Goal: Task Accomplishment & Management: Use online tool/utility

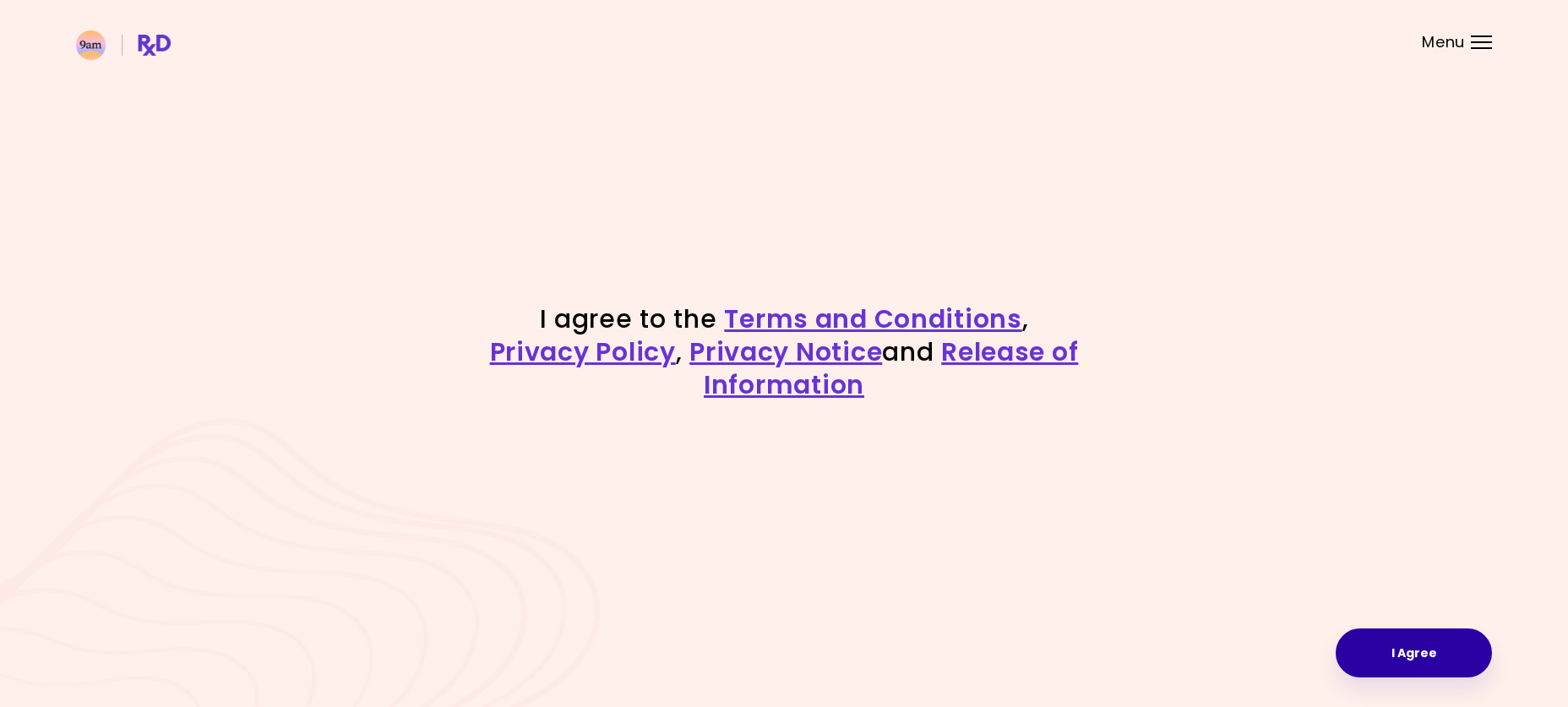
click at [1387, 654] on button "I Agree" at bounding box center [1413, 653] width 157 height 49
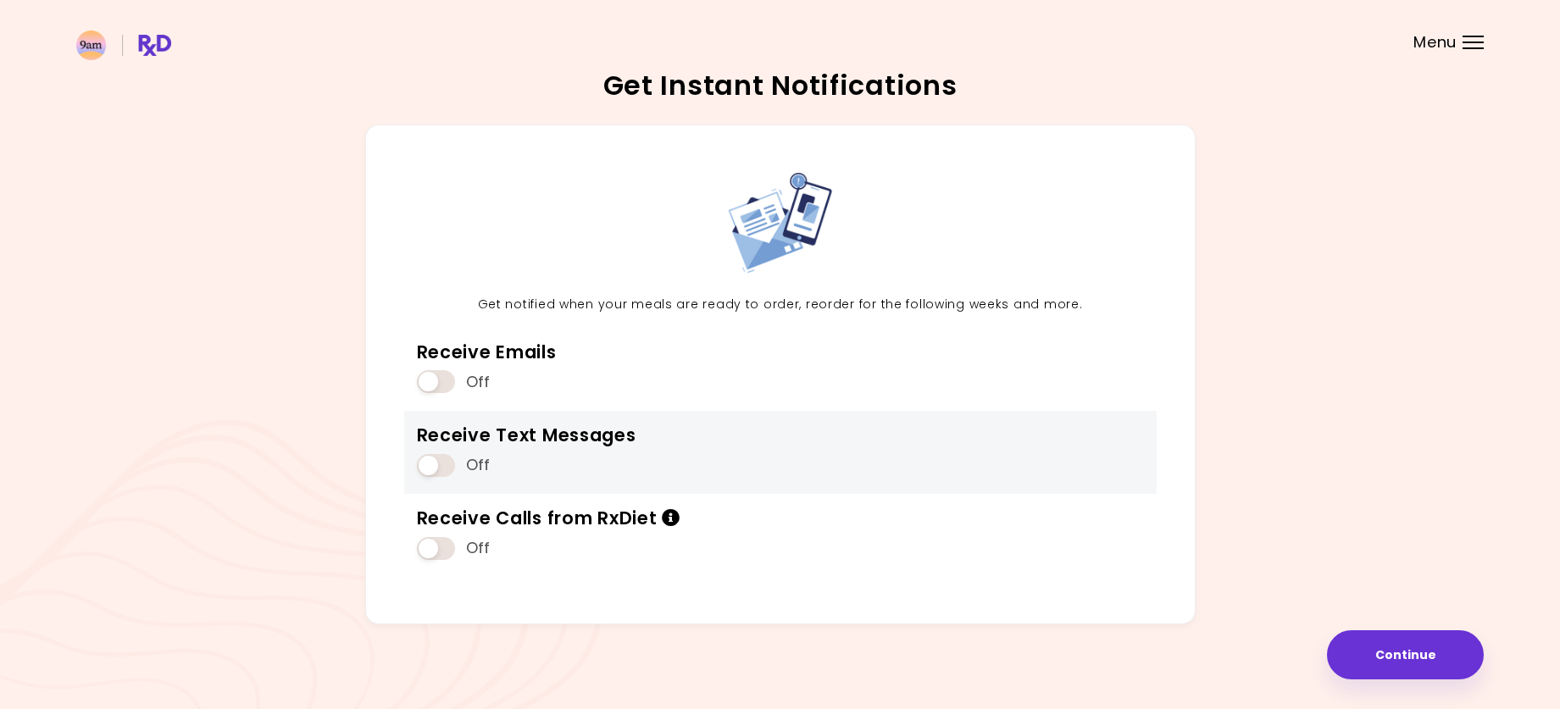
click at [475, 464] on span "Off" at bounding box center [478, 465] width 25 height 19
click at [410, 467] on div "Receive Text Messages Off" at bounding box center [780, 452] width 753 height 83
click at [425, 468] on span at bounding box center [436, 465] width 38 height 23
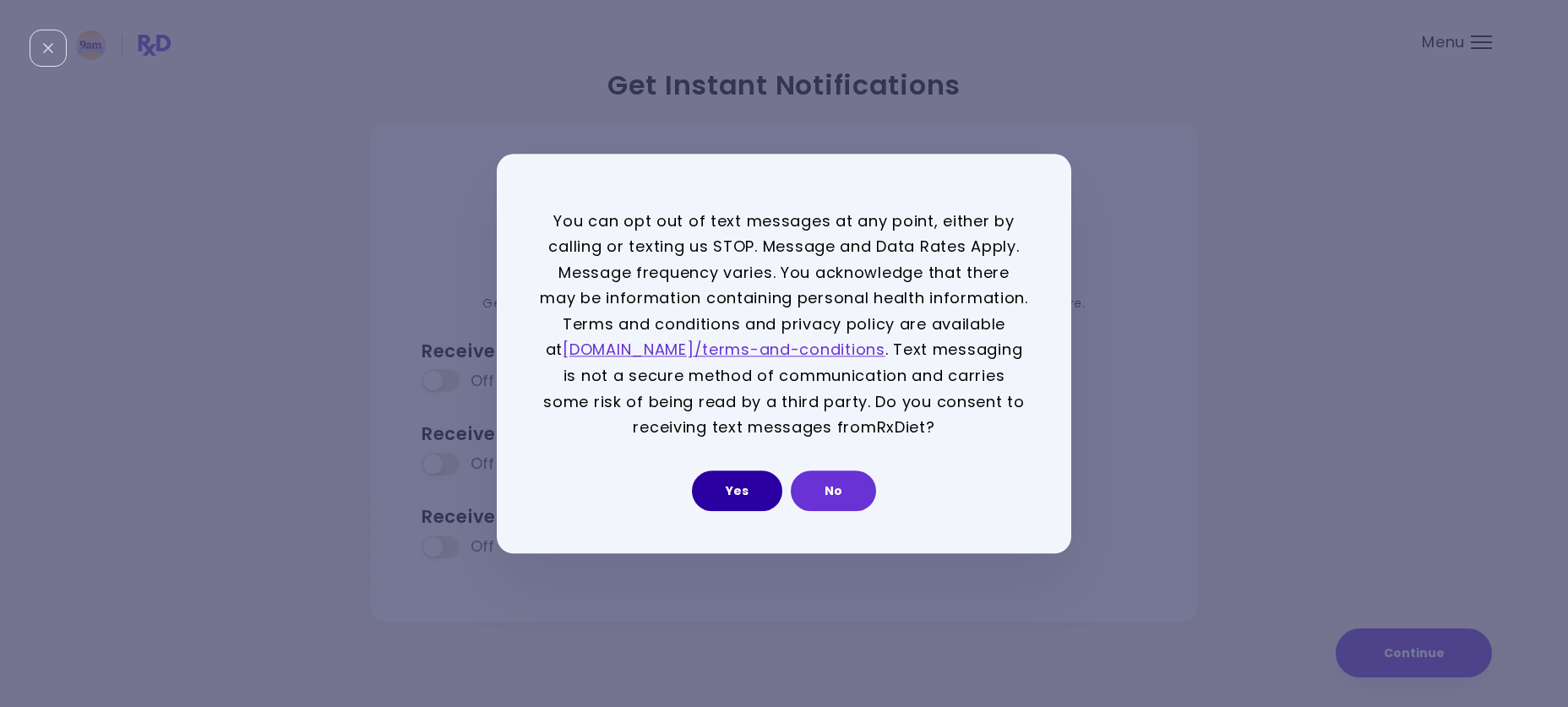
click at [732, 496] on button "Yes" at bounding box center [737, 491] width 91 height 41
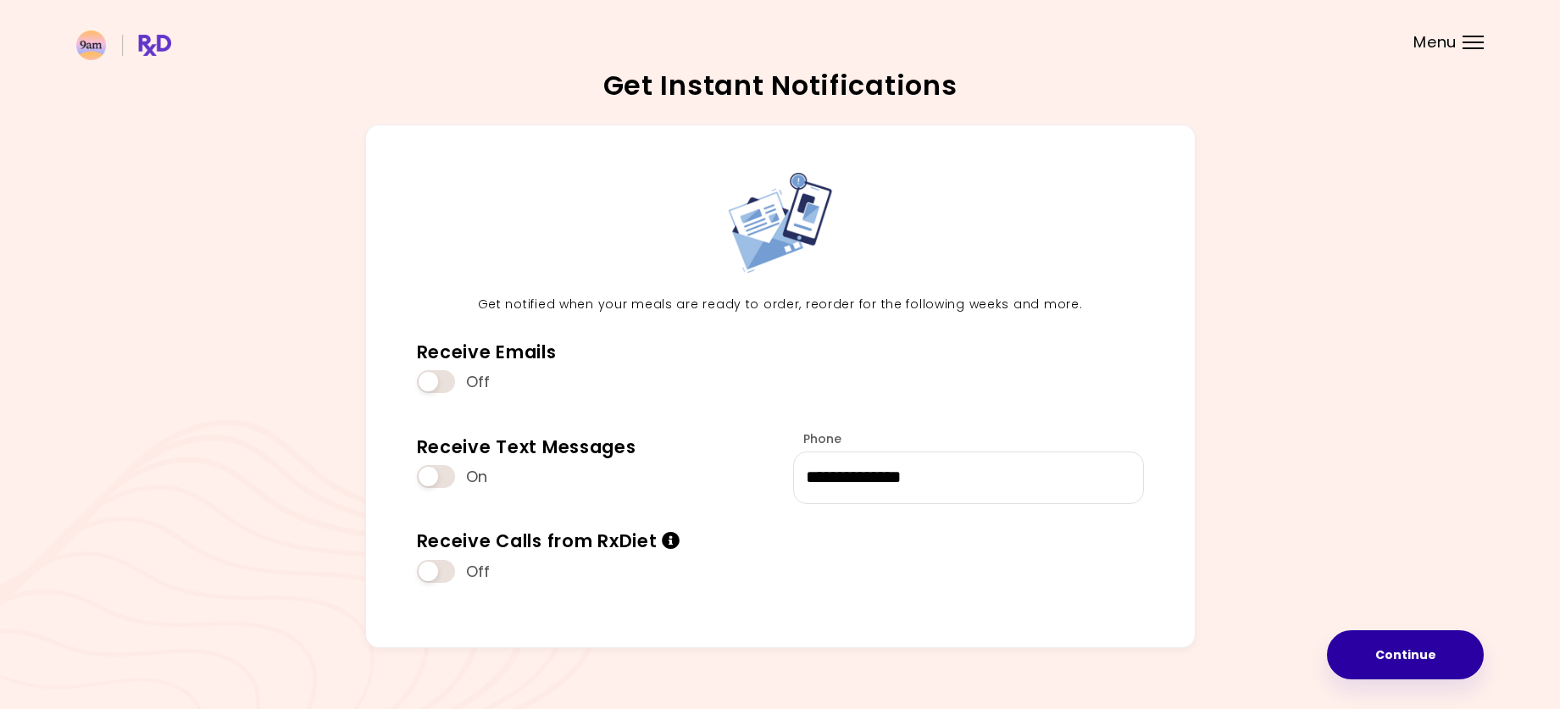
click at [1399, 660] on button "Continue" at bounding box center [1405, 655] width 157 height 49
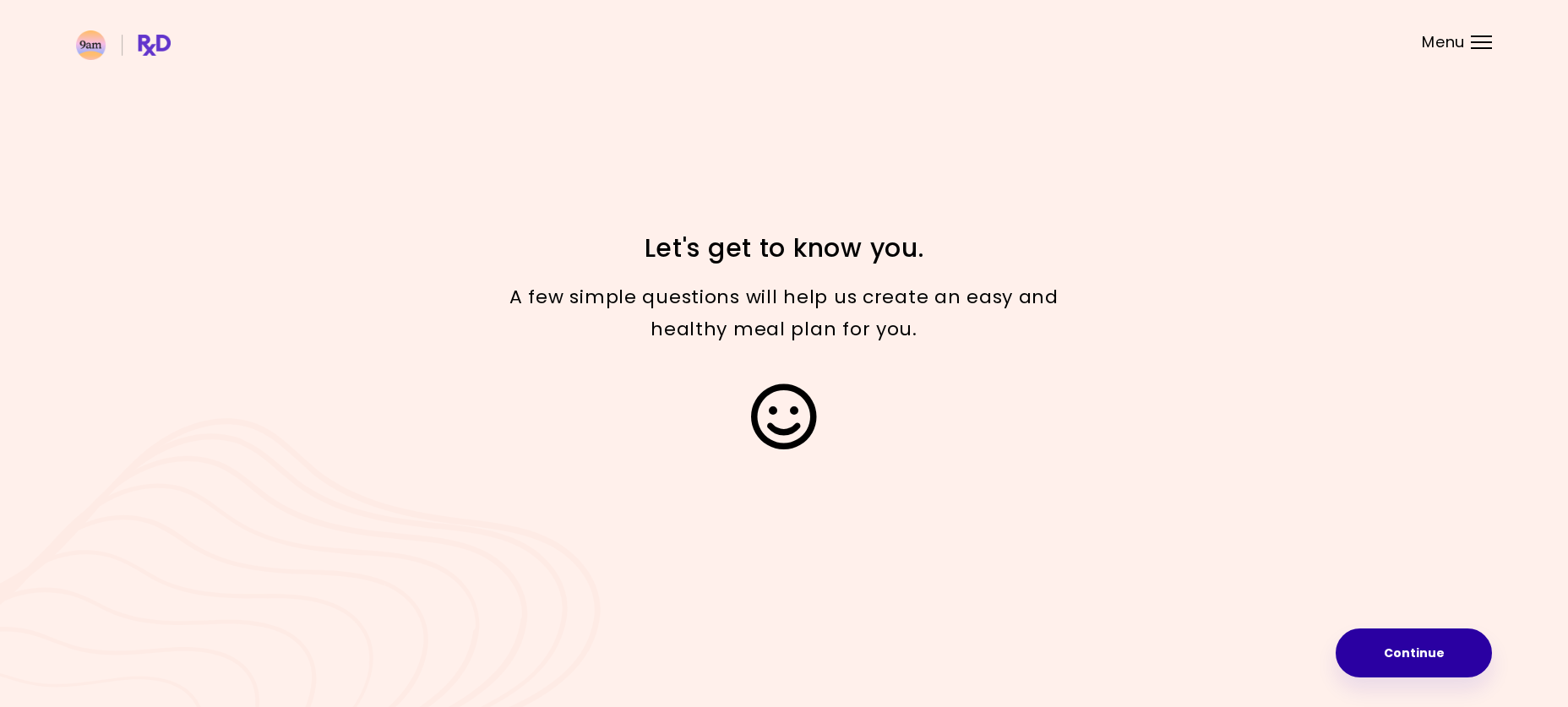
click at [1451, 664] on button "Continue" at bounding box center [1413, 653] width 157 height 49
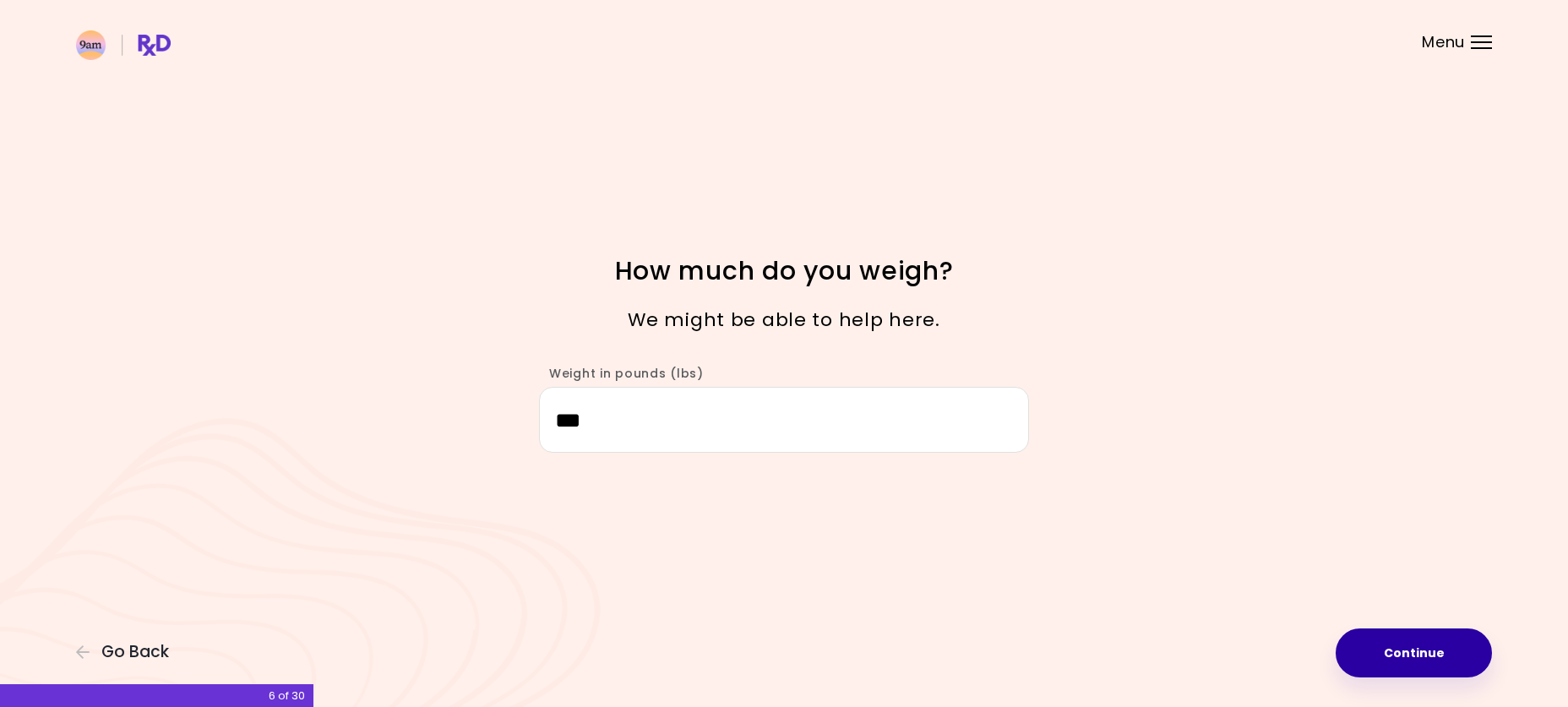
click at [1448, 649] on button "Continue" at bounding box center [1413, 653] width 157 height 49
select select "****"
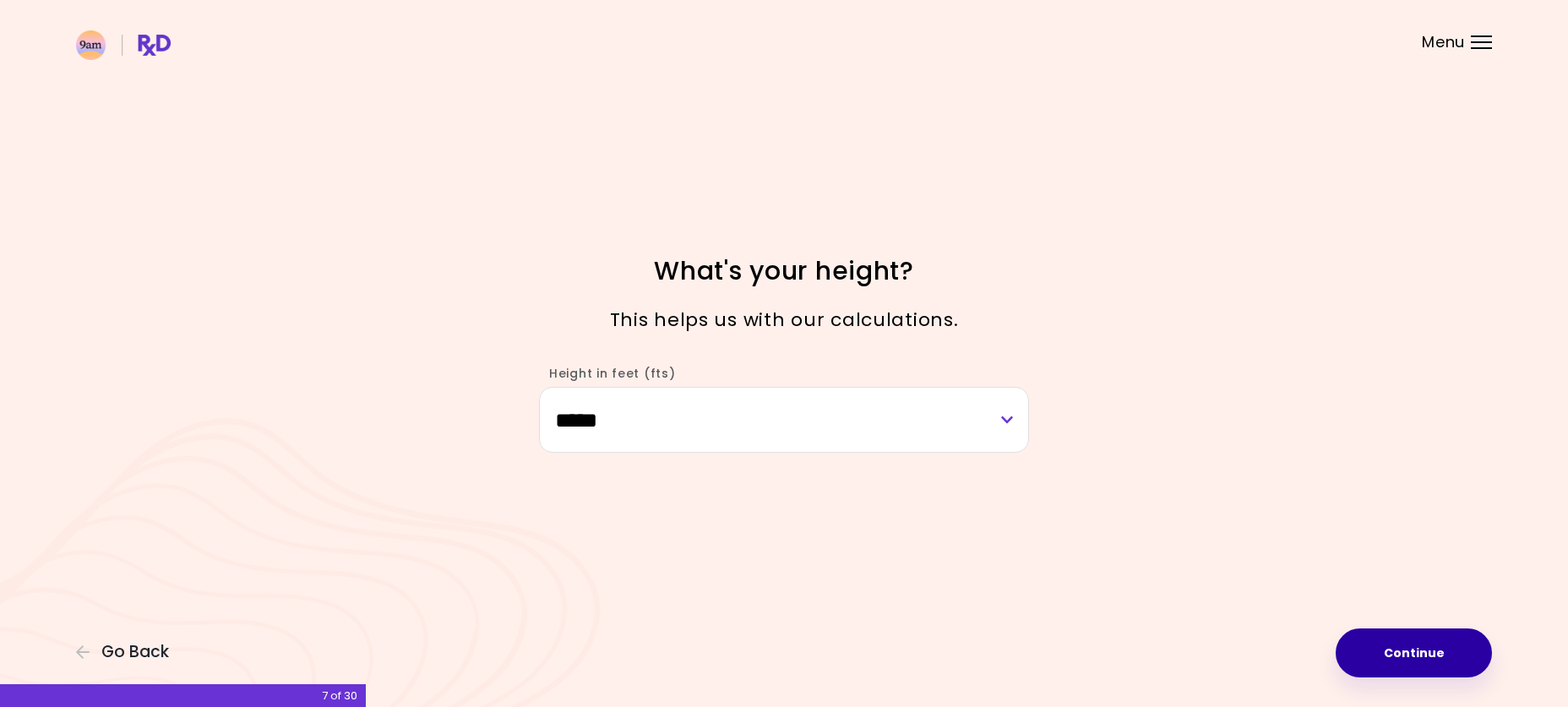
click at [1405, 645] on button "Continue" at bounding box center [1413, 653] width 157 height 49
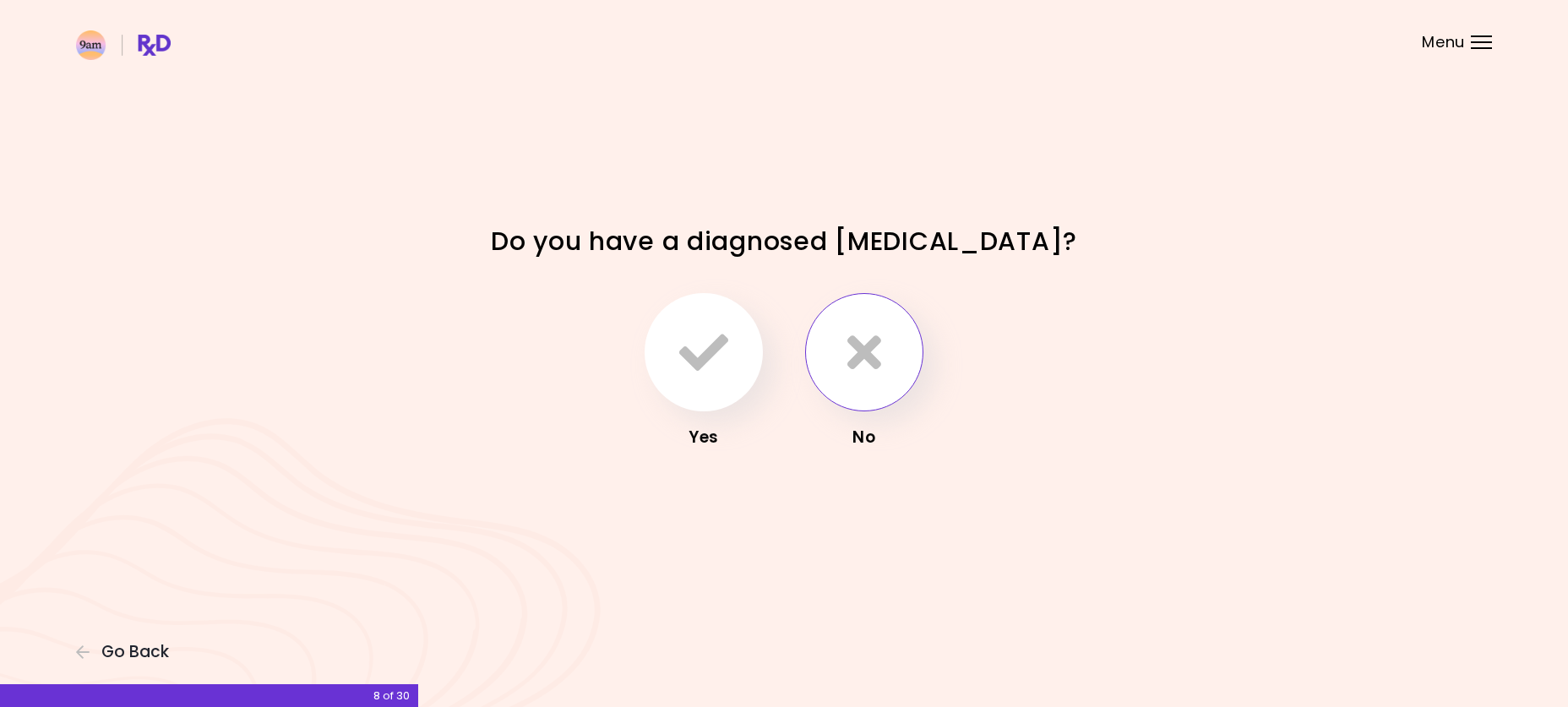
click at [870, 370] on icon "button" at bounding box center [864, 352] width 34 height 49
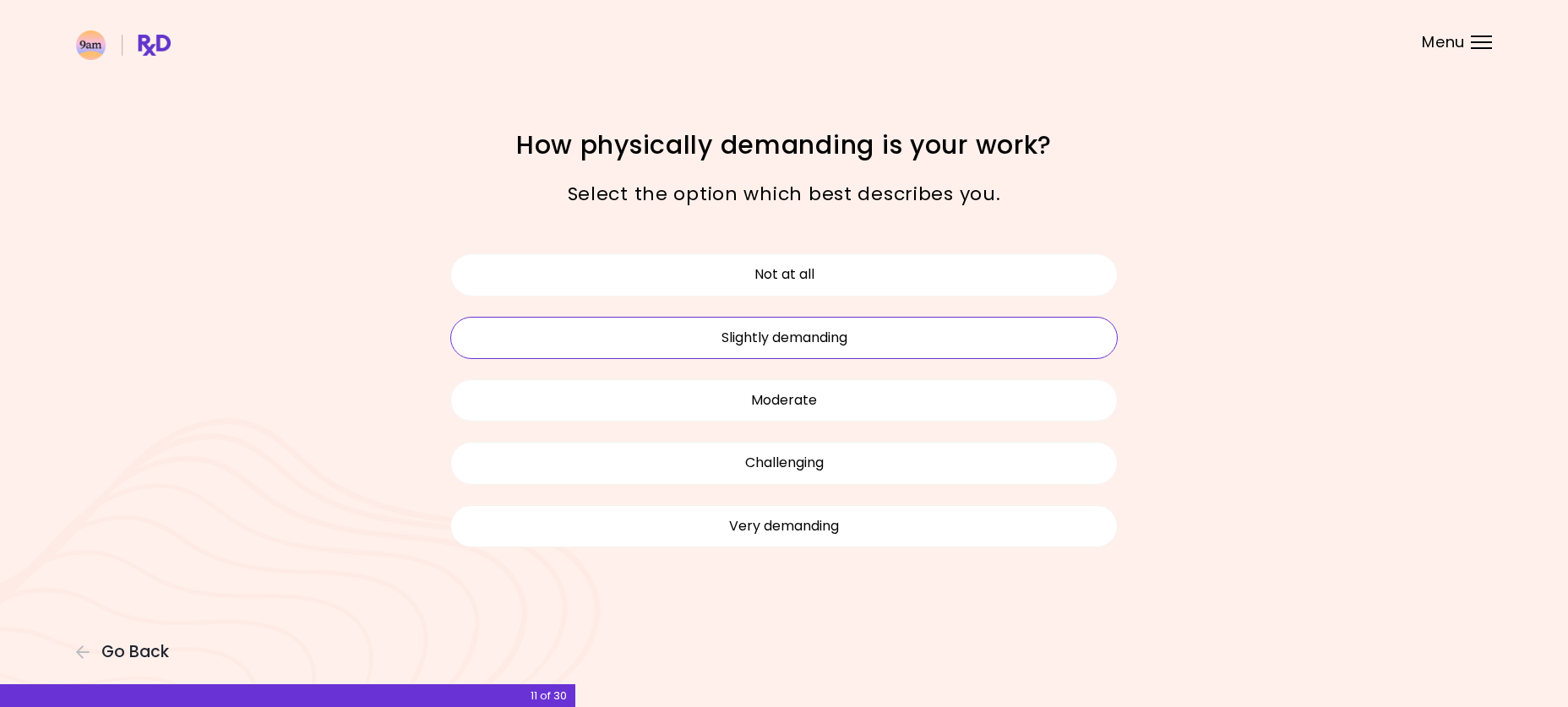
click at [811, 346] on button "Slightly demanding" at bounding box center [784, 338] width 668 height 42
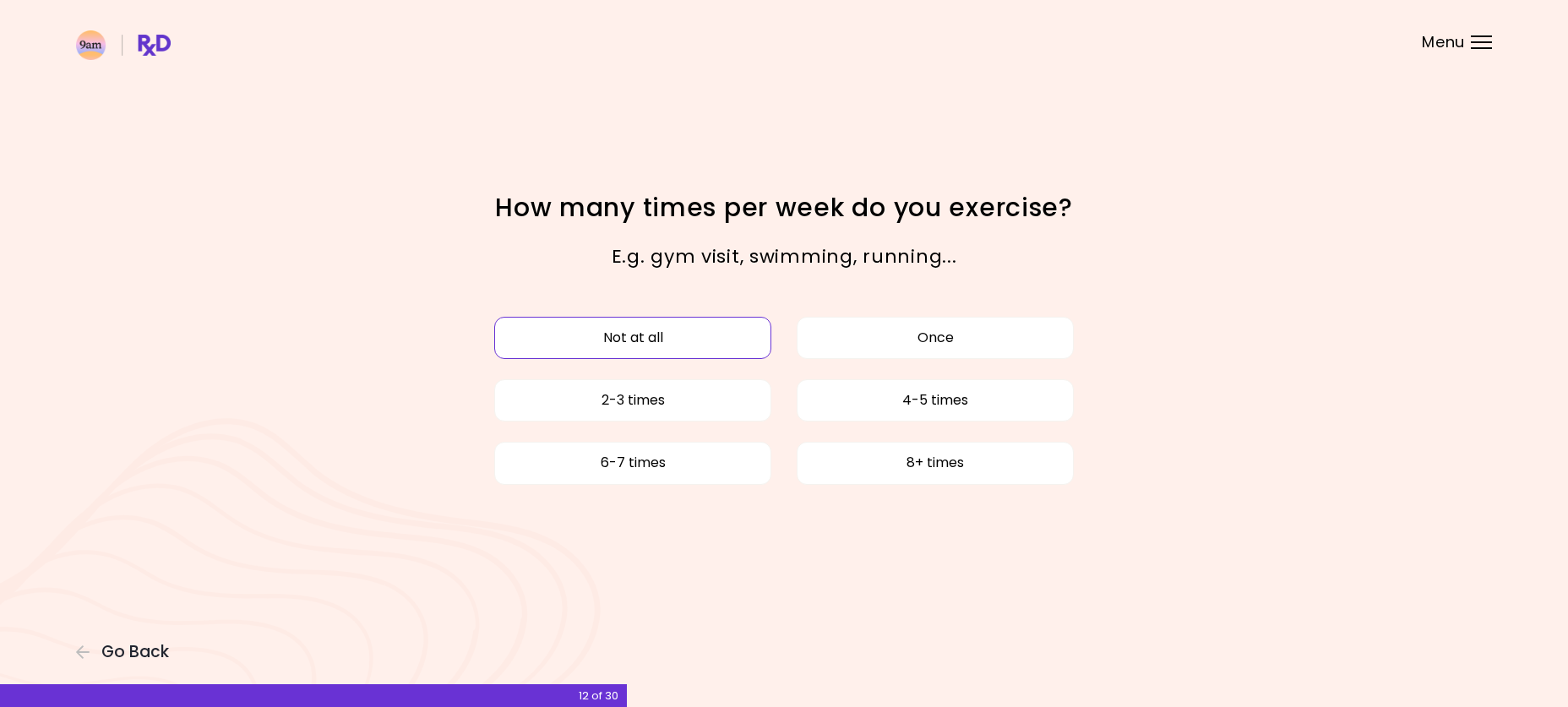
click at [703, 346] on button "Not at all" at bounding box center [633, 338] width 277 height 42
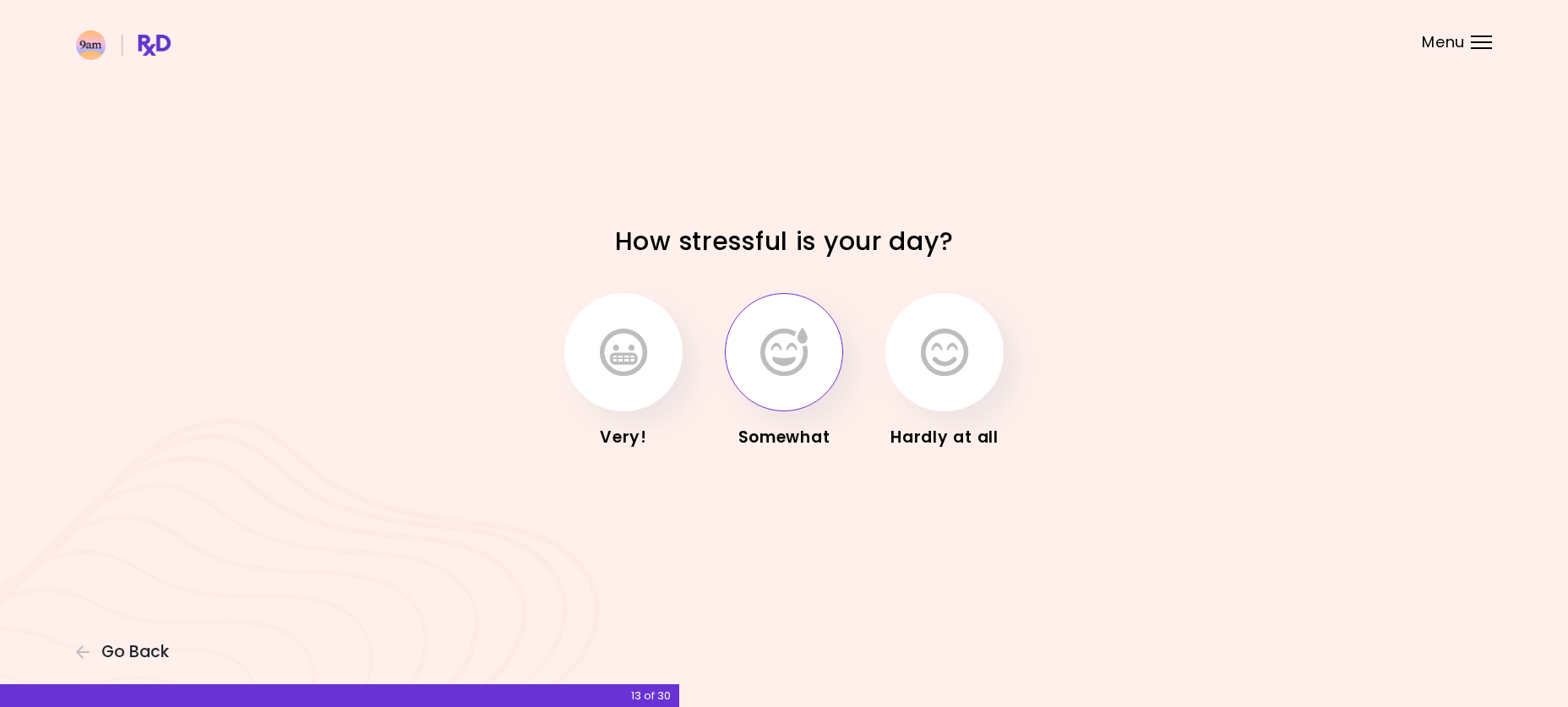
click at [783, 348] on icon "button" at bounding box center [784, 352] width 47 height 49
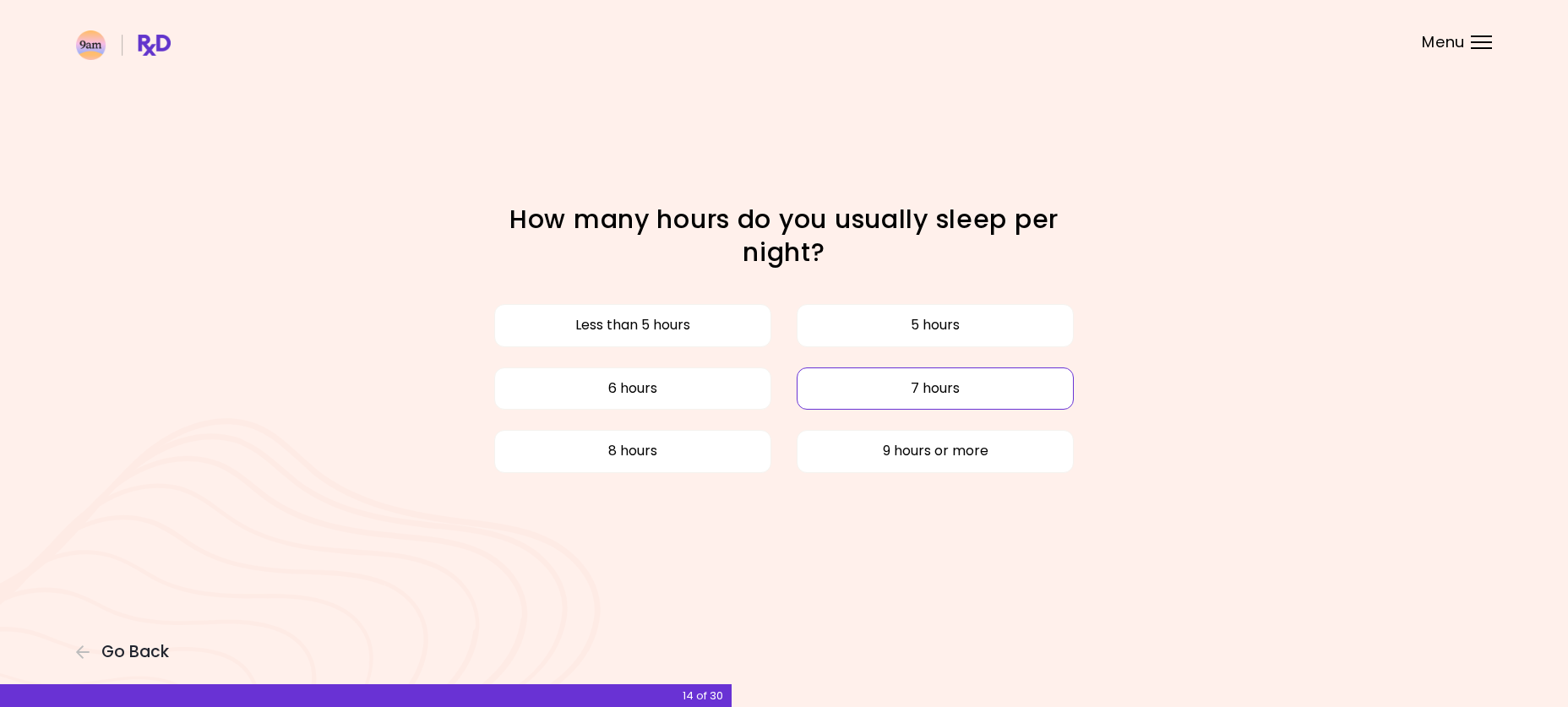
click at [943, 391] on button "7 hours" at bounding box center [935, 389] width 277 height 42
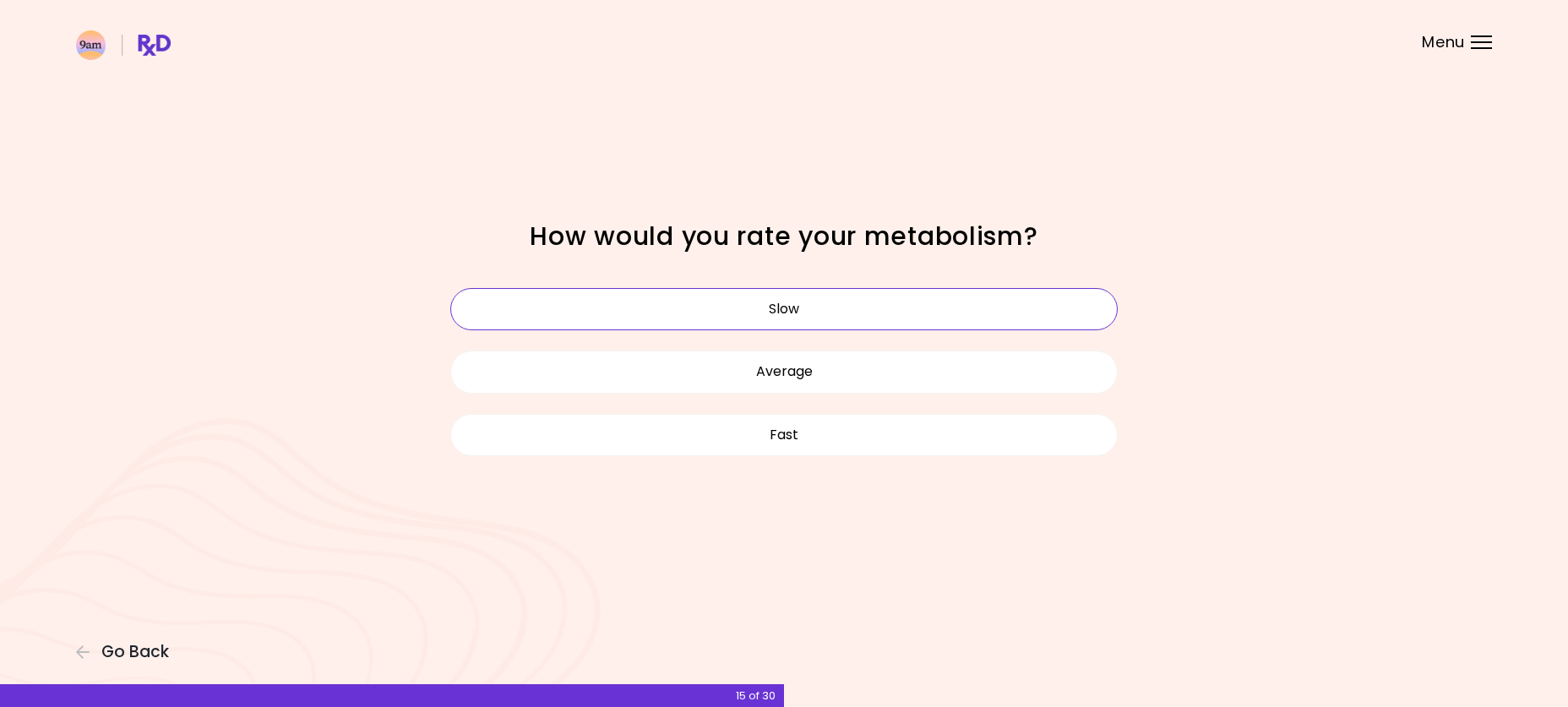
click at [814, 307] on button "Slow" at bounding box center [784, 309] width 668 height 42
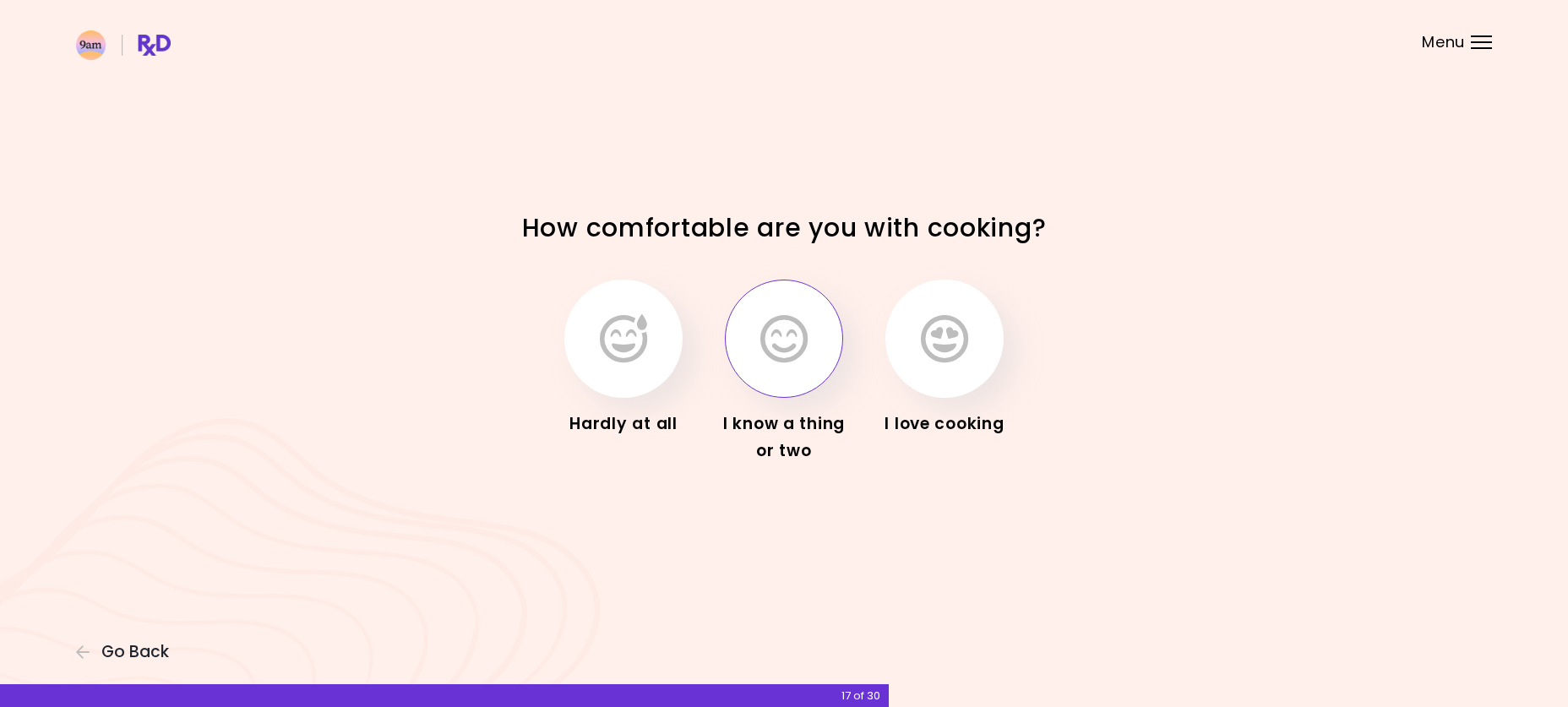
click at [766, 353] on icon "button" at bounding box center [784, 338] width 47 height 49
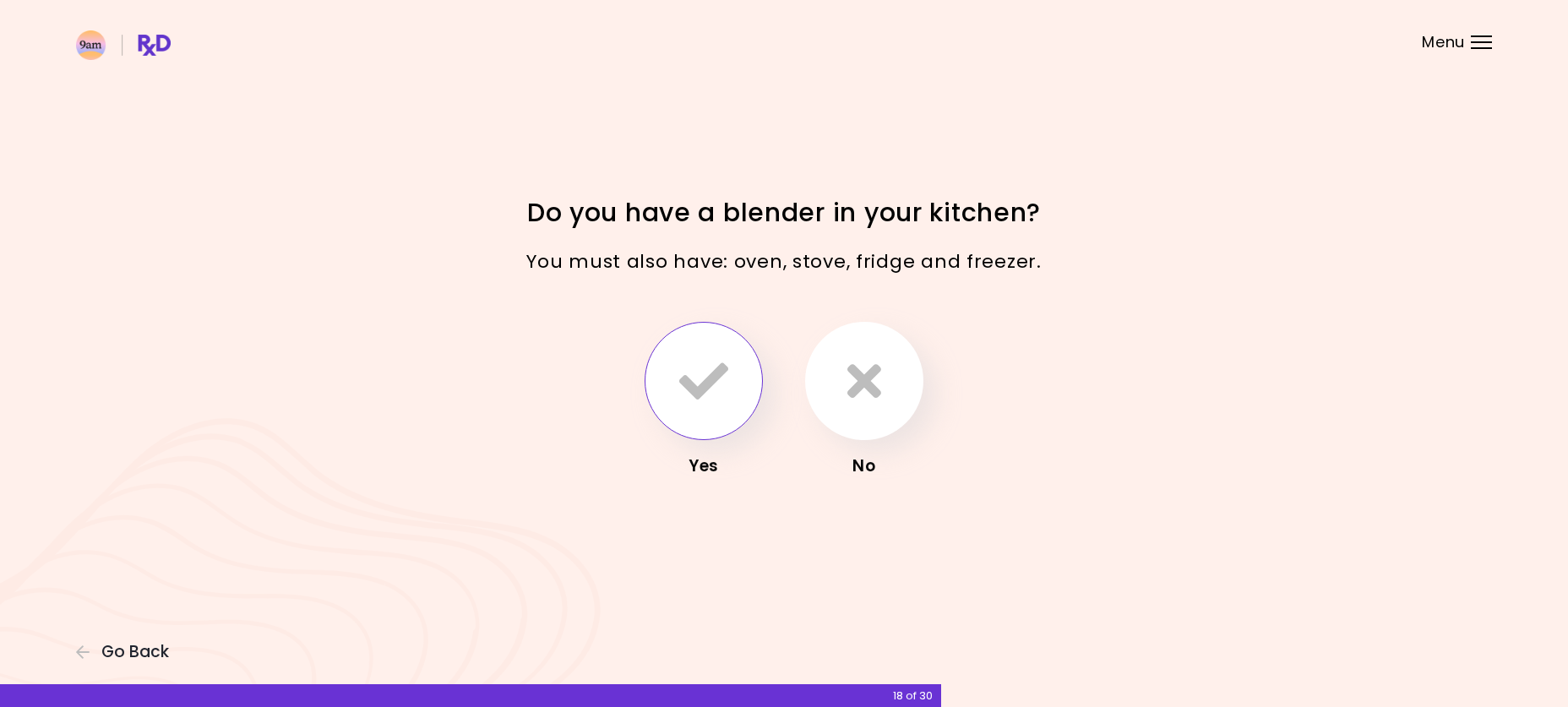
click at [720, 359] on icon "button" at bounding box center [703, 381] width 49 height 49
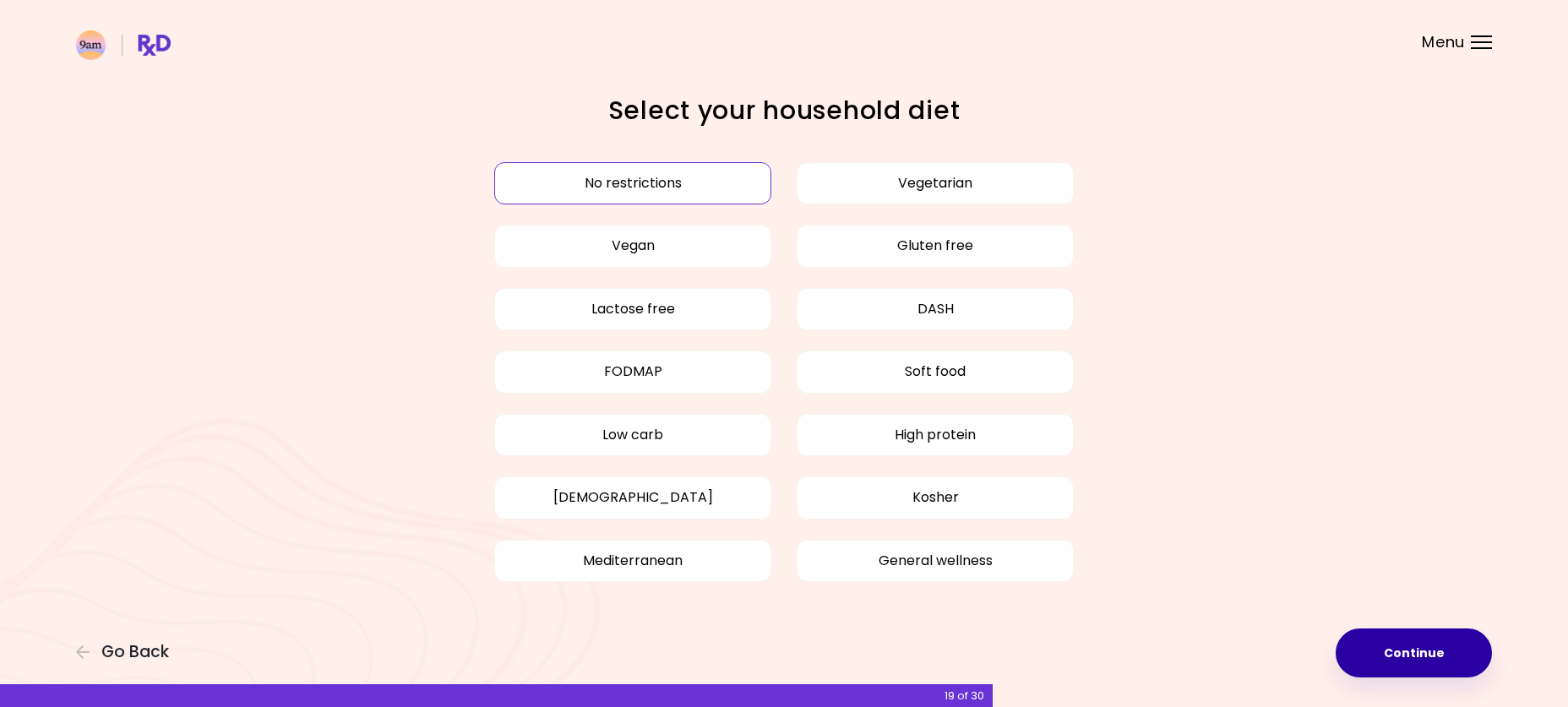
click at [1412, 662] on button "Continue" at bounding box center [1413, 653] width 157 height 49
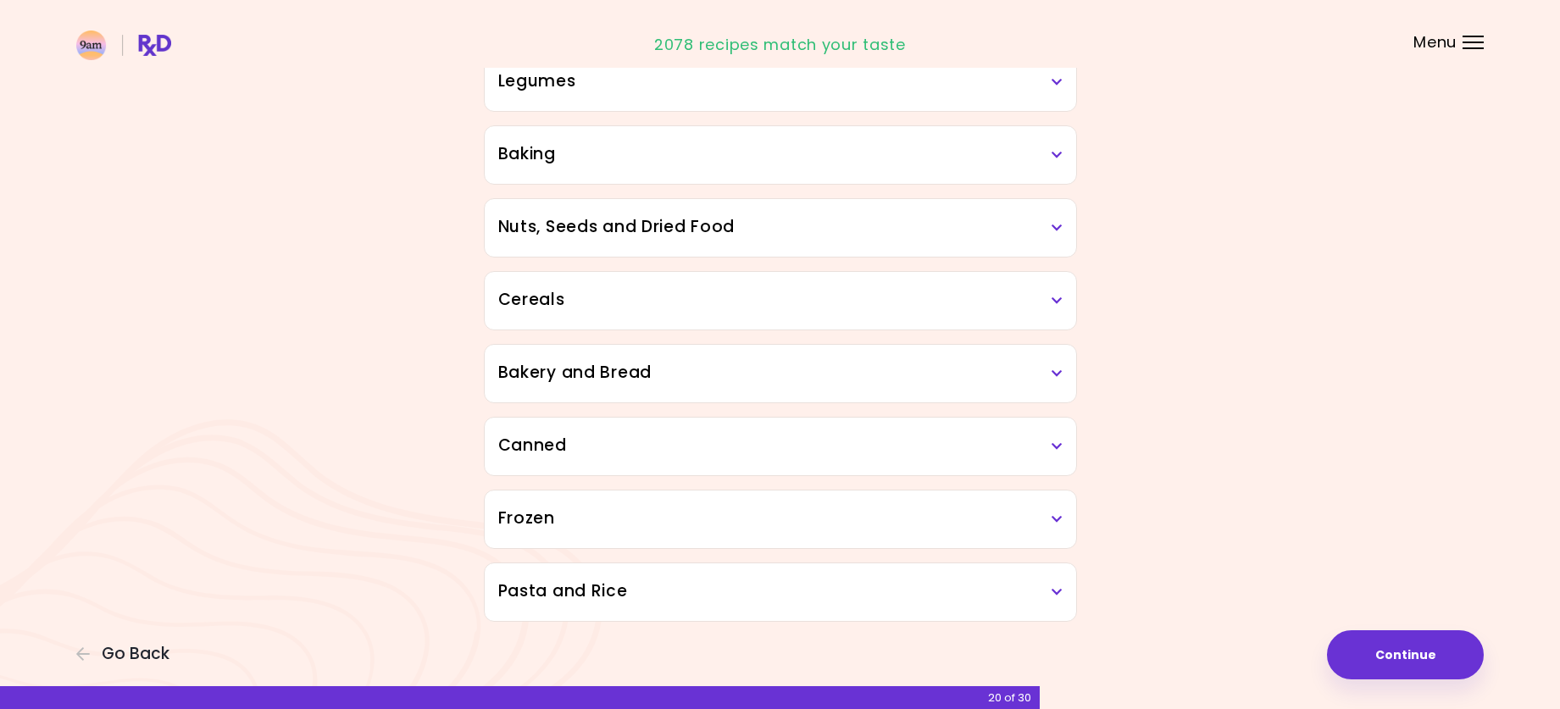
scroll to position [738, 0]
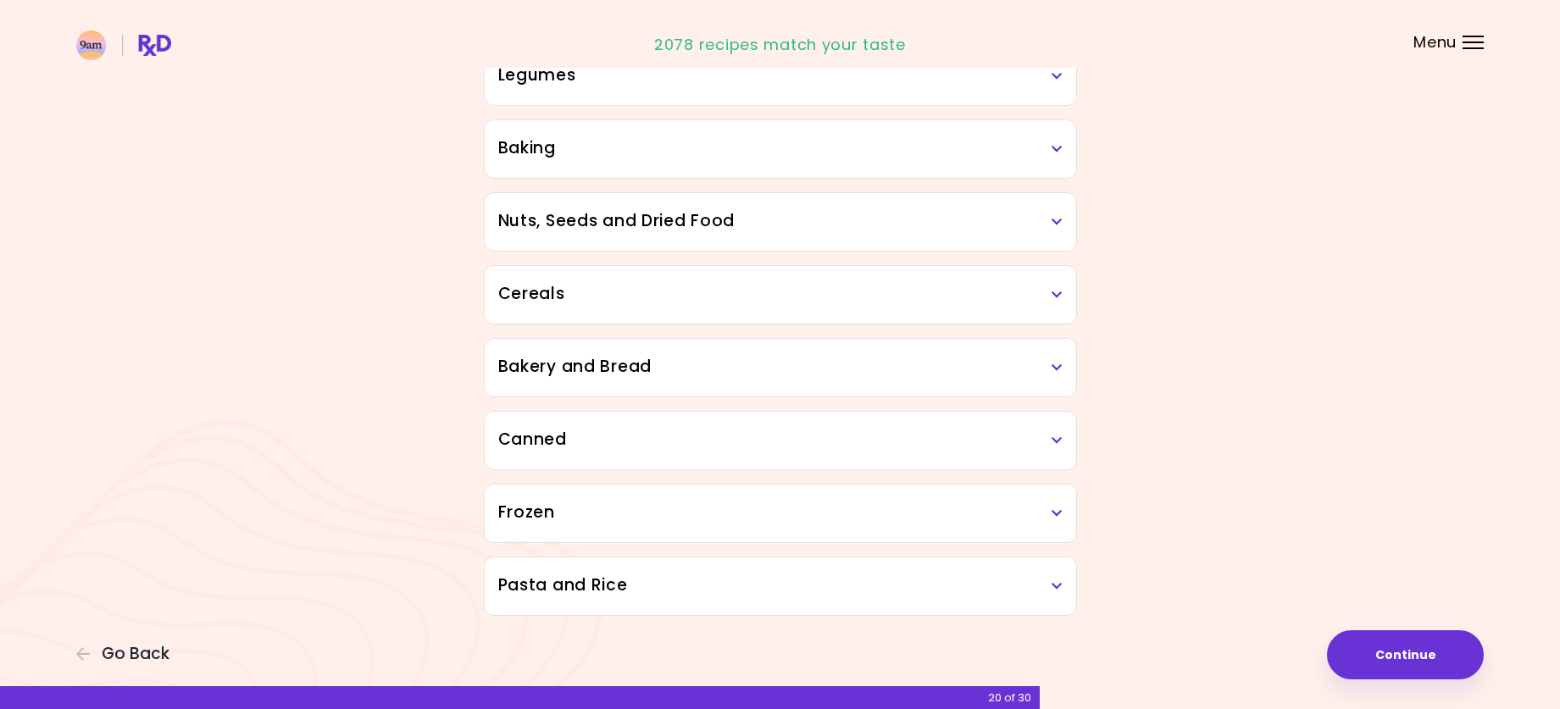
click at [602, 435] on h3 "Canned" at bounding box center [780, 440] width 564 height 25
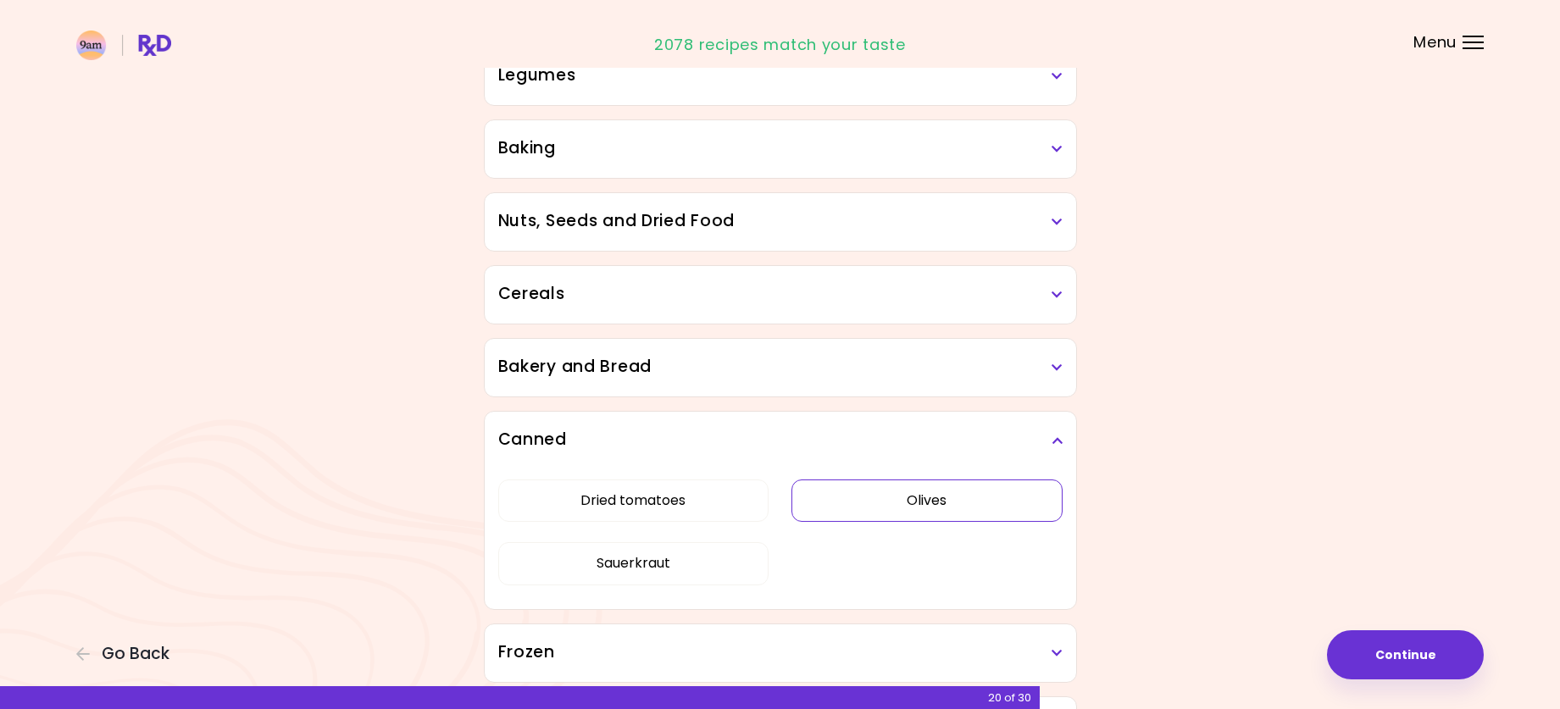
click at [864, 510] on button "Olives" at bounding box center [927, 501] width 271 height 42
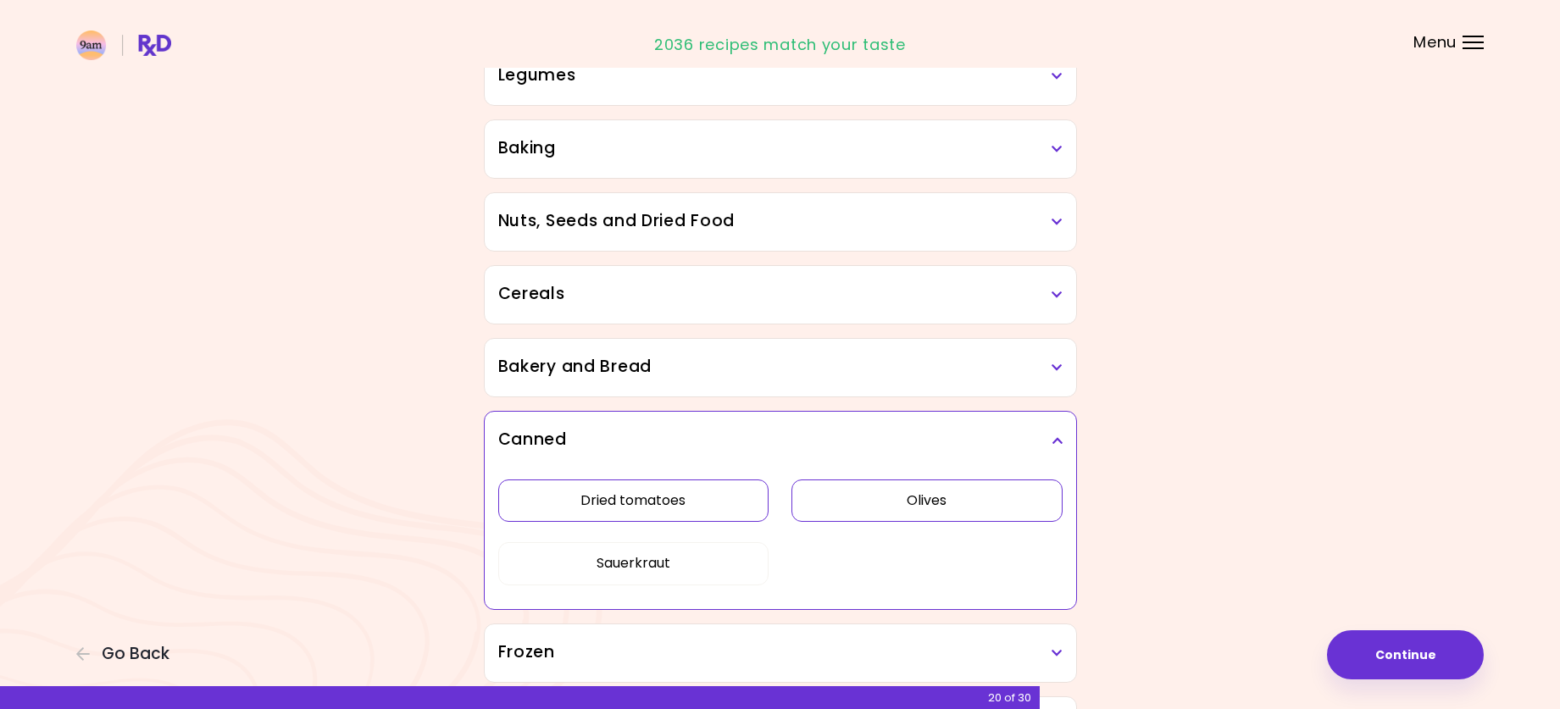
click at [681, 508] on button "Dried tomatoes" at bounding box center [633, 501] width 271 height 42
click at [658, 558] on button "Sauerkraut" at bounding box center [633, 563] width 271 height 42
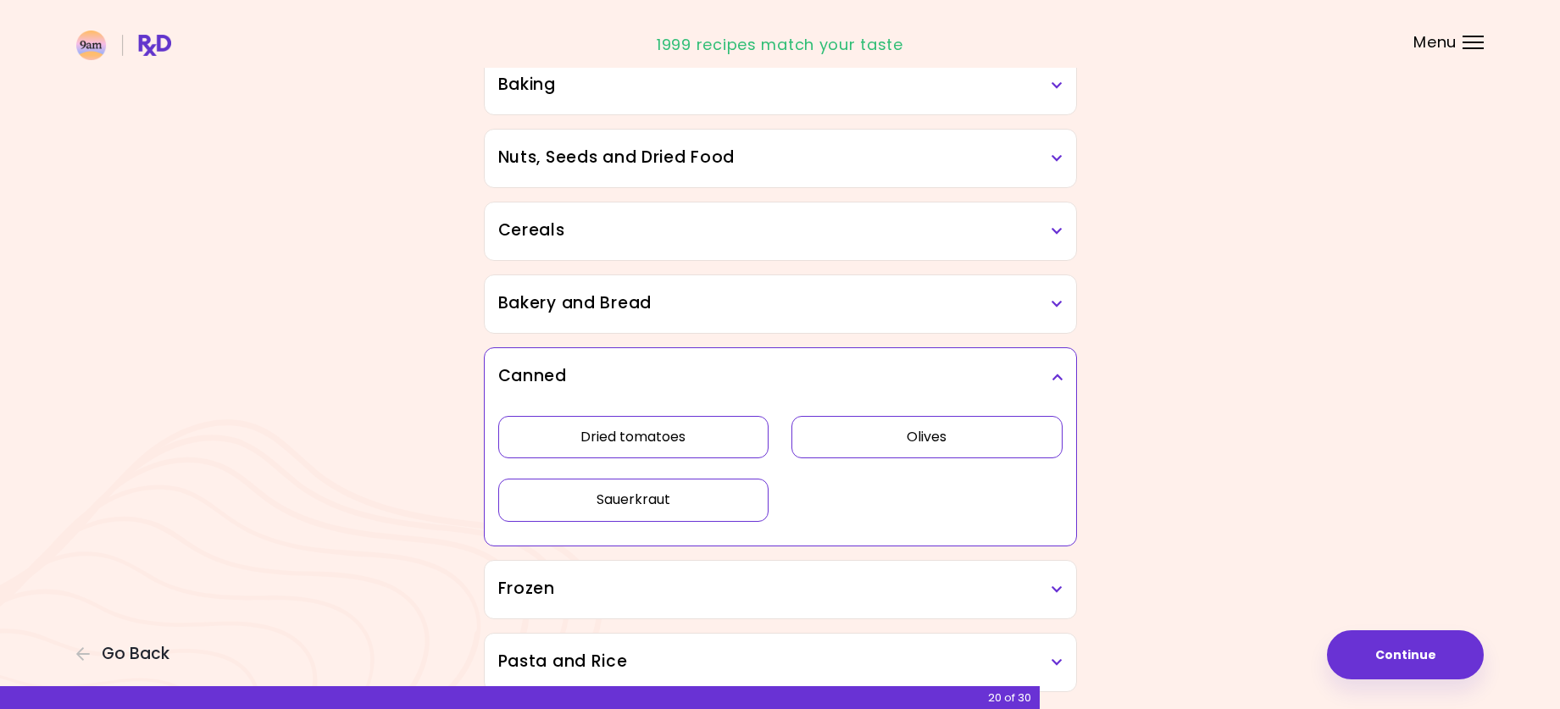
scroll to position [878, 0]
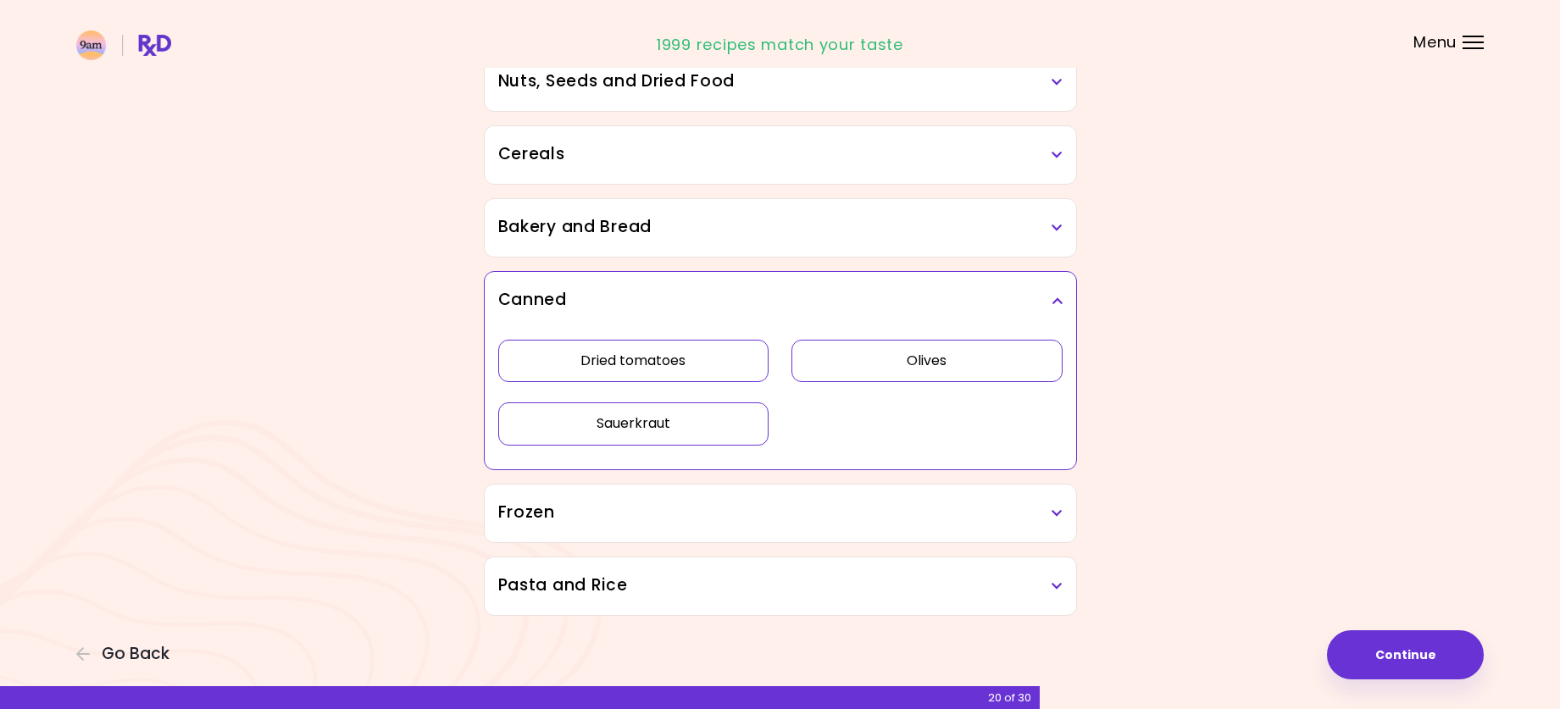
click at [776, 506] on h3 "Frozen" at bounding box center [780, 513] width 564 height 25
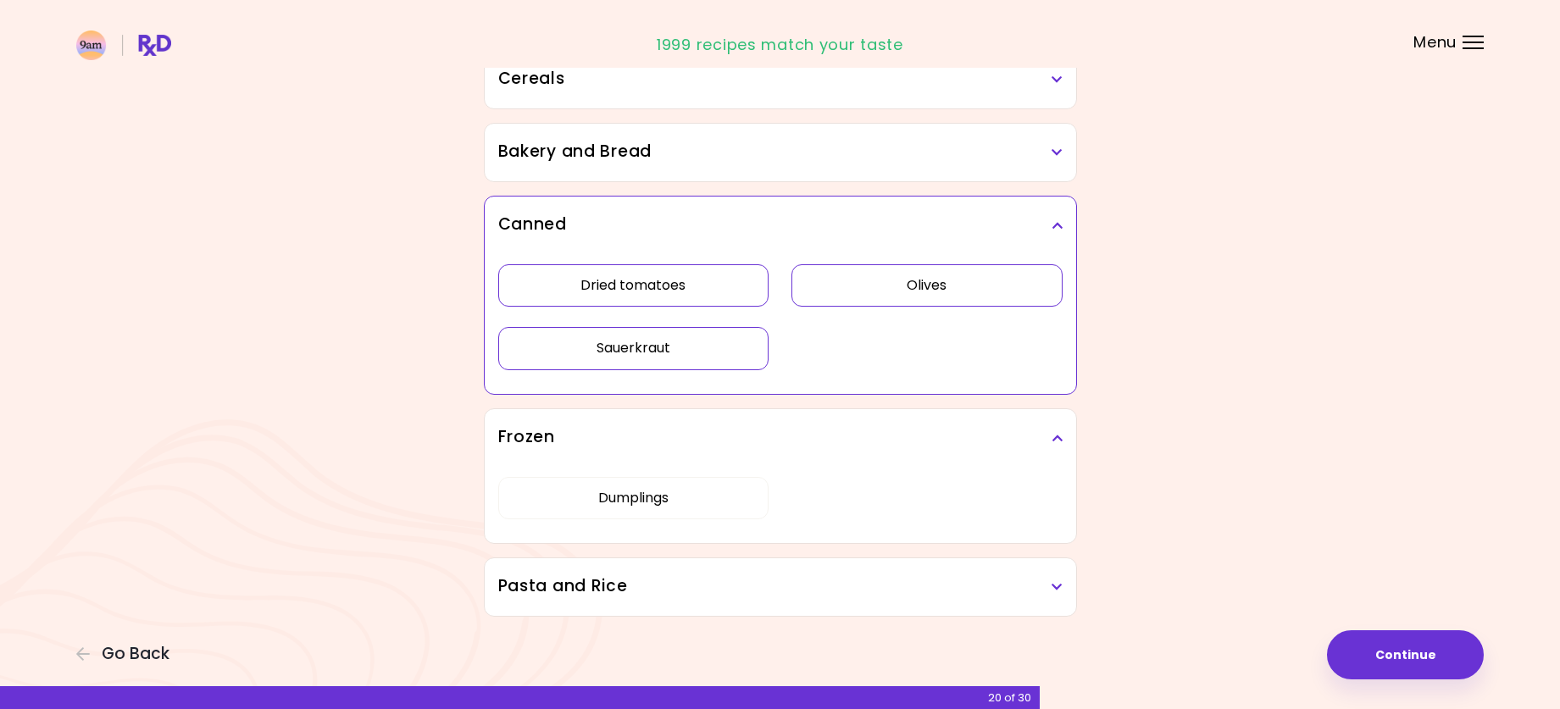
scroll to position [954, 0]
click at [775, 582] on h3 "Pasta and Rice" at bounding box center [780, 586] width 564 height 25
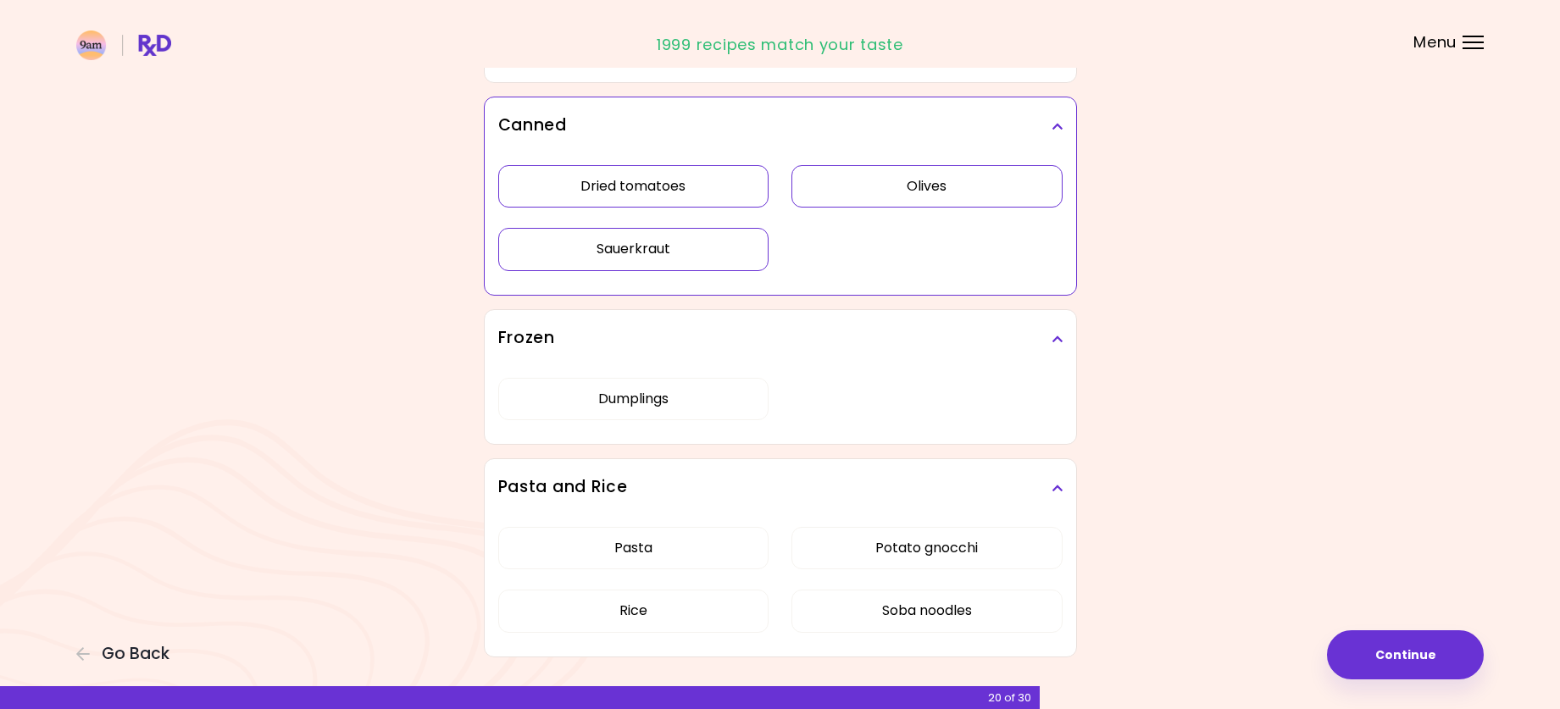
scroll to position [1094, 0]
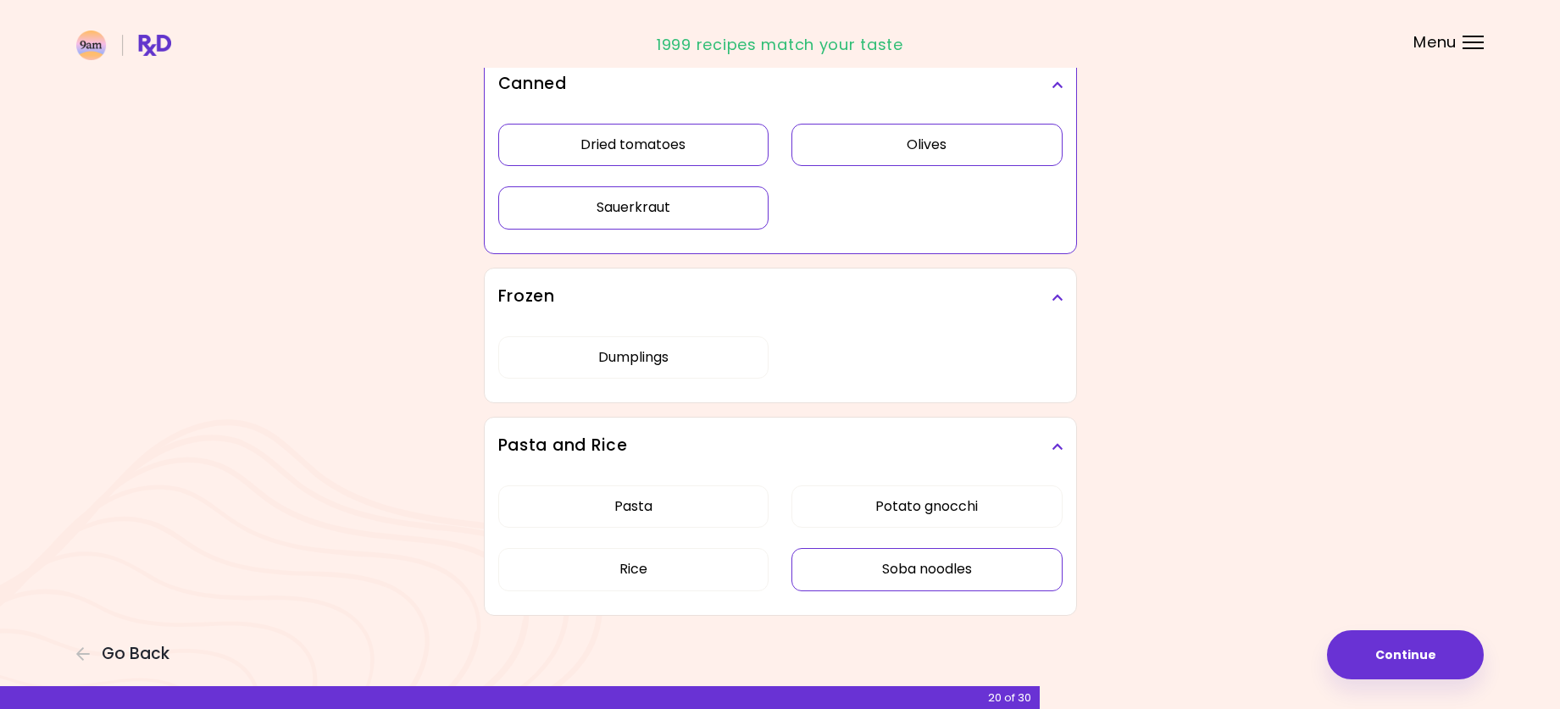
click at [982, 557] on button "Soba noodles" at bounding box center [927, 569] width 271 height 42
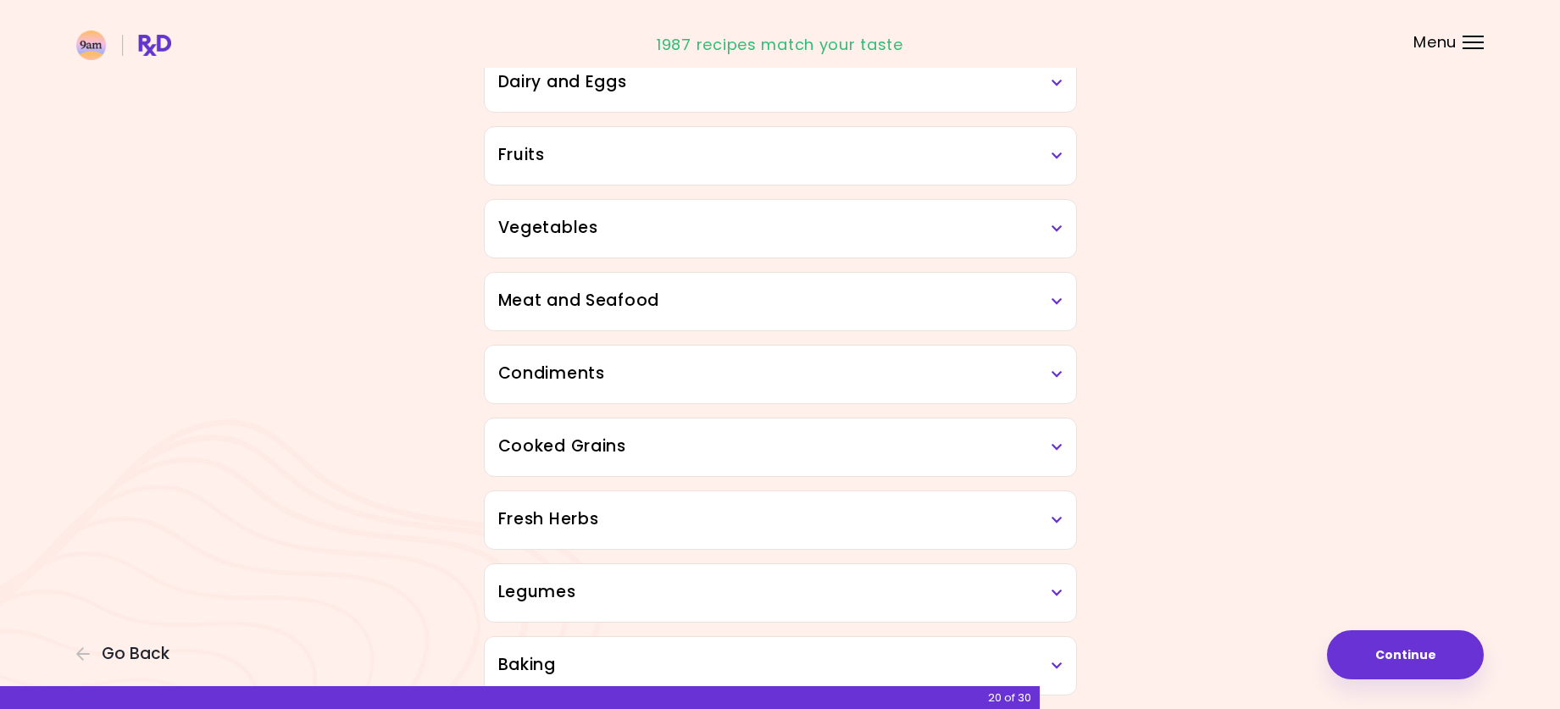
scroll to position [0, 0]
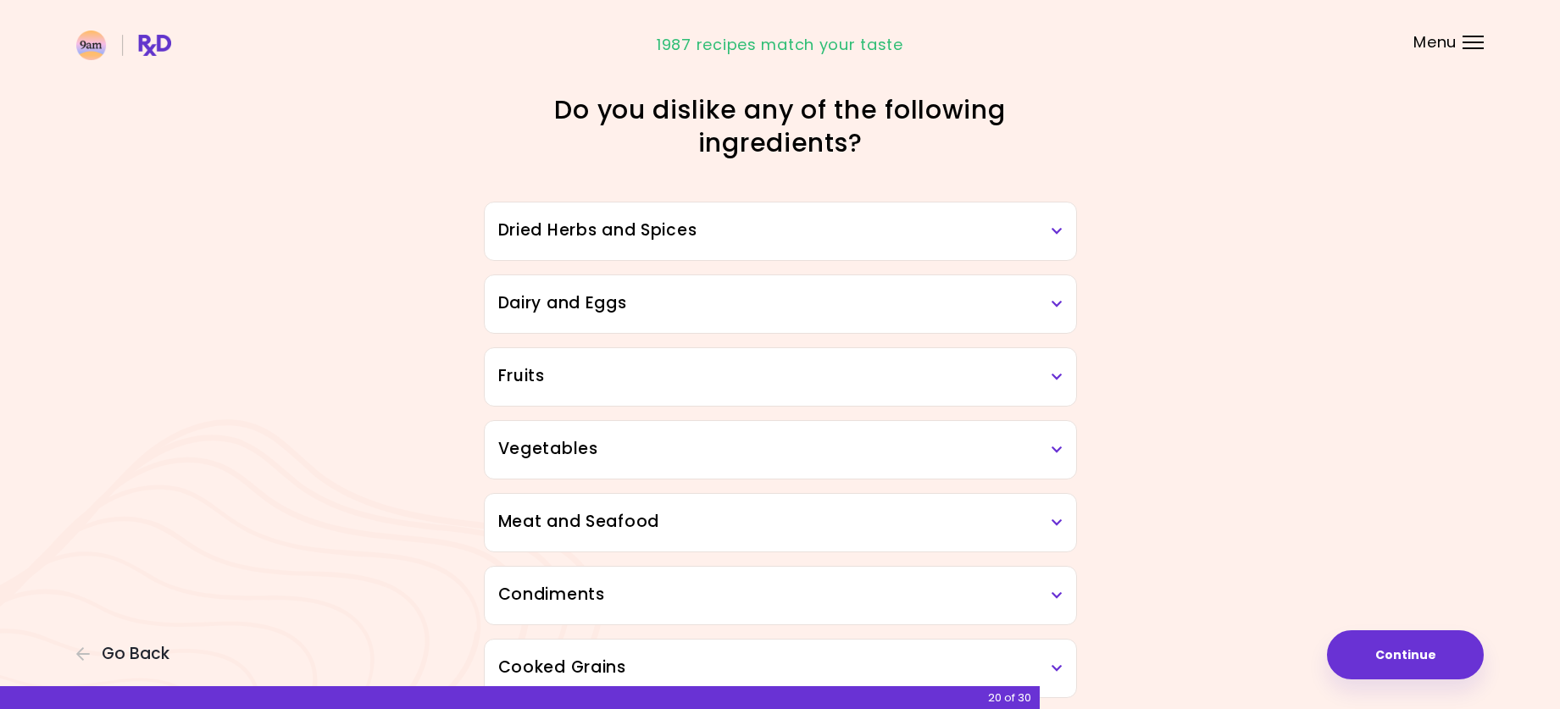
click at [825, 225] on h3 "Dried Herbs and Spices" at bounding box center [780, 231] width 564 height 25
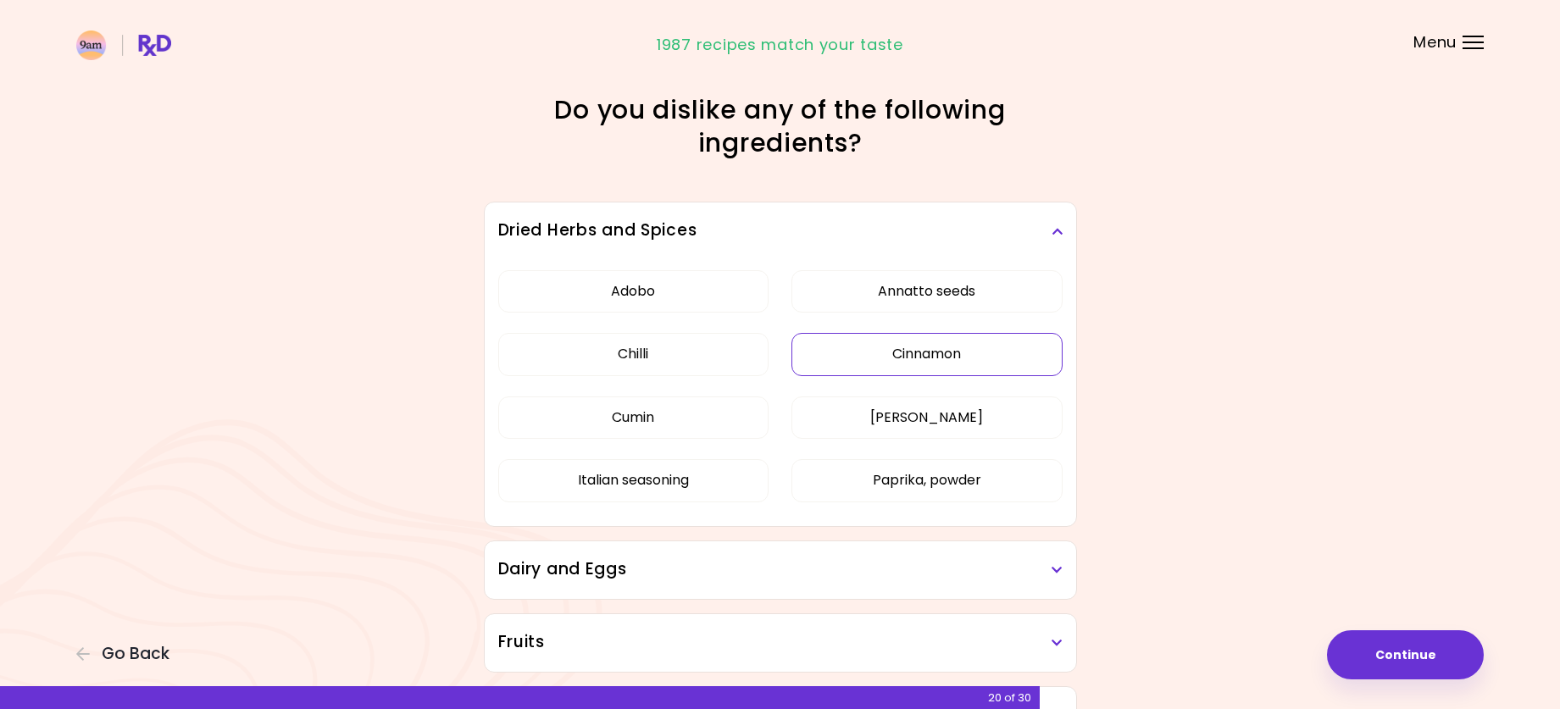
click at [972, 358] on button "Cinnamon" at bounding box center [927, 354] width 271 height 42
click at [953, 409] on button "[PERSON_NAME]" at bounding box center [927, 418] width 271 height 42
click at [950, 473] on button "Paprika, powder" at bounding box center [927, 480] width 271 height 42
click at [657, 420] on button "Cumin" at bounding box center [633, 418] width 271 height 42
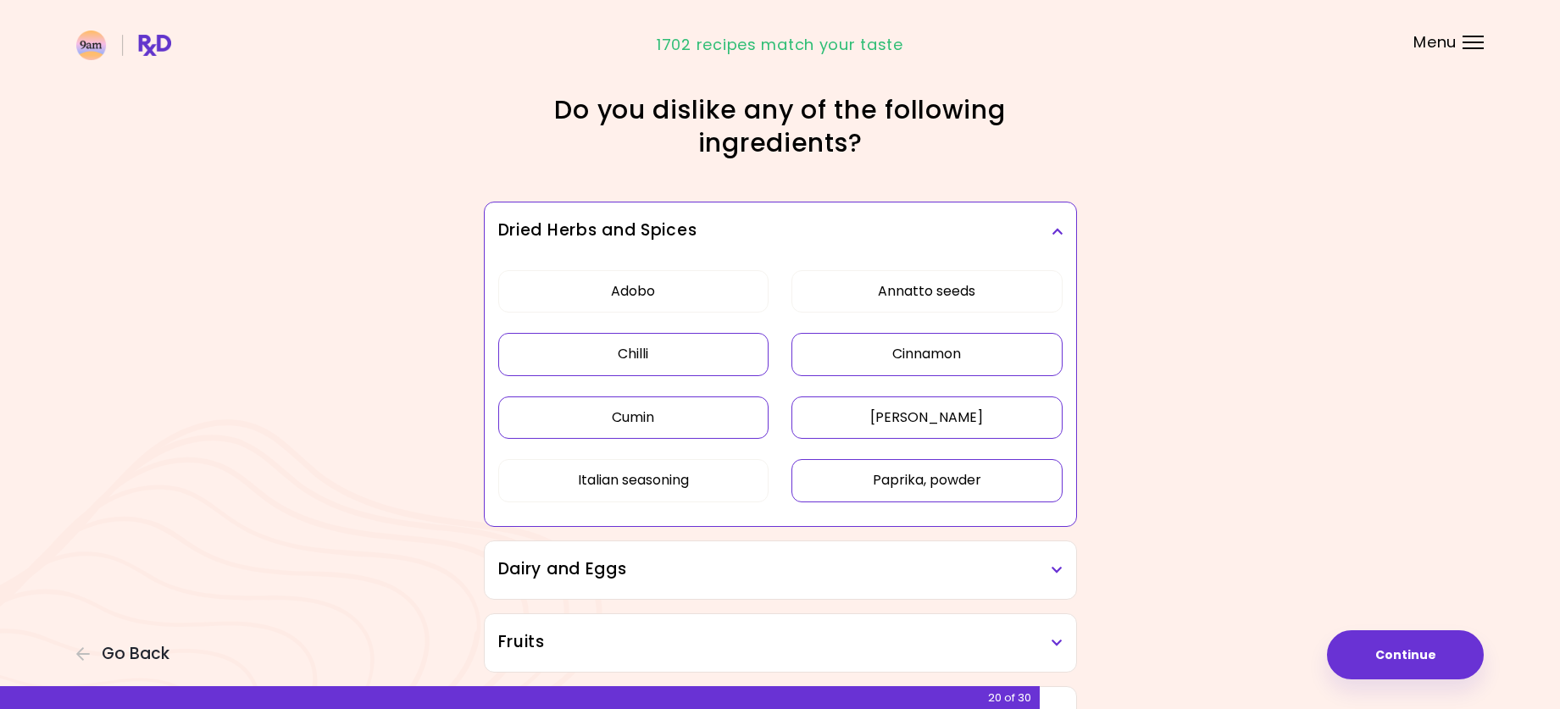
click at [653, 361] on button "Chilli" at bounding box center [633, 354] width 271 height 42
click at [921, 303] on button "Annatto seeds" at bounding box center [927, 291] width 271 height 42
click at [684, 294] on button "Adobo" at bounding box center [633, 291] width 271 height 42
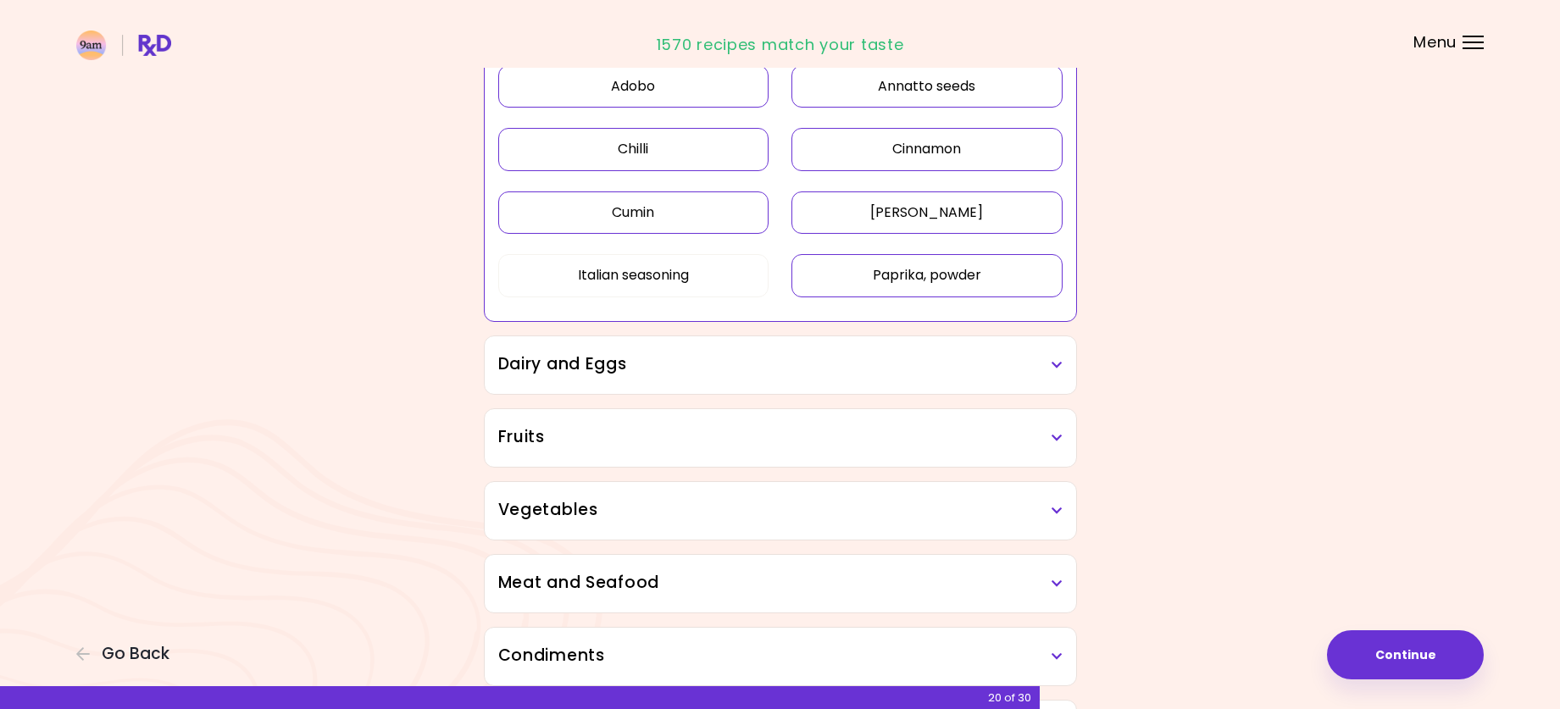
scroll to position [339, 0]
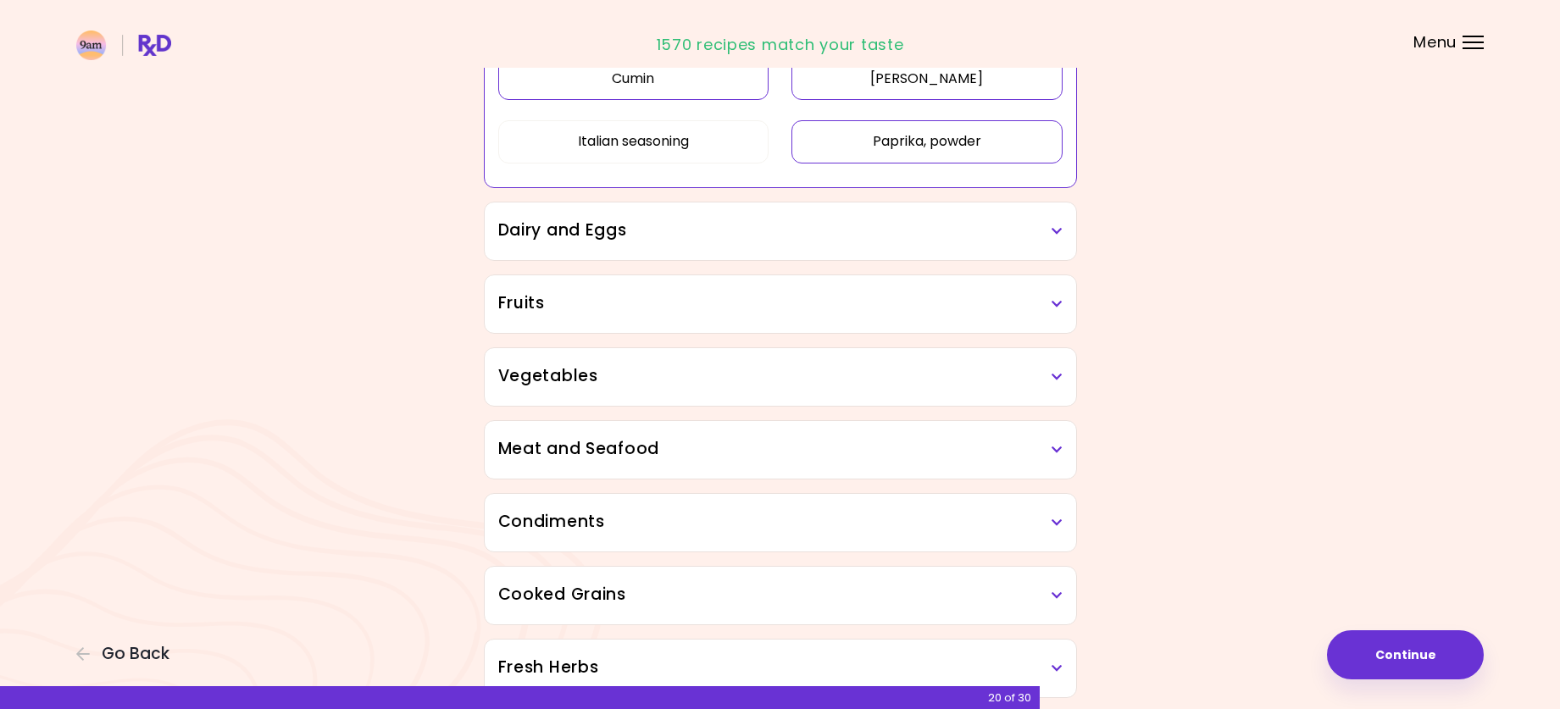
click at [647, 247] on div "Dairy and Eggs" at bounding box center [781, 232] width 592 height 58
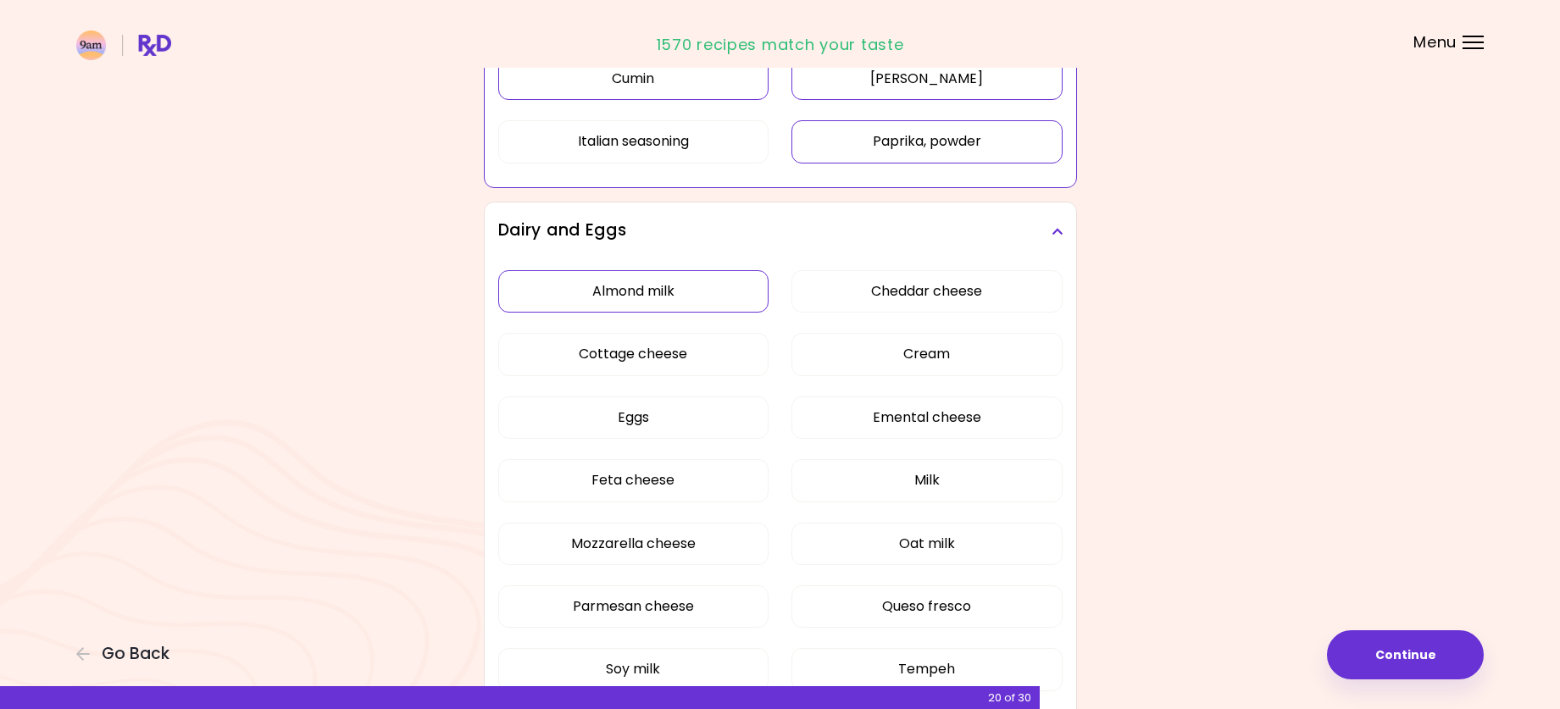
click at [687, 296] on button "Almond milk" at bounding box center [633, 291] width 271 height 42
click at [898, 417] on button "Emental cheese" at bounding box center [927, 418] width 271 height 42
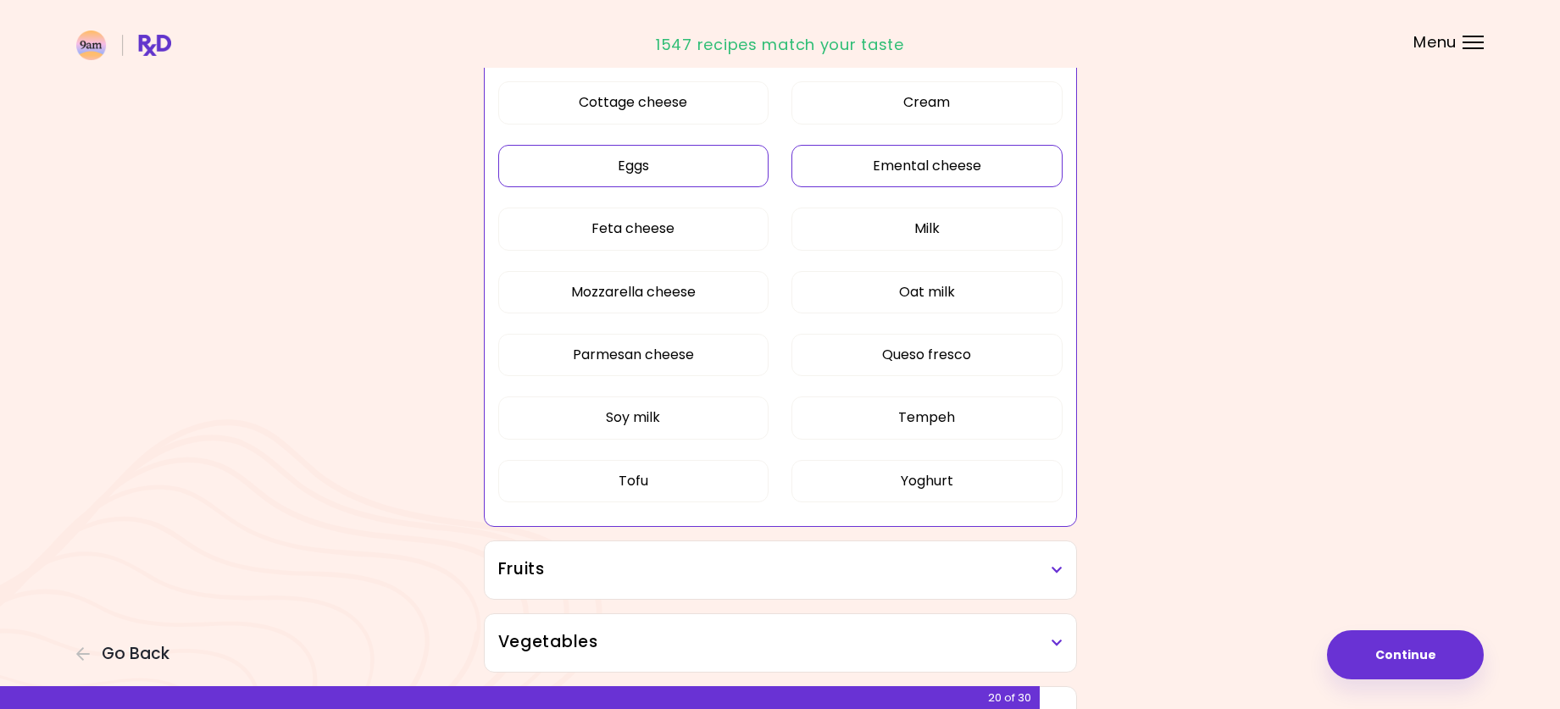
scroll to position [593, 0]
click at [932, 296] on button "Oat milk" at bounding box center [927, 290] width 271 height 42
click at [630, 414] on button "Soy milk" at bounding box center [633, 415] width 271 height 42
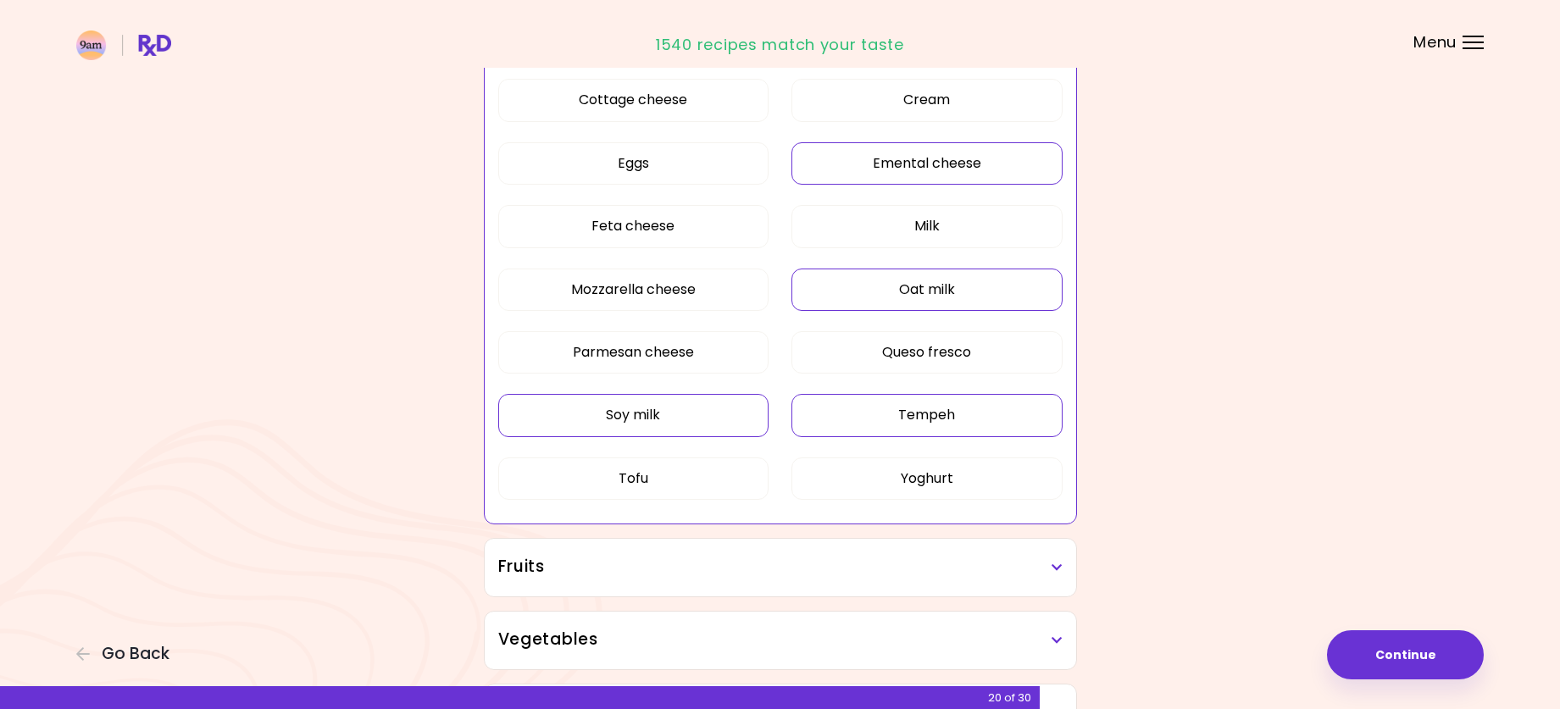
click at [919, 418] on button "Tempeh" at bounding box center [927, 415] width 271 height 42
click at [686, 475] on button "Tofu" at bounding box center [633, 479] width 271 height 42
click at [878, 481] on button "Yoghurt" at bounding box center [927, 479] width 271 height 42
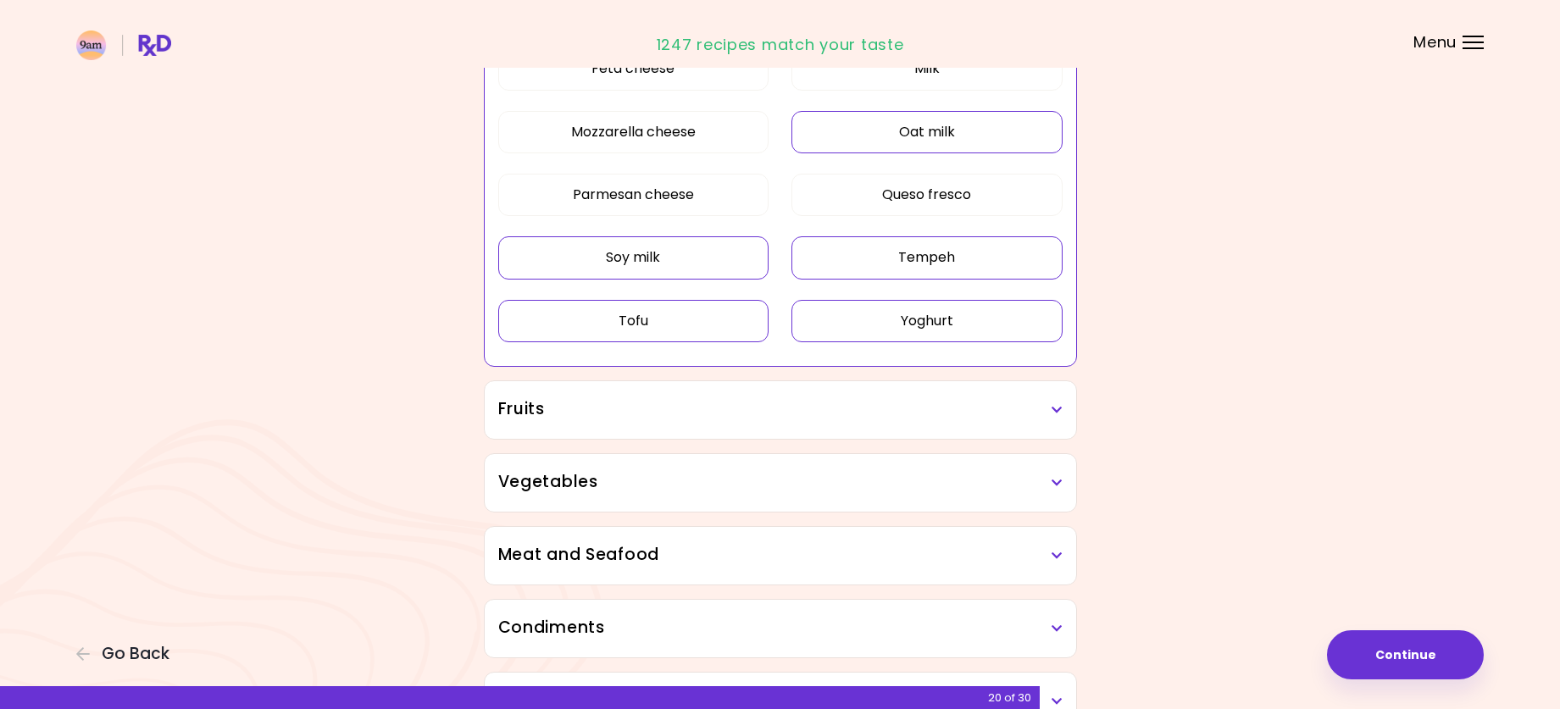
scroll to position [932, 0]
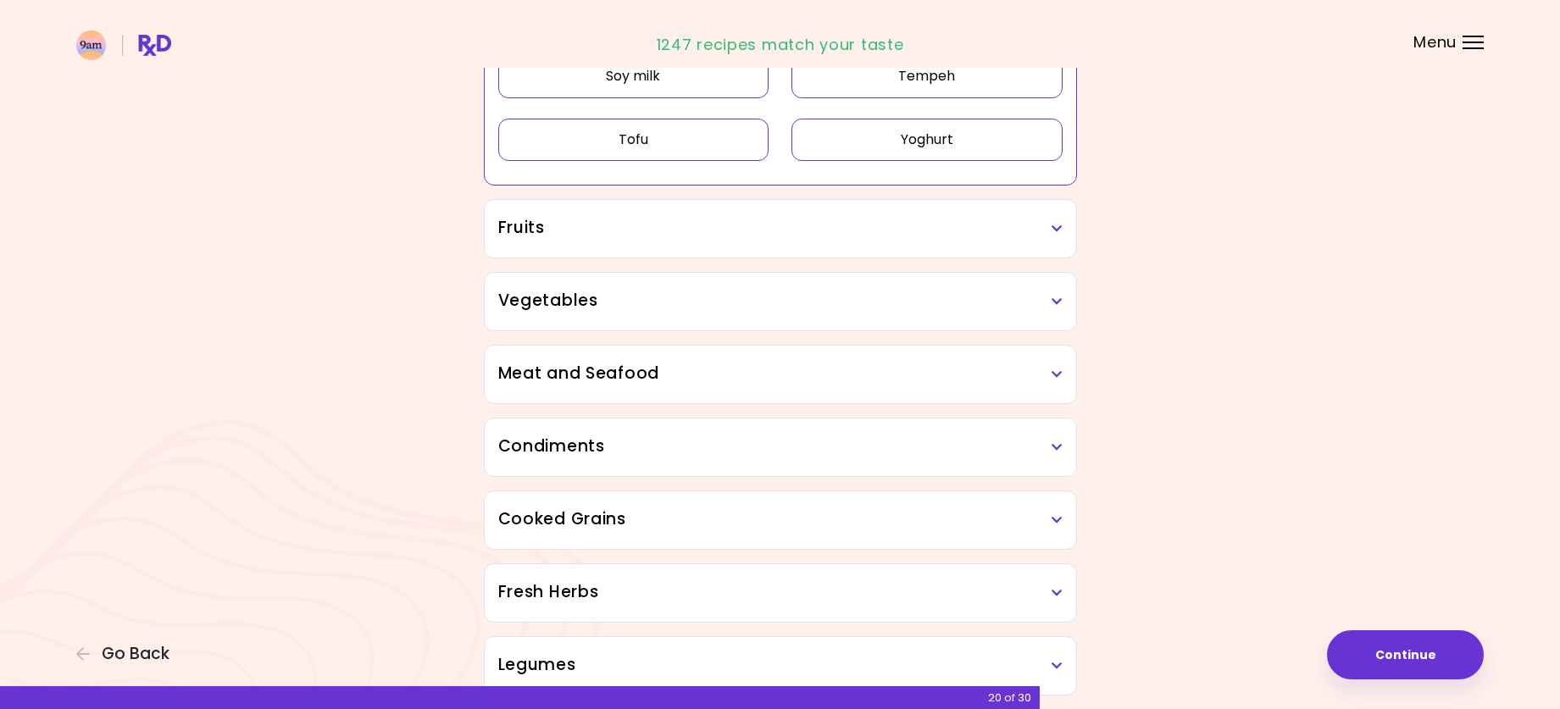
click at [686, 246] on div "Fruits" at bounding box center [781, 229] width 592 height 58
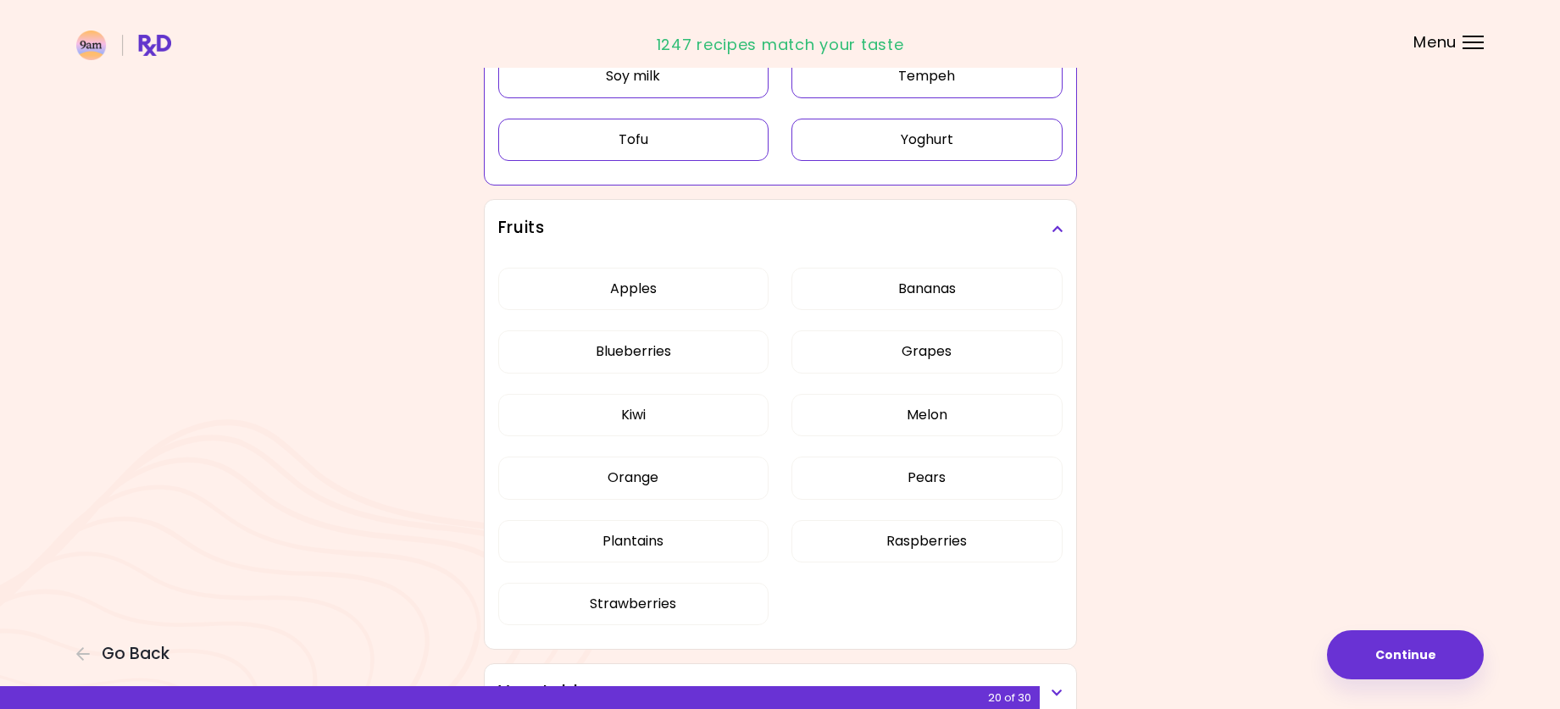
click at [869, 146] on button "Yoghurt" at bounding box center [927, 140] width 271 height 42
click at [647, 403] on button "Kiwi" at bounding box center [633, 415] width 271 height 42
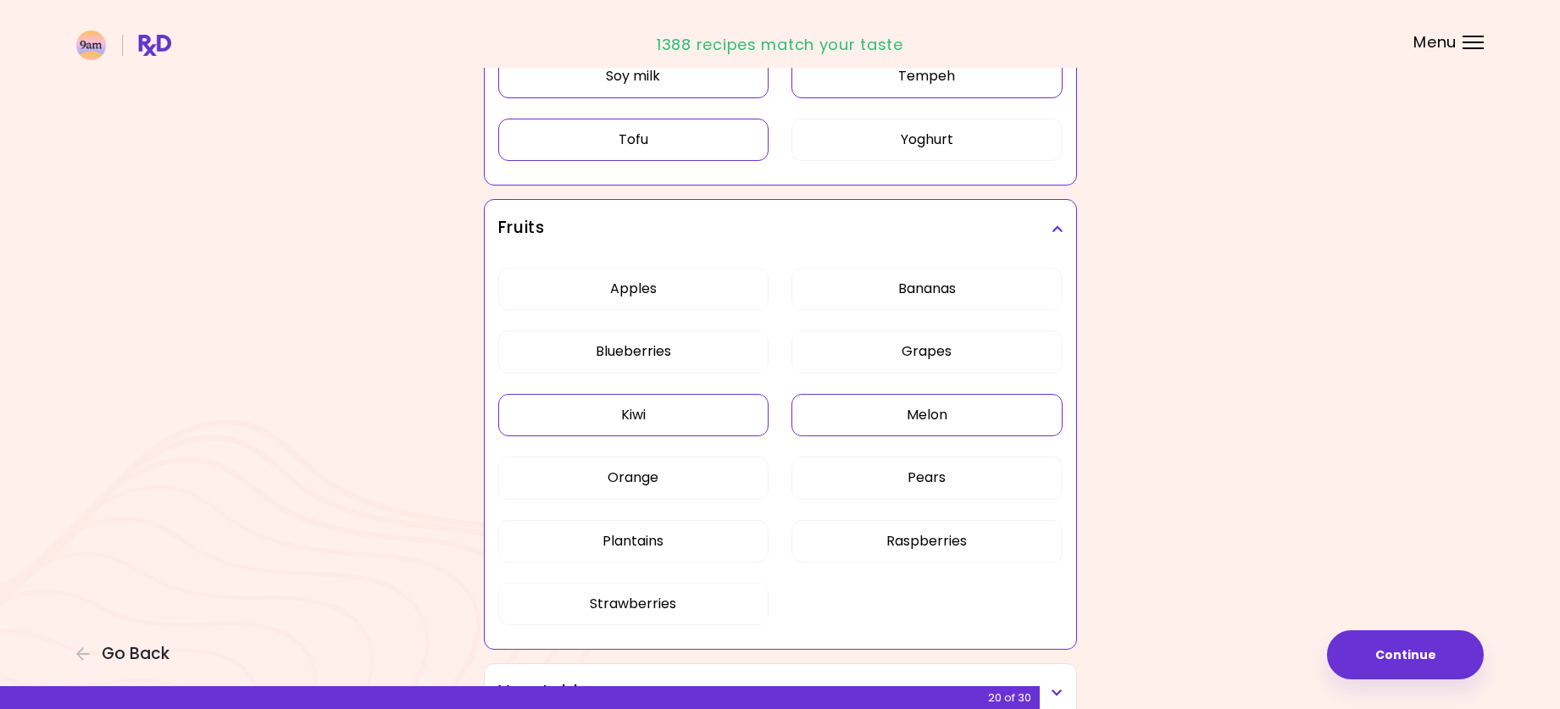
click at [896, 412] on button "Melon" at bounding box center [927, 415] width 271 height 42
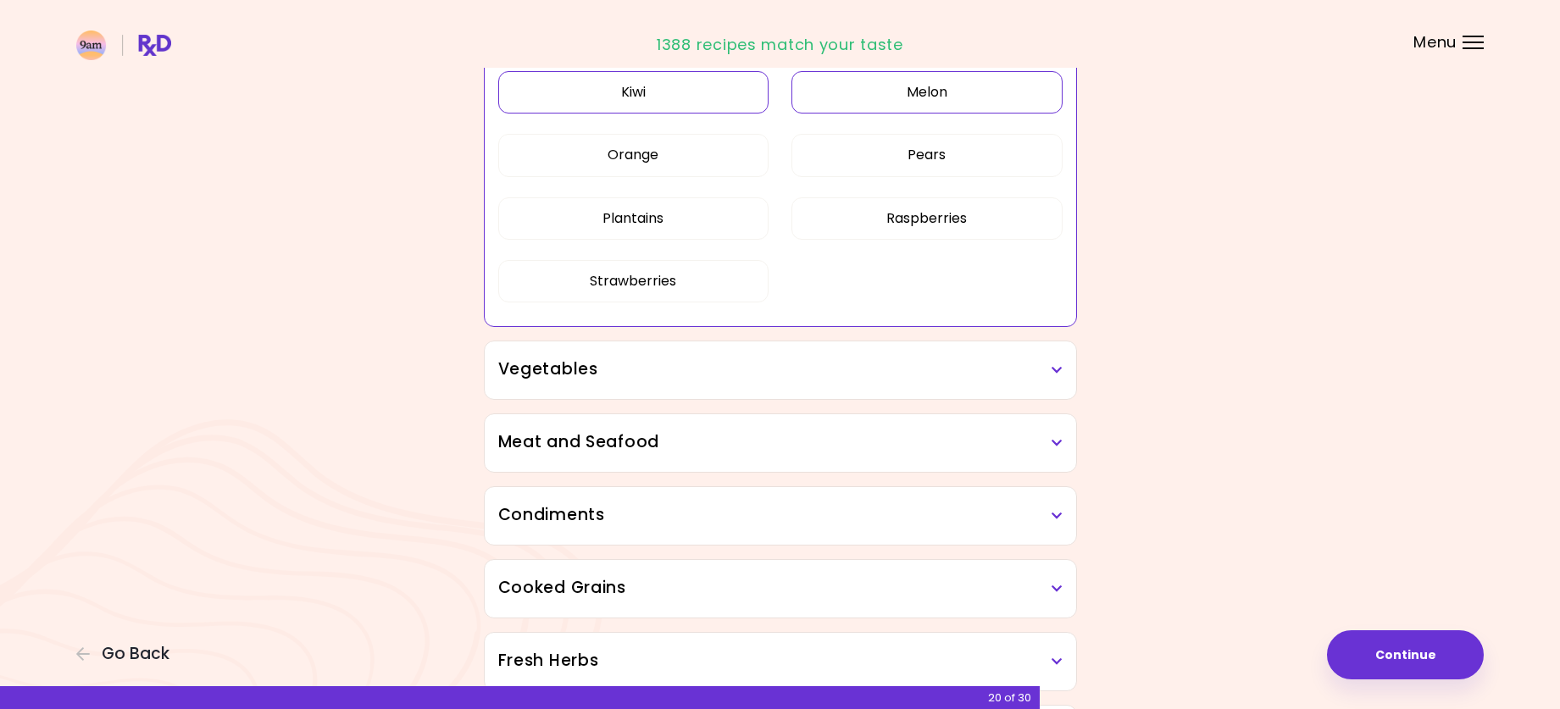
scroll to position [1271, 0]
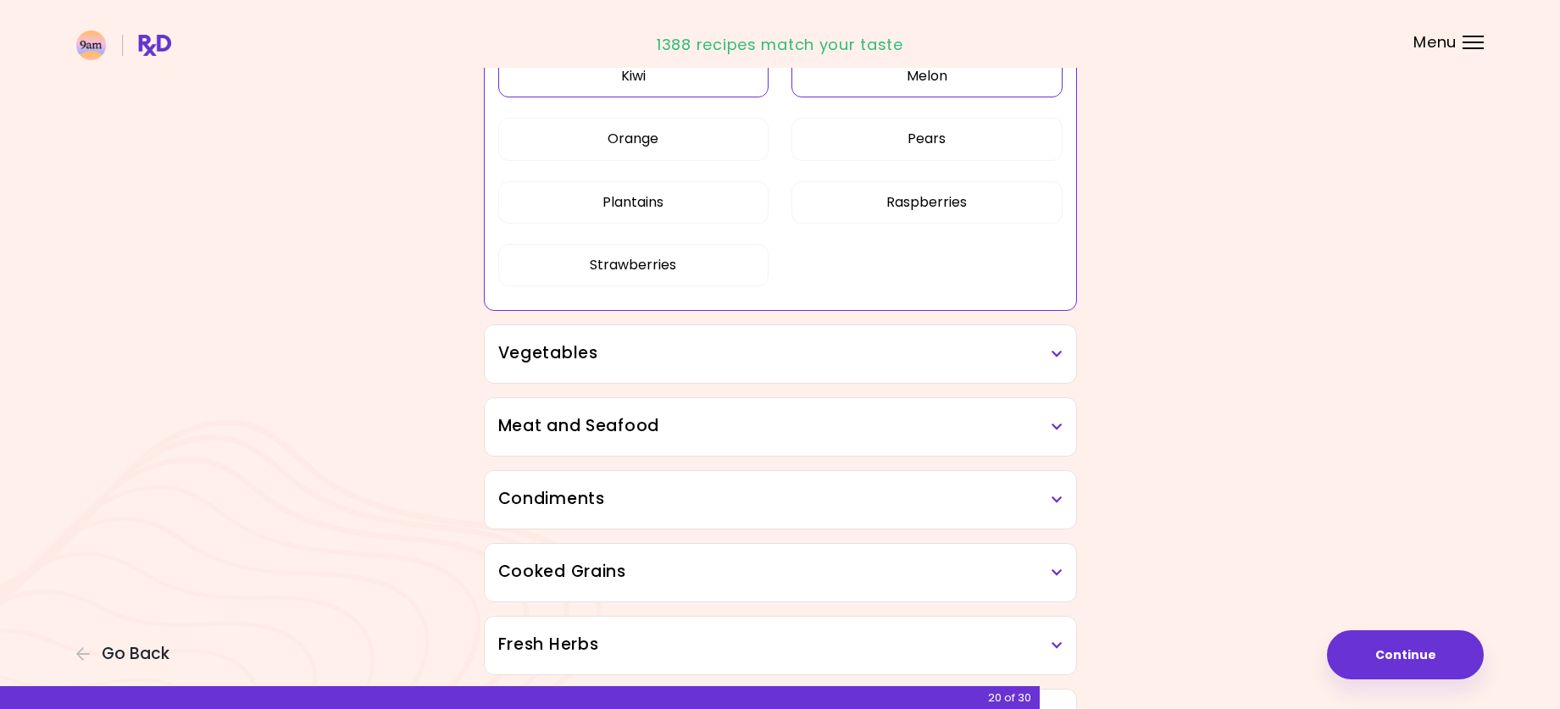
click at [759, 343] on h3 "Vegetables" at bounding box center [780, 354] width 564 height 25
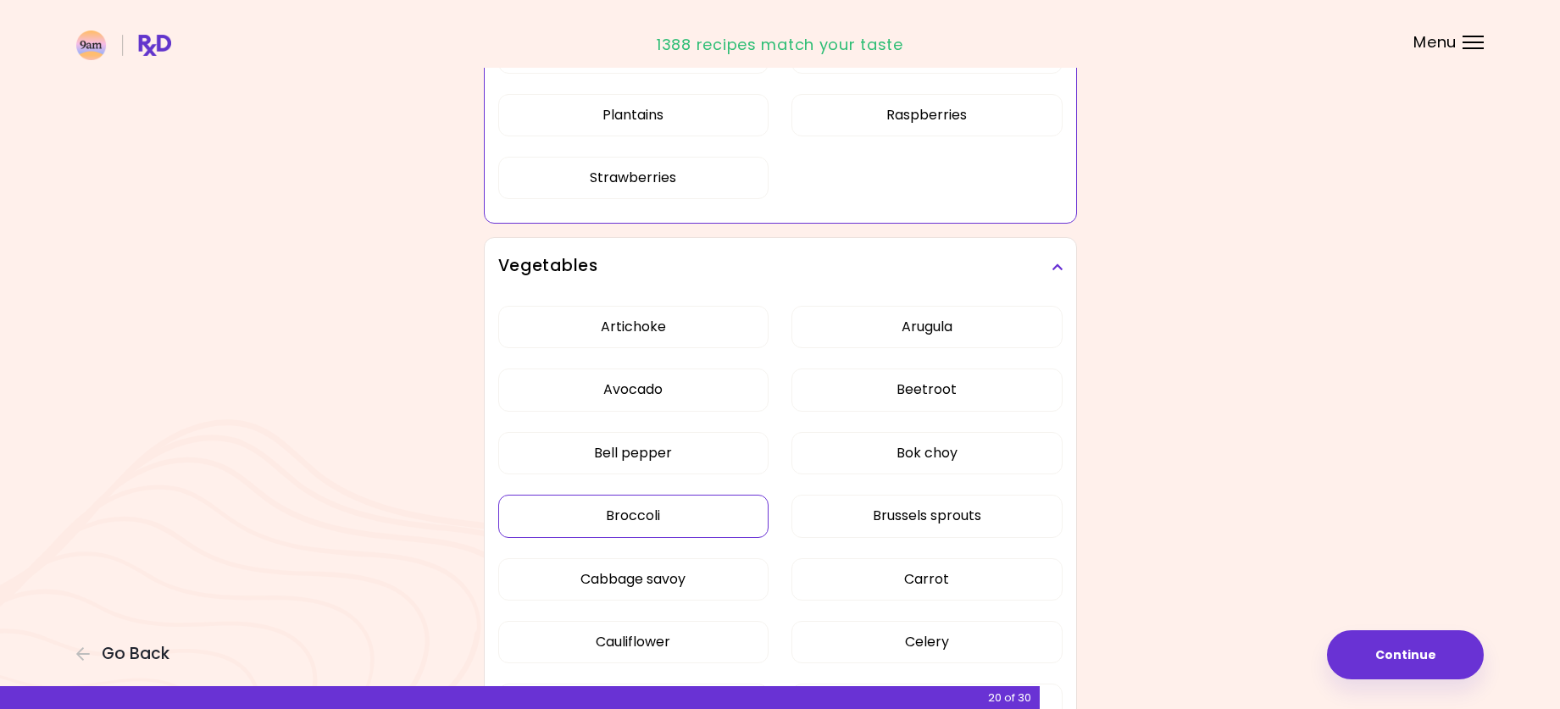
scroll to position [1526, 0]
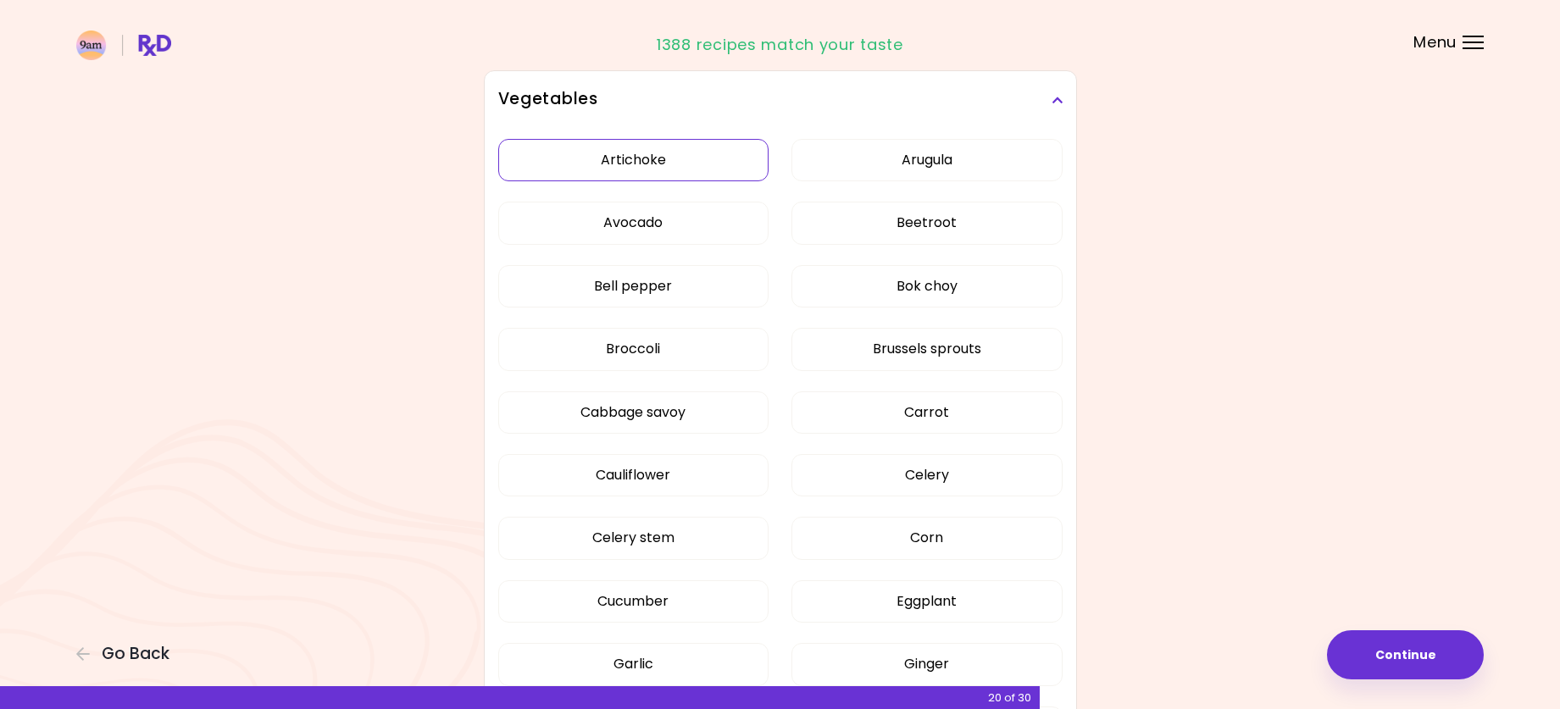
click at [642, 163] on button "Artichoke" at bounding box center [633, 160] width 271 height 42
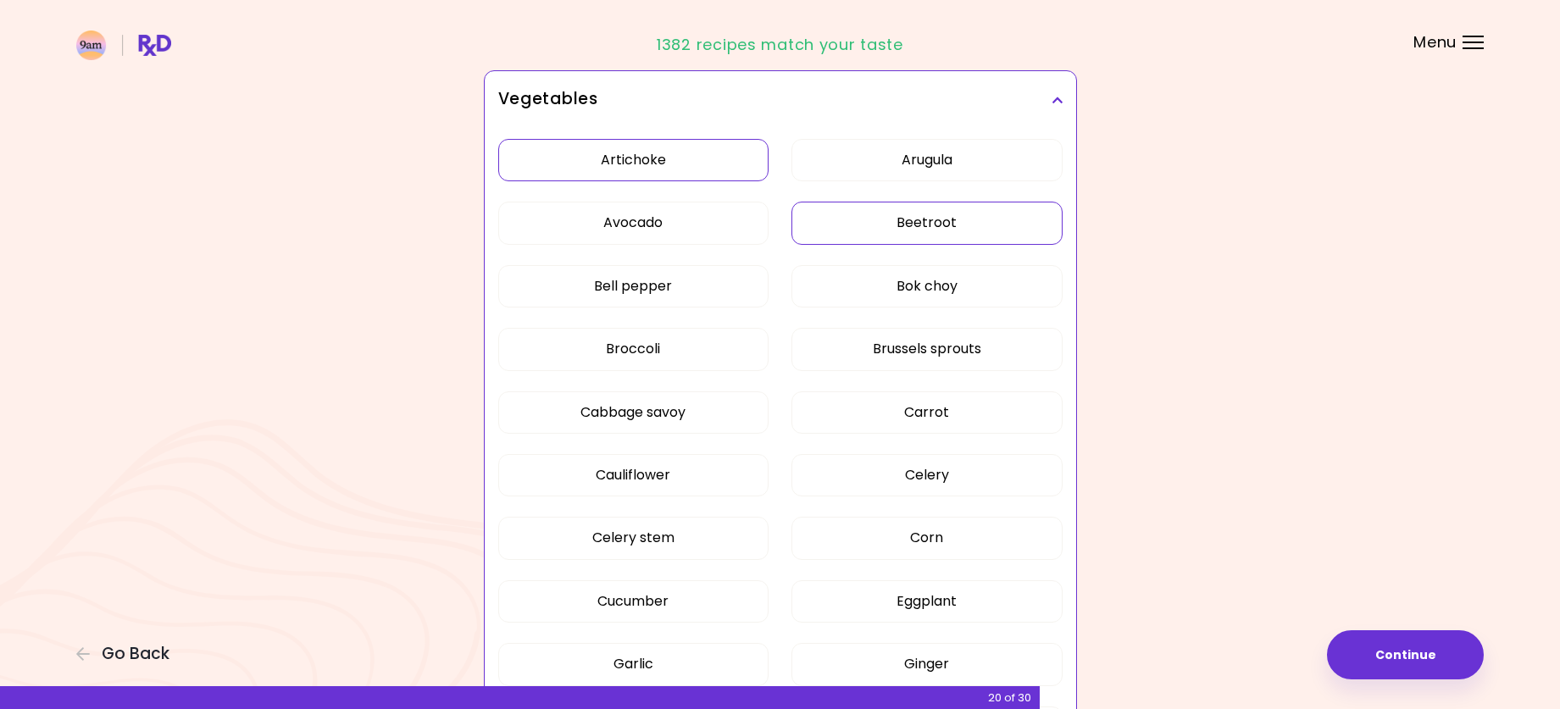
click at [969, 223] on button "Beetroot" at bounding box center [927, 223] width 271 height 42
click at [958, 281] on button "Bok choy" at bounding box center [927, 286] width 271 height 42
click at [677, 347] on button "Broccoli" at bounding box center [633, 349] width 271 height 42
click at [868, 349] on button "Brussels sprouts" at bounding box center [927, 349] width 271 height 42
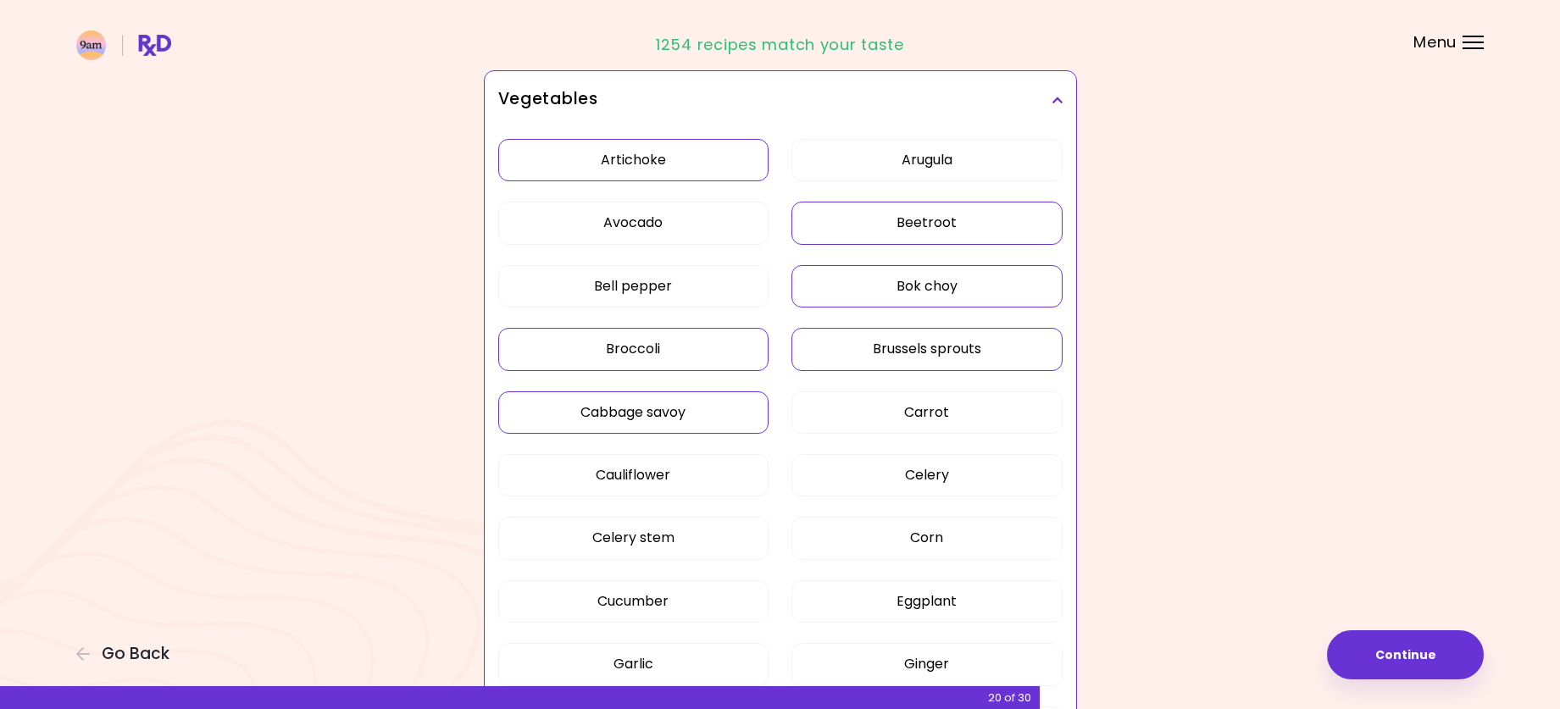
click at [661, 414] on button "Cabbage savoy" at bounding box center [633, 413] width 271 height 42
click at [677, 466] on button "Cauliflower" at bounding box center [633, 475] width 271 height 42
click at [852, 493] on button "Celery" at bounding box center [927, 475] width 271 height 42
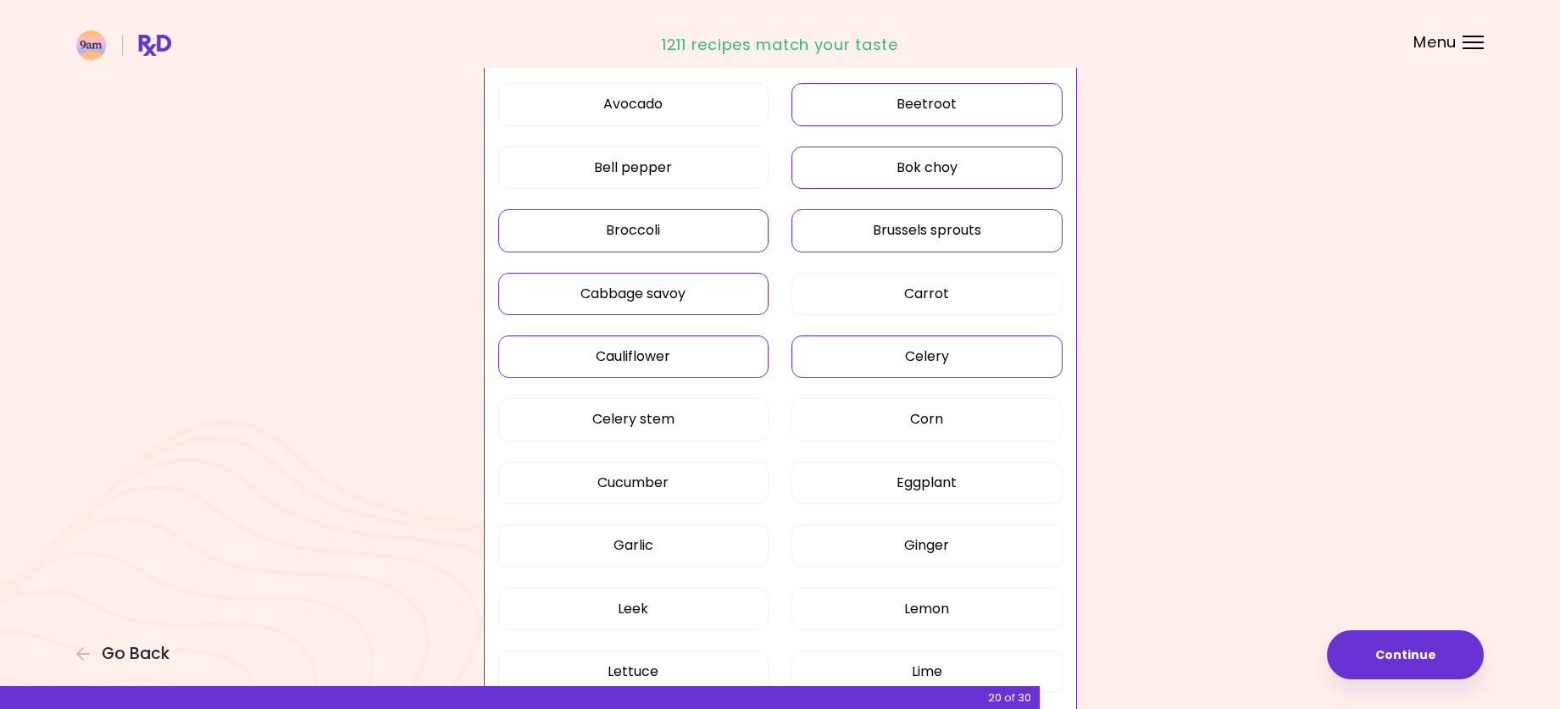
scroll to position [1780, 0]
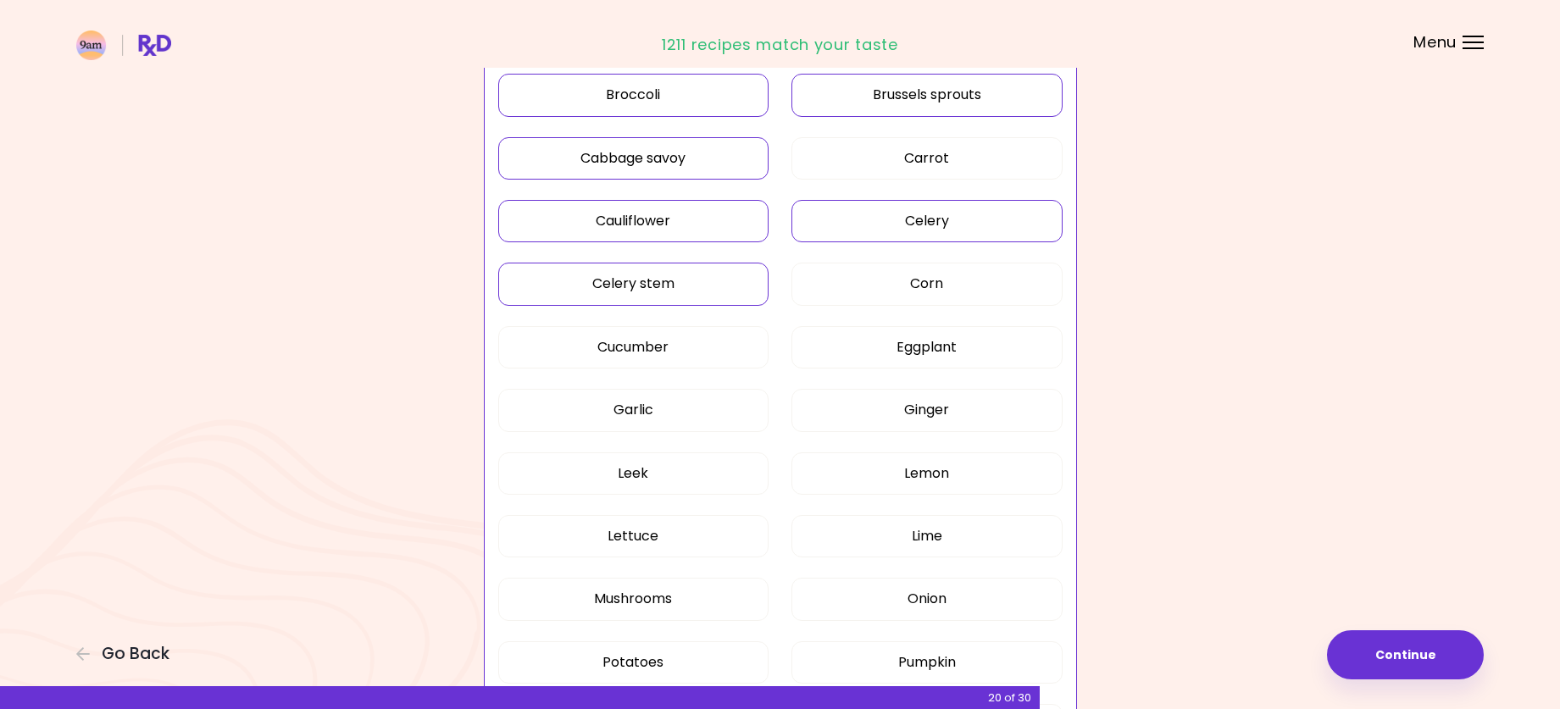
click at [648, 284] on button "Celery stem" at bounding box center [633, 284] width 271 height 42
click at [982, 414] on button "Ginger" at bounding box center [927, 410] width 271 height 42
click at [642, 469] on button "Leek" at bounding box center [633, 474] width 271 height 42
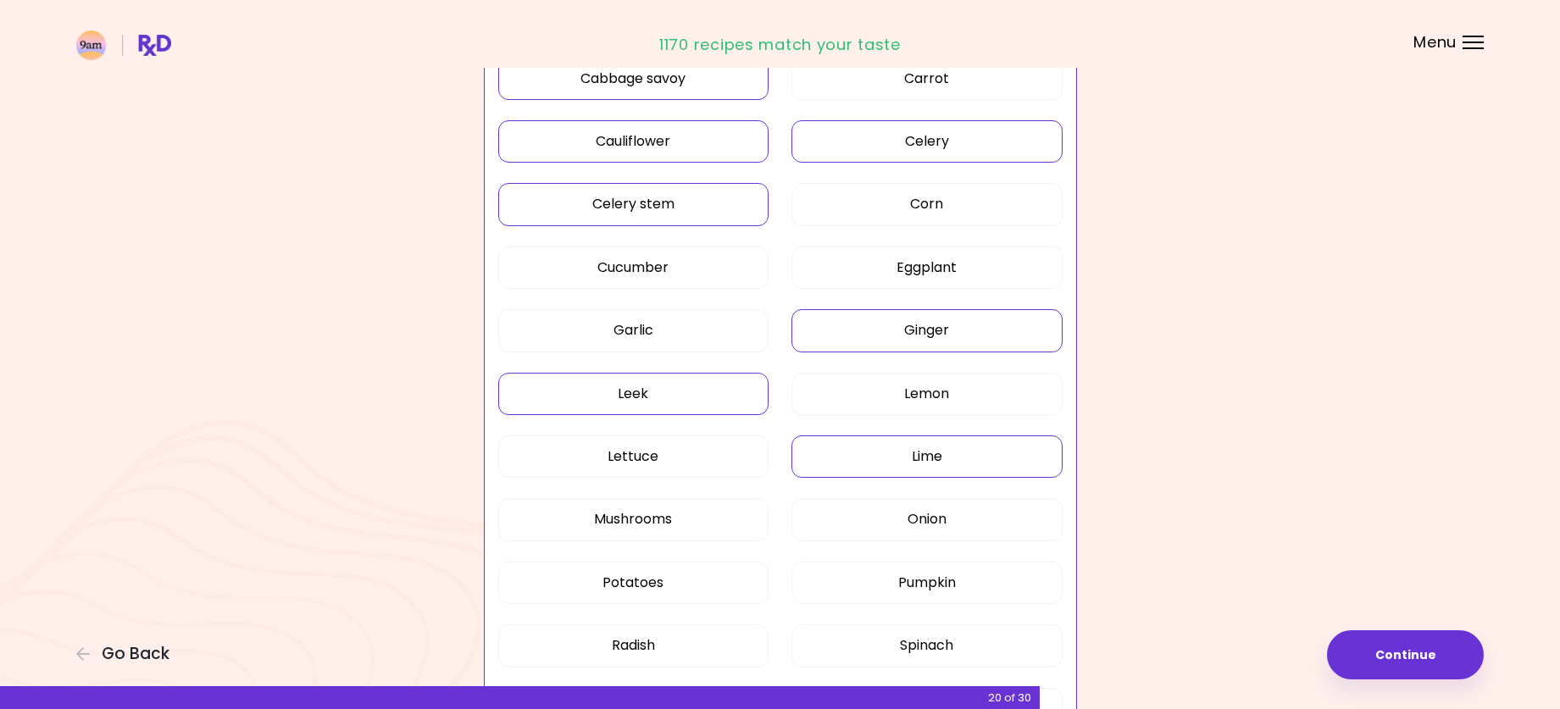
scroll to position [2034, 0]
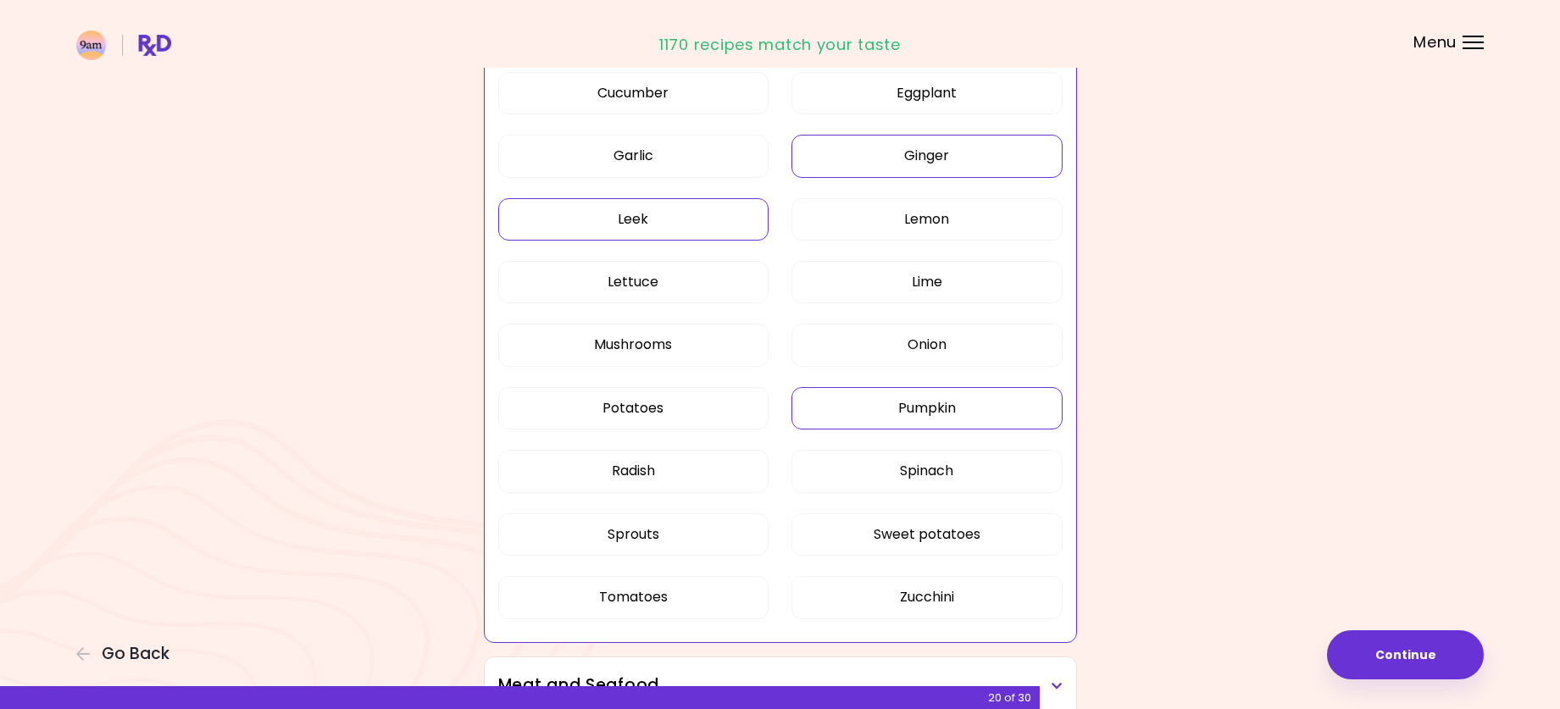
click at [937, 412] on button "Pumpkin" at bounding box center [927, 408] width 271 height 42
click at [639, 468] on button "Radish" at bounding box center [633, 471] width 271 height 42
click at [912, 472] on button "Spinach" at bounding box center [927, 471] width 271 height 42
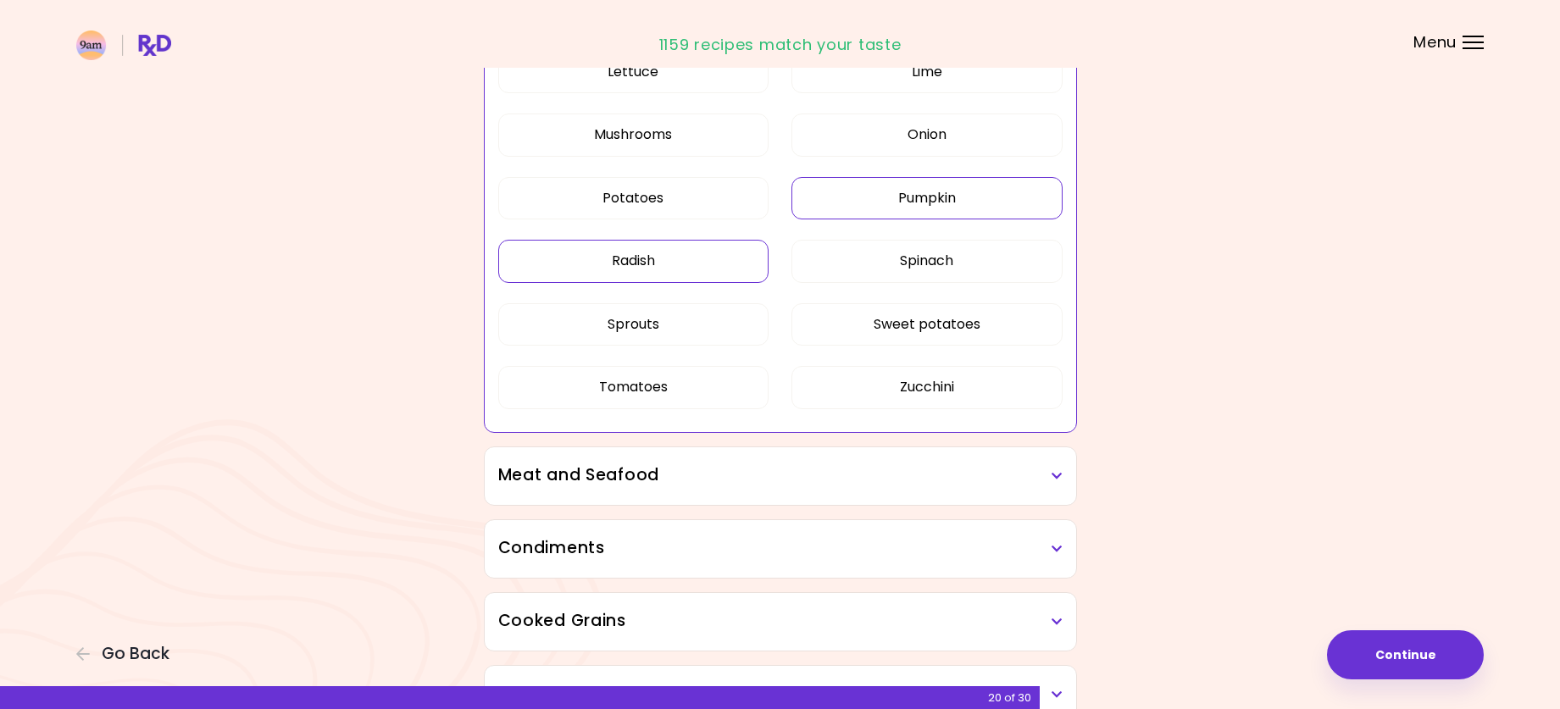
scroll to position [2458, 0]
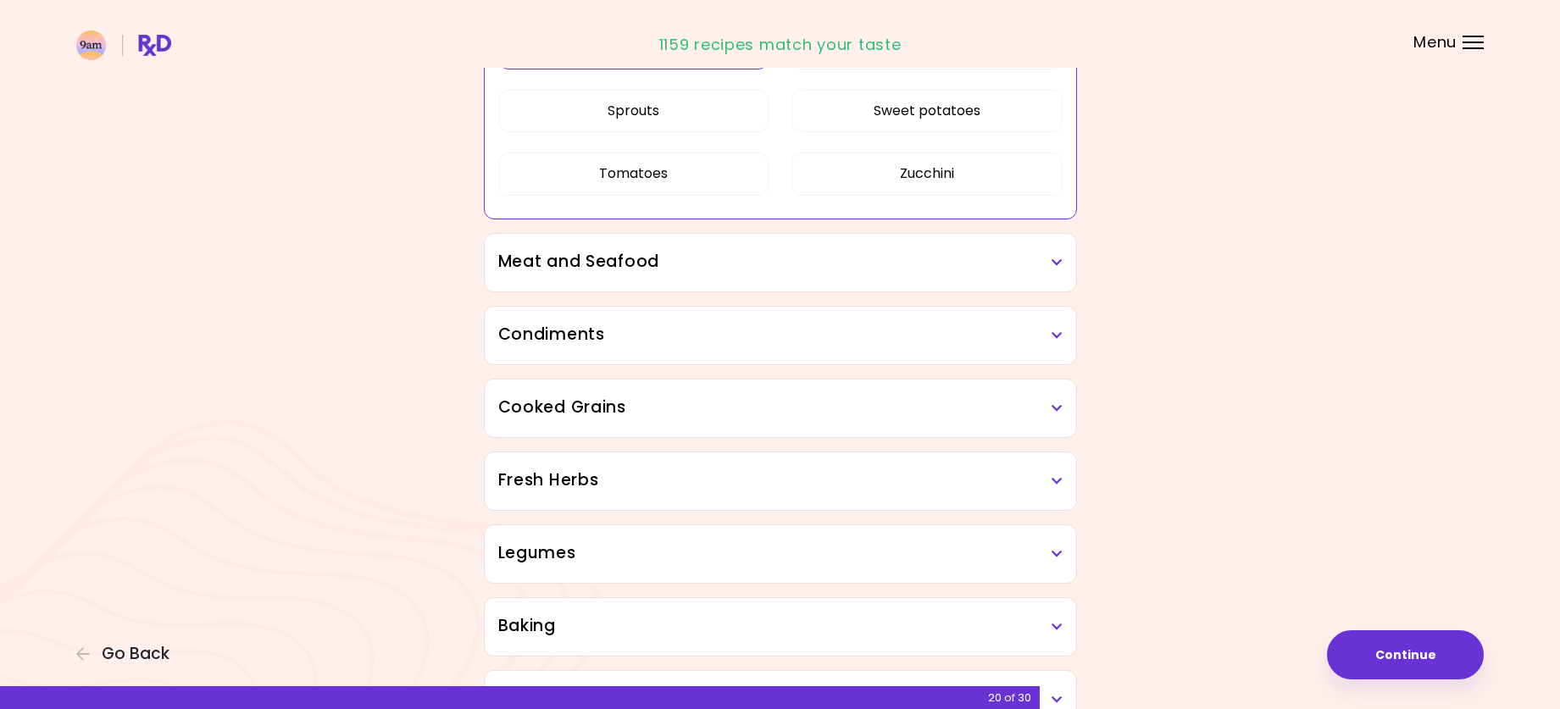
click at [645, 274] on div "Meat and Seafood" at bounding box center [781, 263] width 592 height 58
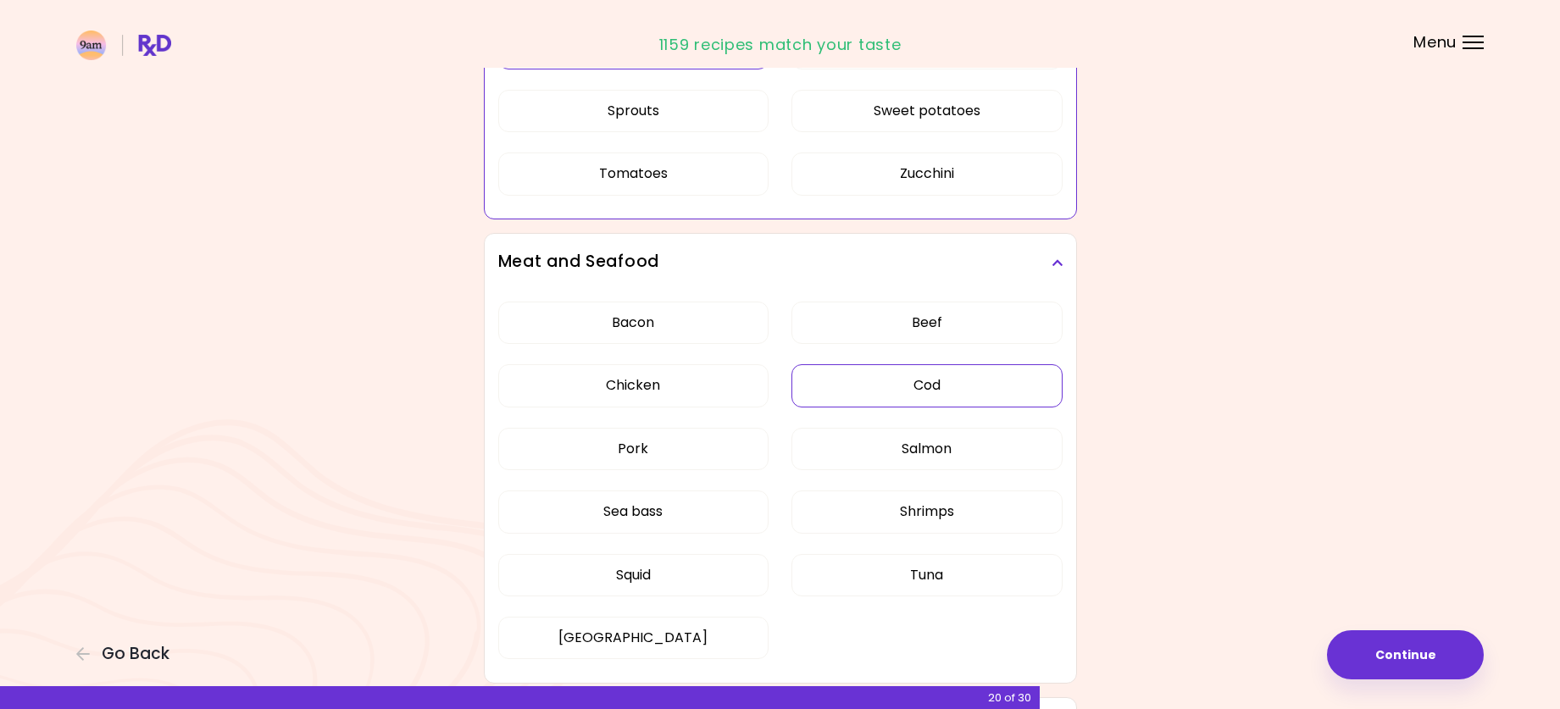
click at [977, 384] on button "Cod" at bounding box center [927, 385] width 271 height 42
click at [943, 469] on button "Salmon" at bounding box center [927, 449] width 271 height 42
click at [715, 464] on button "Pork" at bounding box center [633, 449] width 271 height 42
click at [692, 509] on button "Sea bass" at bounding box center [633, 512] width 271 height 42
click at [837, 510] on button "Shrimps" at bounding box center [927, 512] width 271 height 42
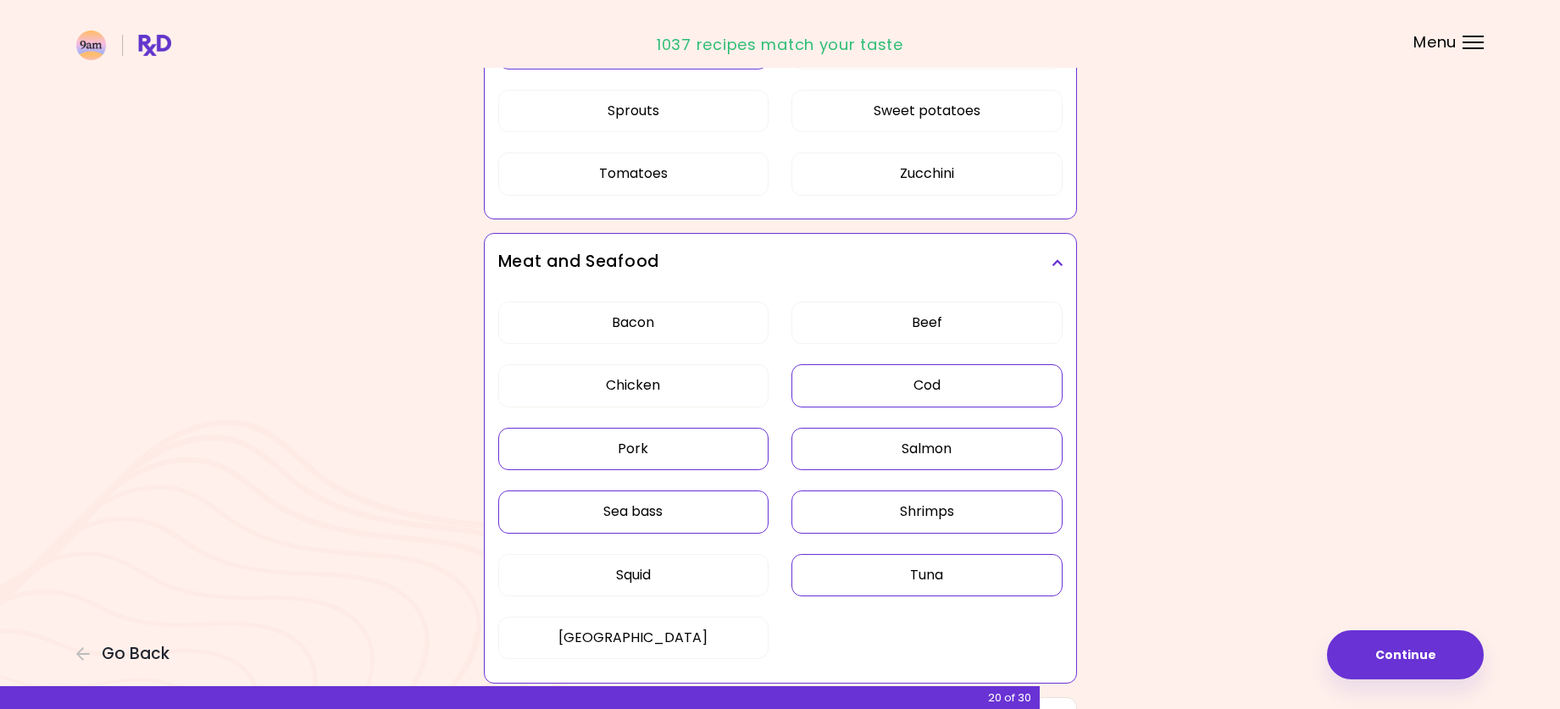
click at [880, 569] on button "Tuna" at bounding box center [927, 575] width 271 height 42
click at [683, 584] on button "Squid" at bounding box center [633, 575] width 271 height 42
click at [689, 631] on button "[GEOGRAPHIC_DATA]" at bounding box center [633, 638] width 271 height 42
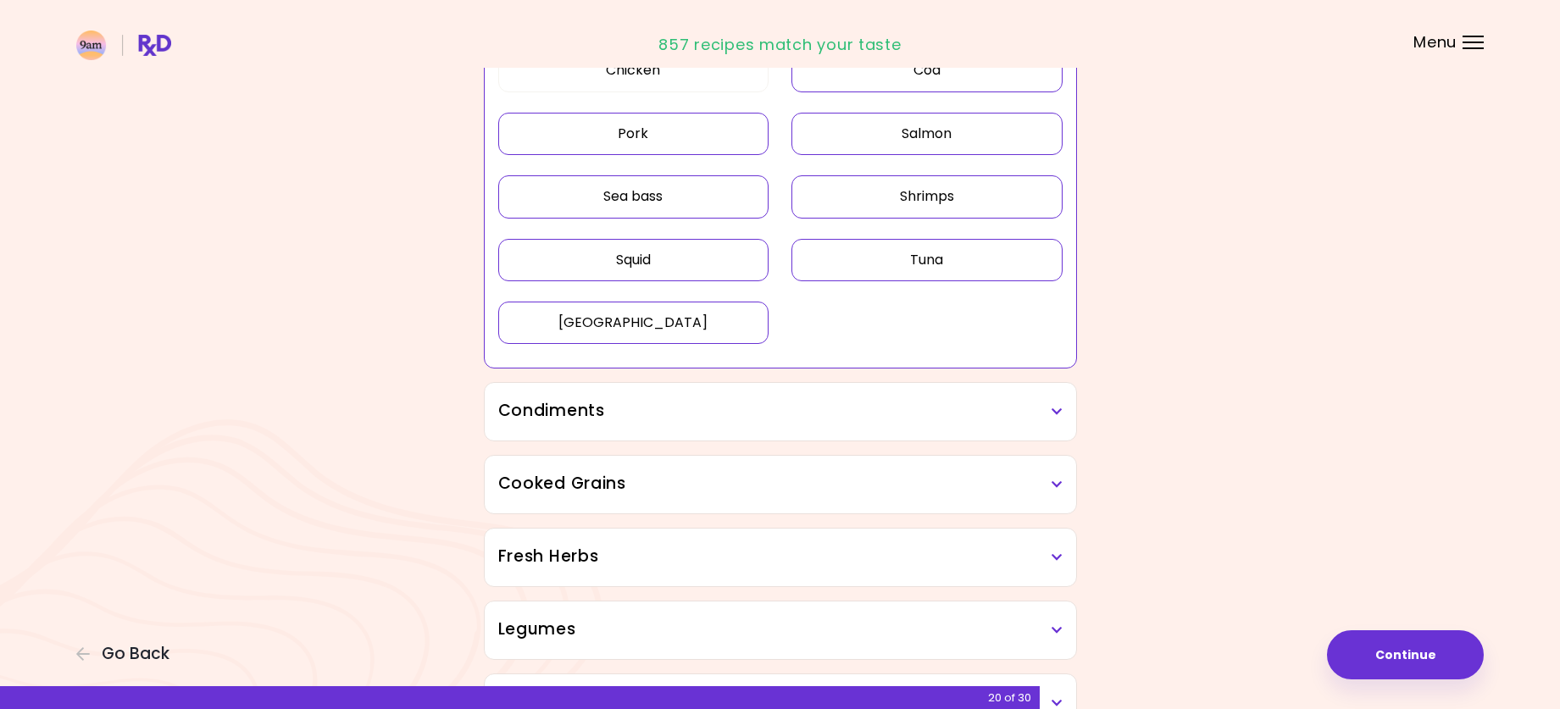
scroll to position [2797, 0]
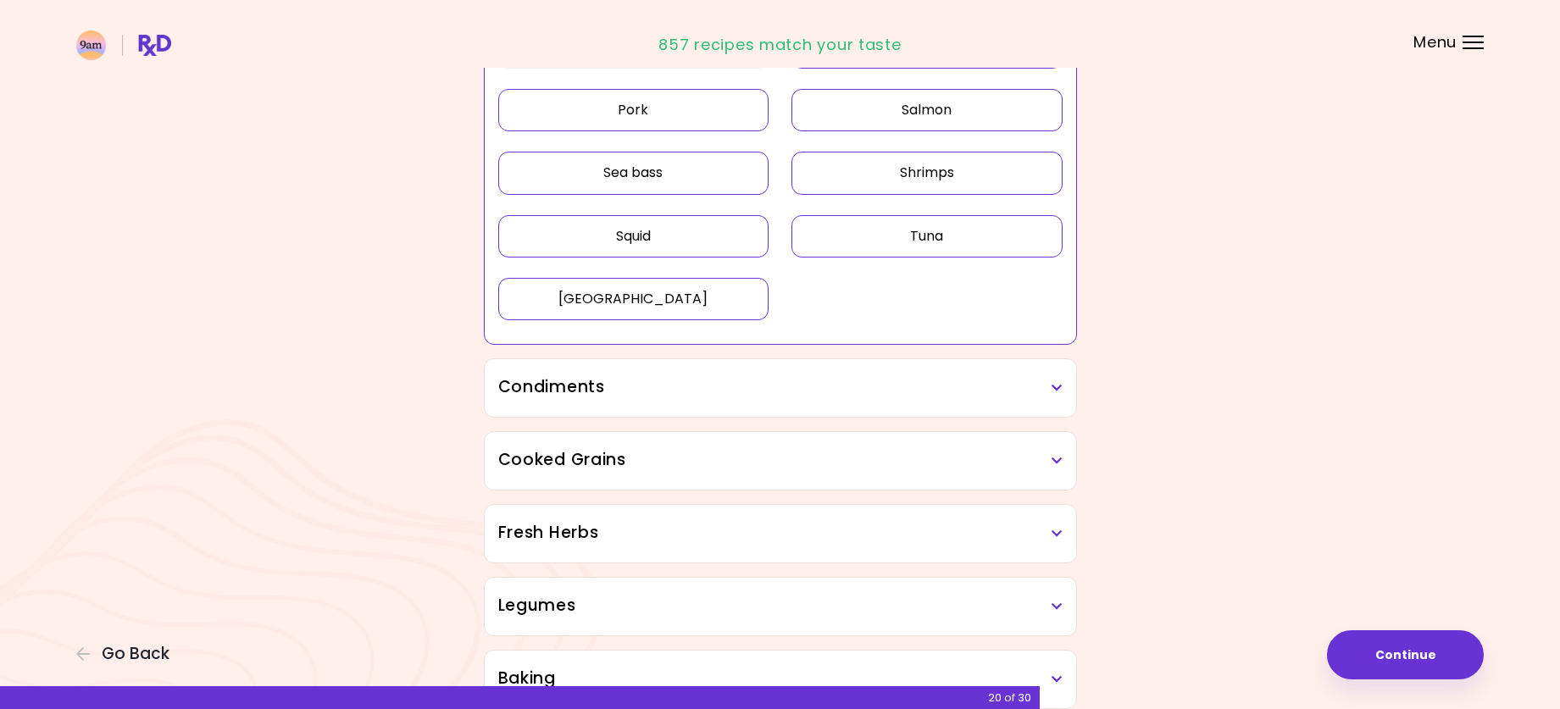
click at [793, 368] on div "Condiments" at bounding box center [781, 388] width 592 height 58
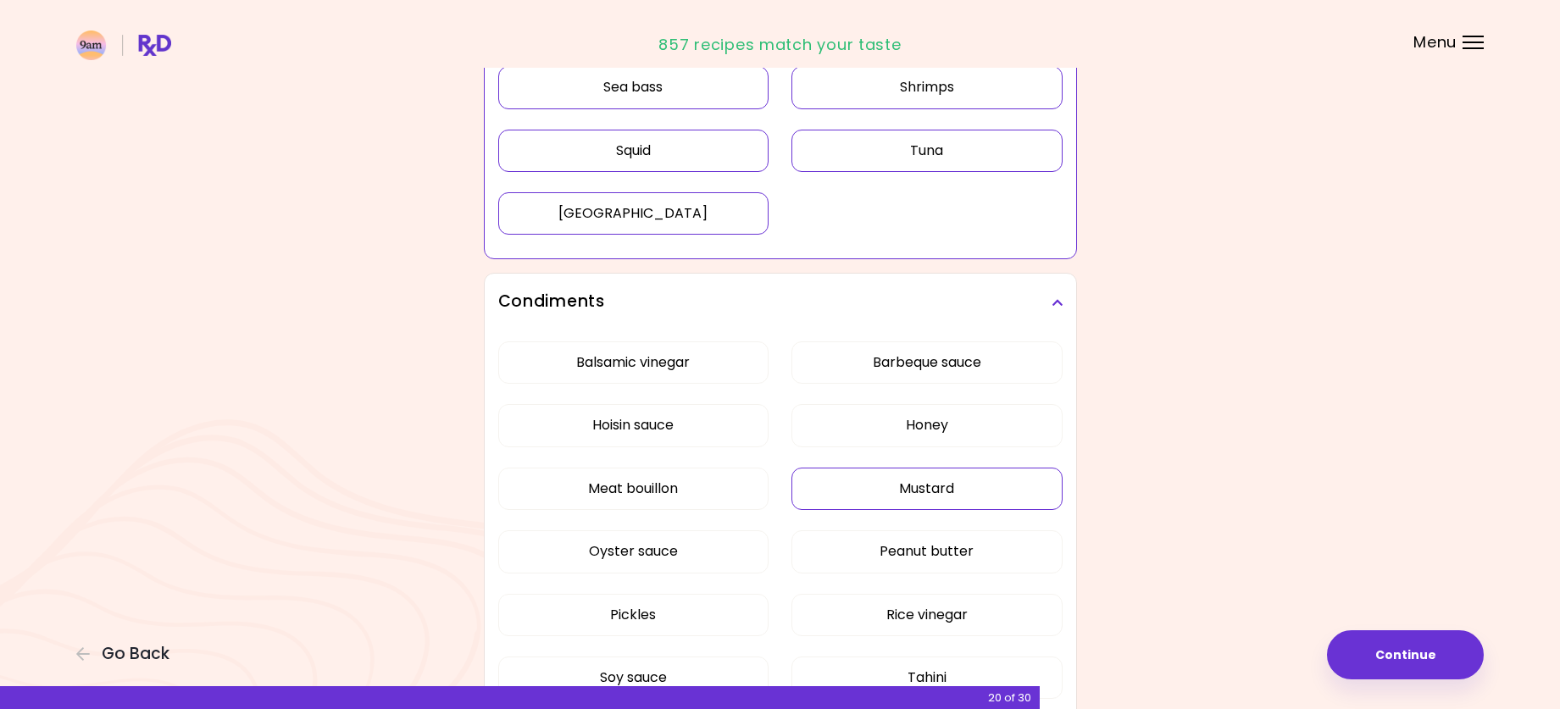
scroll to position [2966, 0]
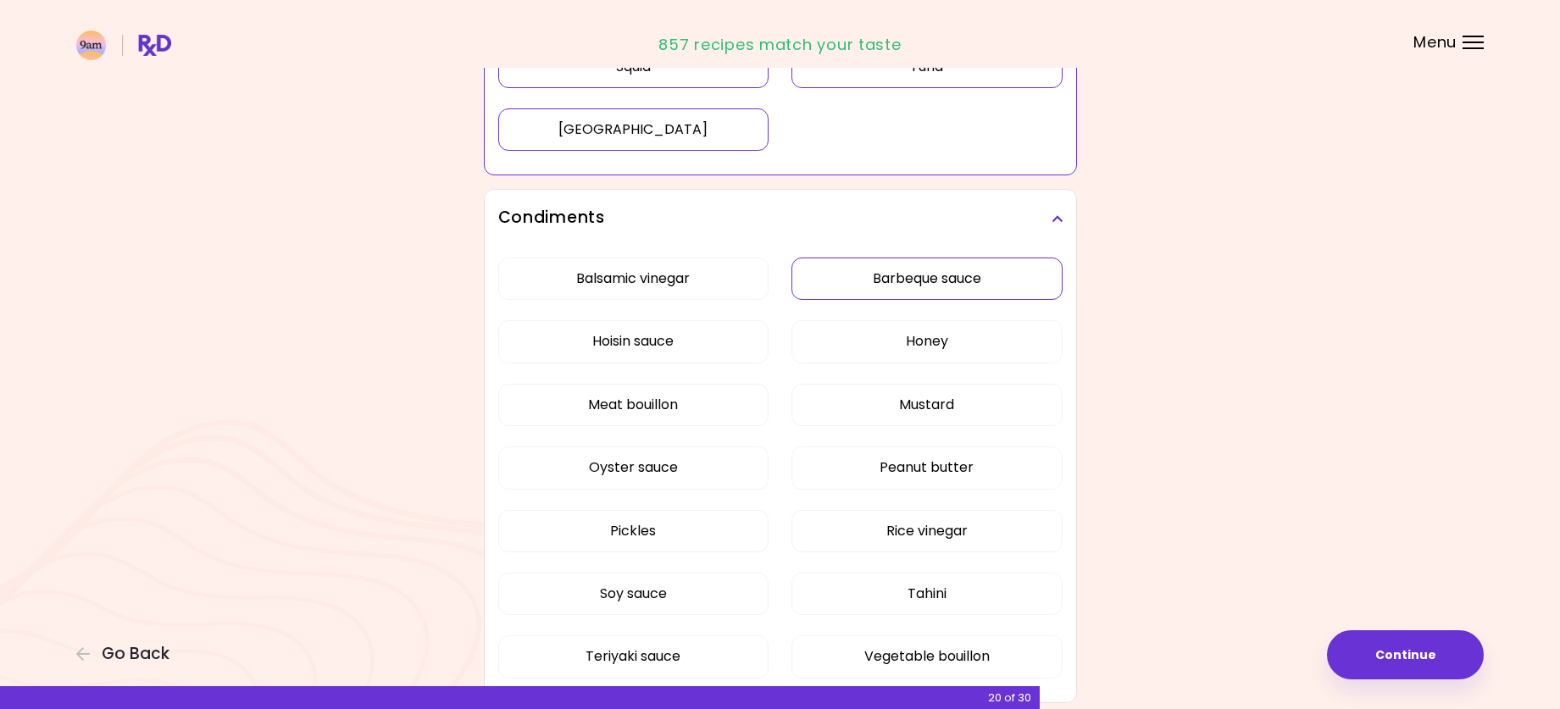
click at [914, 277] on button "Barbeque sauce" at bounding box center [927, 279] width 271 height 42
click at [697, 336] on button "Hoisin sauce" at bounding box center [633, 341] width 271 height 42
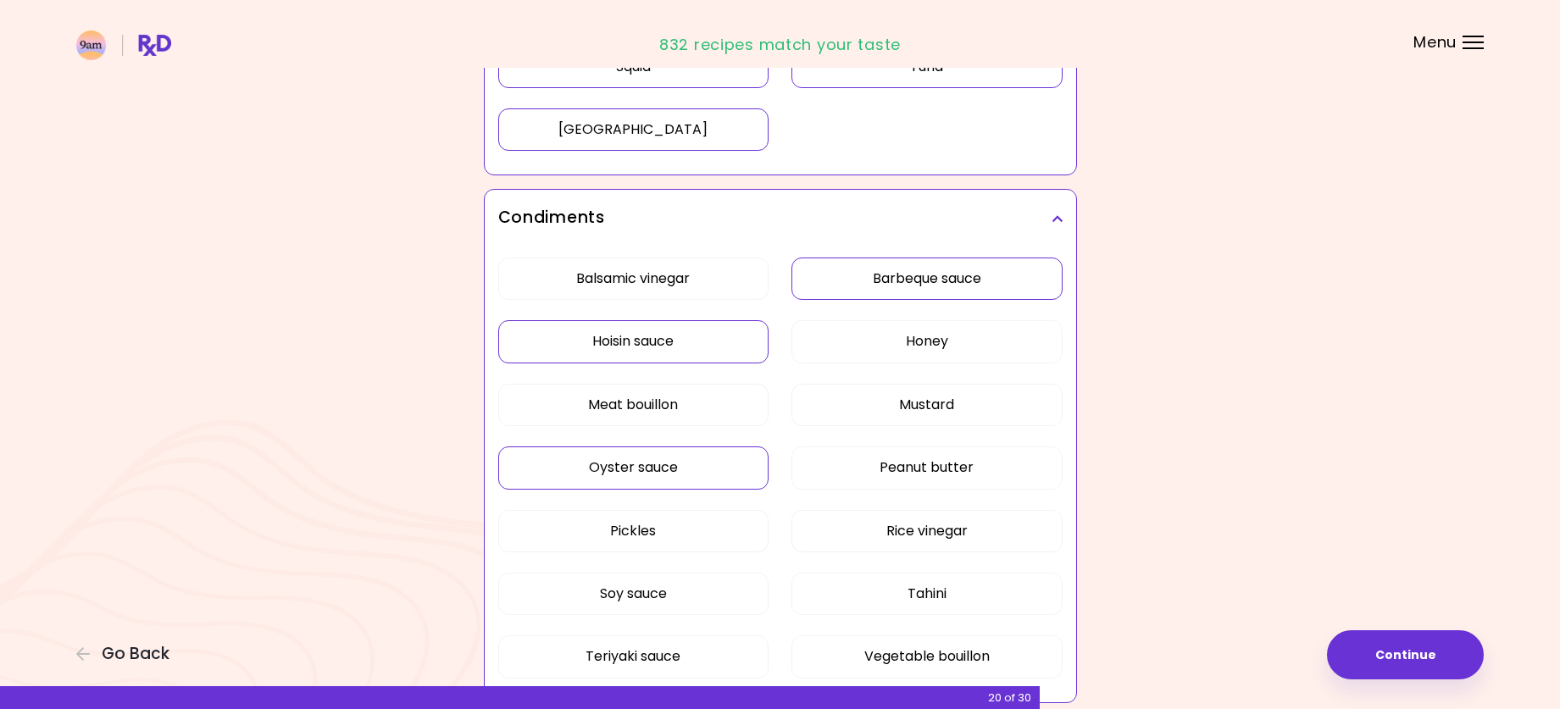
click at [626, 473] on button "Oyster sauce" at bounding box center [633, 468] width 271 height 42
click at [677, 536] on button "Pickles" at bounding box center [633, 531] width 271 height 42
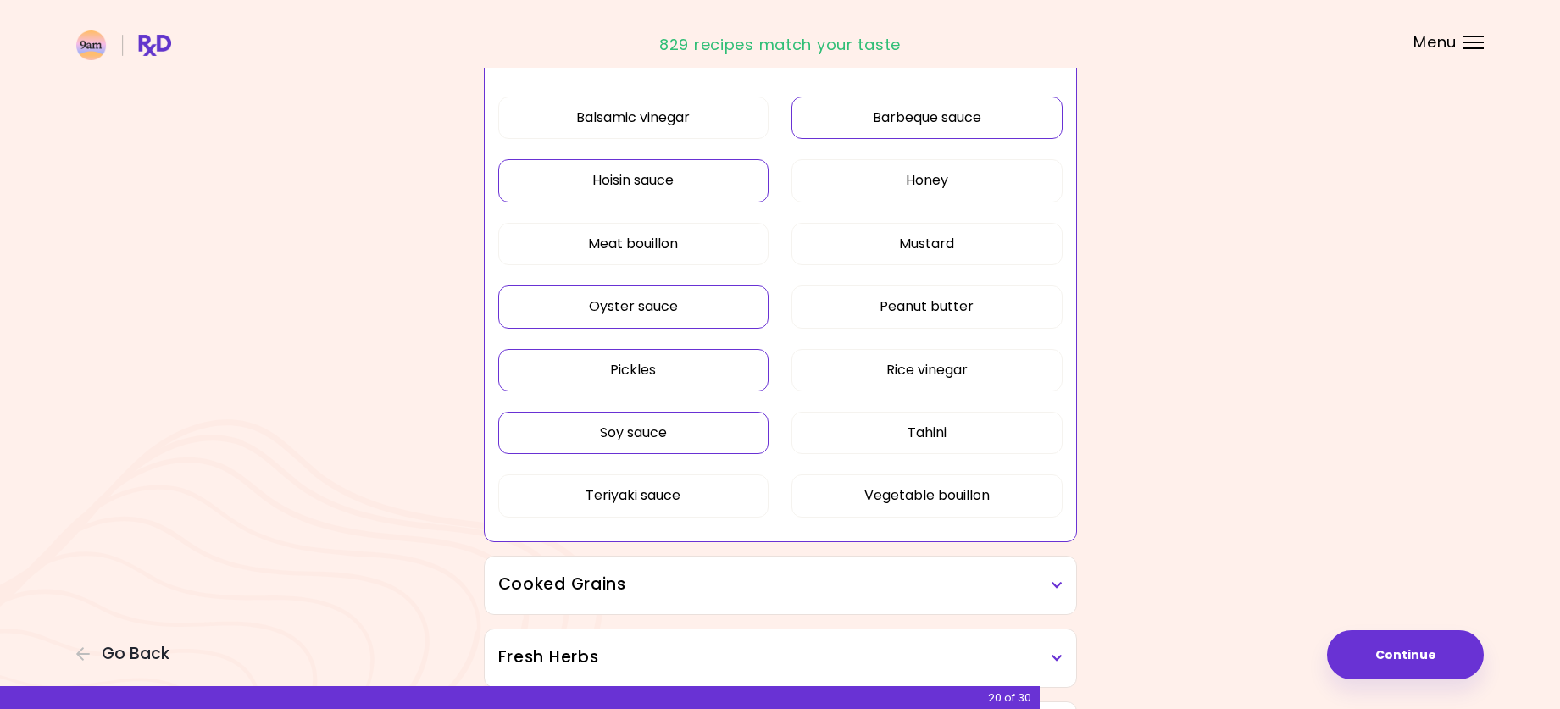
scroll to position [3136, 0]
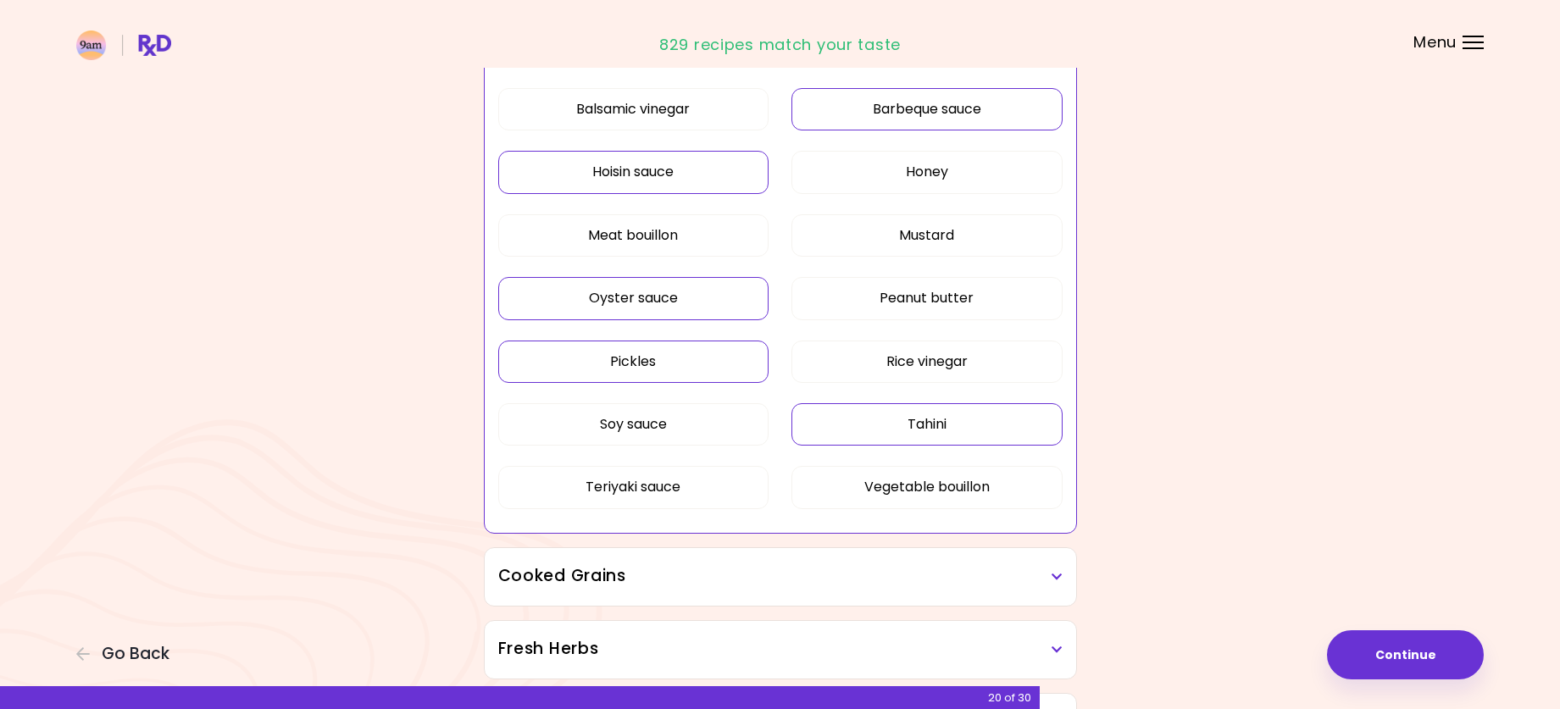
click at [878, 425] on button "Tahini" at bounding box center [927, 424] width 271 height 42
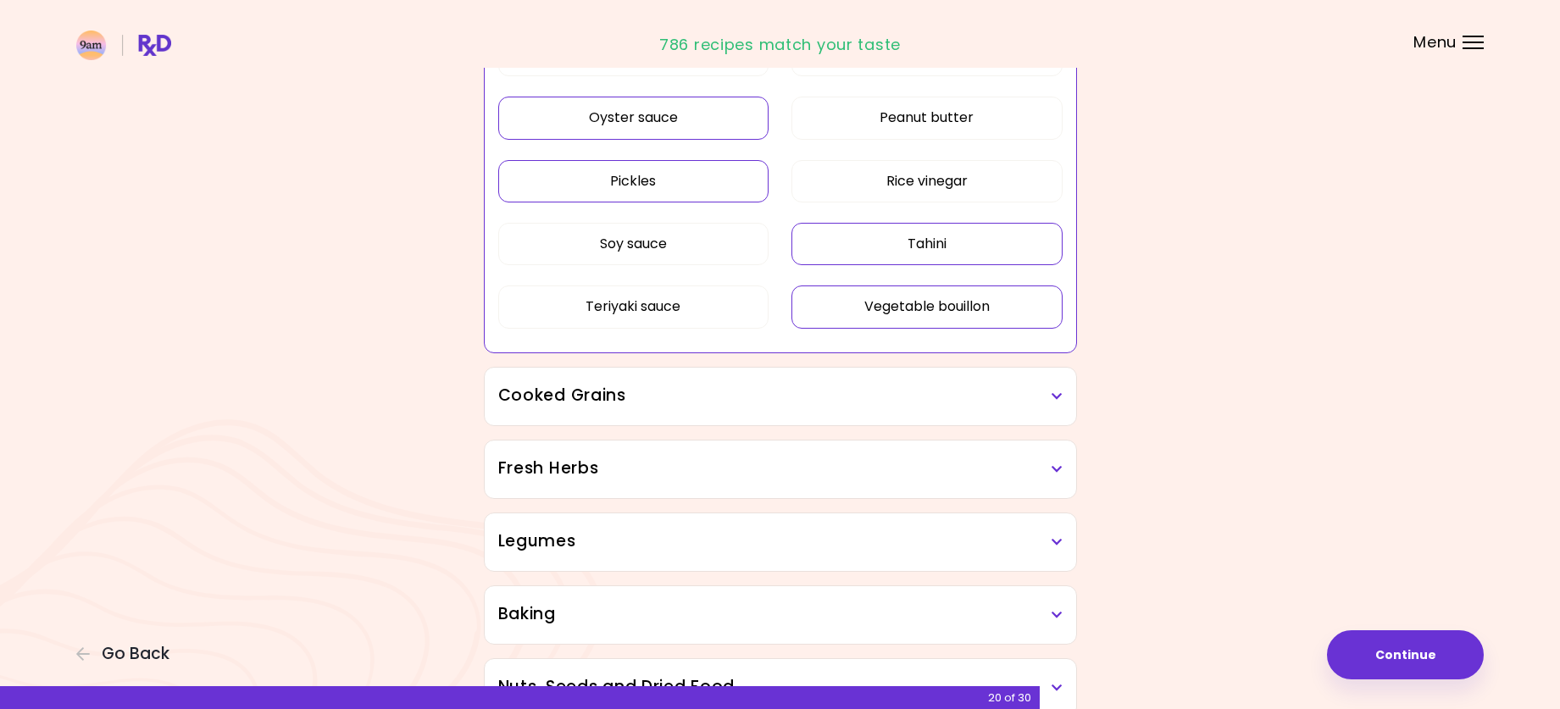
scroll to position [3390, 0]
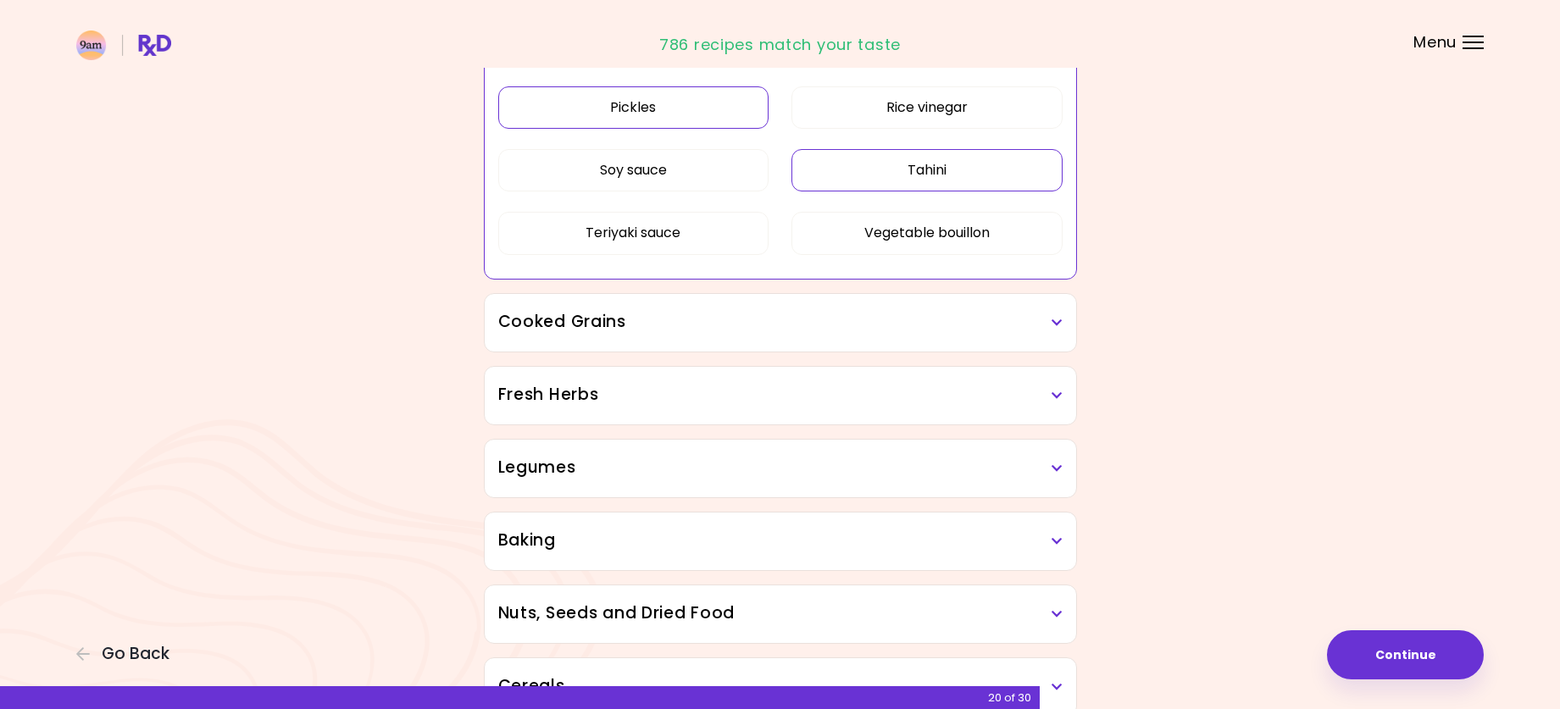
click at [759, 350] on div "Cooked Grains" at bounding box center [781, 323] width 592 height 58
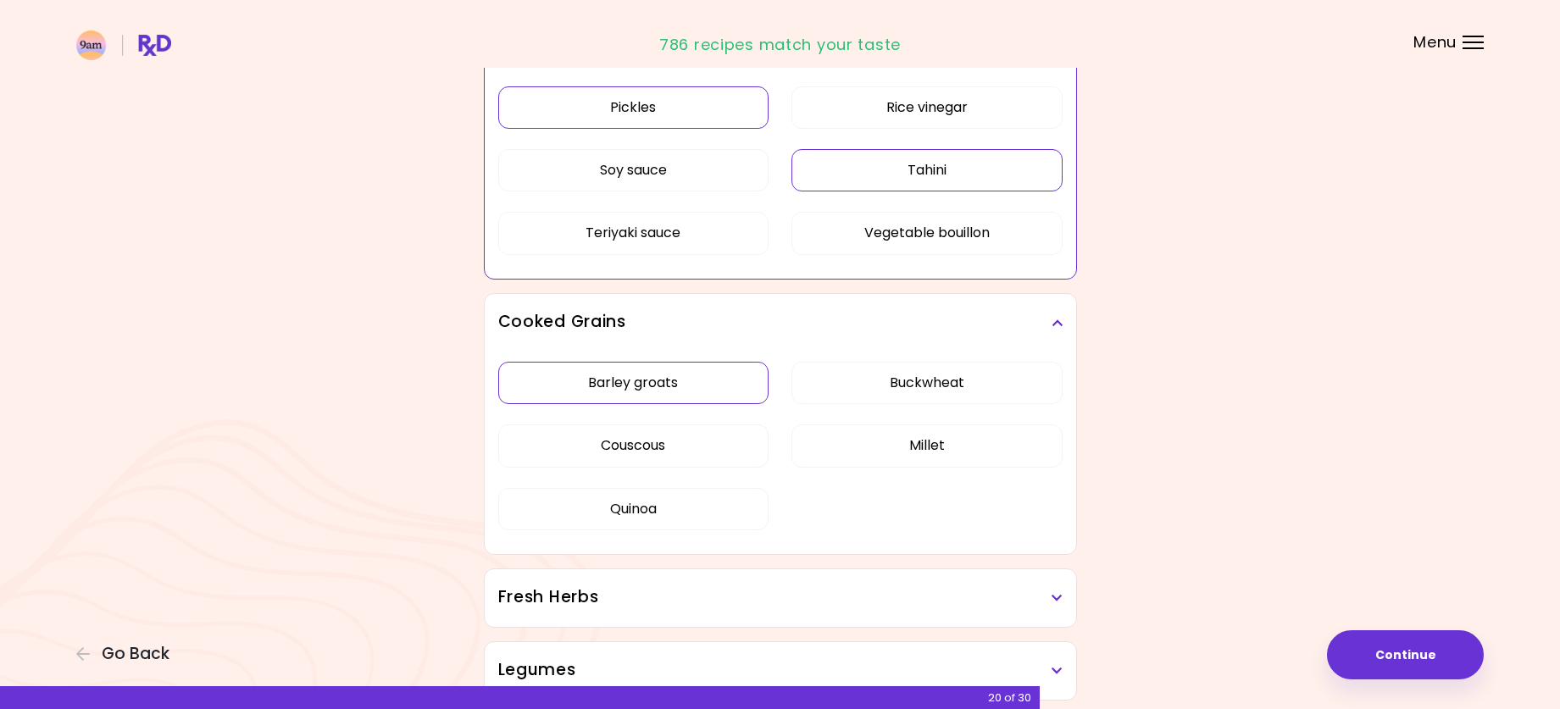
click at [656, 395] on button "Barley groats" at bounding box center [633, 383] width 271 height 42
click at [894, 384] on button "Buckwheat" at bounding box center [927, 383] width 271 height 42
click at [898, 447] on button "Millet" at bounding box center [927, 446] width 271 height 42
click at [691, 475] on div "Barley groats Buckwheat Couscous Millet Quinoa" at bounding box center [780, 453] width 564 height 203
click at [689, 490] on button "Quinoa" at bounding box center [633, 509] width 271 height 42
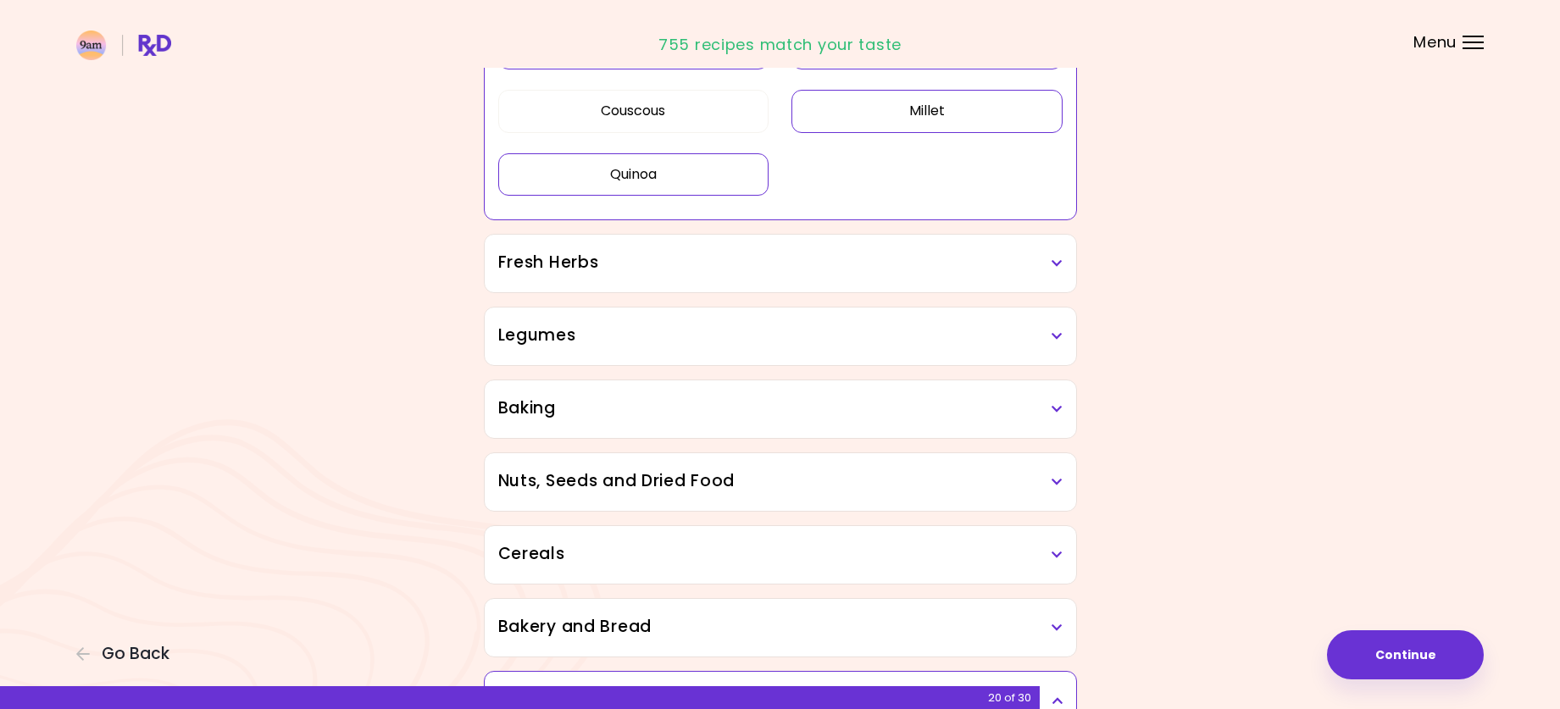
scroll to position [3729, 0]
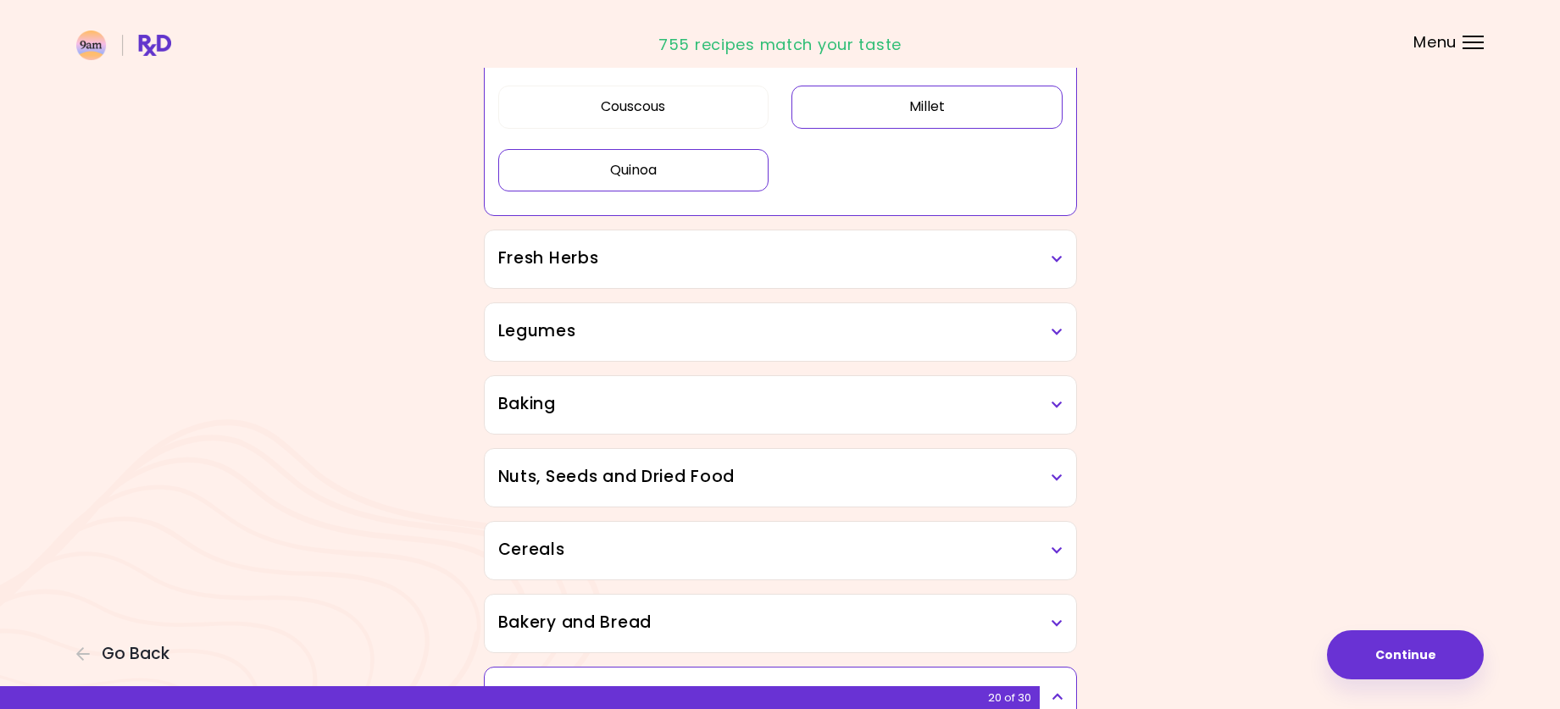
click at [652, 268] on h3 "Fresh Herbs" at bounding box center [780, 259] width 564 height 25
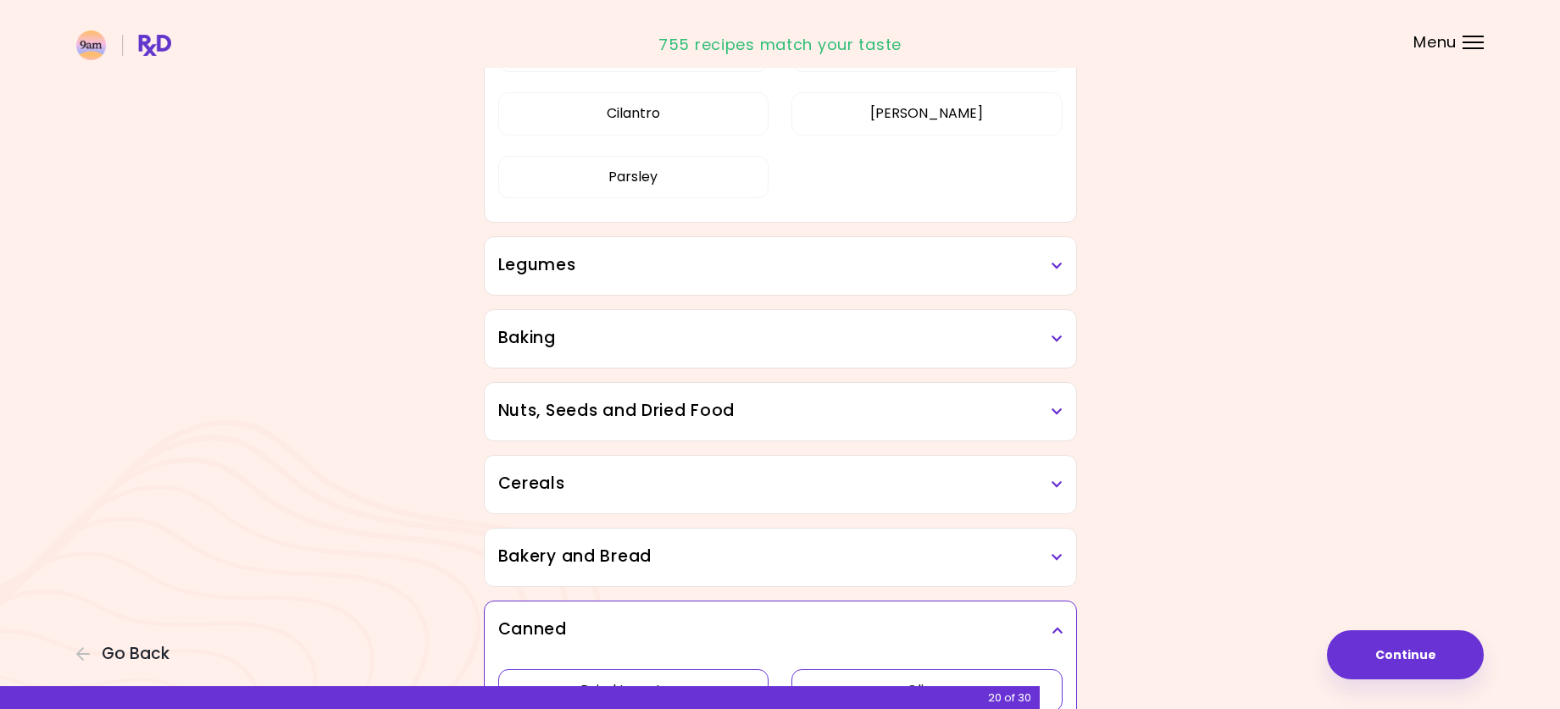
scroll to position [3983, 0]
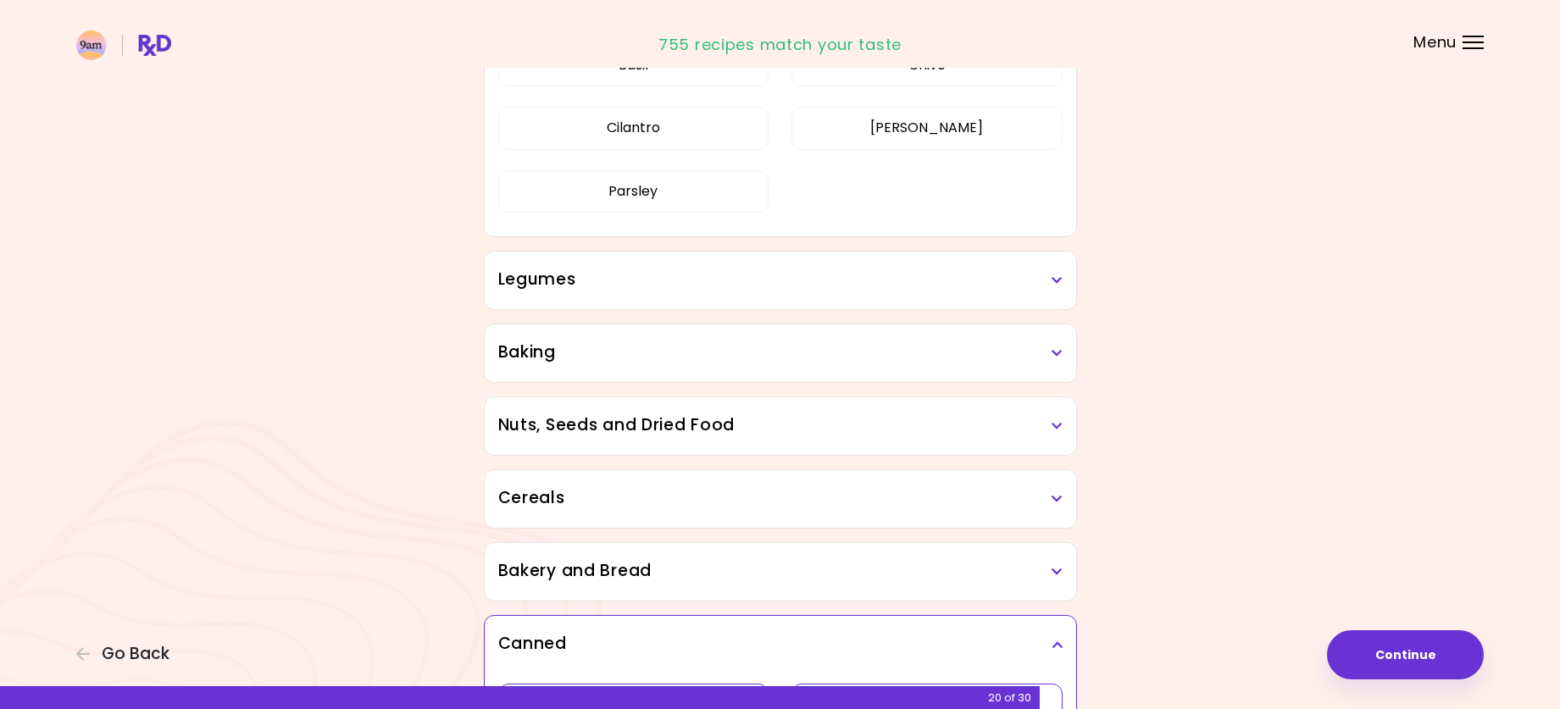
click at [660, 265] on div "Legumes" at bounding box center [781, 281] width 592 height 58
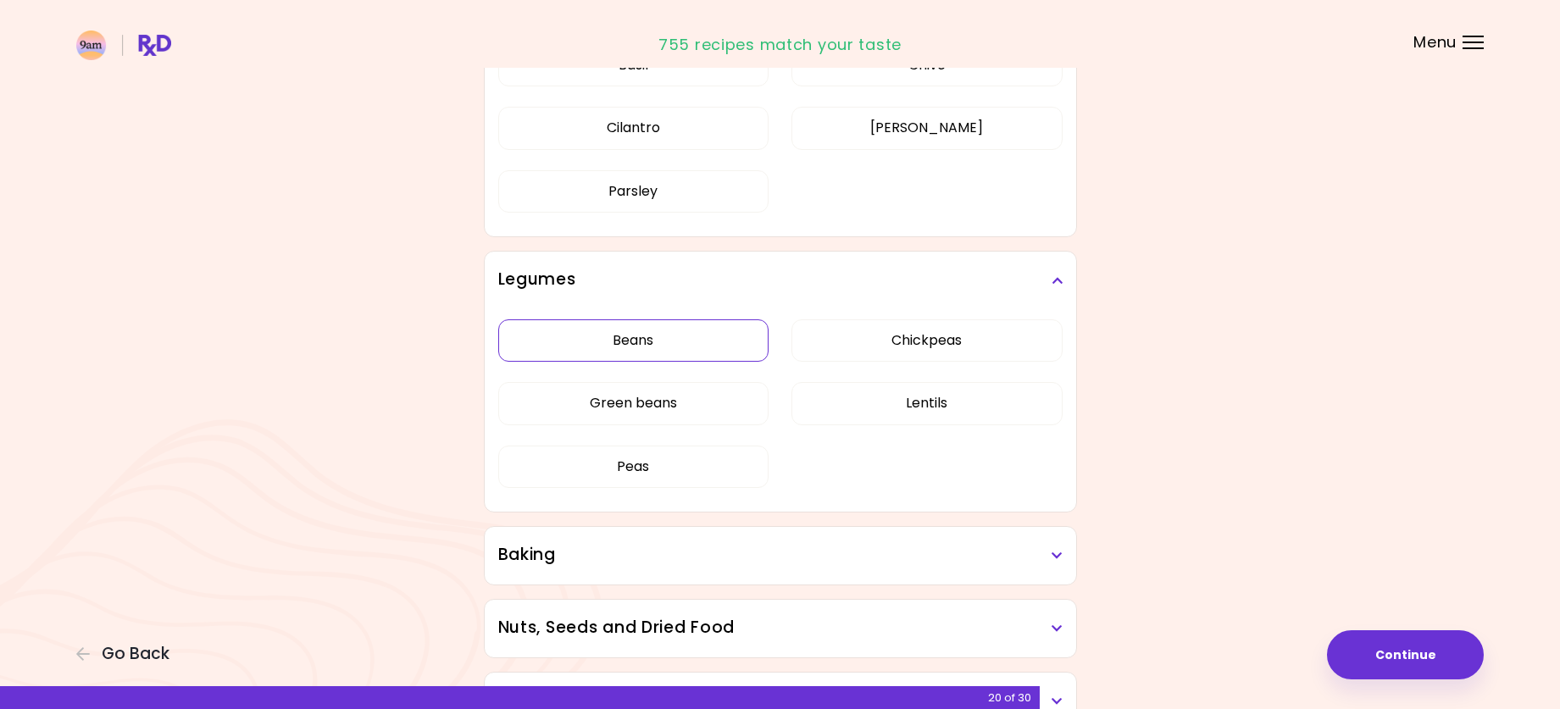
click at [675, 340] on button "Beans" at bounding box center [633, 341] width 271 height 42
click at [712, 552] on h3 "Baking" at bounding box center [780, 555] width 564 height 25
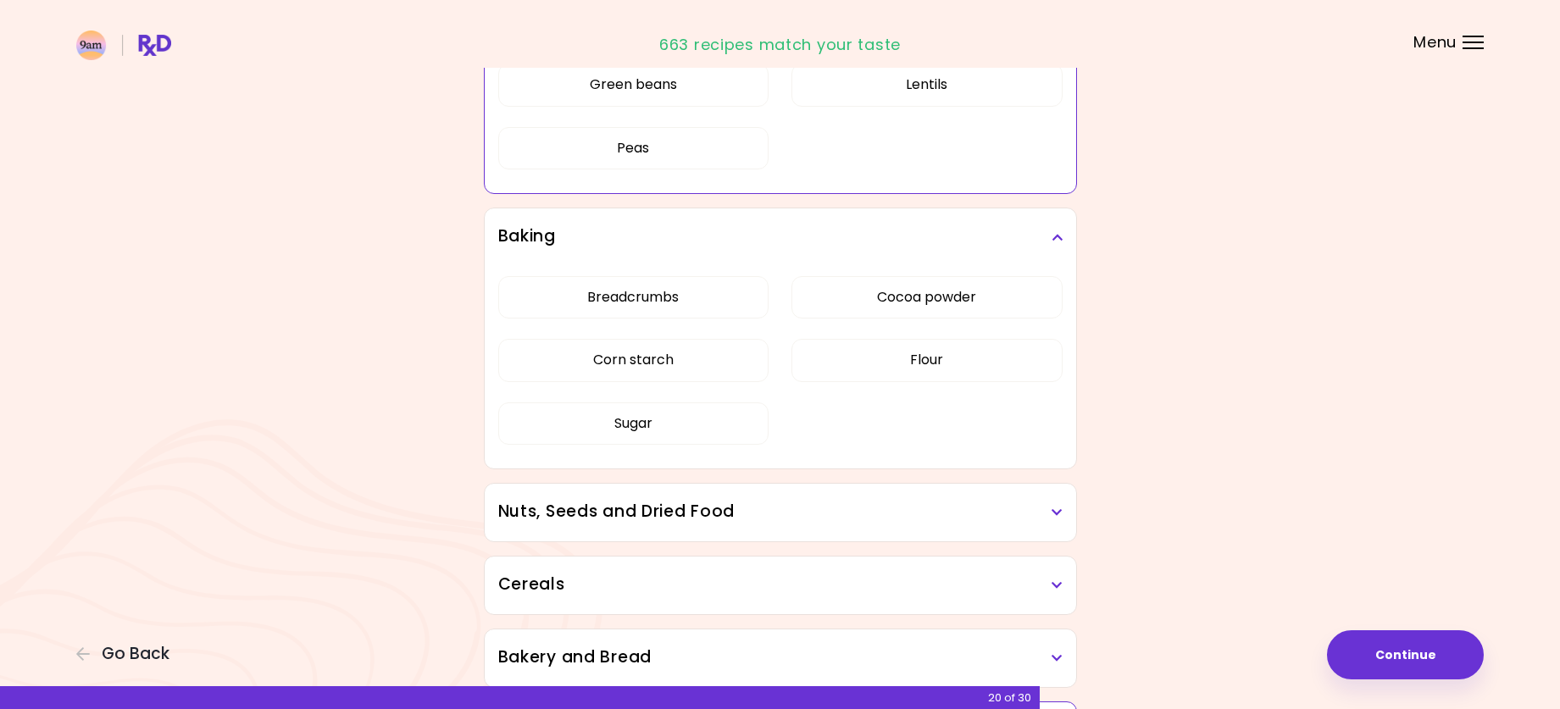
scroll to position [4322, 0]
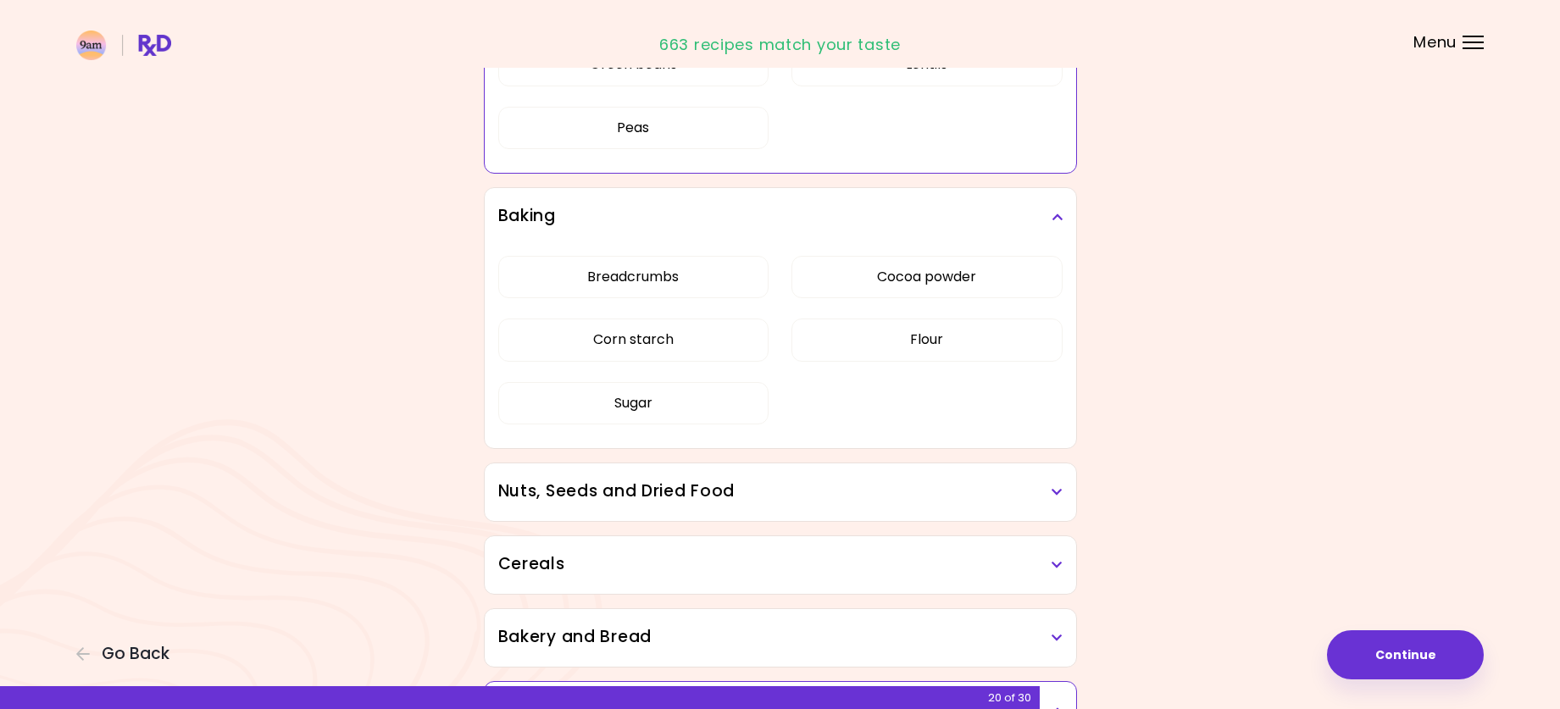
click at [677, 486] on h3 "Nuts, Seeds and Dried Food" at bounding box center [780, 492] width 564 height 25
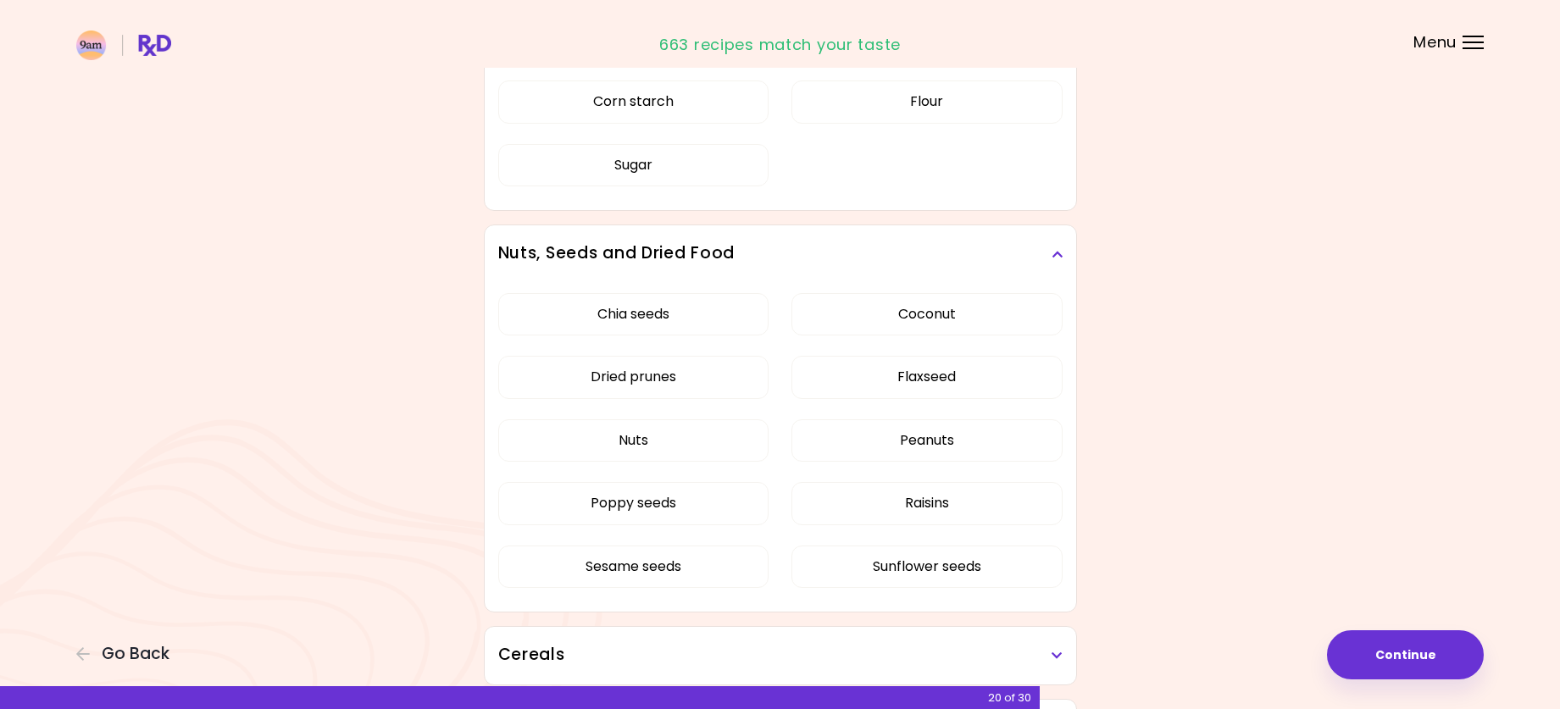
scroll to position [4577, 0]
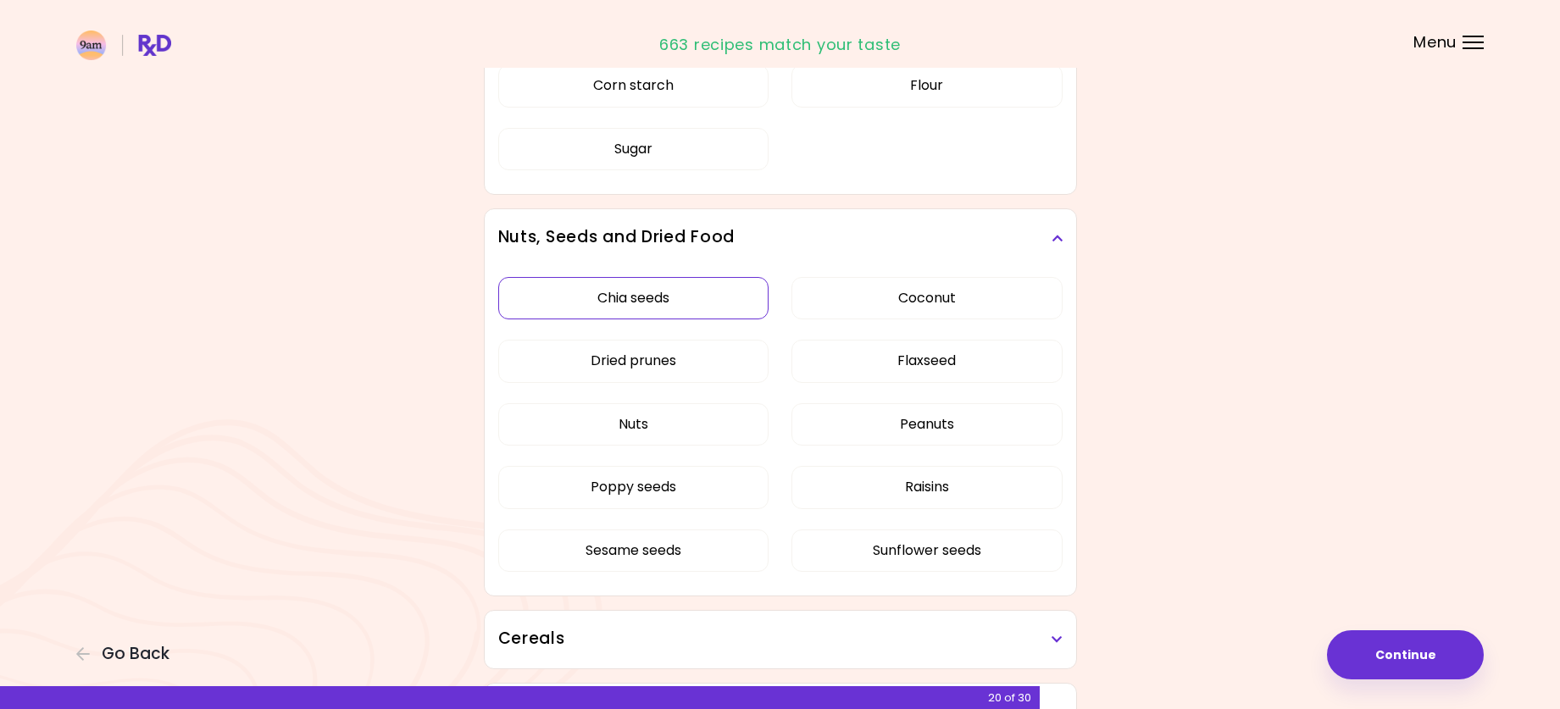
click at [703, 305] on button "Chia seeds" at bounding box center [633, 298] width 271 height 42
click at [675, 357] on button "Dried prunes" at bounding box center [633, 361] width 271 height 42
click at [658, 478] on button "Poppy seeds" at bounding box center [633, 487] width 271 height 42
click at [953, 364] on button "Flaxseed" at bounding box center [927, 361] width 271 height 42
click at [919, 308] on button "Coconut" at bounding box center [927, 298] width 271 height 42
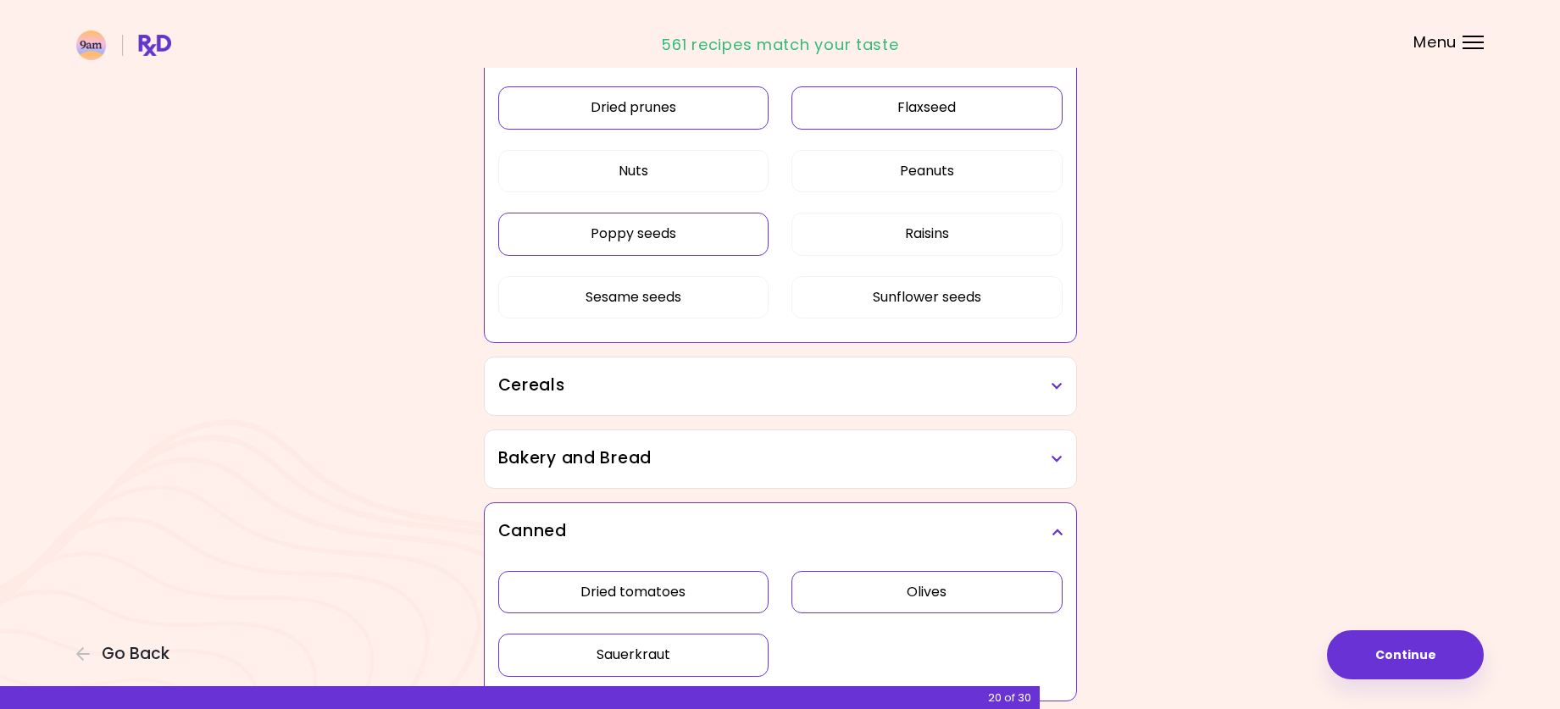
scroll to position [4831, 0]
click at [805, 399] on div "Cereals" at bounding box center [781, 386] width 592 height 58
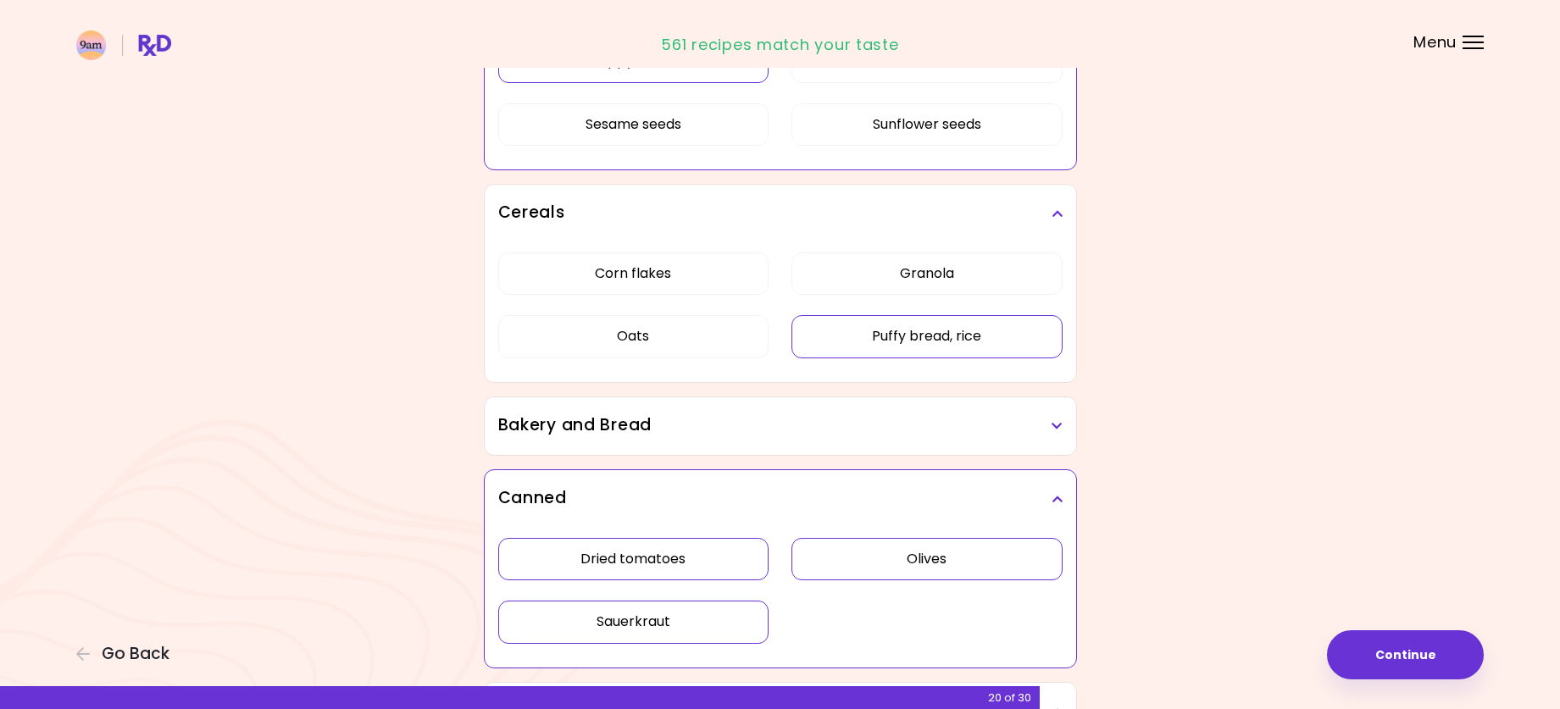
scroll to position [5085, 0]
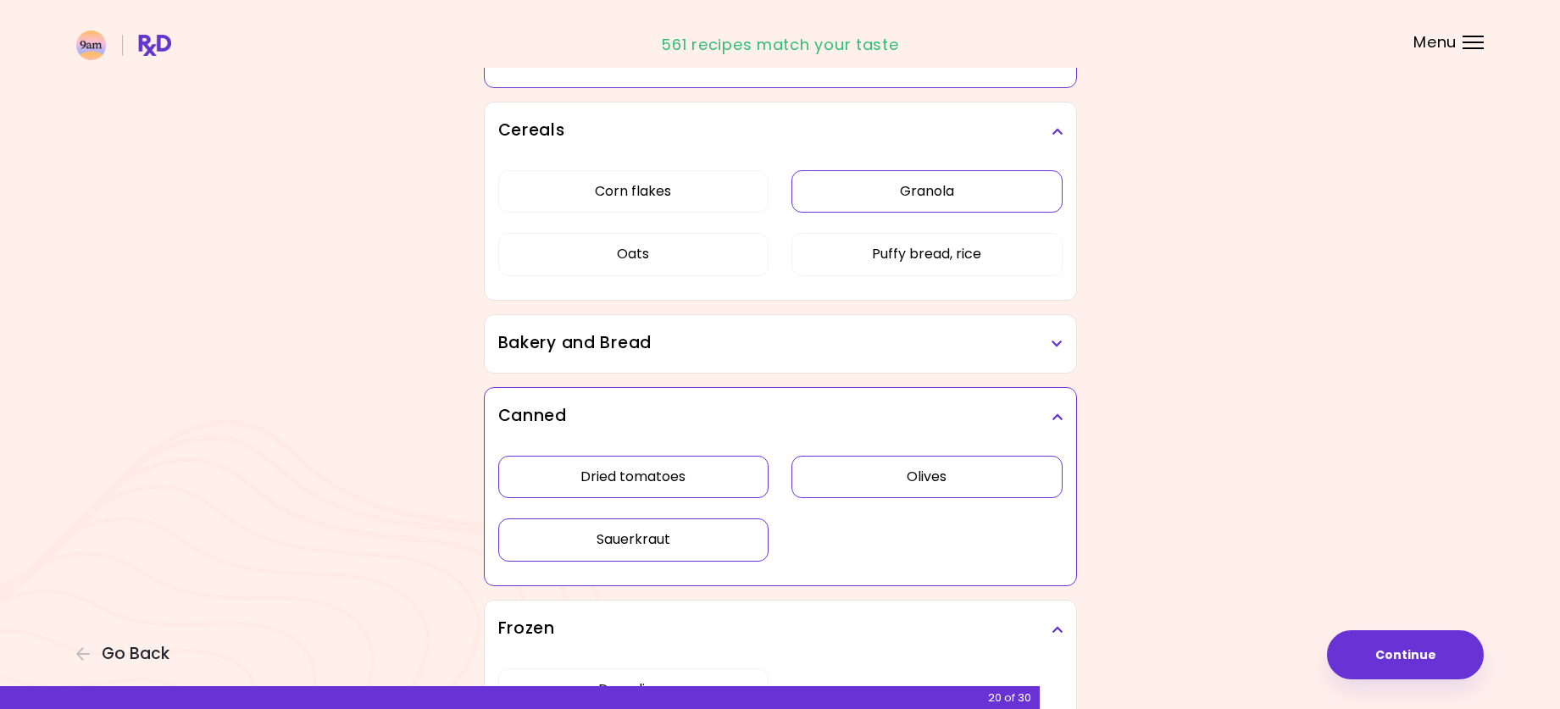
click at [981, 197] on button "Granola" at bounding box center [927, 191] width 271 height 42
click at [732, 245] on button "Oats" at bounding box center [633, 254] width 271 height 42
click at [745, 345] on h3 "Bakery and Bread" at bounding box center [780, 343] width 564 height 25
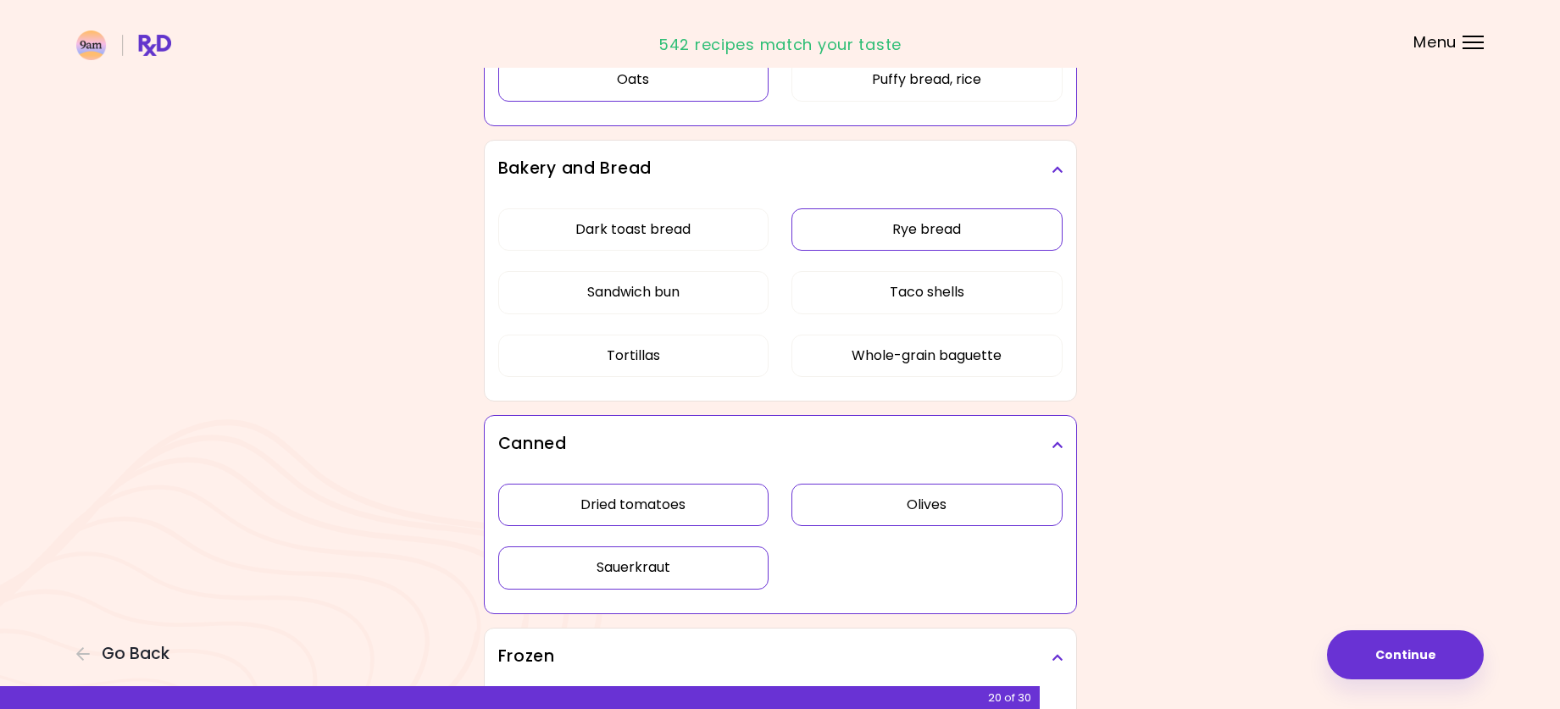
scroll to position [5339, 0]
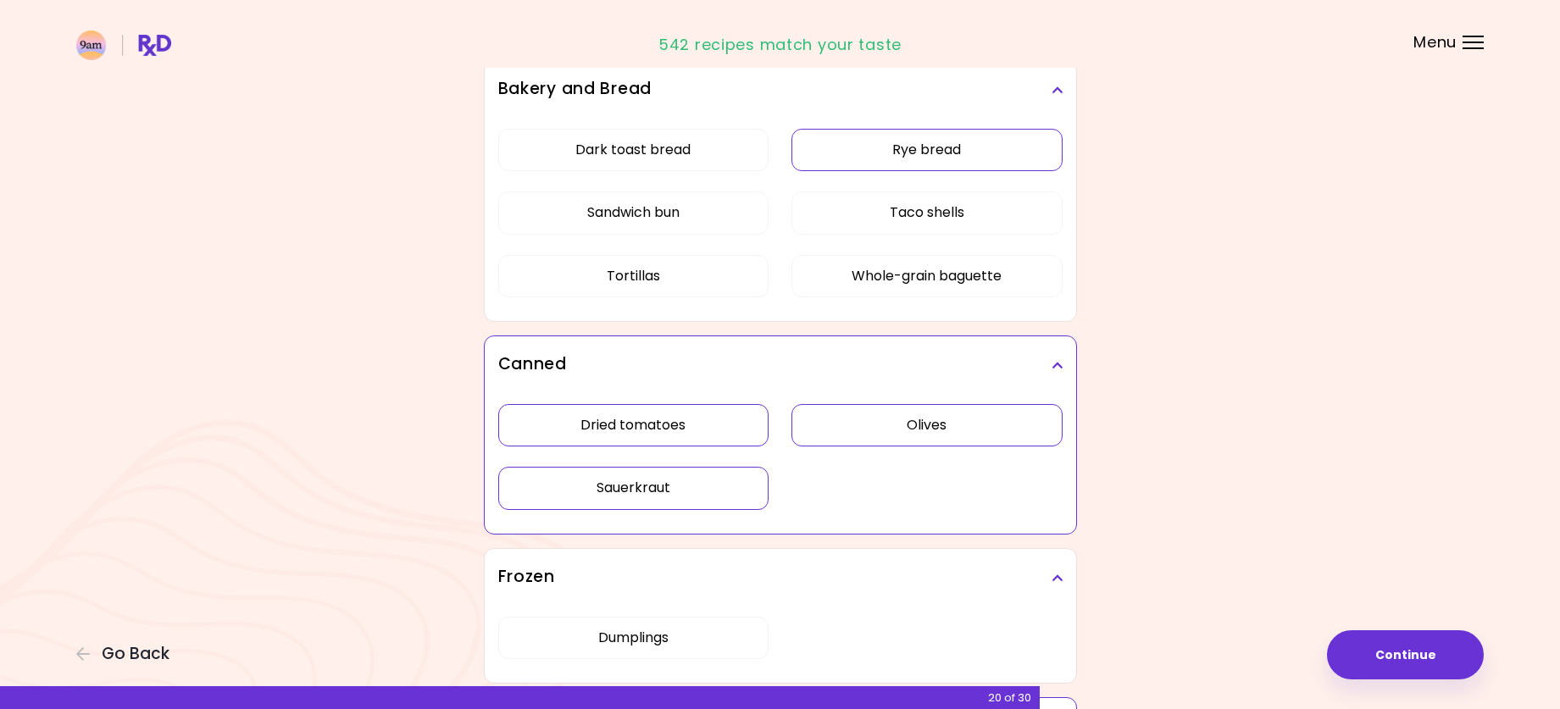
click at [926, 159] on button "Rye bread" at bounding box center [927, 150] width 271 height 42
click at [647, 151] on button "Dark toast bread" at bounding box center [633, 150] width 271 height 42
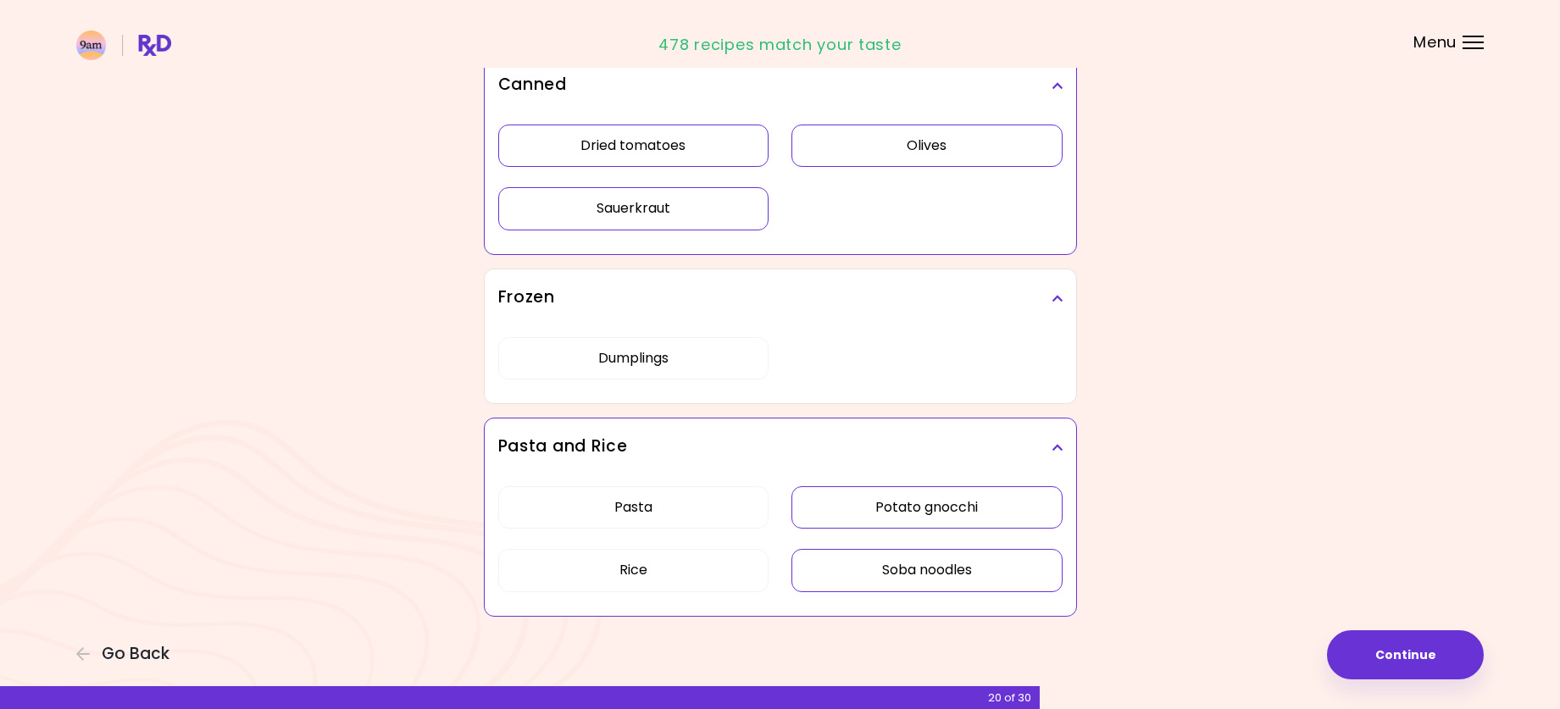
scroll to position [5620, 0]
click at [1425, 658] on button "Continue" at bounding box center [1405, 655] width 157 height 49
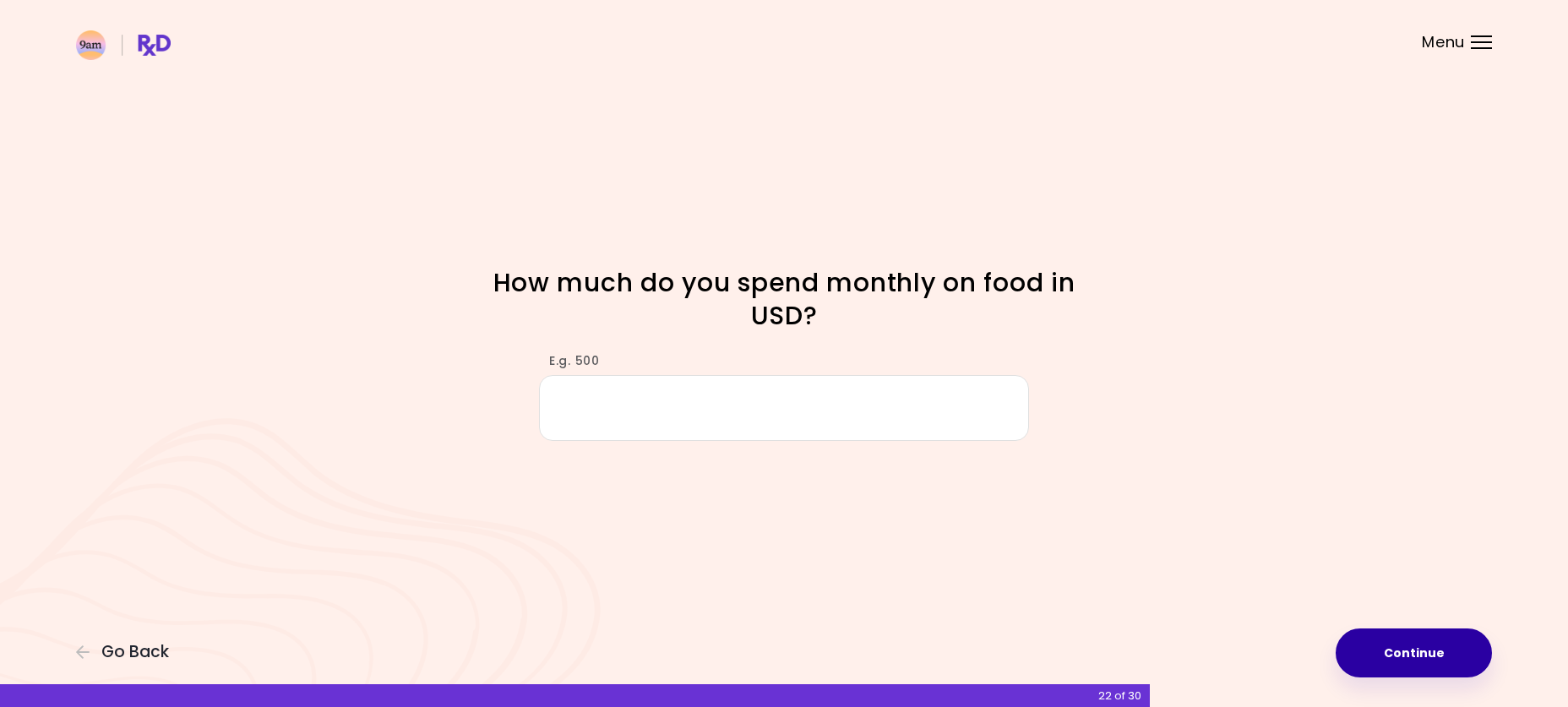
click at [1410, 648] on button "Continue" at bounding box center [1413, 653] width 157 height 49
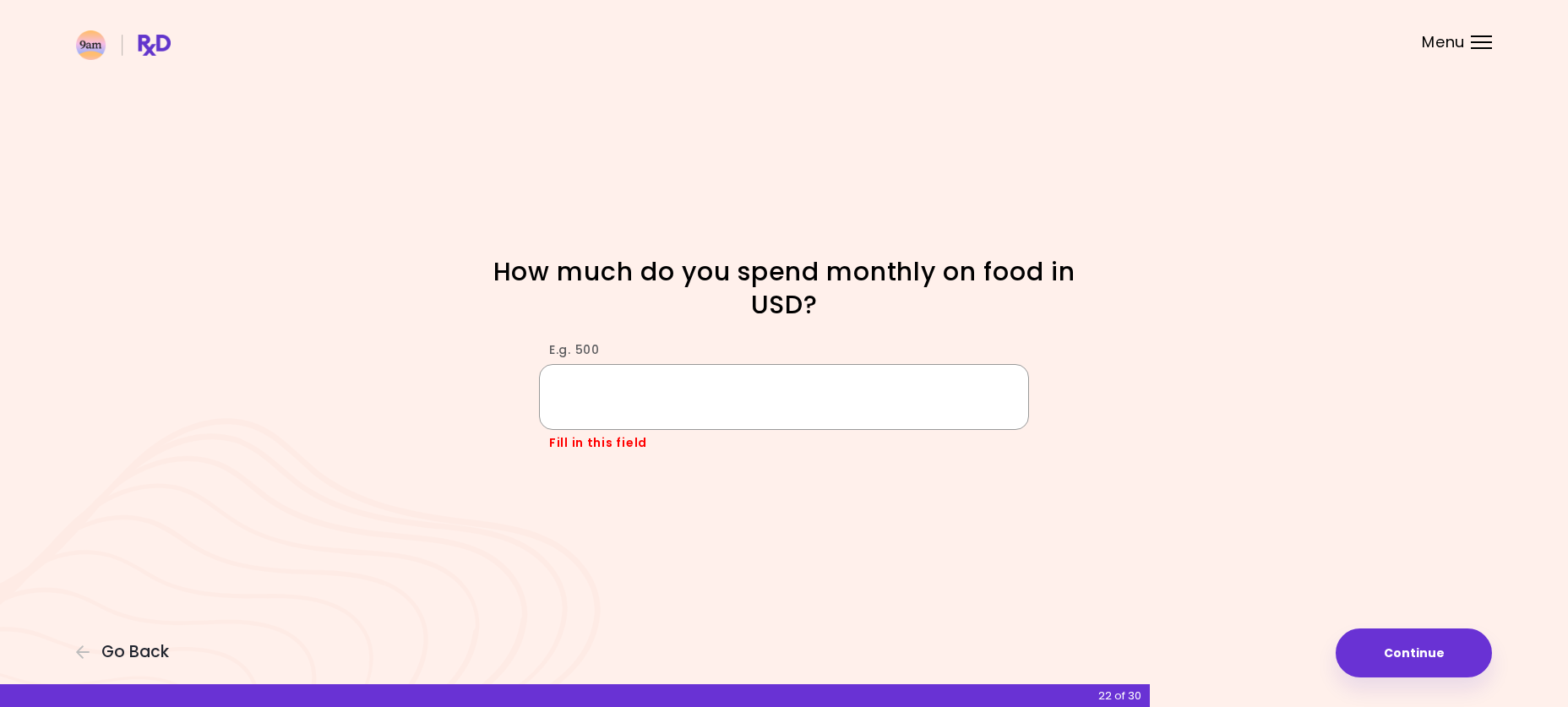
click at [625, 394] on input "E.g. 500" at bounding box center [784, 396] width 490 height 65
type input "***"
click at [1360, 643] on button "Continue" at bounding box center [1413, 653] width 157 height 49
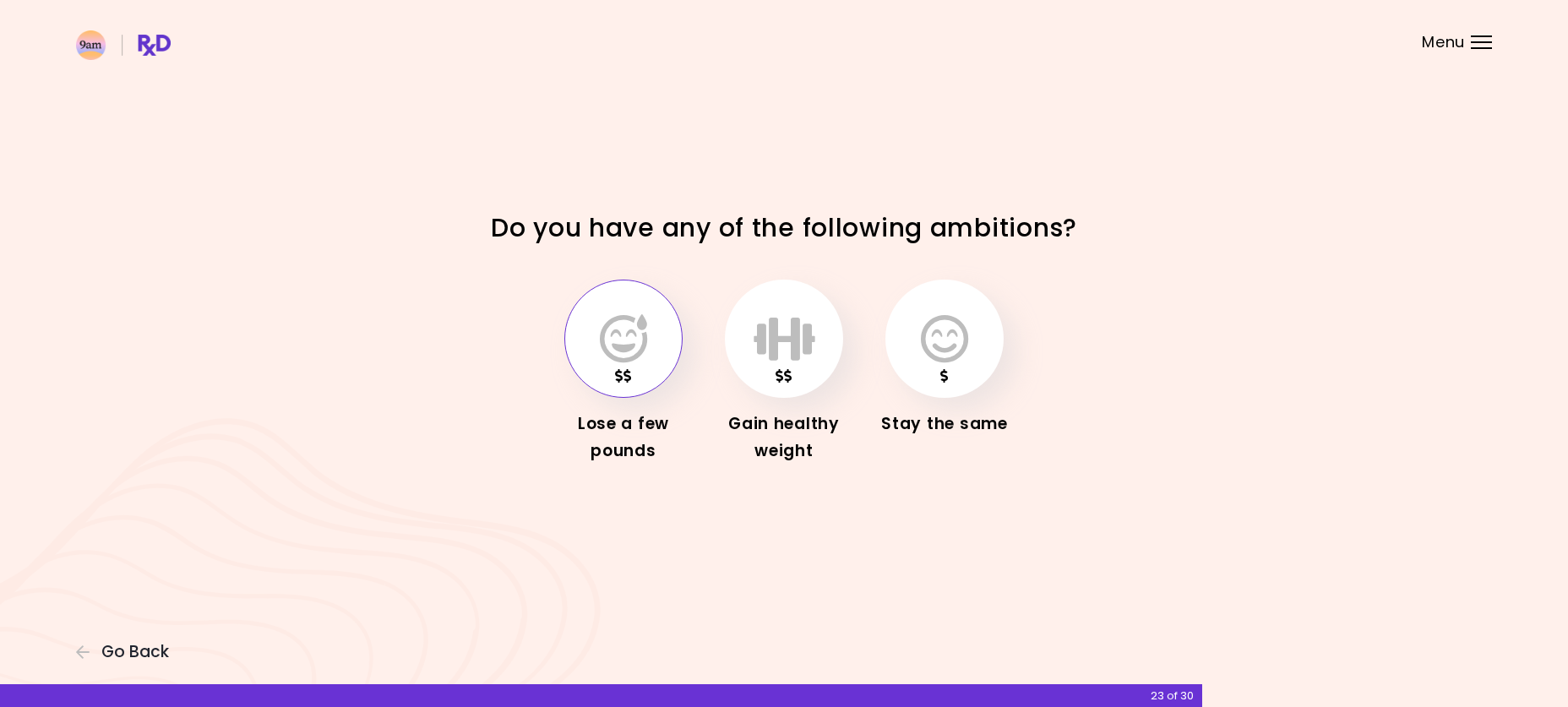
click at [636, 352] on icon "button" at bounding box center [623, 338] width 47 height 49
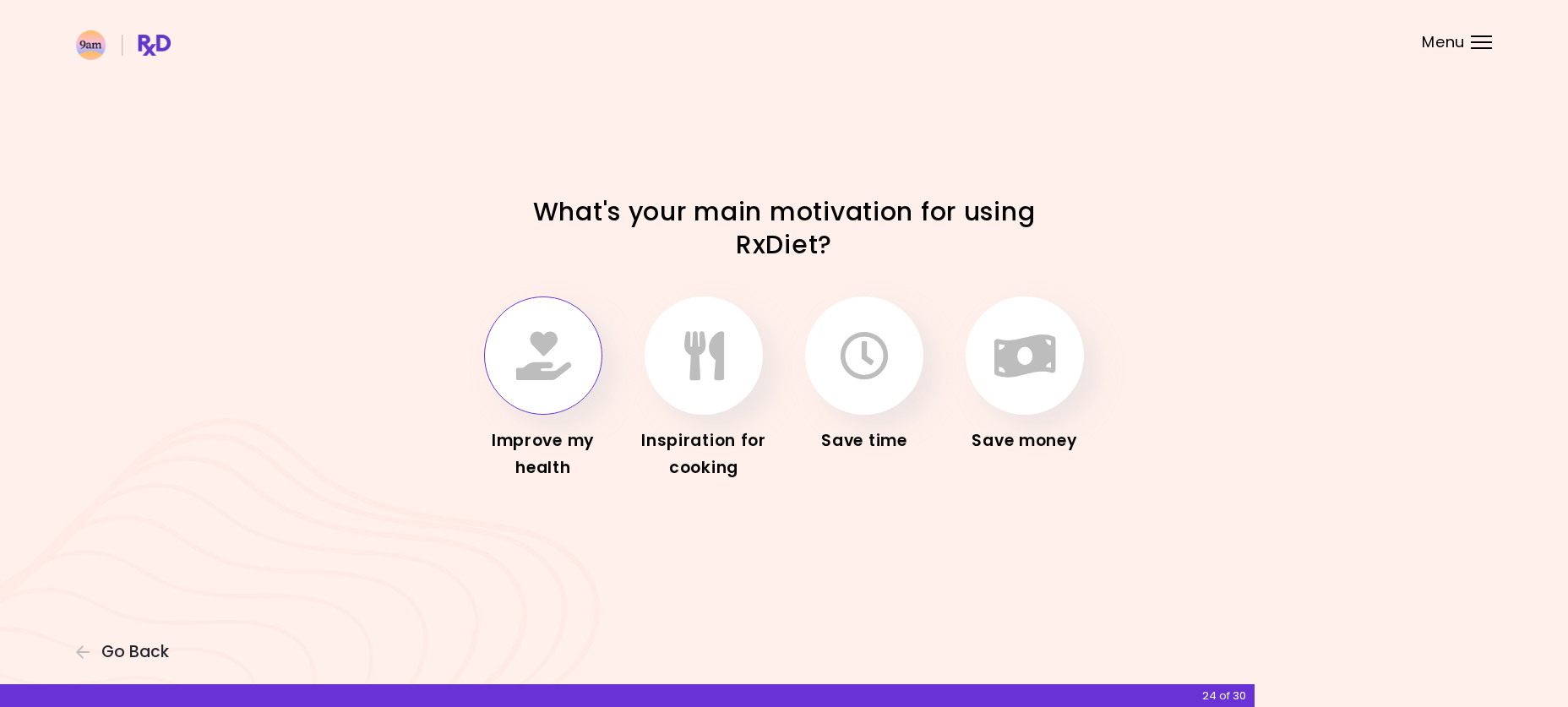
click at [501, 341] on button "button" at bounding box center [543, 355] width 119 height 119
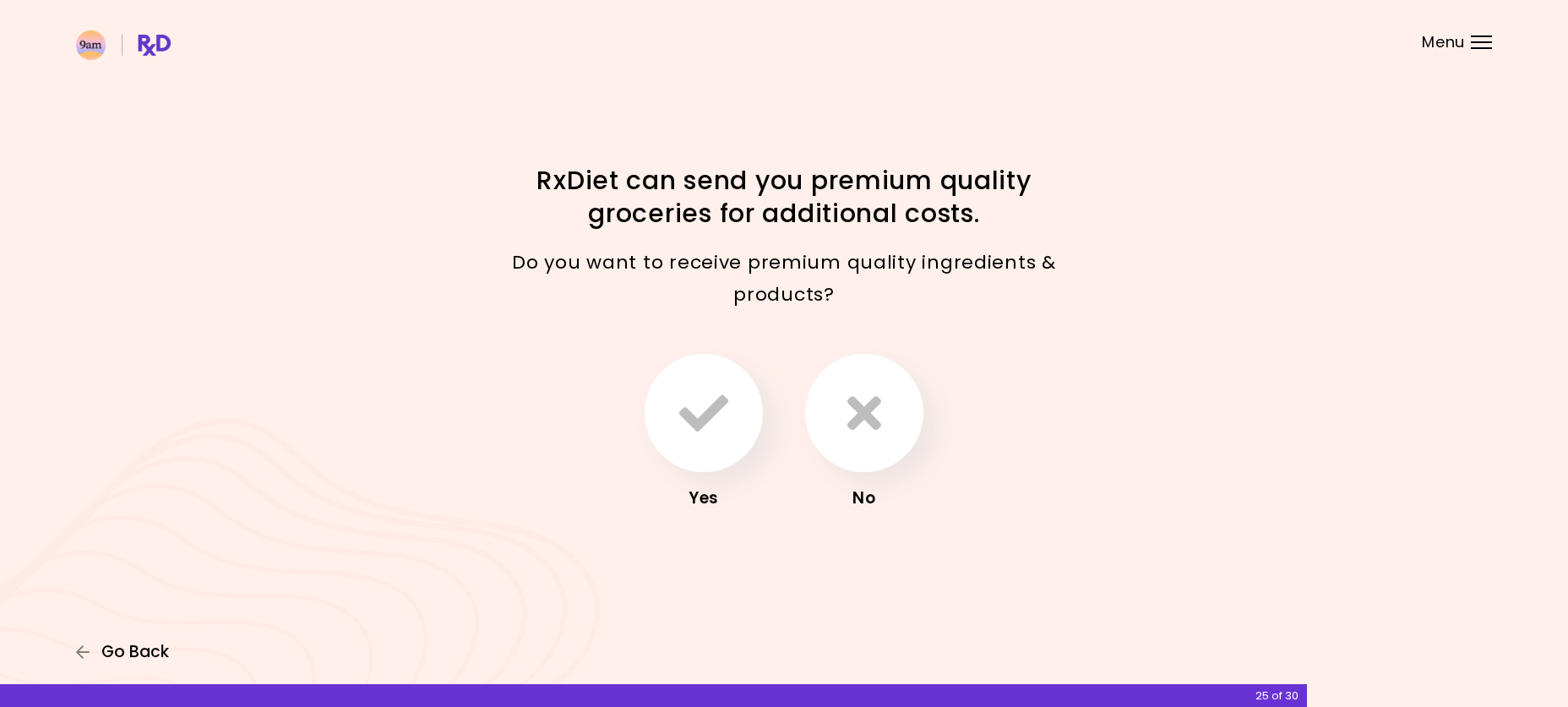
click at [132, 653] on span "Go Back" at bounding box center [136, 652] width 68 height 19
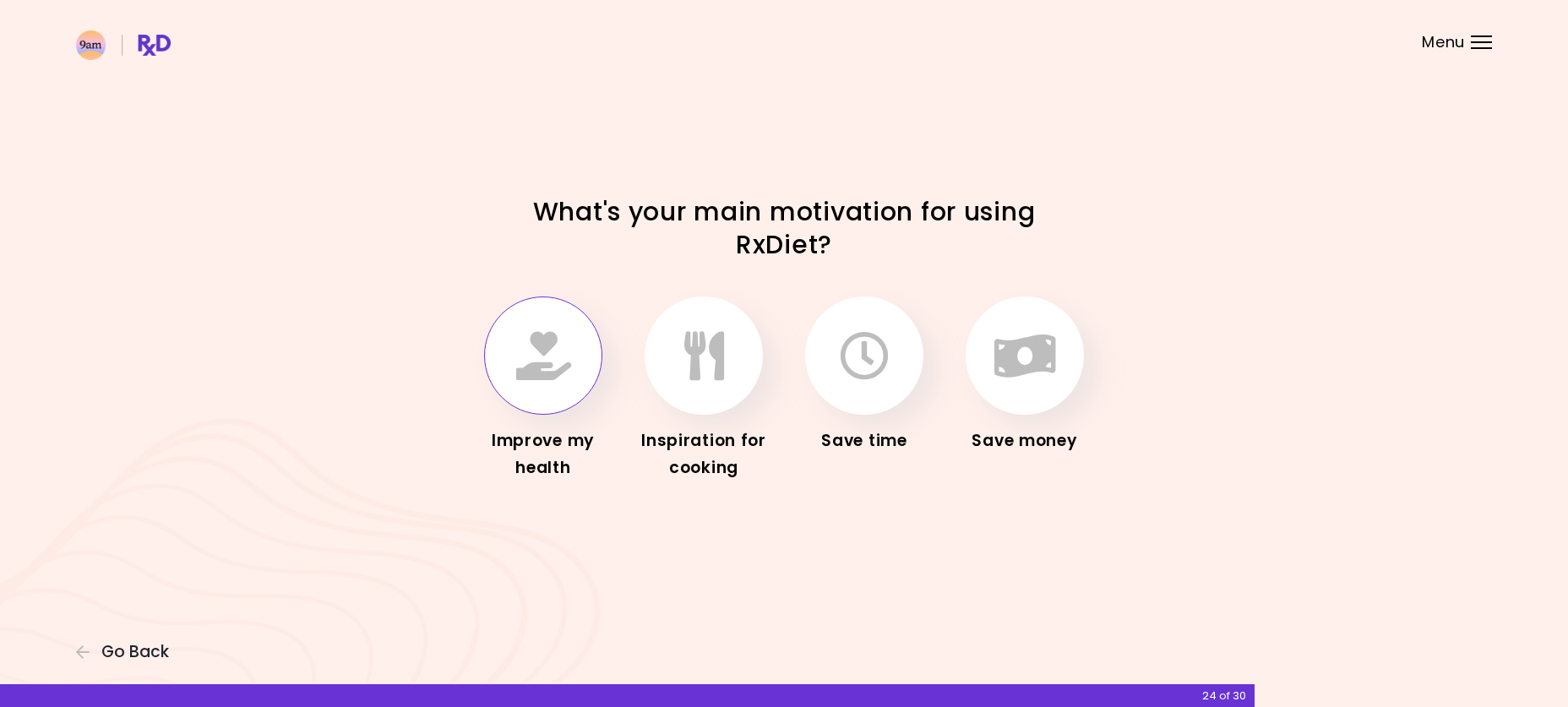
click at [562, 354] on icon "button" at bounding box center [543, 355] width 55 height 49
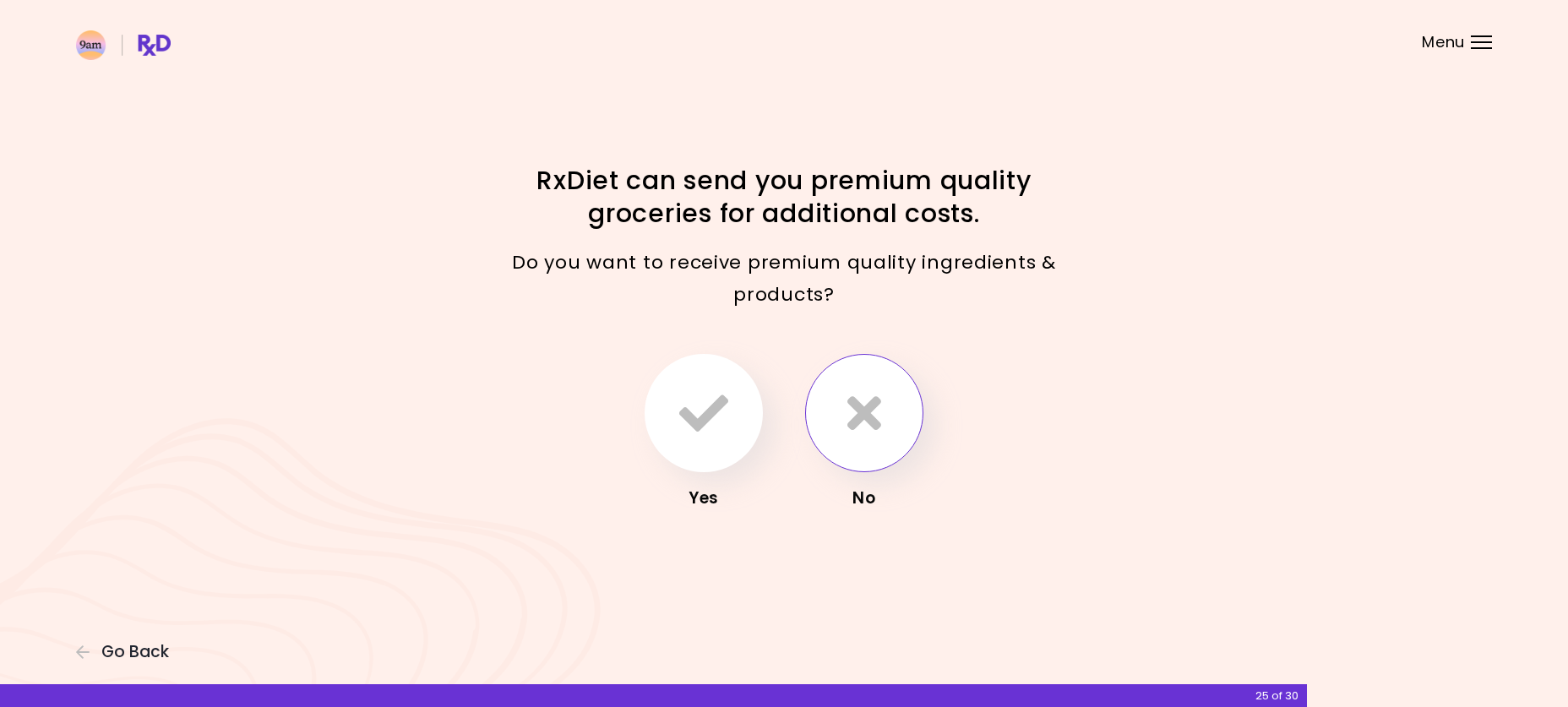
click at [867, 410] on icon "button" at bounding box center [864, 413] width 34 height 49
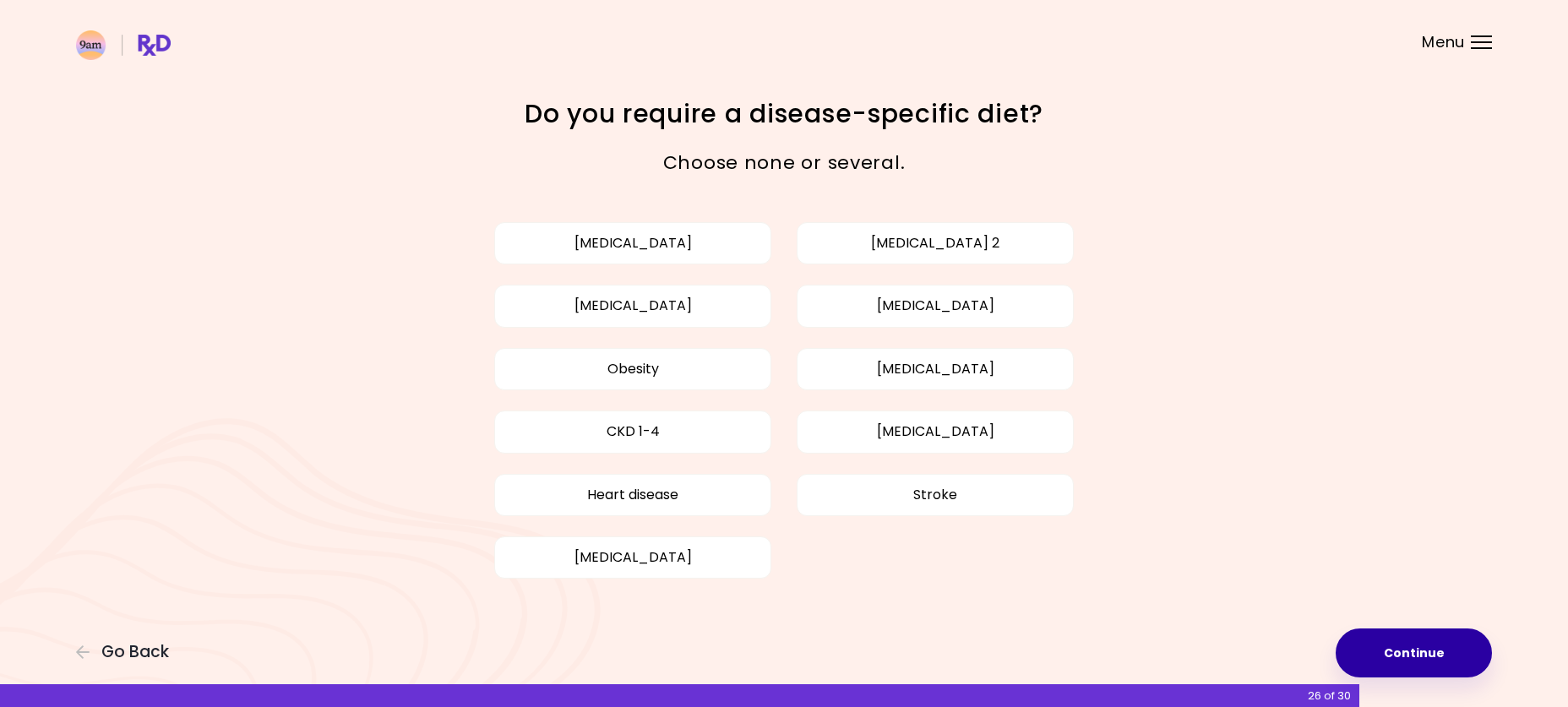
click at [1471, 662] on button "Continue" at bounding box center [1413, 653] width 157 height 49
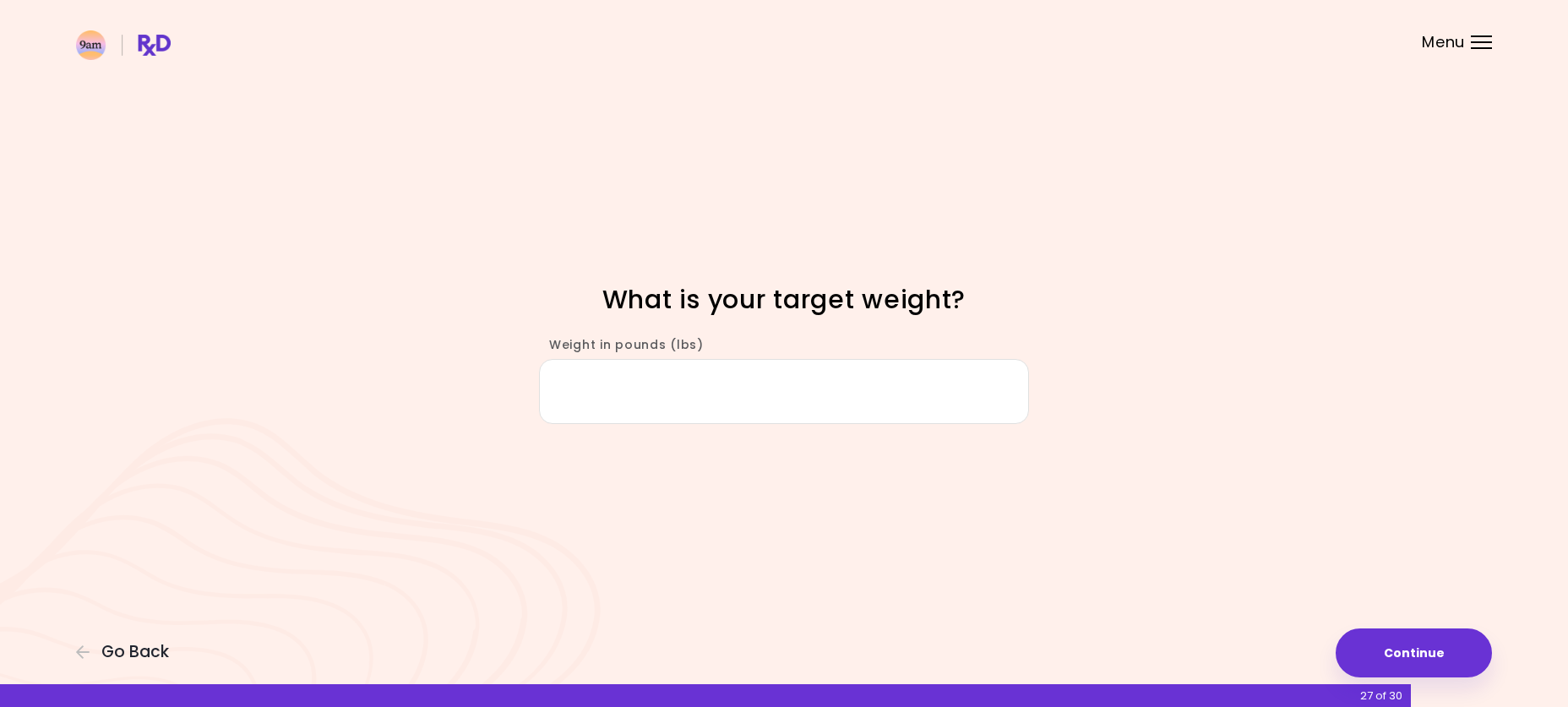
click at [729, 405] on input "Weight in pounds (lbs)" at bounding box center [784, 391] width 490 height 65
type input "***"
click at [1390, 644] on button "Continue" at bounding box center [1413, 653] width 157 height 49
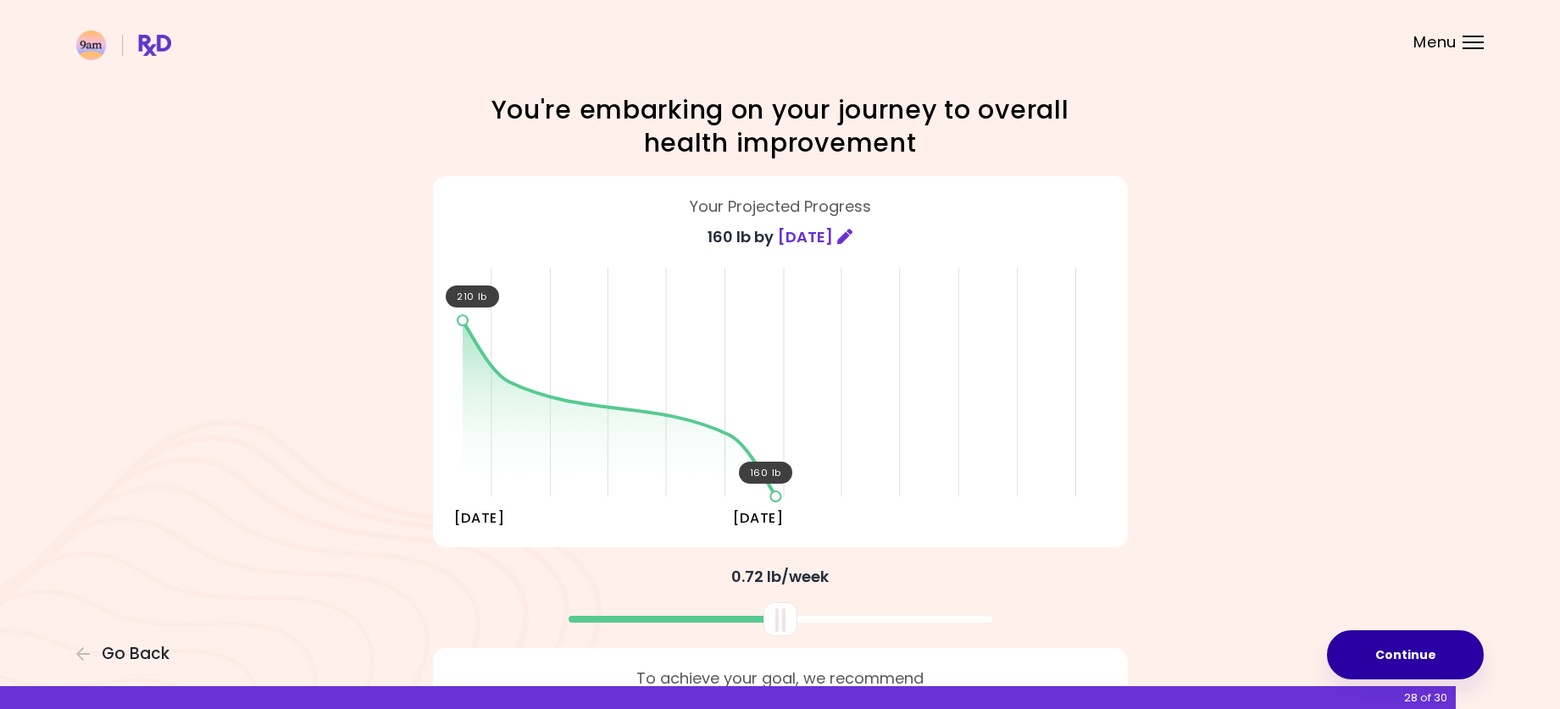
click at [1420, 651] on button "Continue" at bounding box center [1405, 655] width 157 height 49
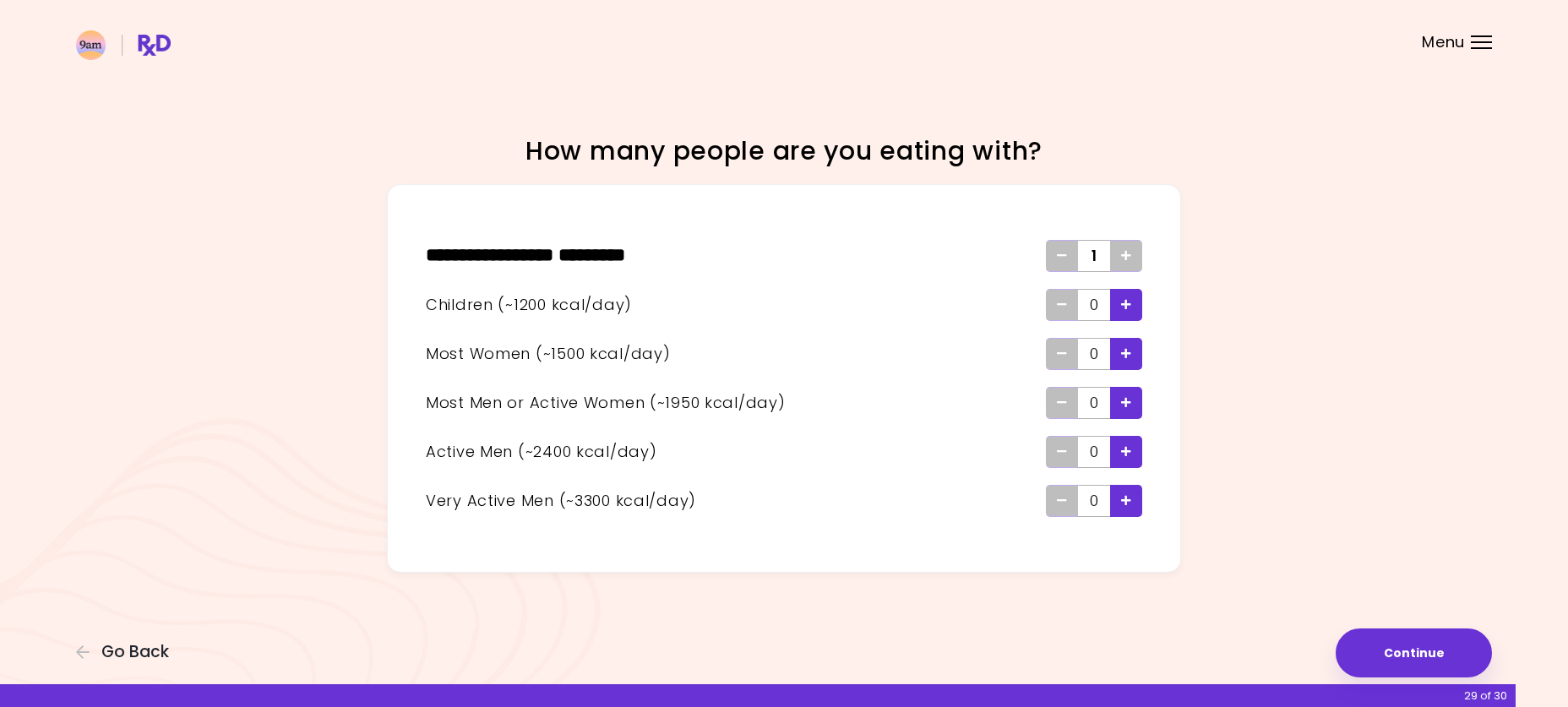
click at [1124, 447] on icon "Add - Active Man" at bounding box center [1126, 451] width 10 height 11
click at [1116, 350] on div "Add - Woman" at bounding box center [1126, 354] width 32 height 32
click at [1125, 259] on icon "Add" at bounding box center [1126, 255] width 10 height 11
click at [1399, 642] on button "Continue" at bounding box center [1413, 653] width 157 height 49
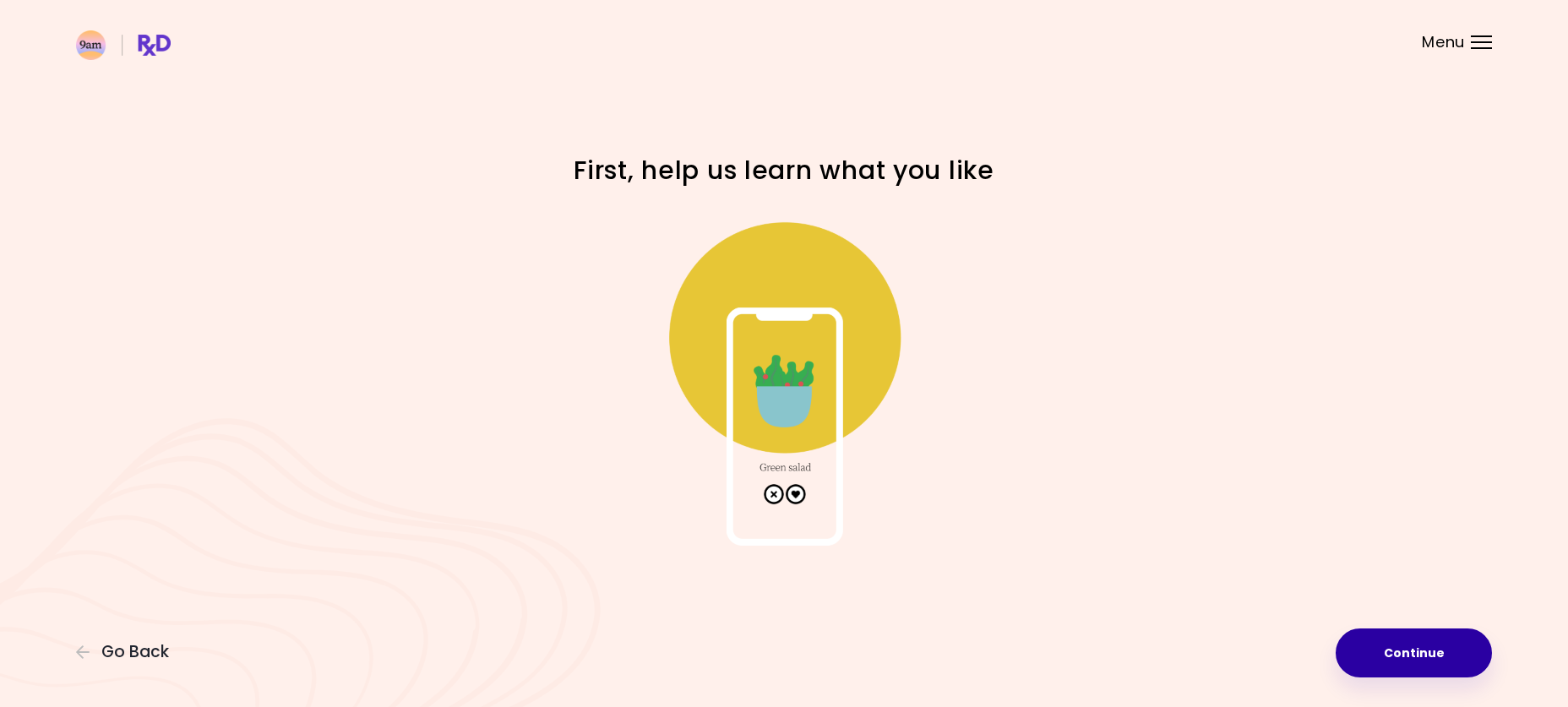
click at [1424, 634] on button "Continue" at bounding box center [1413, 653] width 157 height 49
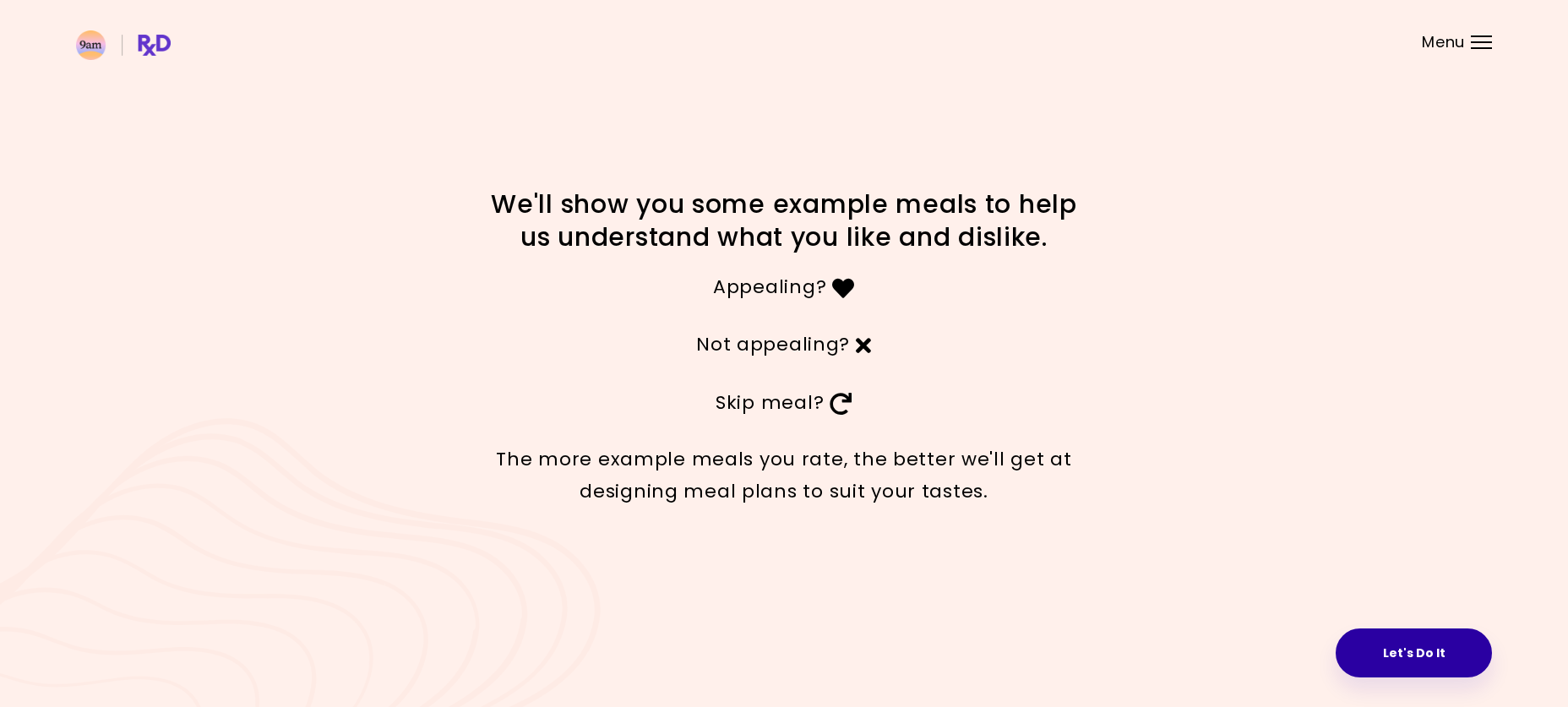
click at [1427, 661] on button "Let's Do It" at bounding box center [1413, 653] width 157 height 49
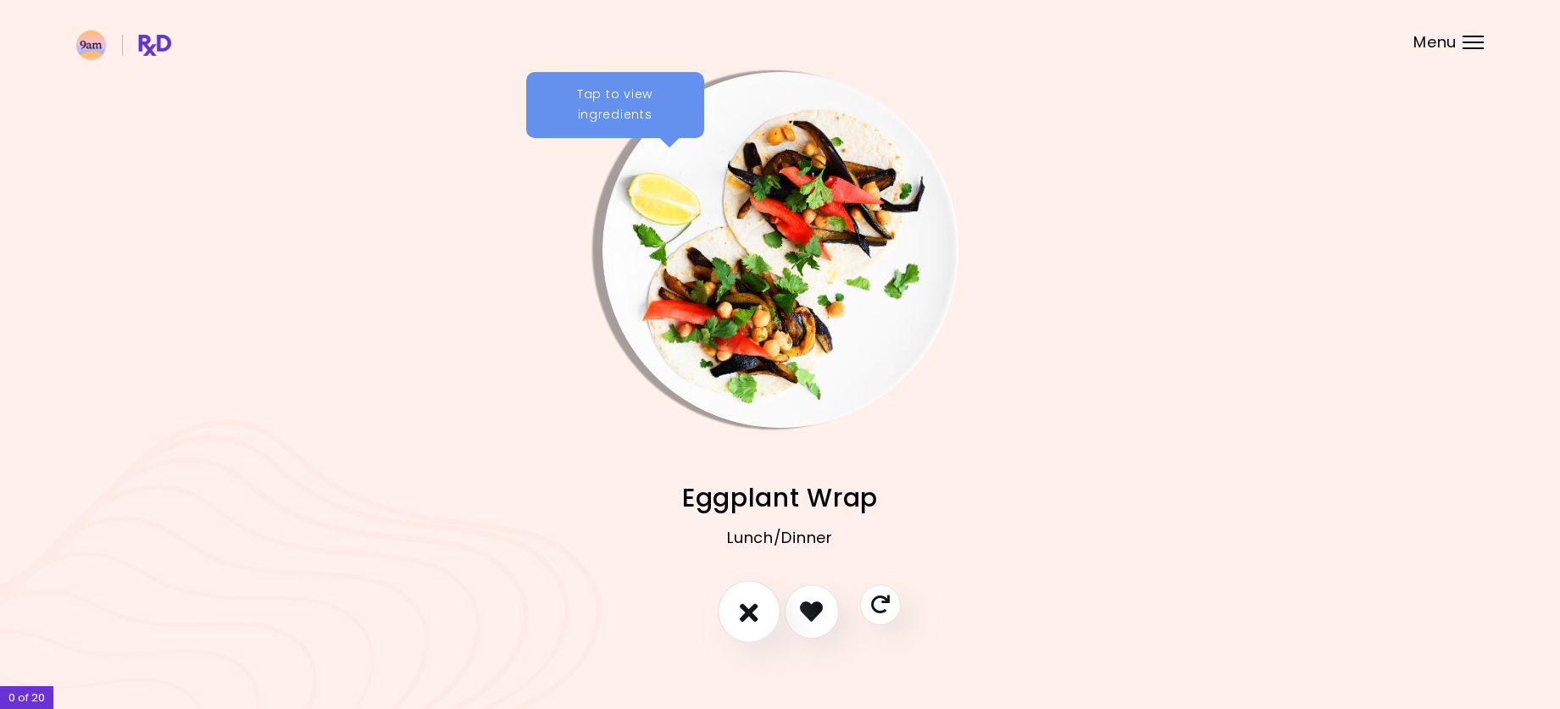
click at [757, 609] on icon "I don't like this recipe" at bounding box center [749, 611] width 19 height 26
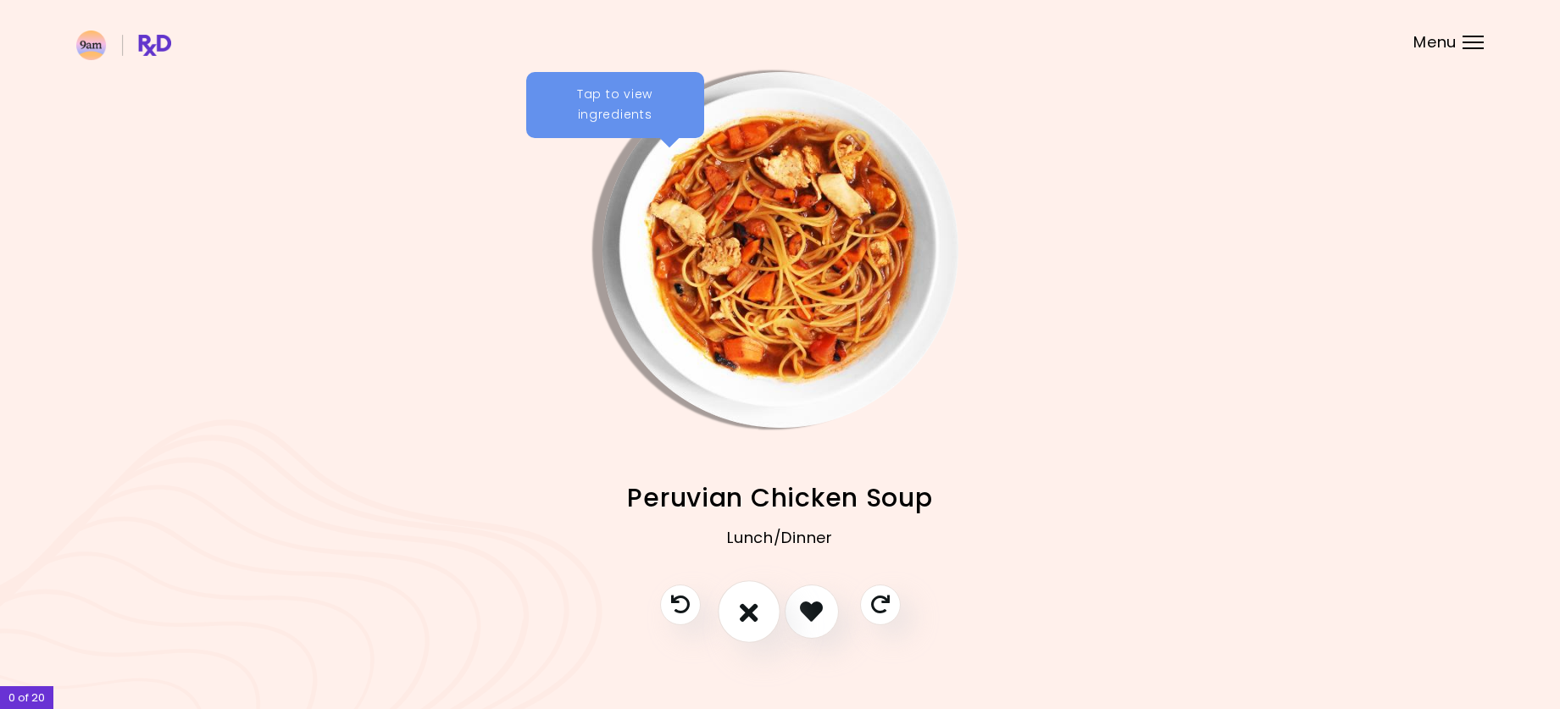
click at [745, 608] on icon "I don't like this recipe" at bounding box center [749, 611] width 19 height 26
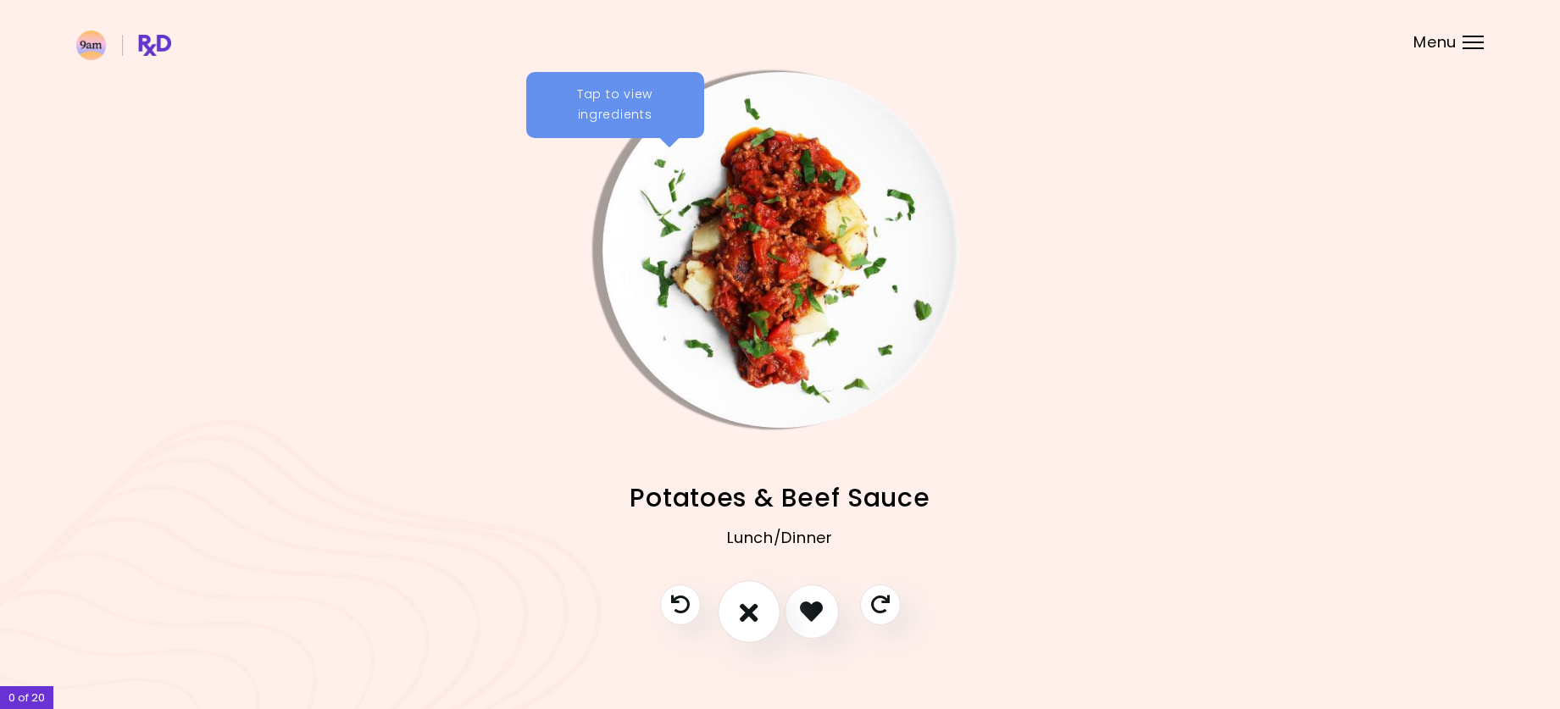
click at [761, 614] on button "I don't like this recipe" at bounding box center [749, 612] width 63 height 63
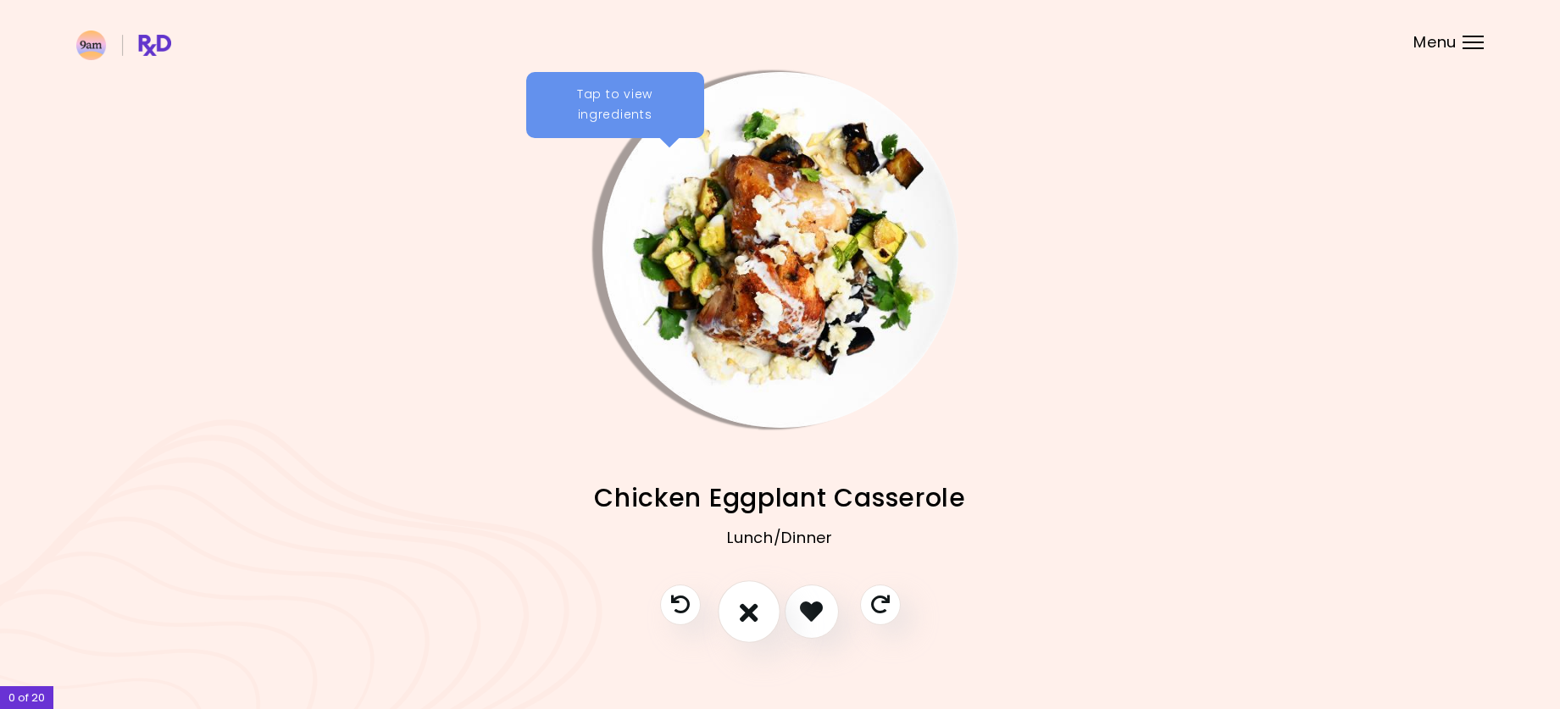
click at [761, 614] on button "I don't like this recipe" at bounding box center [749, 612] width 63 height 63
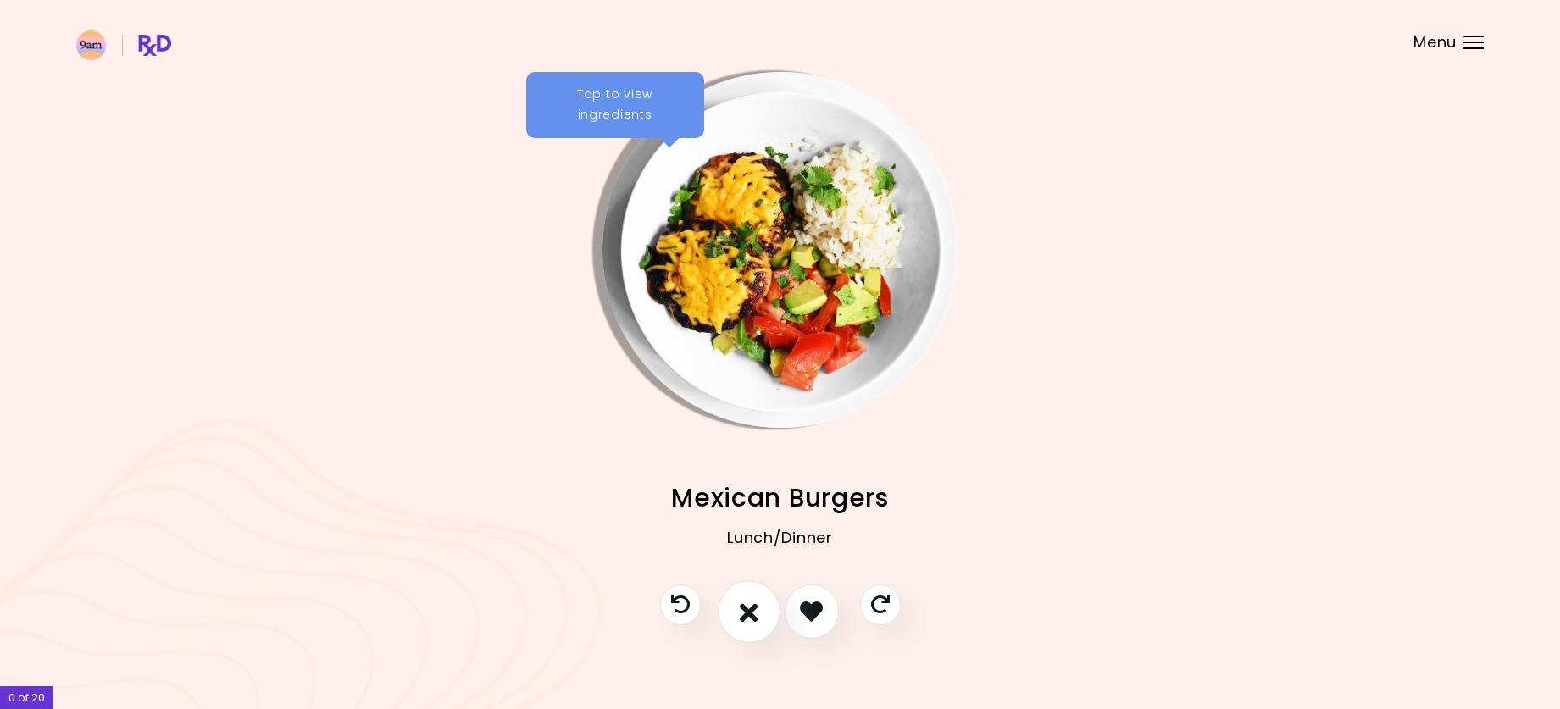
click at [761, 614] on button "I don't like this recipe" at bounding box center [749, 612] width 63 height 63
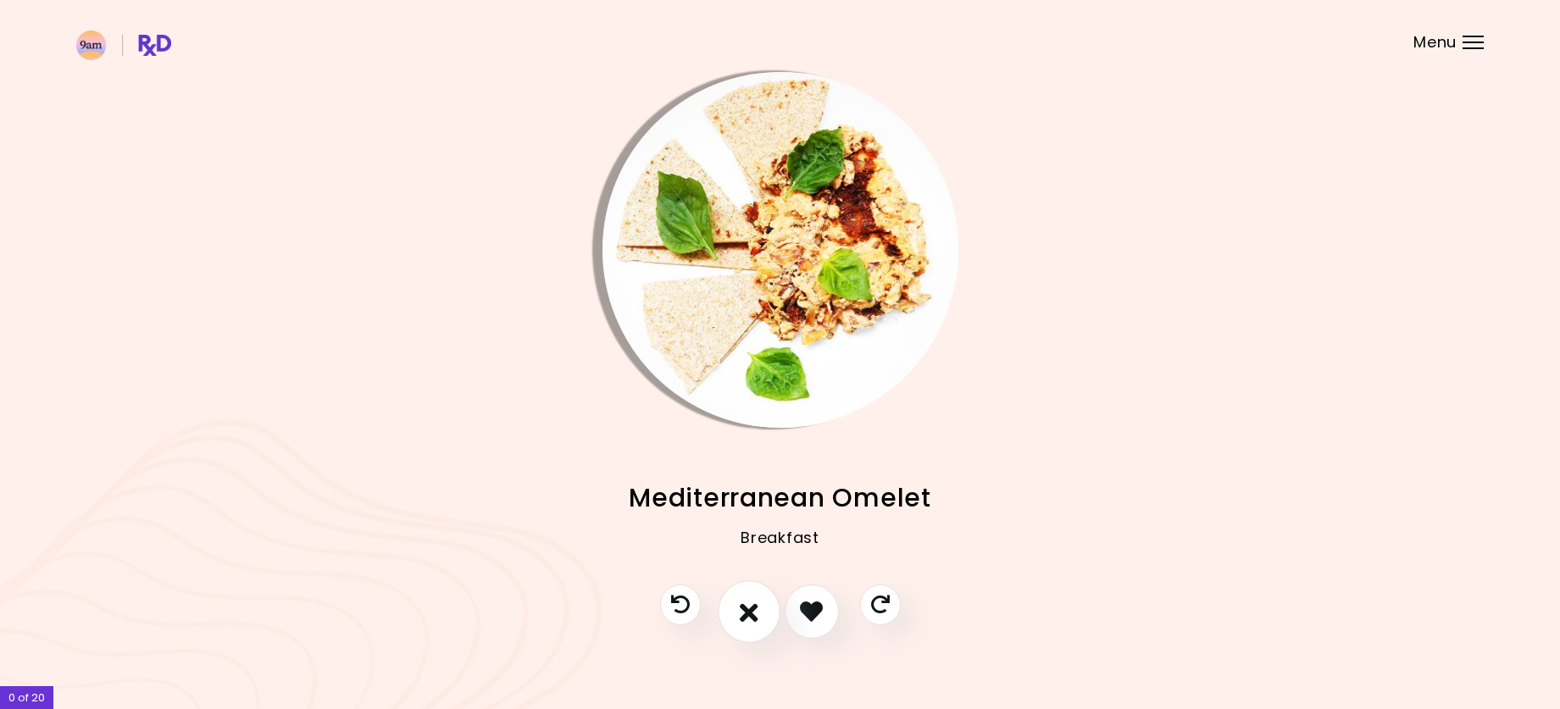
click at [761, 614] on button "I don't like this recipe" at bounding box center [749, 612] width 63 height 63
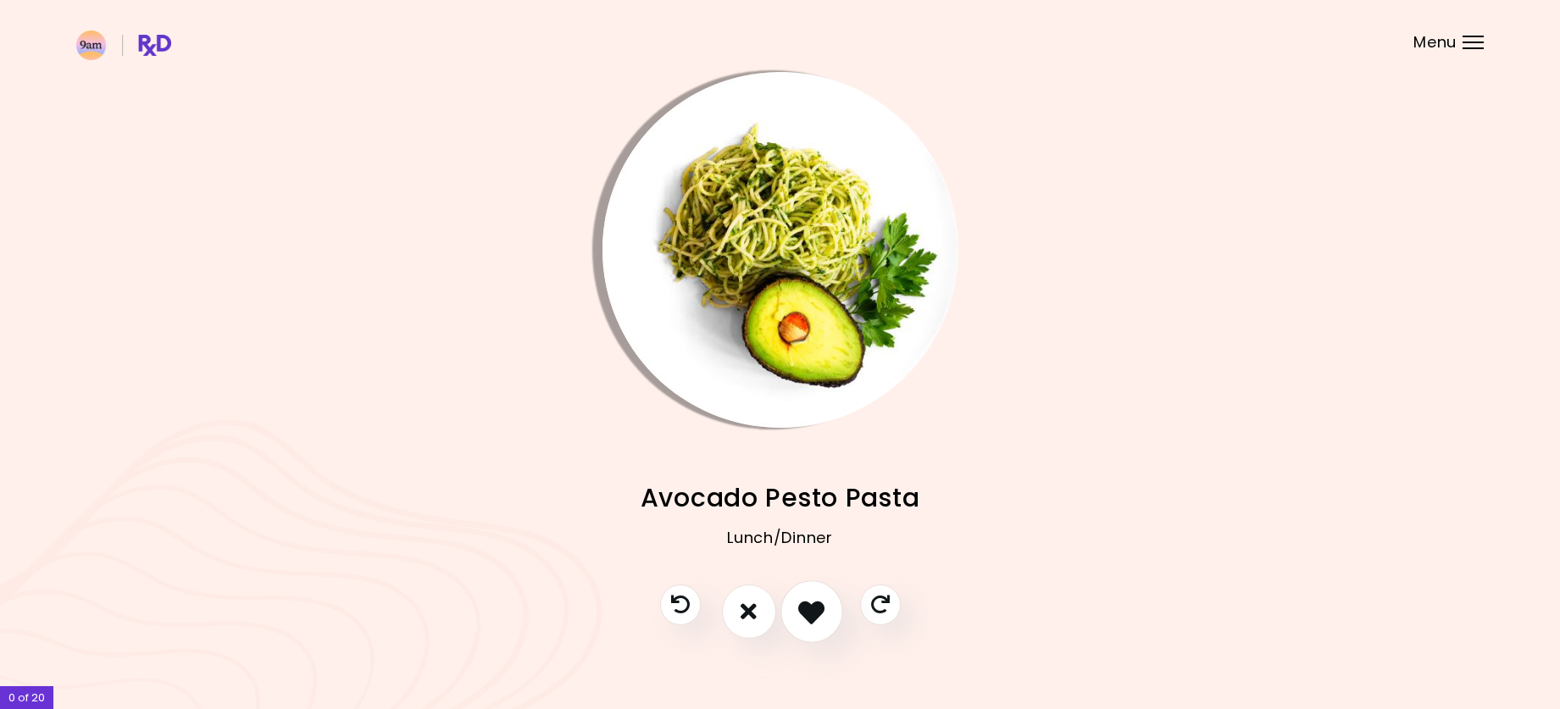
click at [804, 618] on icon "I like this recipe" at bounding box center [811, 611] width 26 height 26
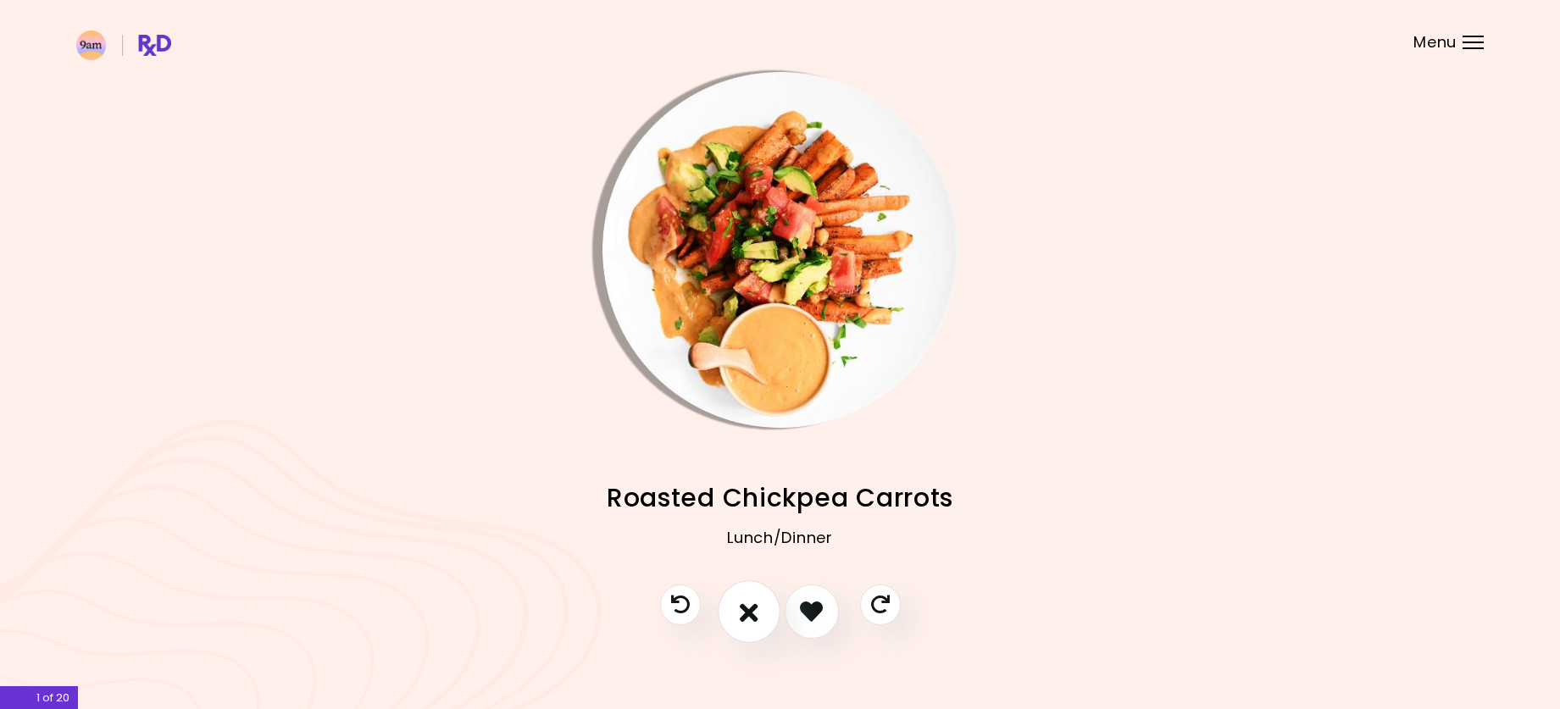
click at [764, 616] on button "I don't like this recipe" at bounding box center [749, 612] width 63 height 63
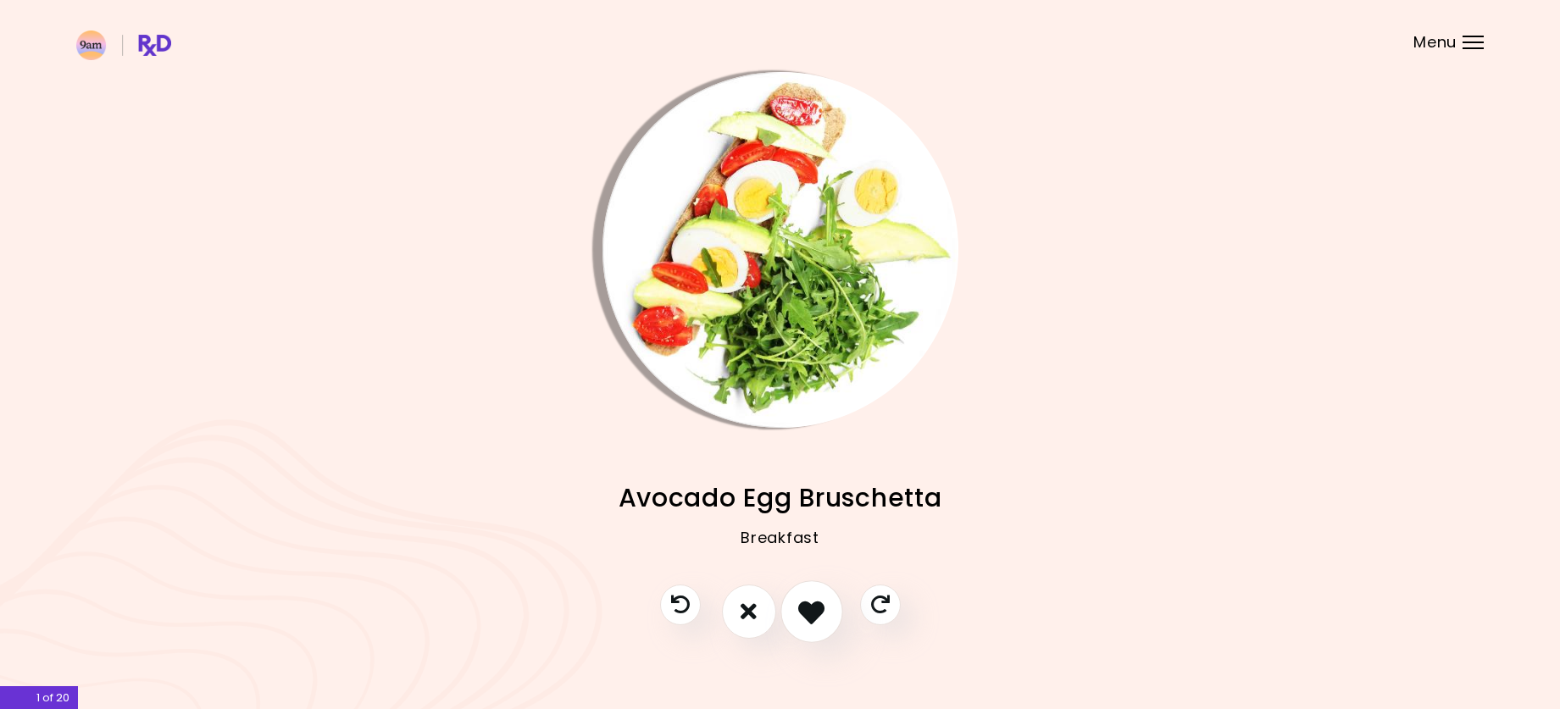
click at [800, 616] on icon "I like this recipe" at bounding box center [811, 611] width 26 height 26
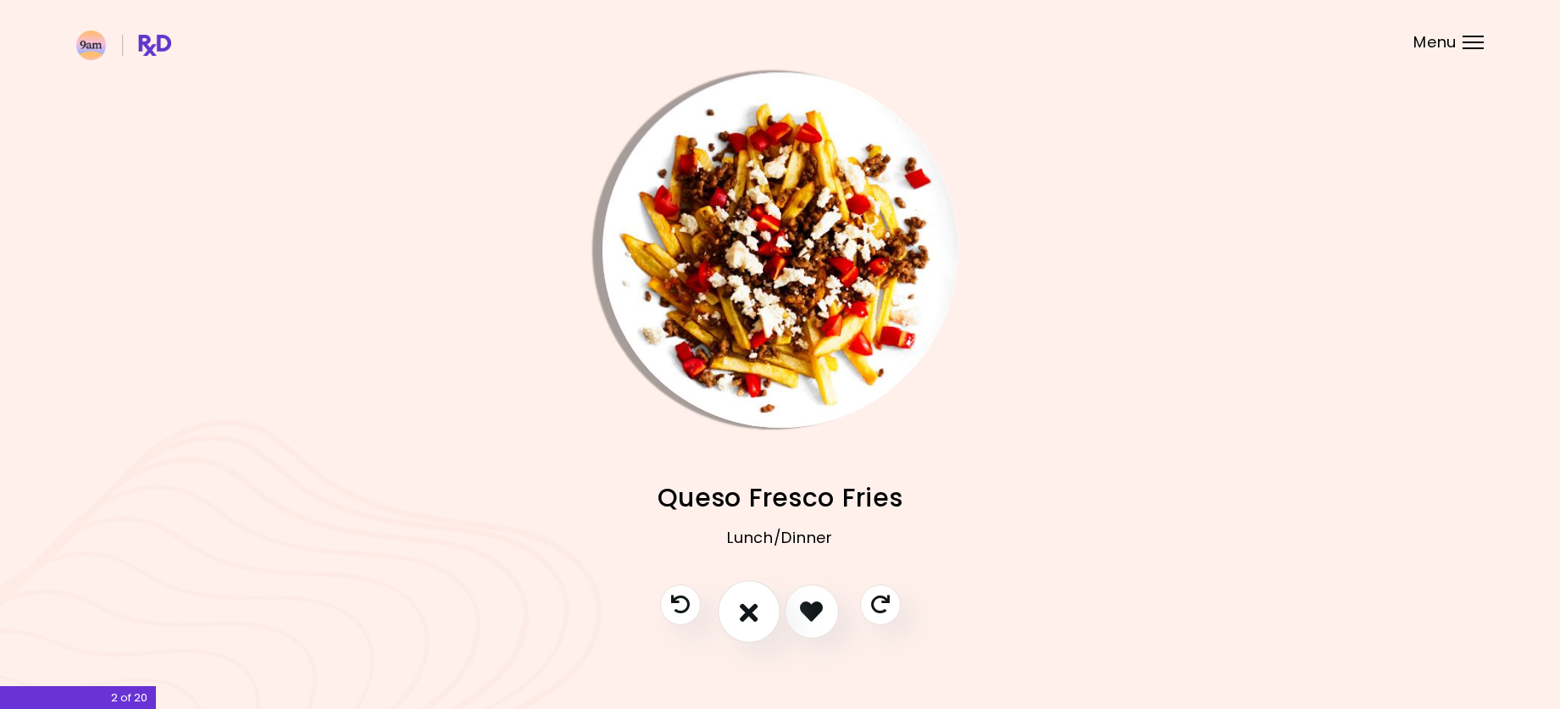
click at [752, 613] on icon "I don't like this recipe" at bounding box center [749, 611] width 19 height 26
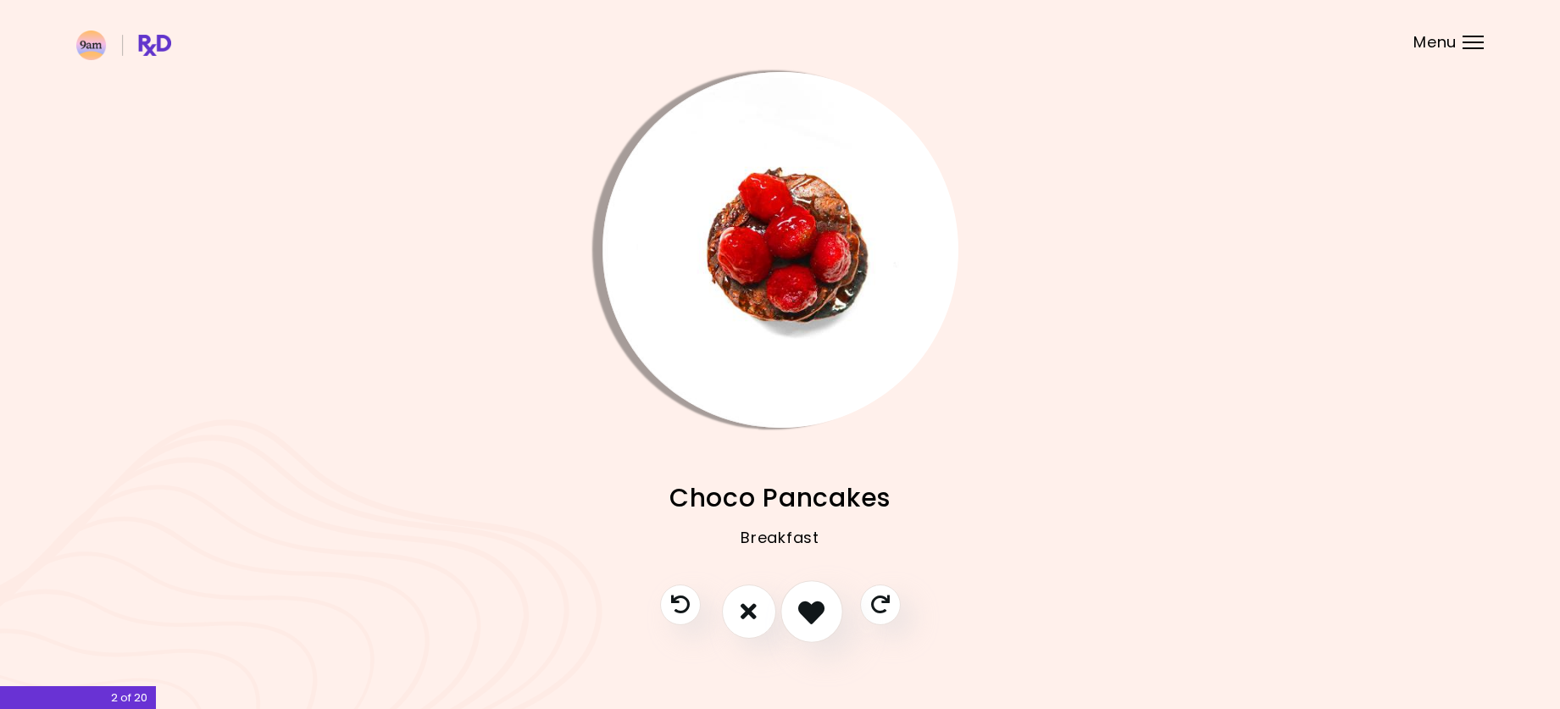
click at [802, 614] on icon "I like this recipe" at bounding box center [811, 611] width 26 height 26
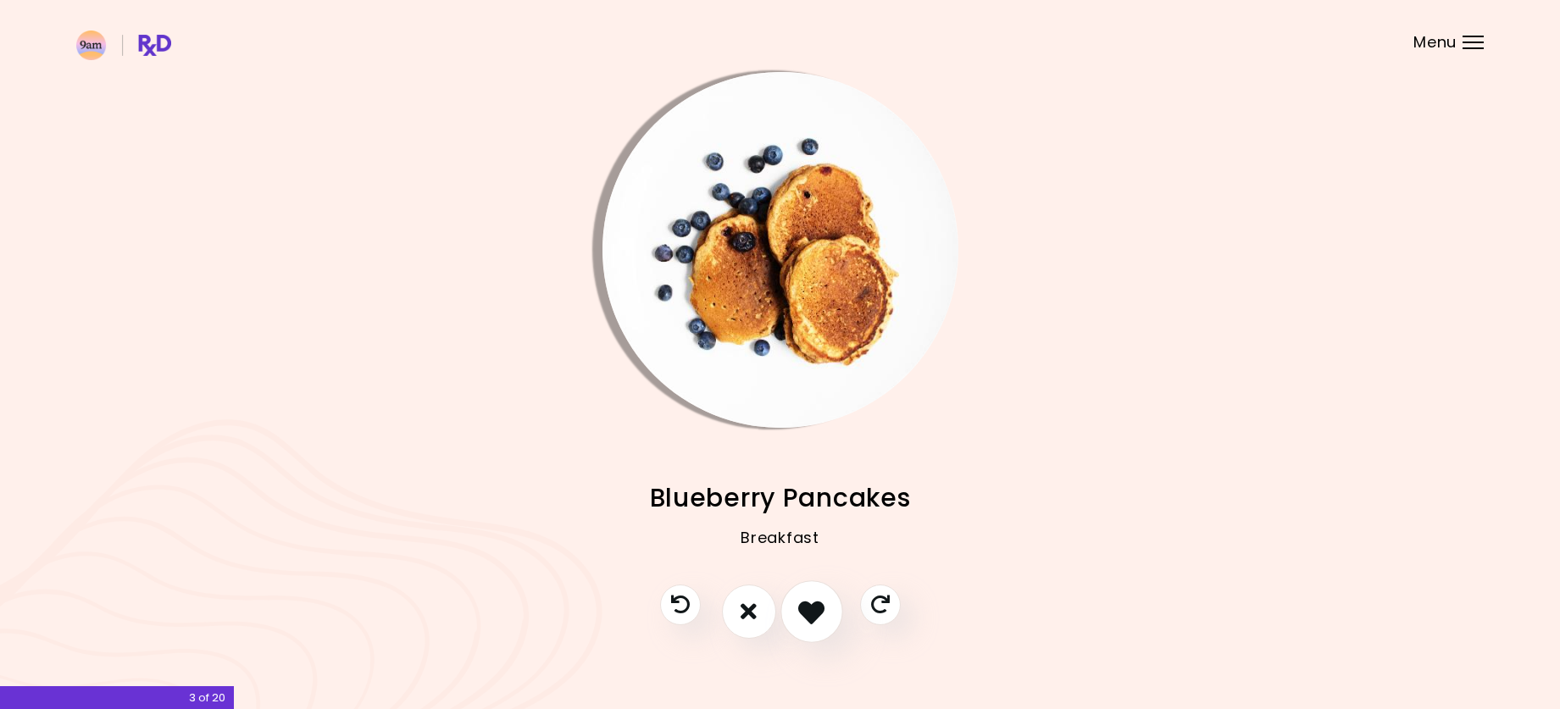
click at [809, 610] on icon "I like this recipe" at bounding box center [811, 611] width 26 height 26
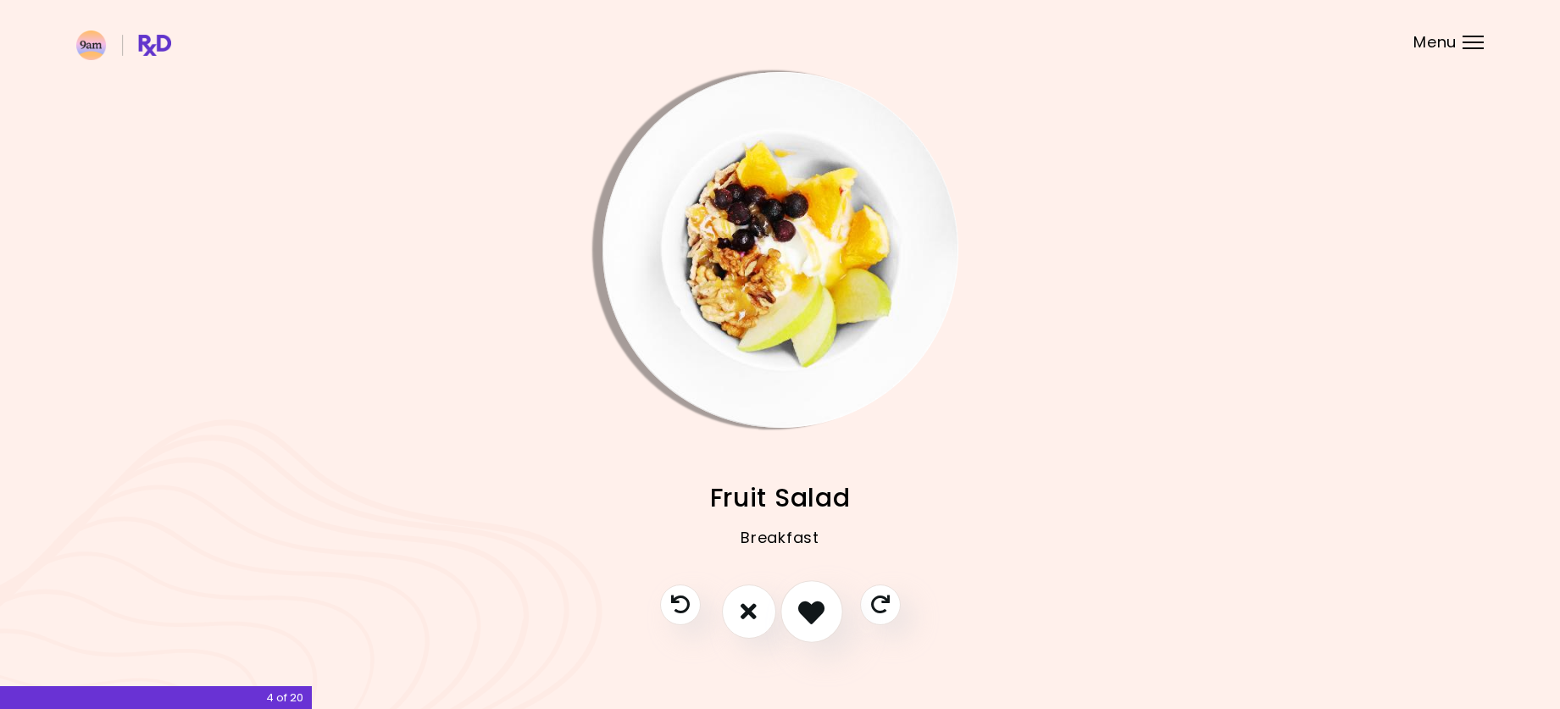
click at [832, 608] on button "I like this recipe" at bounding box center [812, 612] width 63 height 63
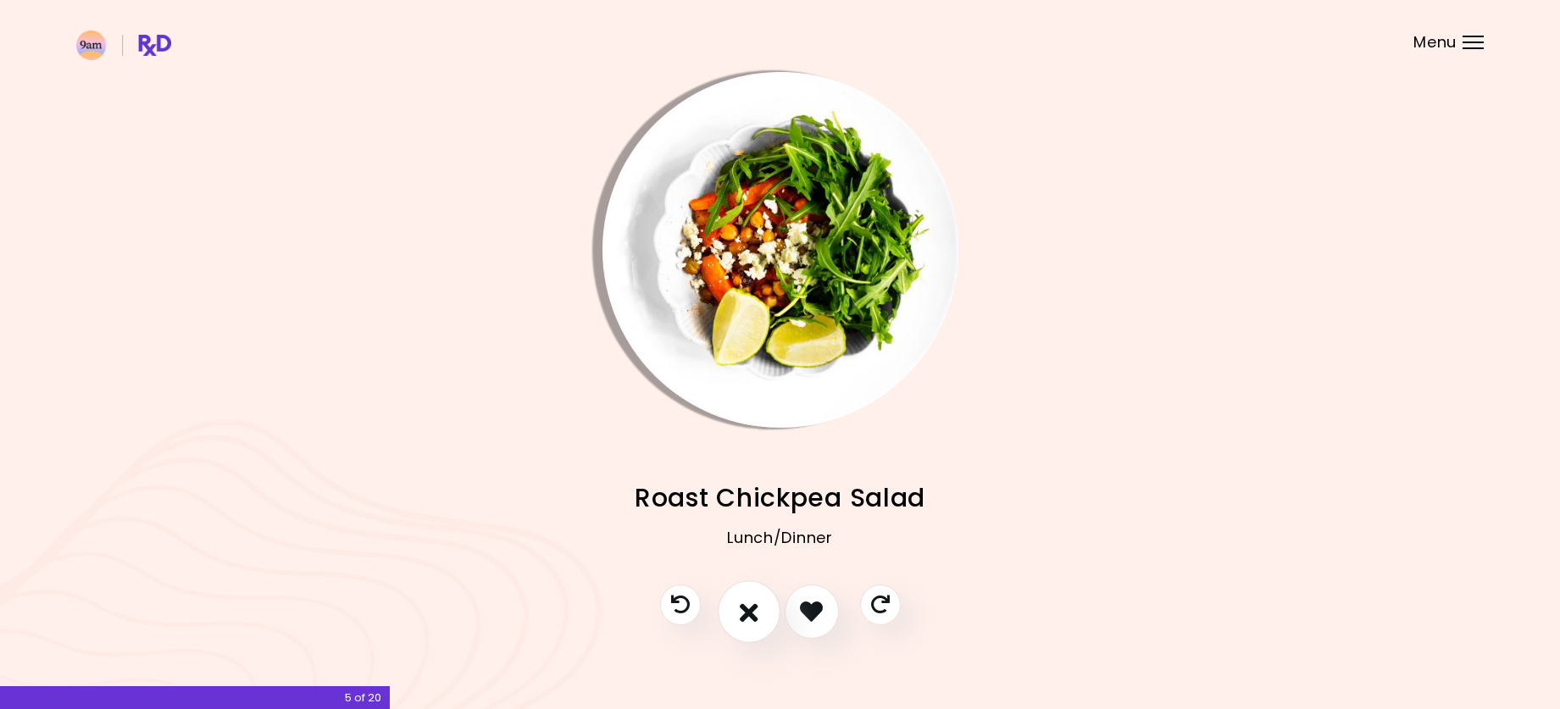
click at [767, 618] on button "I don't like this recipe" at bounding box center [749, 612] width 63 height 63
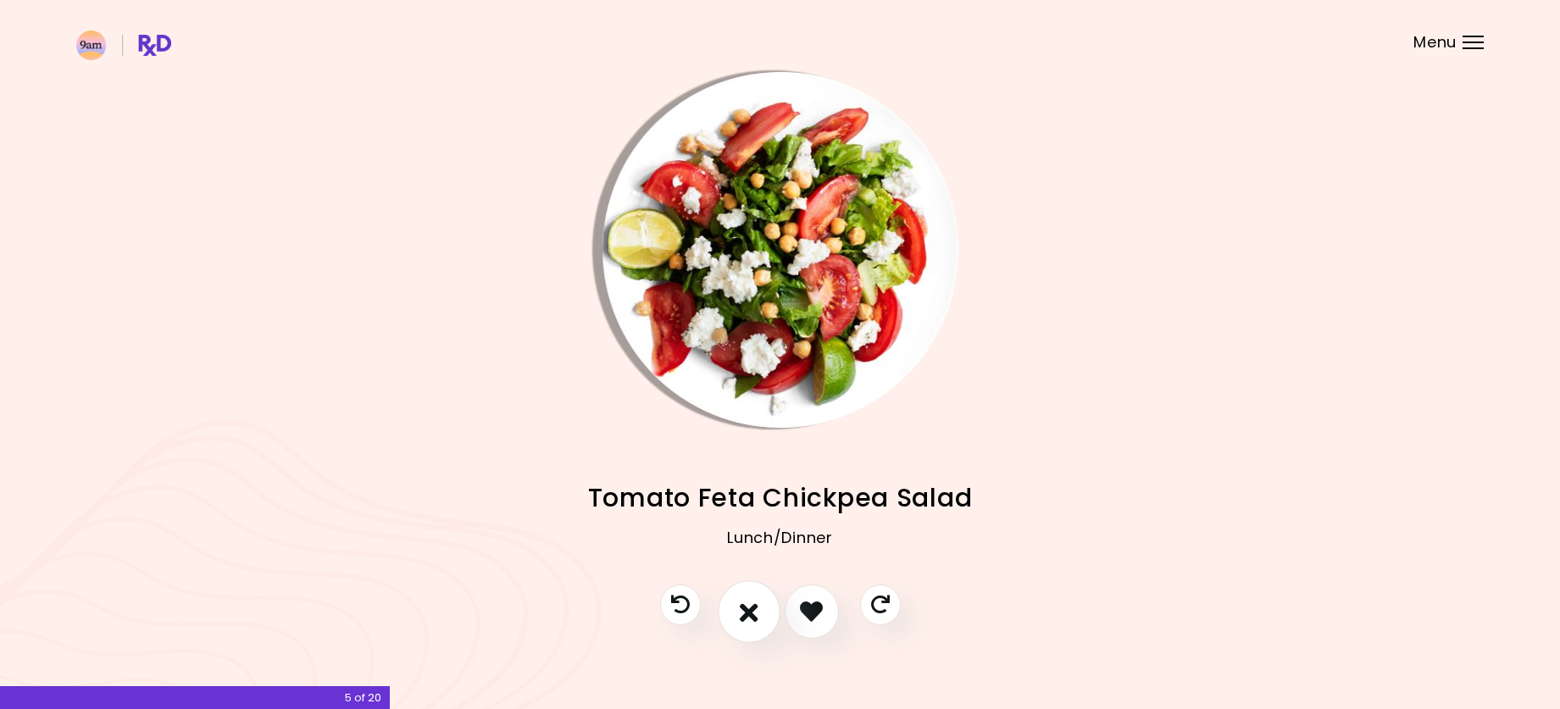
click at [753, 604] on icon "I don't like this recipe" at bounding box center [749, 611] width 19 height 26
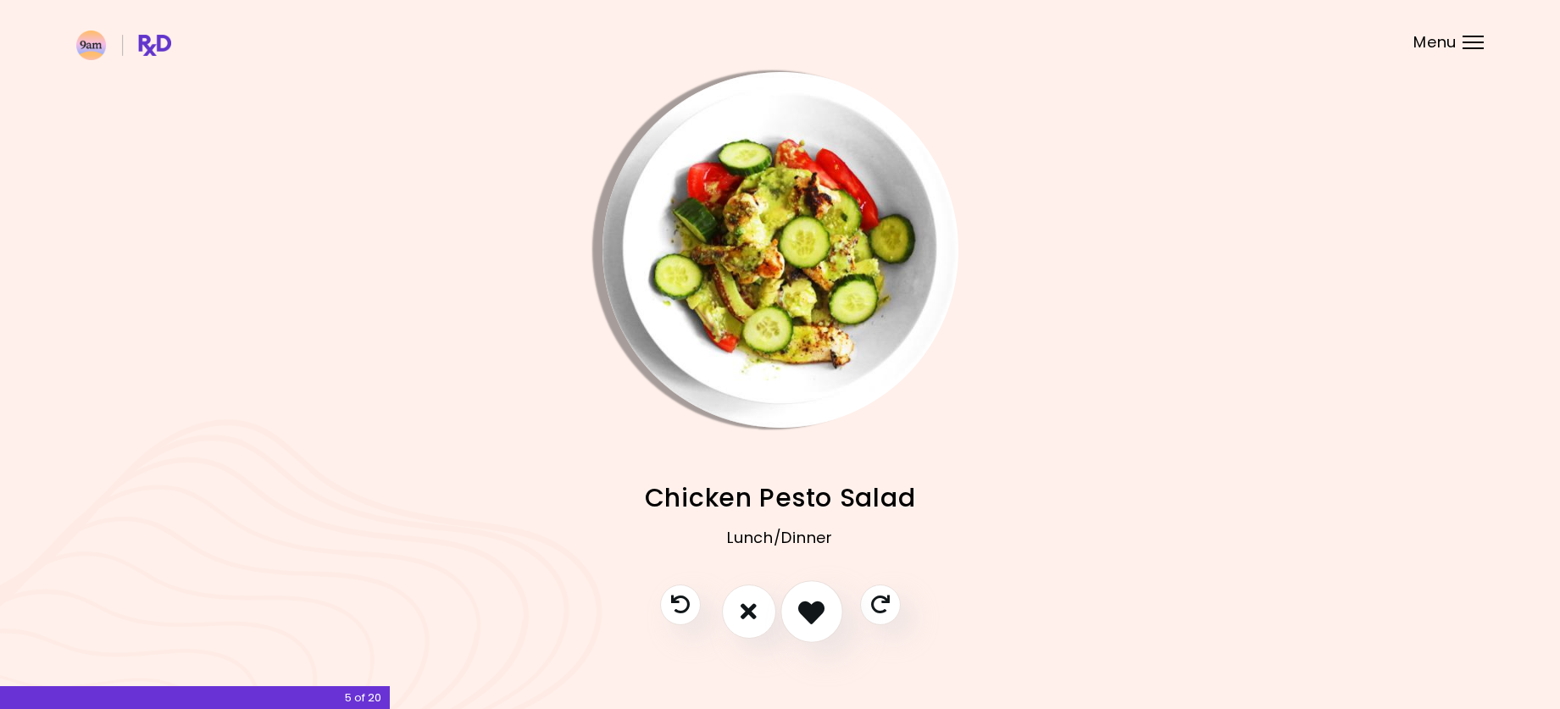
click at [797, 620] on button "I like this recipe" at bounding box center [812, 612] width 63 height 63
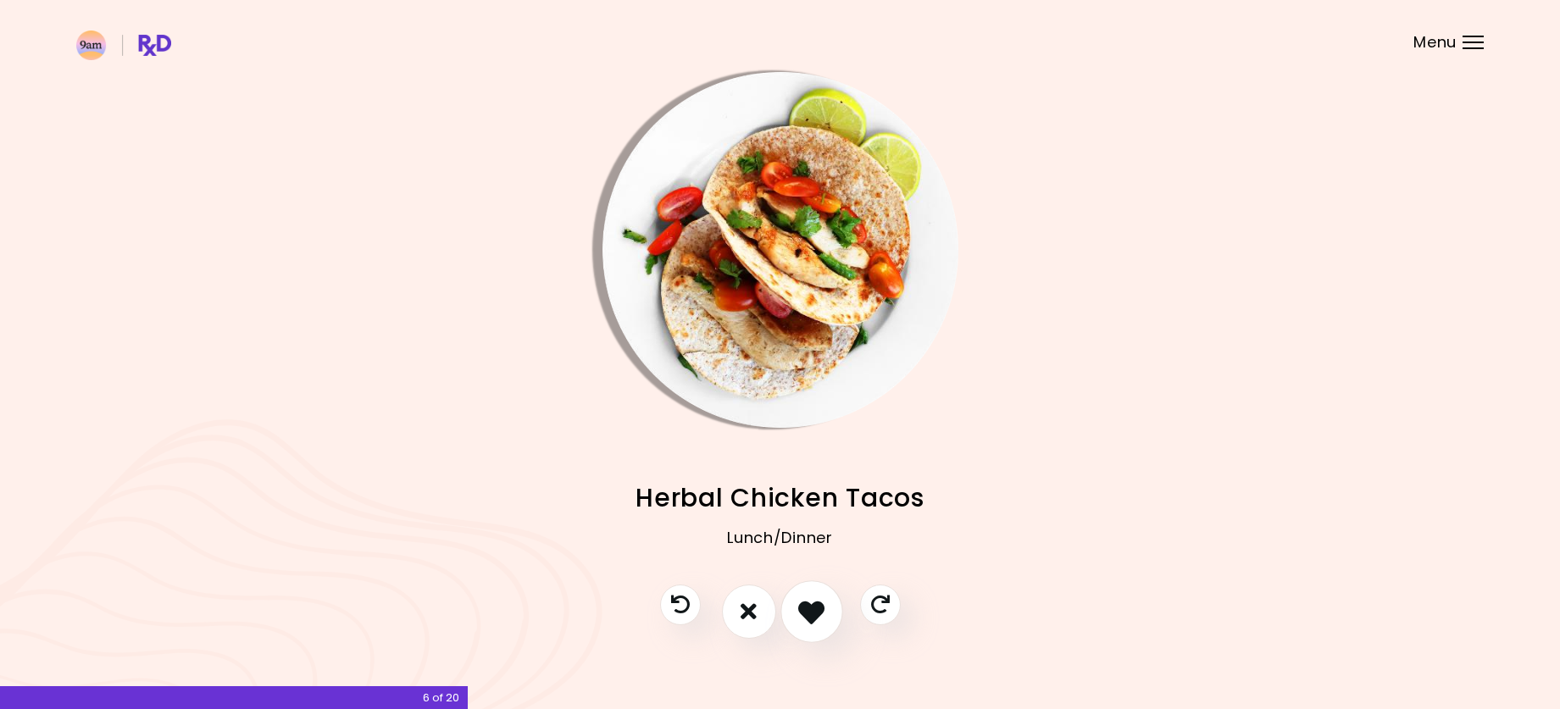
click at [798, 619] on icon "I like this recipe" at bounding box center [811, 611] width 26 height 26
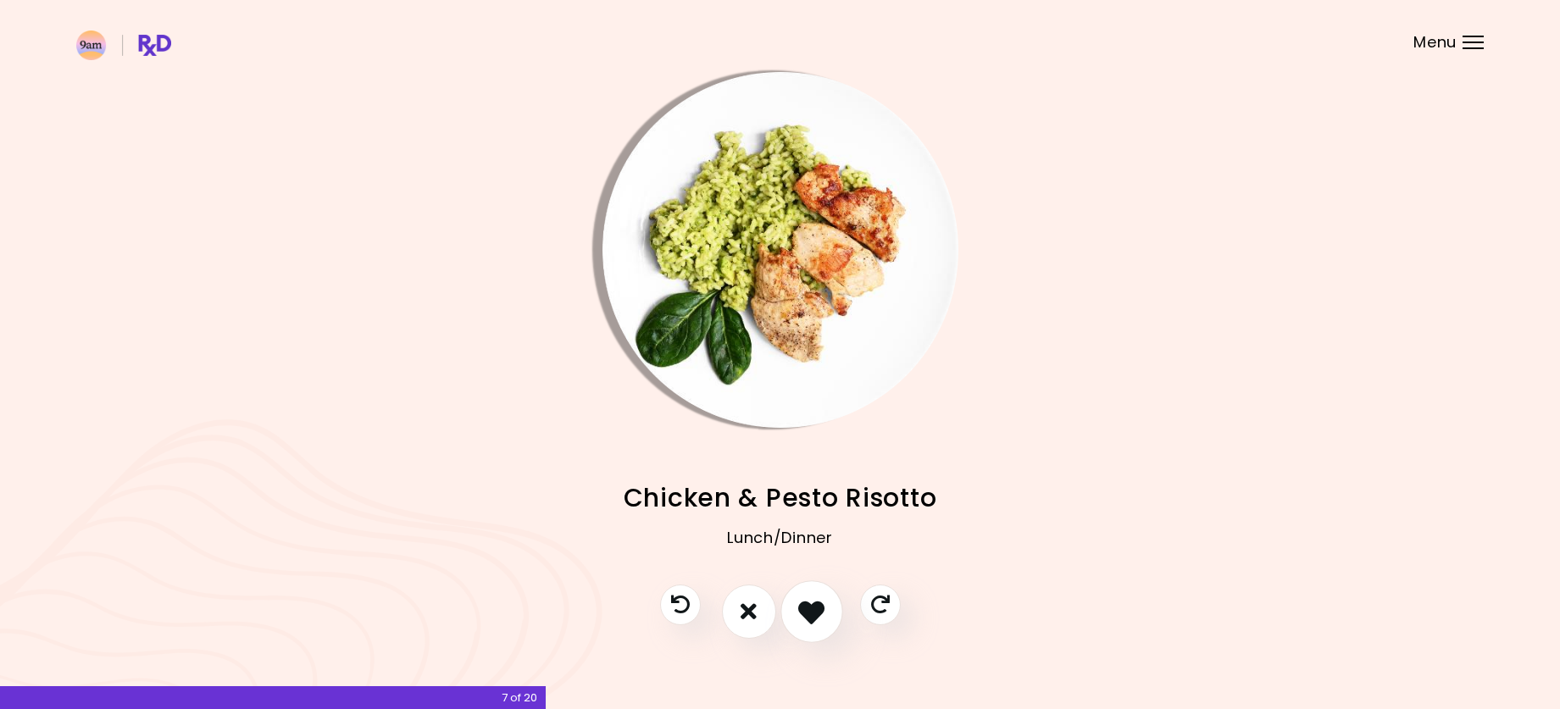
click at [798, 618] on icon "I like this recipe" at bounding box center [811, 611] width 26 height 26
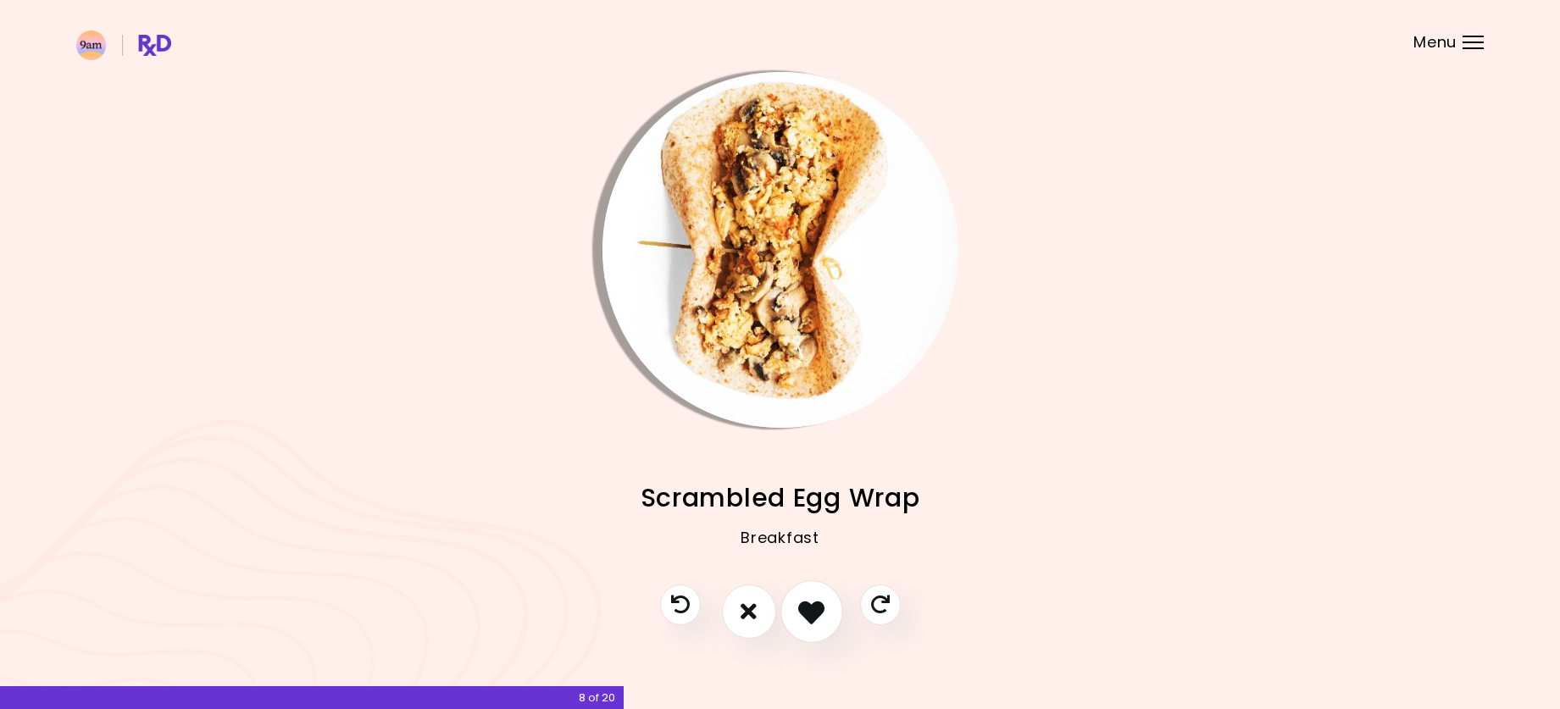
click at [805, 607] on icon "I like this recipe" at bounding box center [811, 611] width 26 height 26
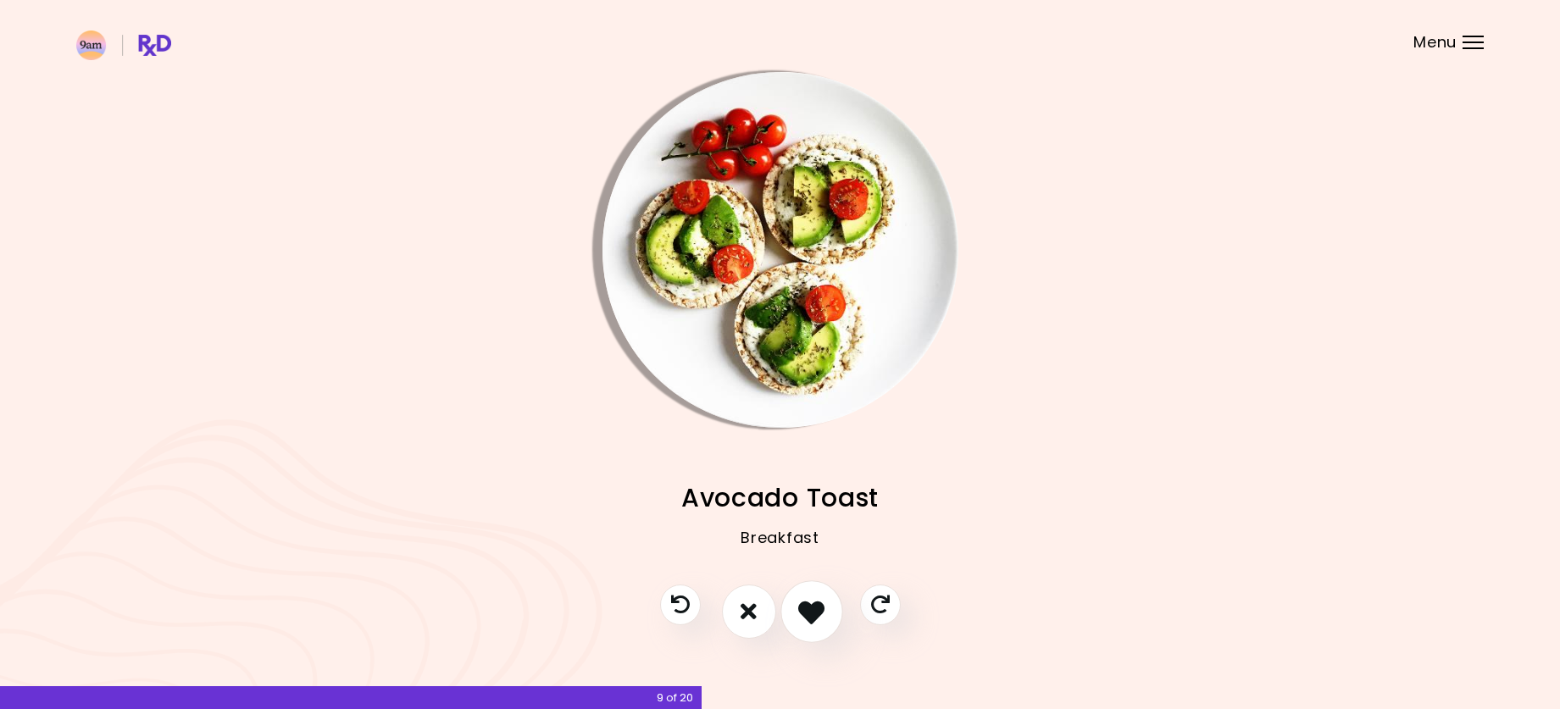
click at [805, 607] on icon "I like this recipe" at bounding box center [811, 611] width 26 height 26
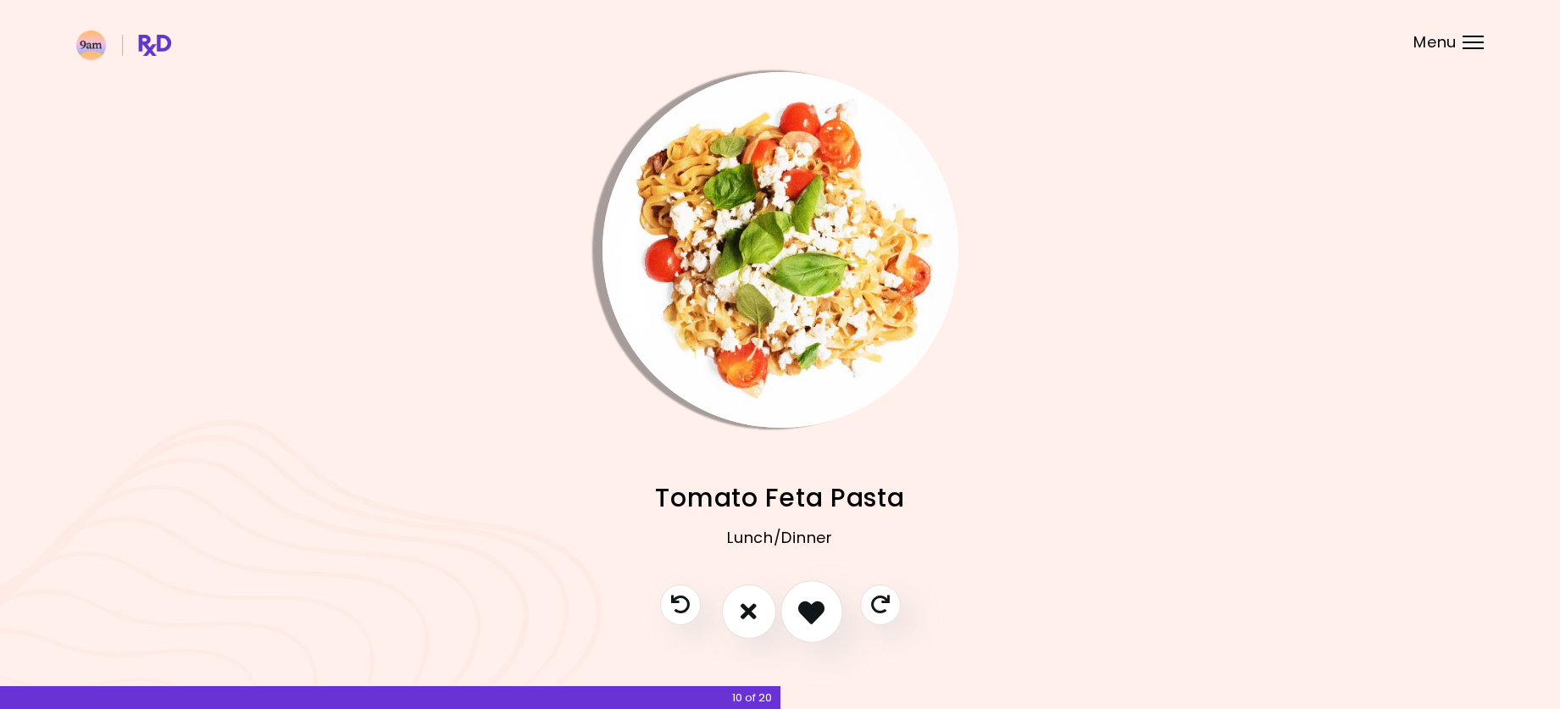
click at [805, 607] on icon "I like this recipe" at bounding box center [811, 611] width 26 height 26
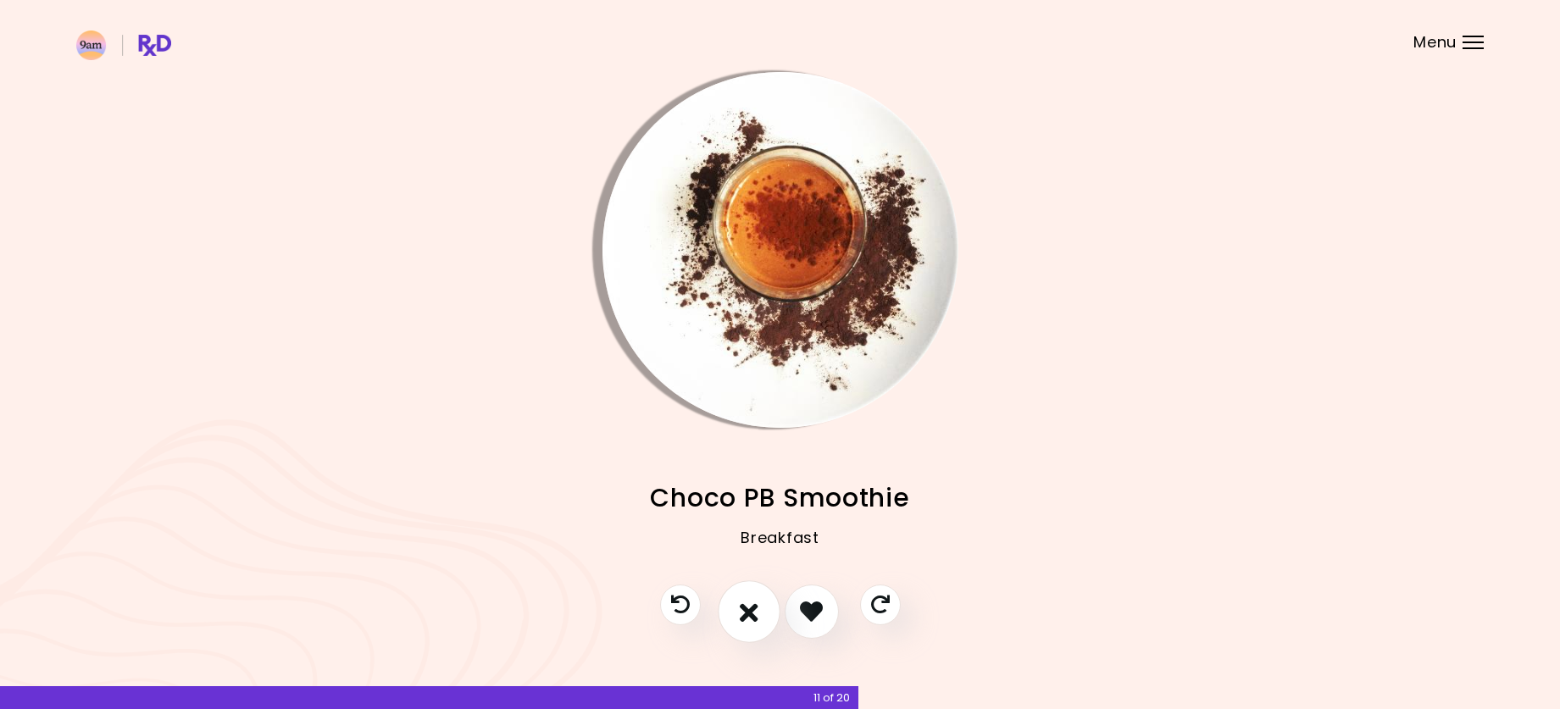
click at [763, 613] on button "I don't like this recipe" at bounding box center [749, 612] width 63 height 63
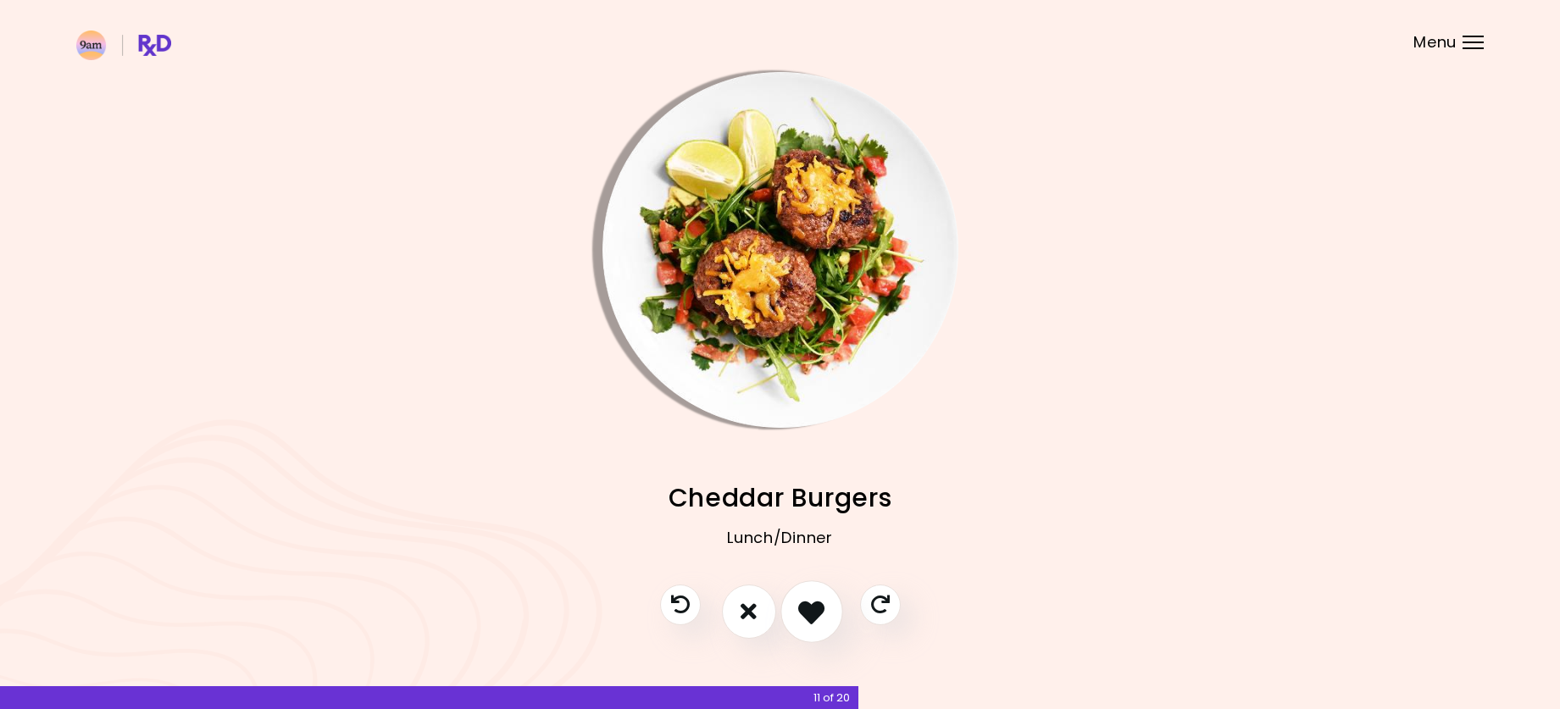
click at [827, 609] on button "I like this recipe" at bounding box center [812, 612] width 63 height 63
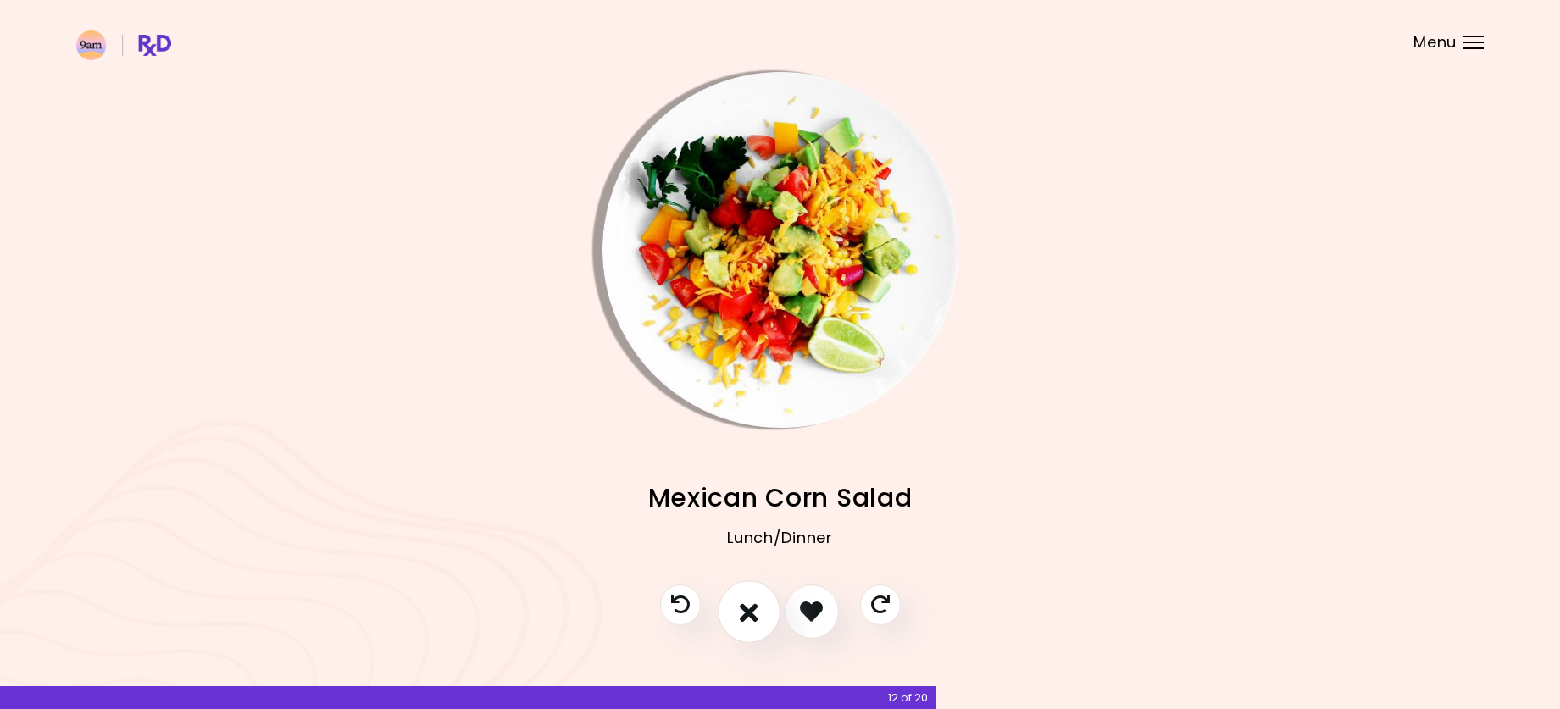
click at [755, 609] on icon "I don't like this recipe" at bounding box center [749, 611] width 19 height 26
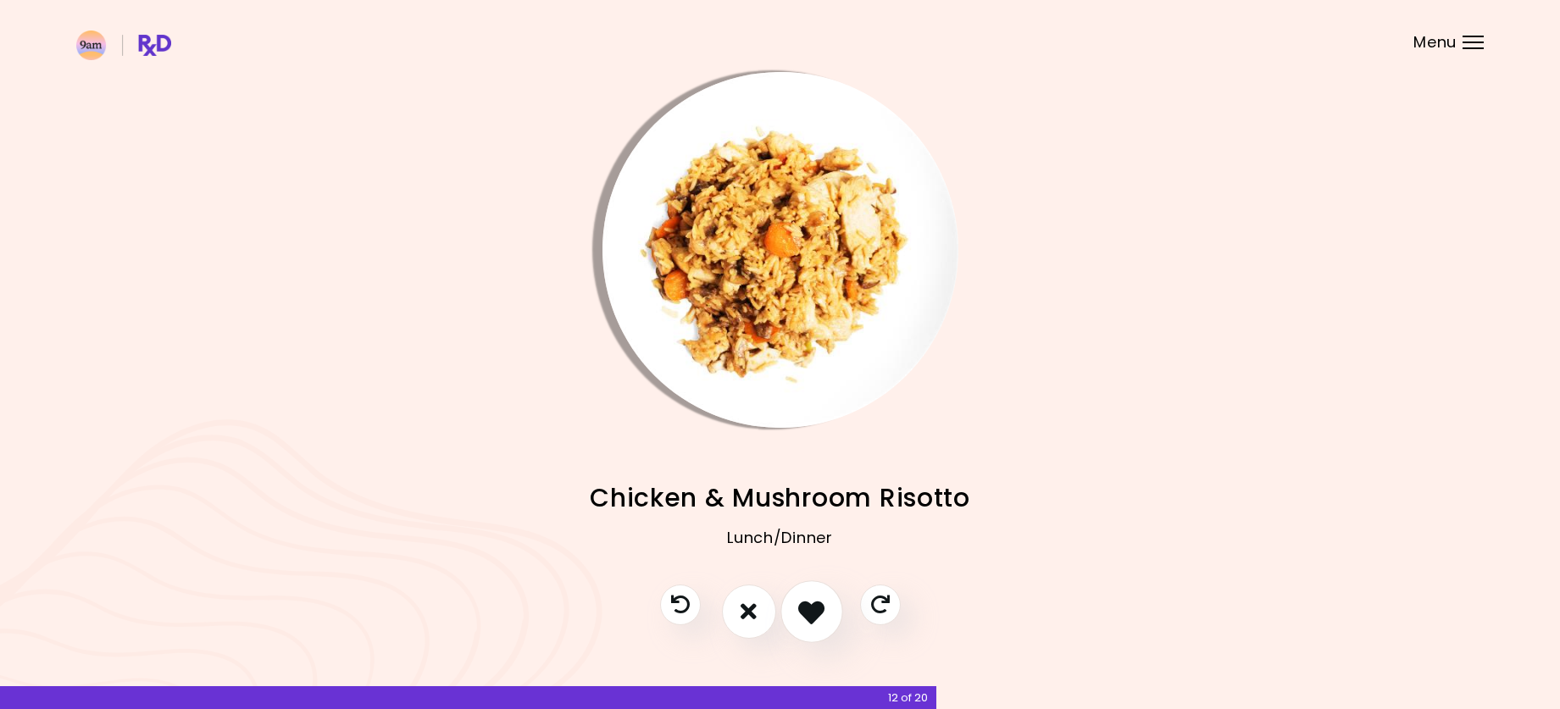
click at [801, 608] on icon "I like this recipe" at bounding box center [811, 611] width 26 height 26
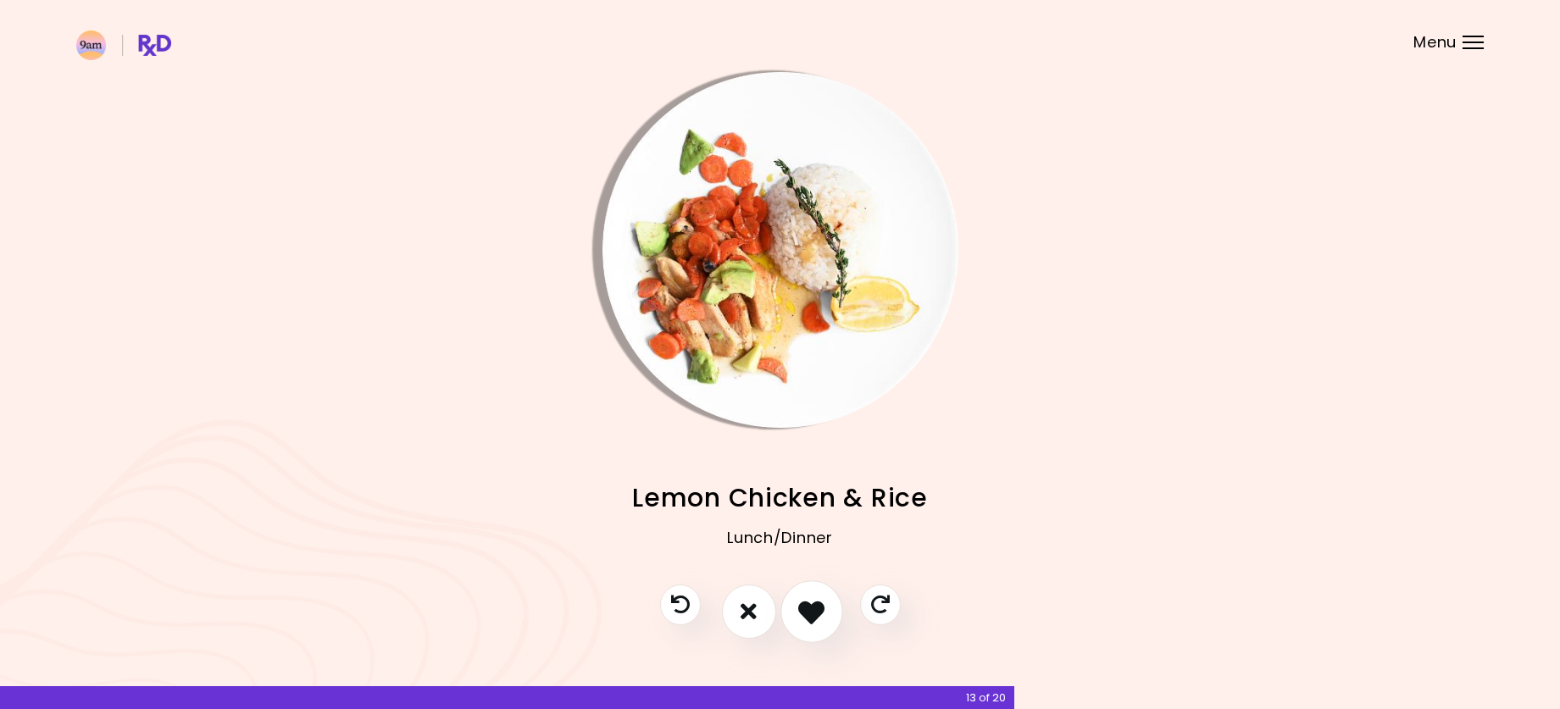
click at [800, 625] on button "I like this recipe" at bounding box center [812, 612] width 63 height 63
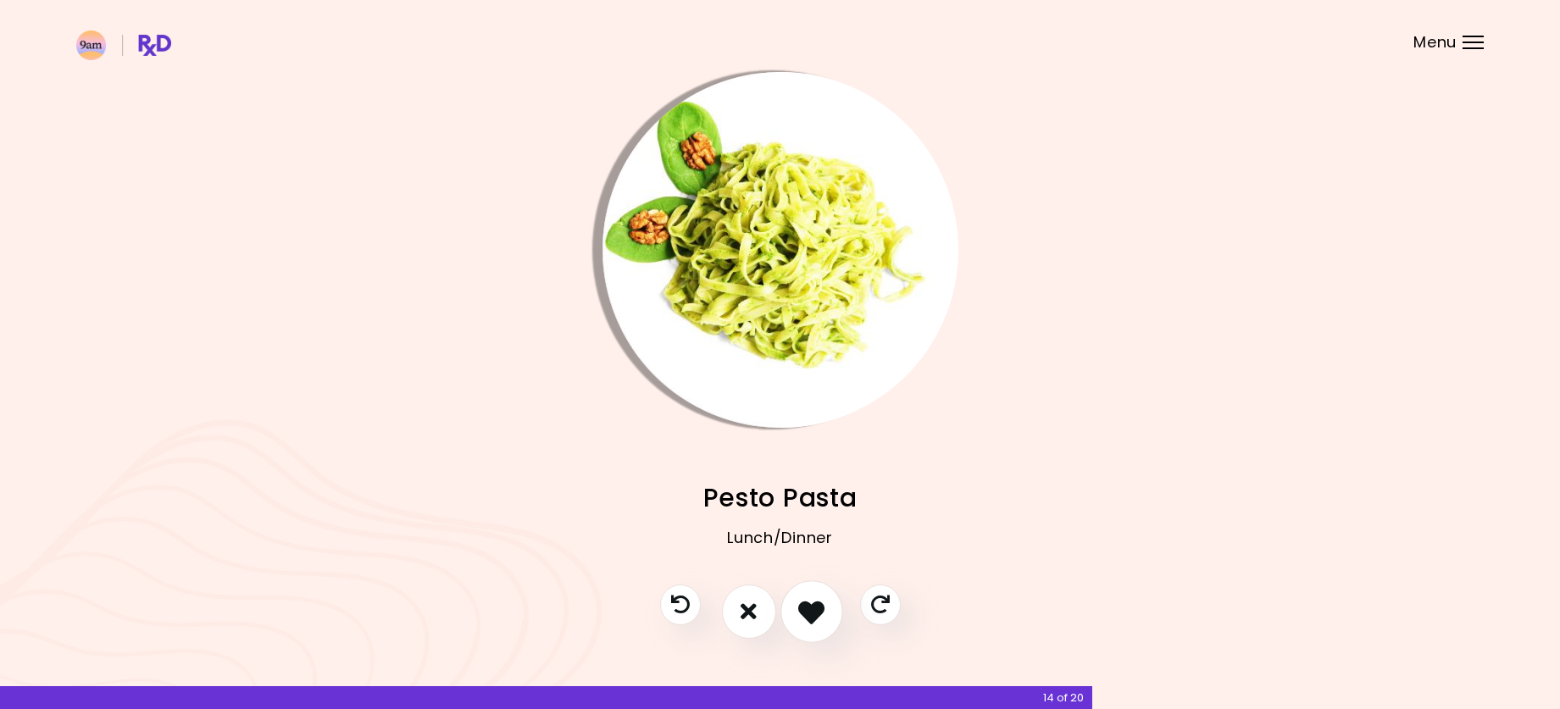
click at [803, 621] on icon "I like this recipe" at bounding box center [811, 611] width 26 height 26
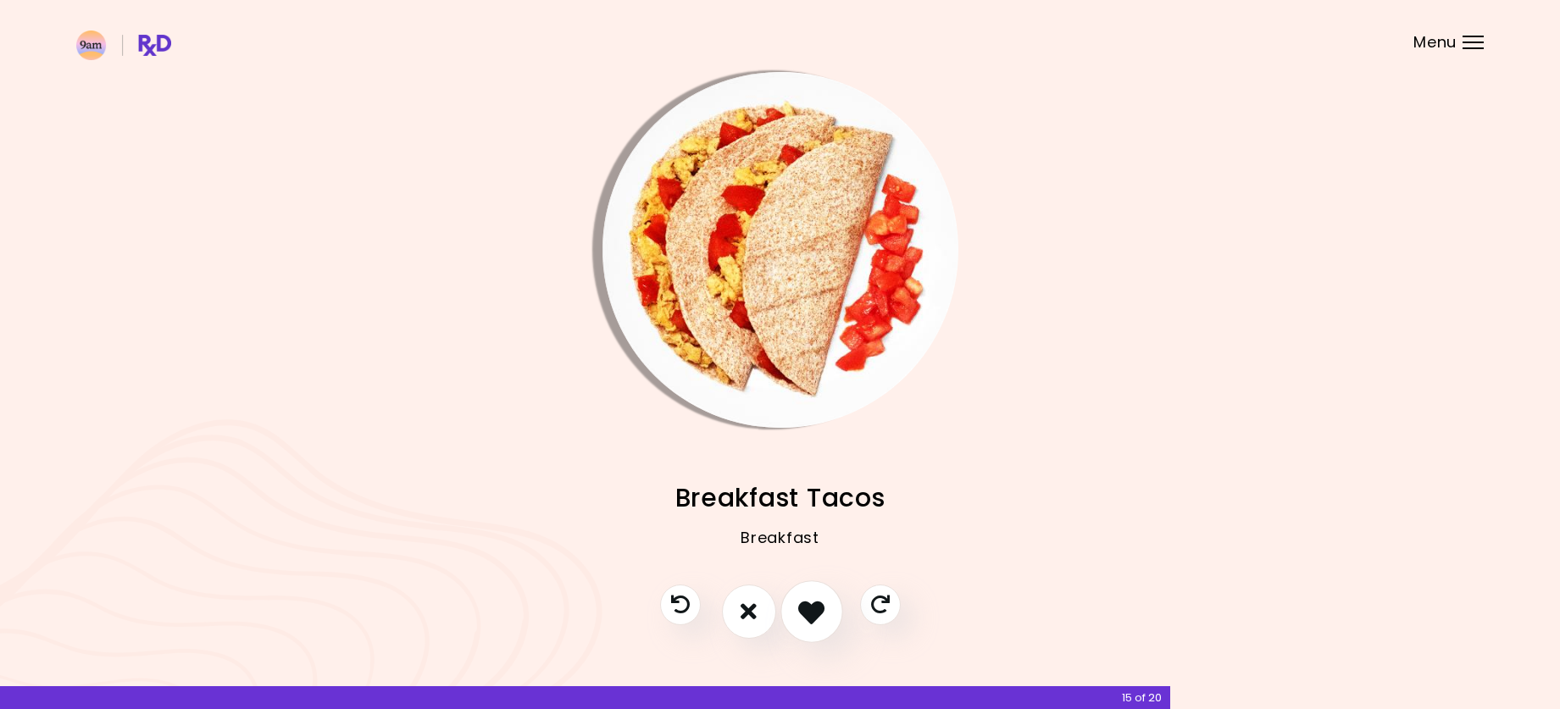
click at [816, 616] on icon "I like this recipe" at bounding box center [811, 611] width 26 height 26
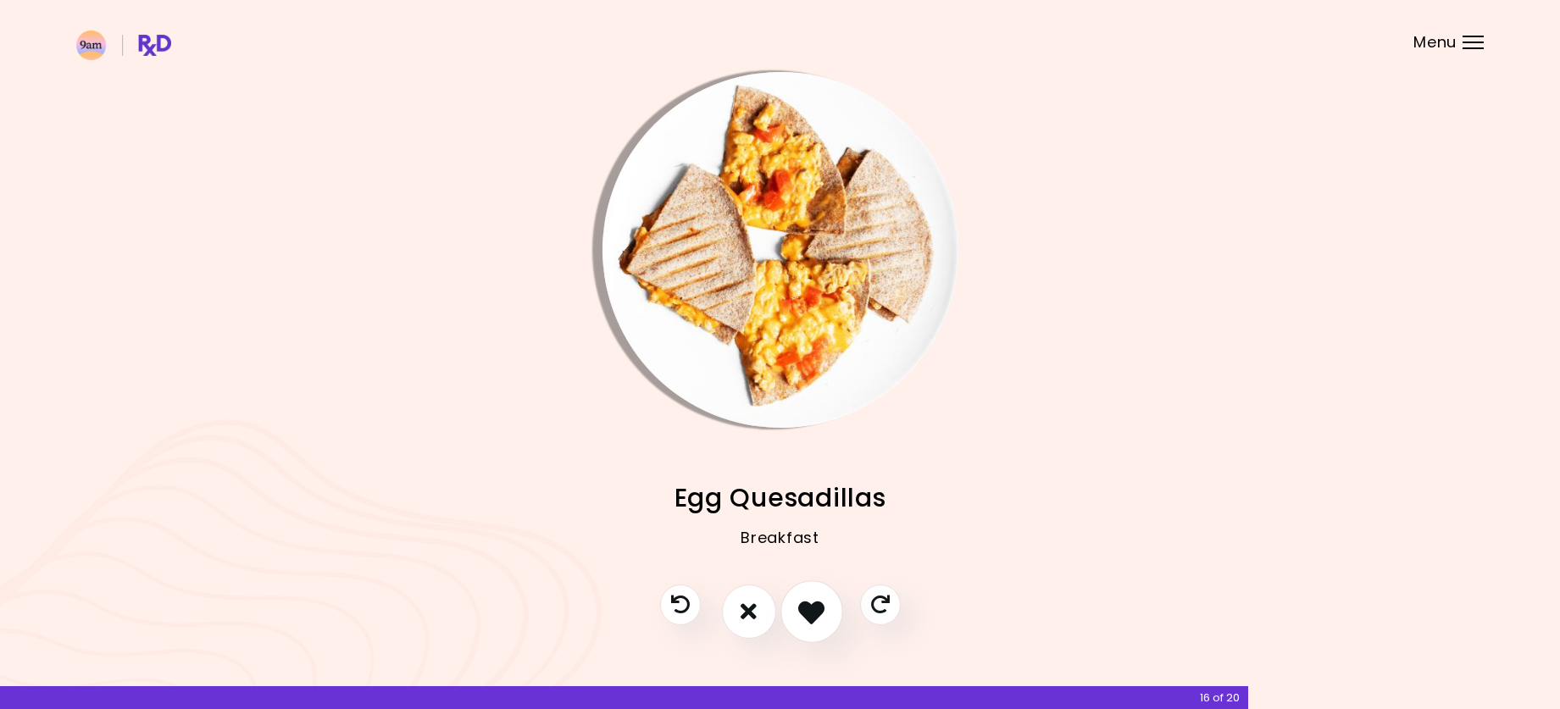
click at [816, 616] on icon "I like this recipe" at bounding box center [811, 611] width 26 height 26
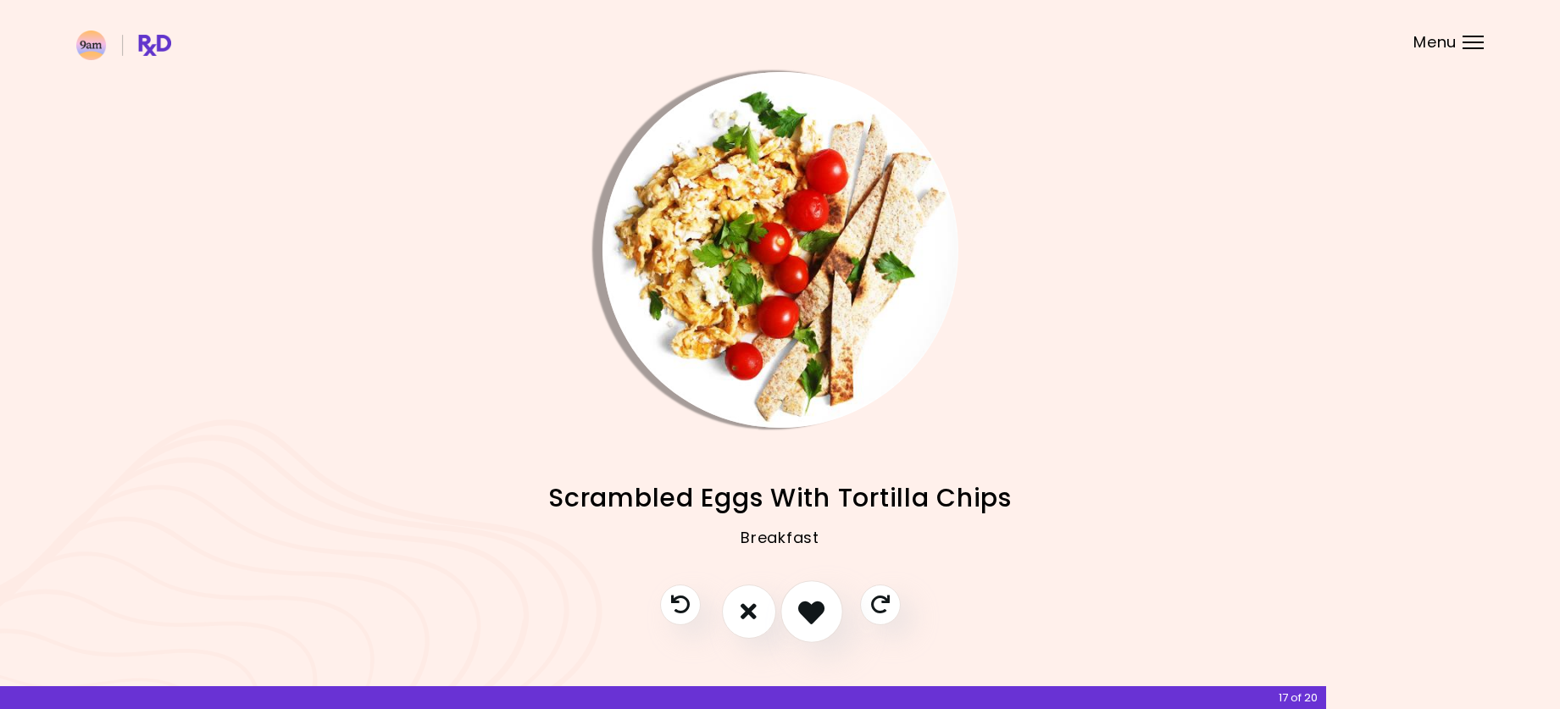
click at [816, 616] on icon "I like this recipe" at bounding box center [811, 611] width 26 height 26
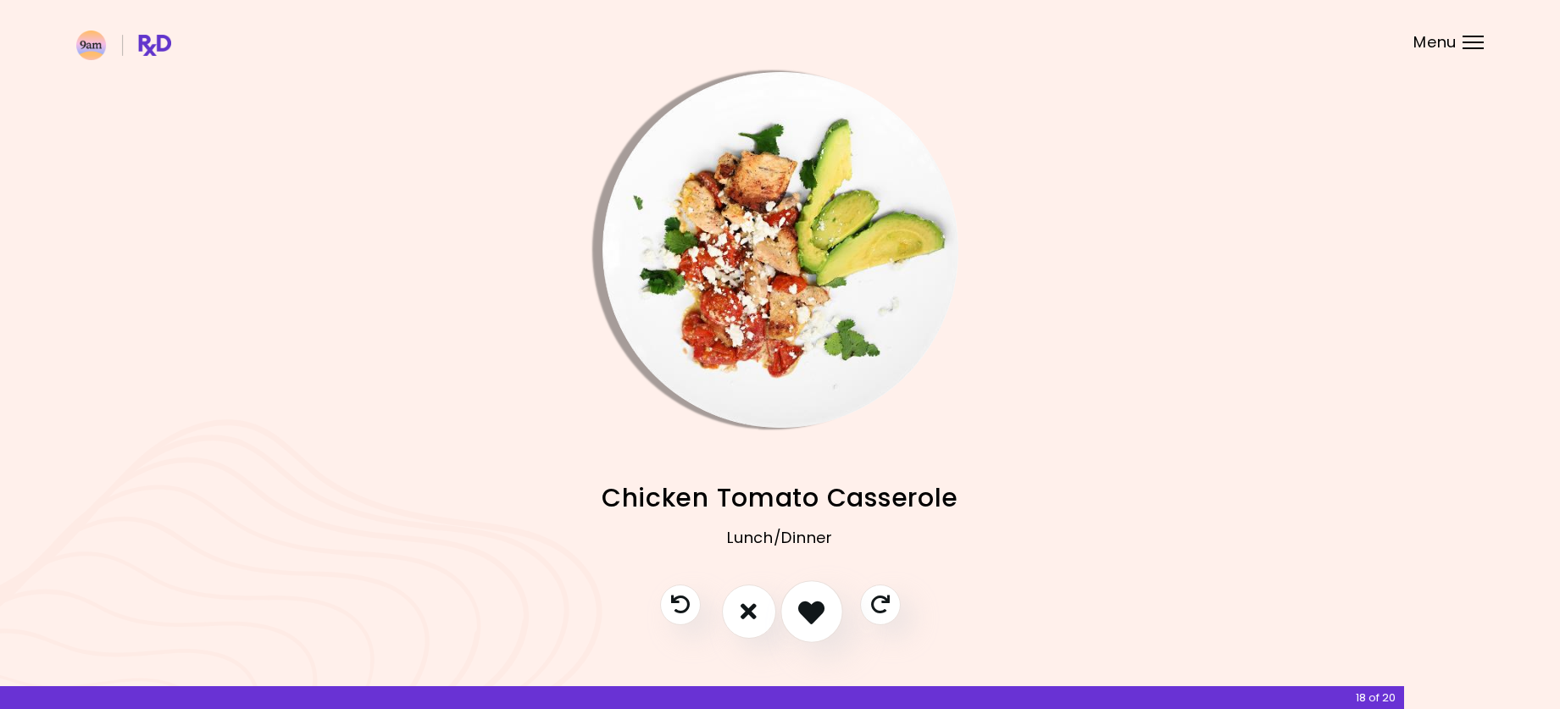
click at [799, 611] on icon "I like this recipe" at bounding box center [811, 611] width 26 height 26
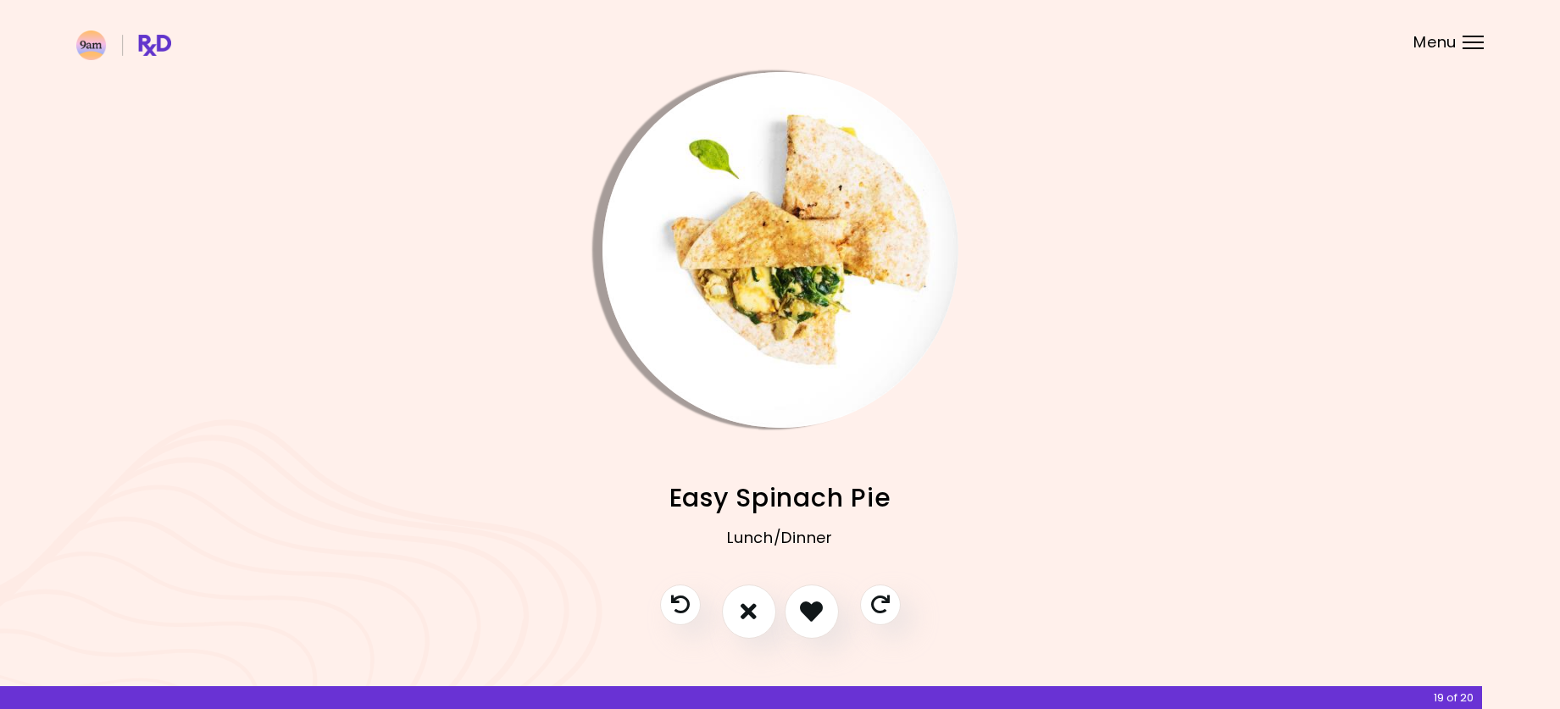
click at [725, 595] on div at bounding box center [780, 620] width 275 height 71
click at [742, 612] on icon "I don't like this recipe" at bounding box center [749, 611] width 19 height 26
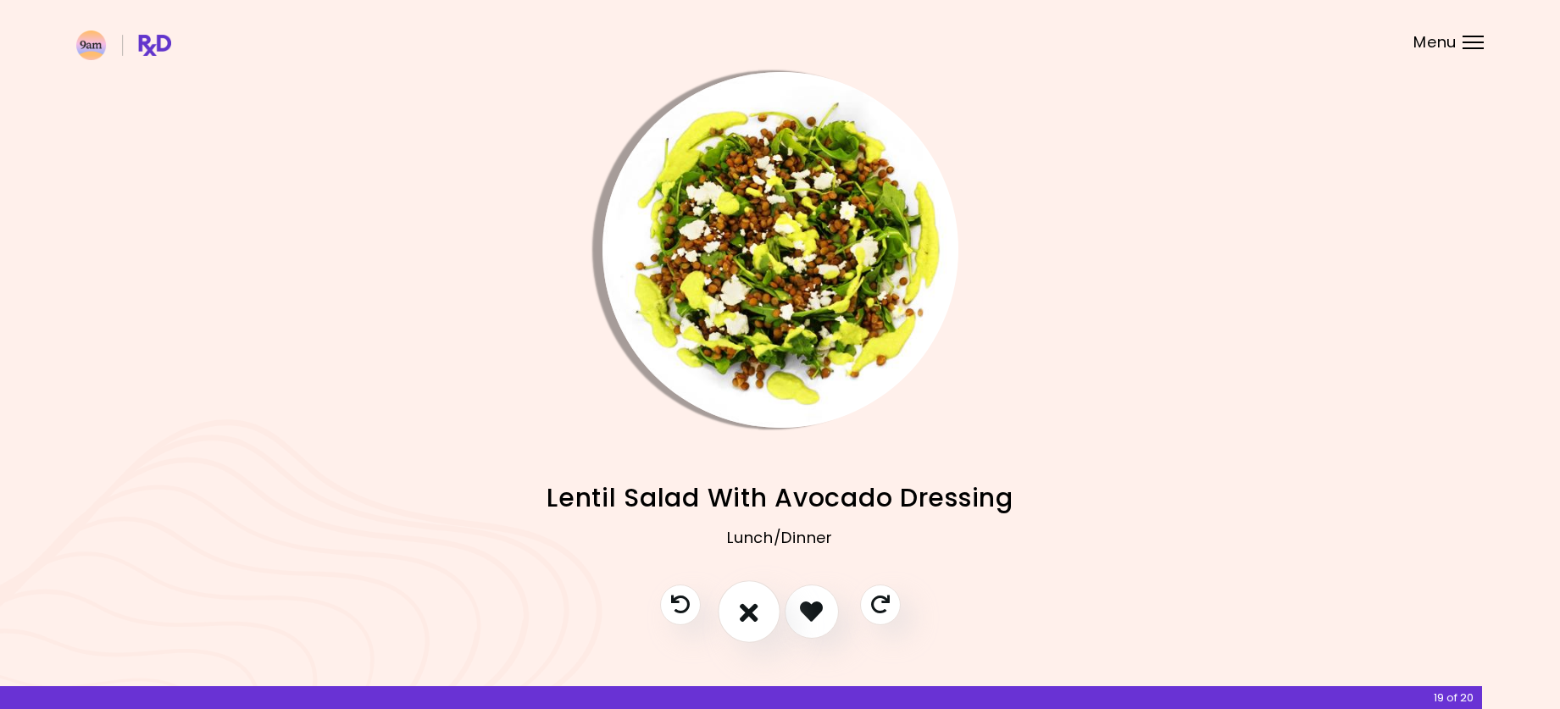
click at [742, 612] on icon "I don't like this recipe" at bounding box center [749, 611] width 19 height 26
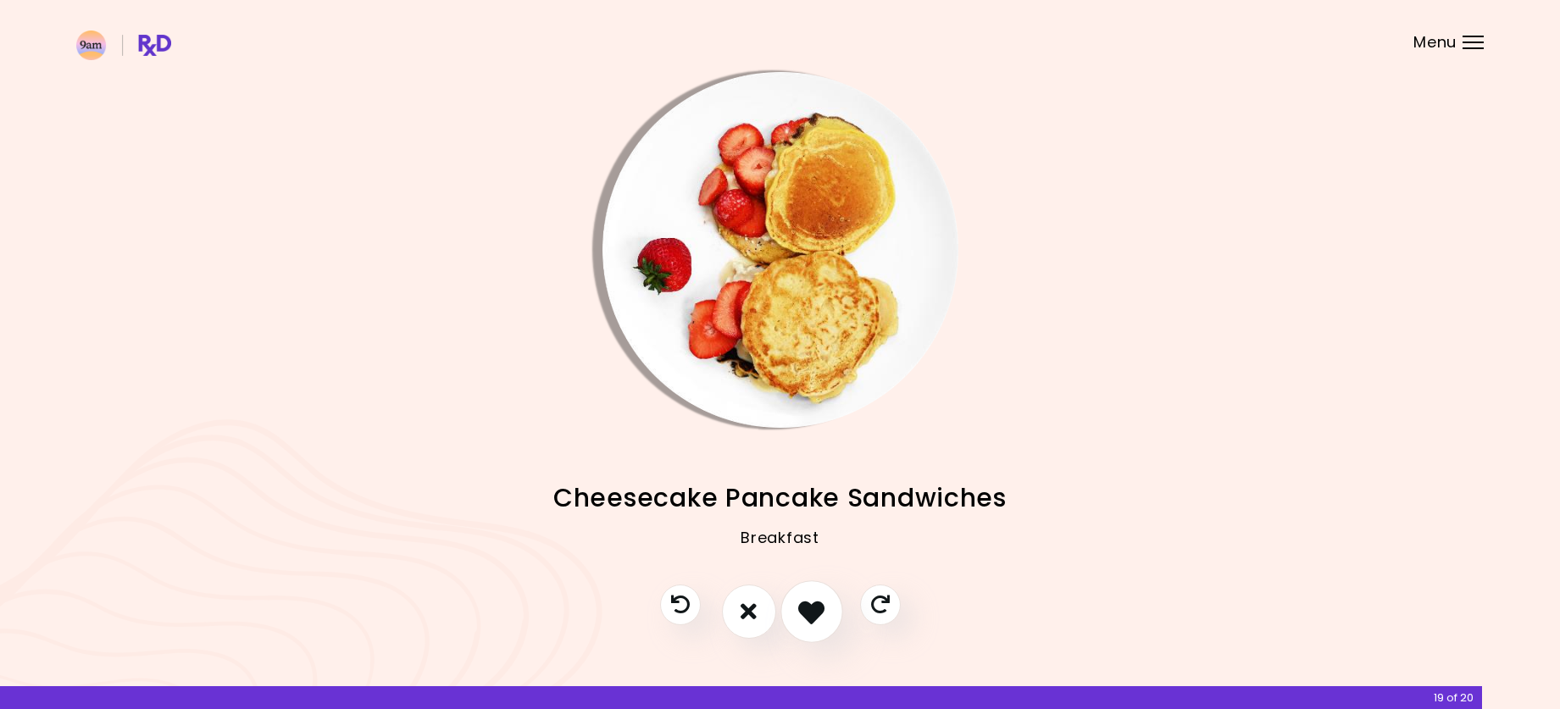
click at [819, 624] on icon "I like this recipe" at bounding box center [811, 611] width 26 height 26
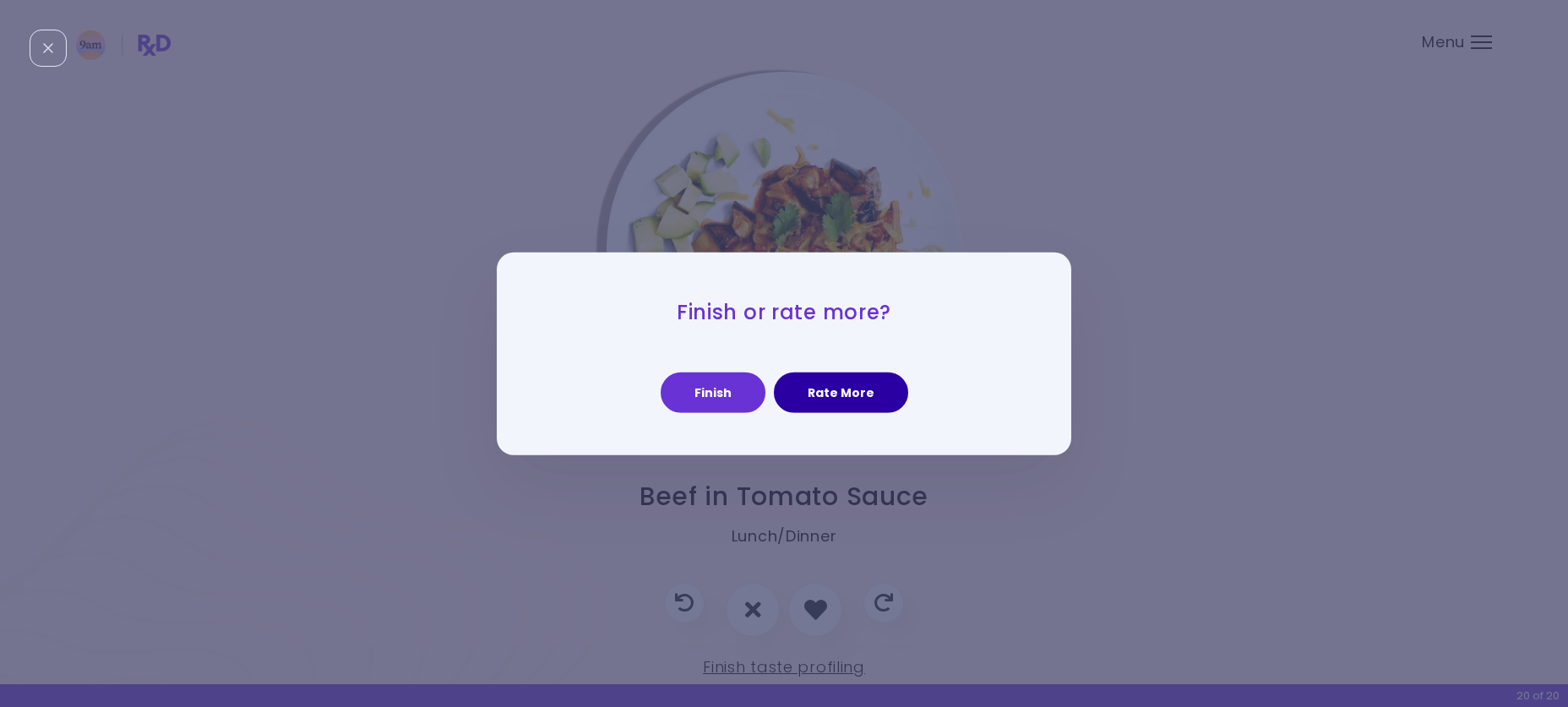
click at [813, 404] on button "Rate More" at bounding box center [840, 393] width 135 height 41
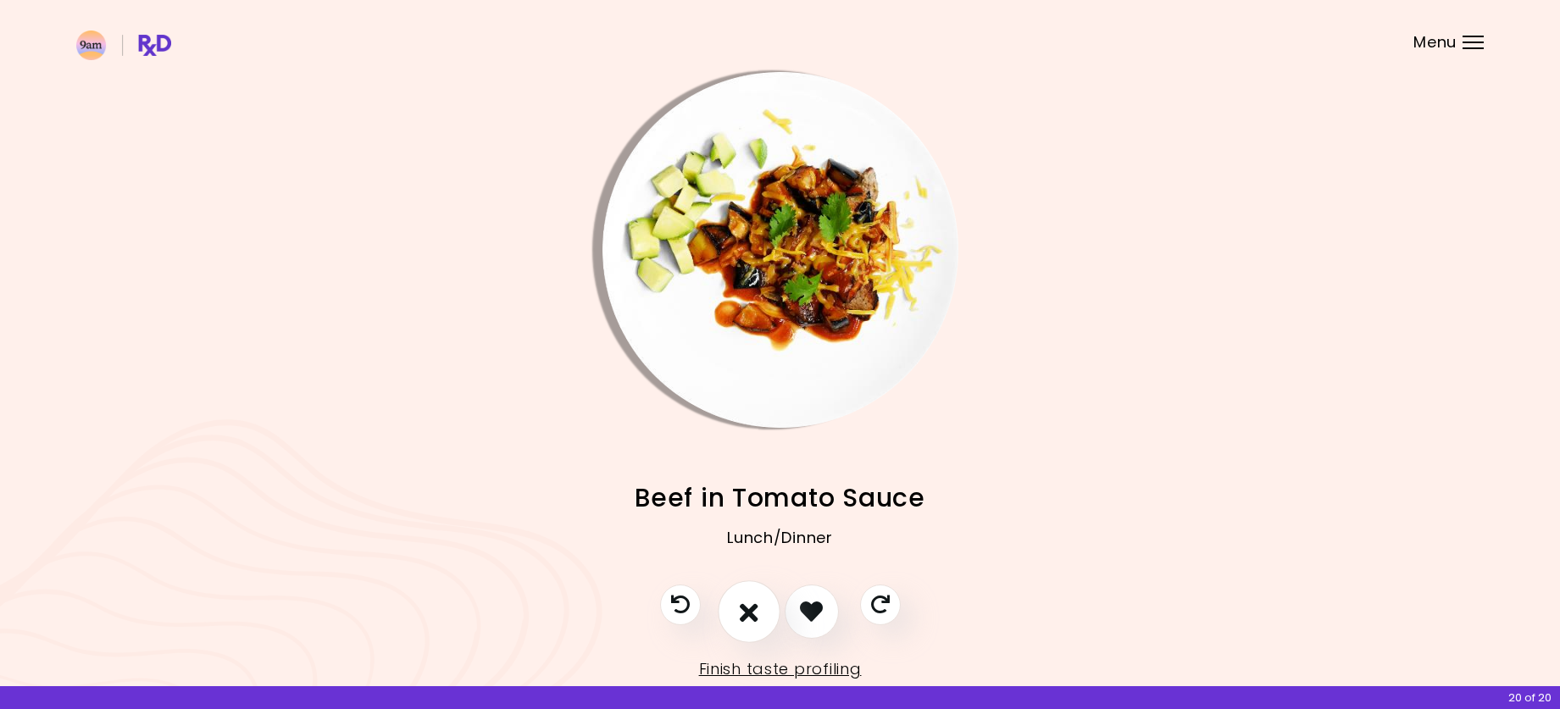
click at [763, 609] on button "I don't like this recipe" at bounding box center [749, 612] width 63 height 63
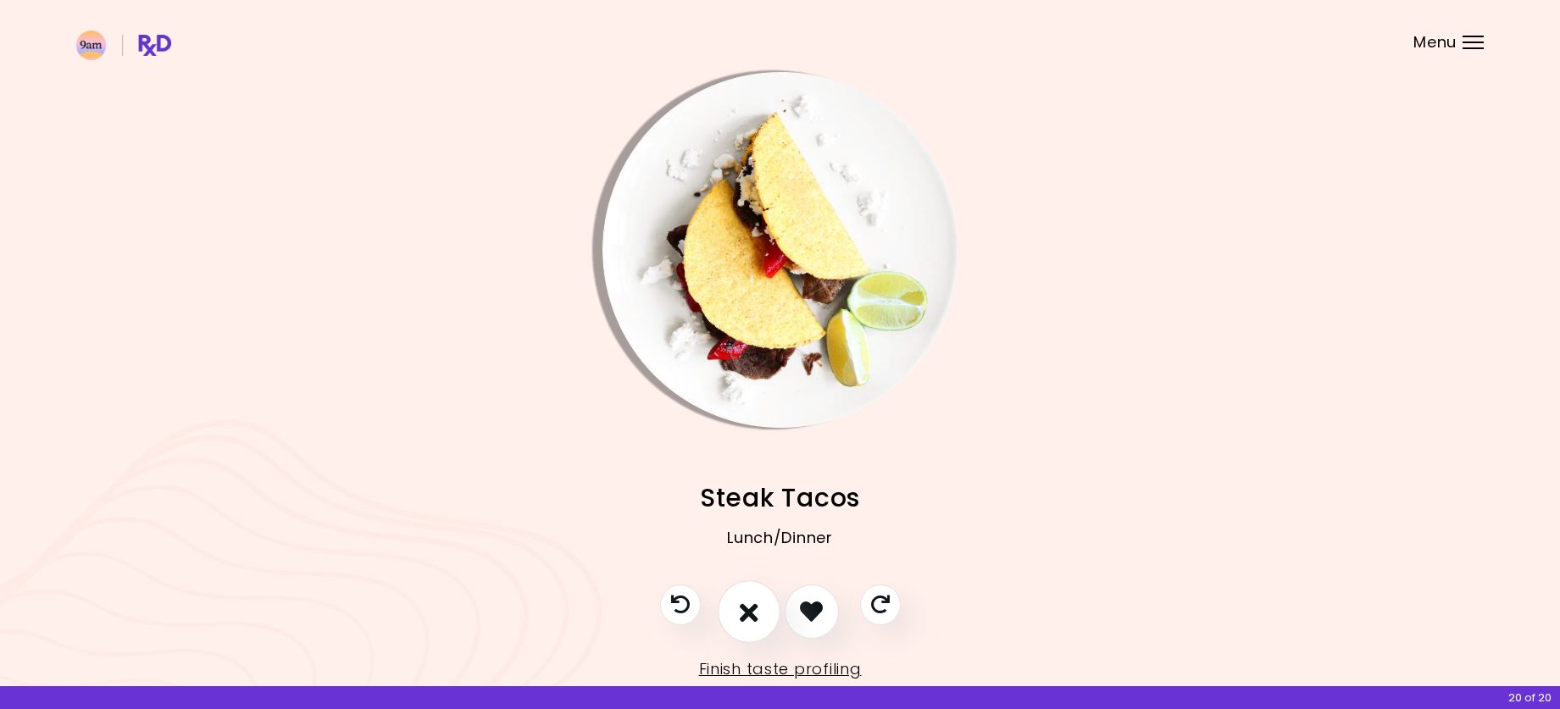
click at [763, 609] on button "I don't like this recipe" at bounding box center [749, 612] width 63 height 63
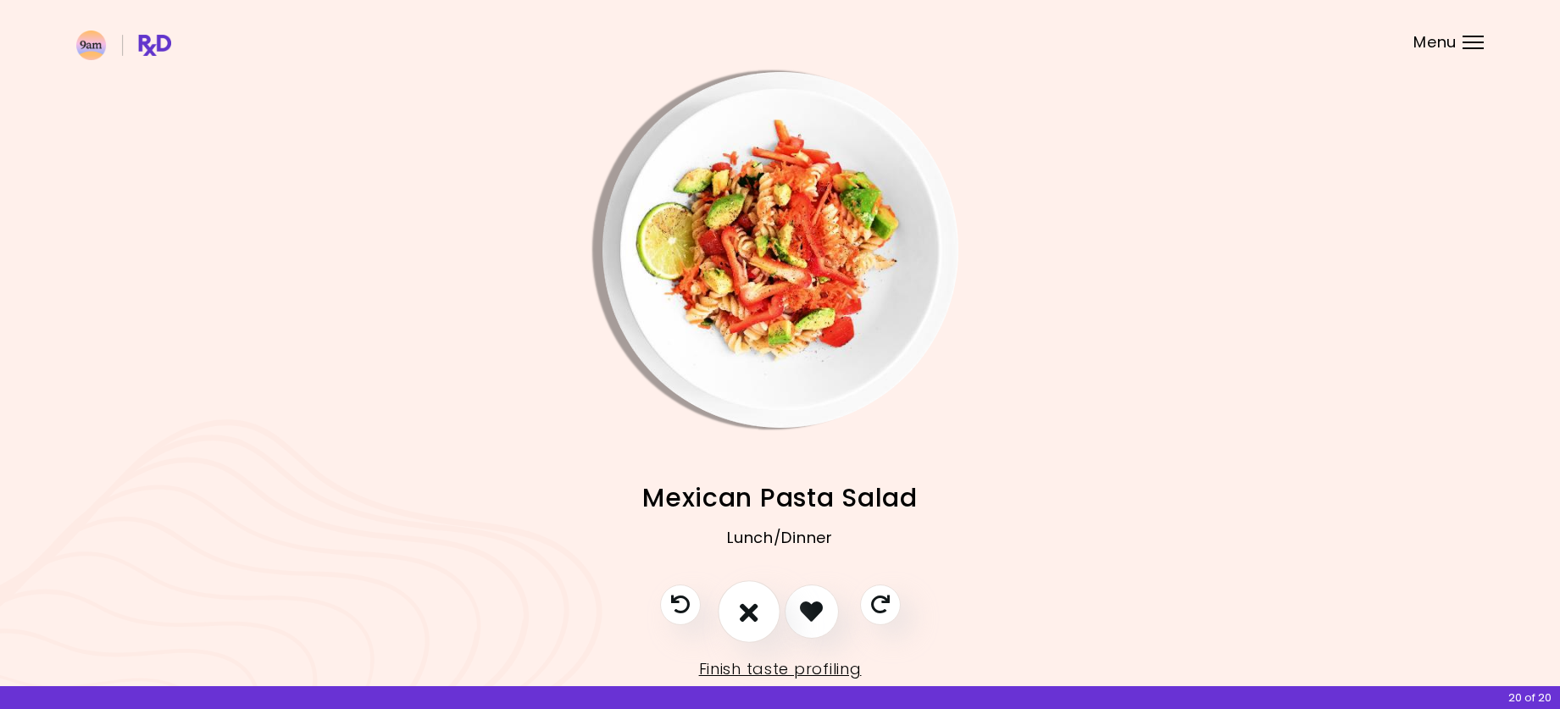
click at [763, 609] on button "I don't like this recipe" at bounding box center [749, 612] width 63 height 63
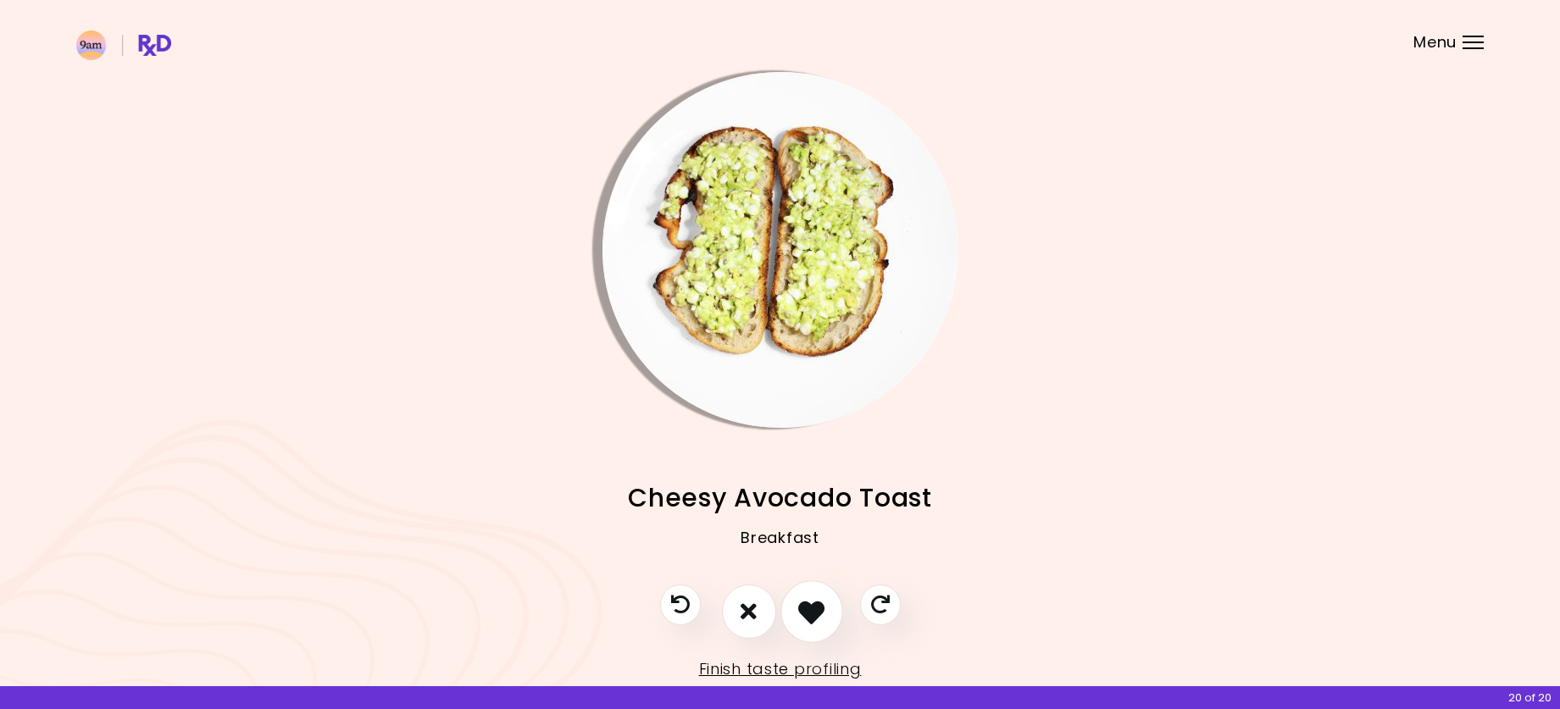
click at [805, 610] on icon "I like this recipe" at bounding box center [811, 611] width 26 height 26
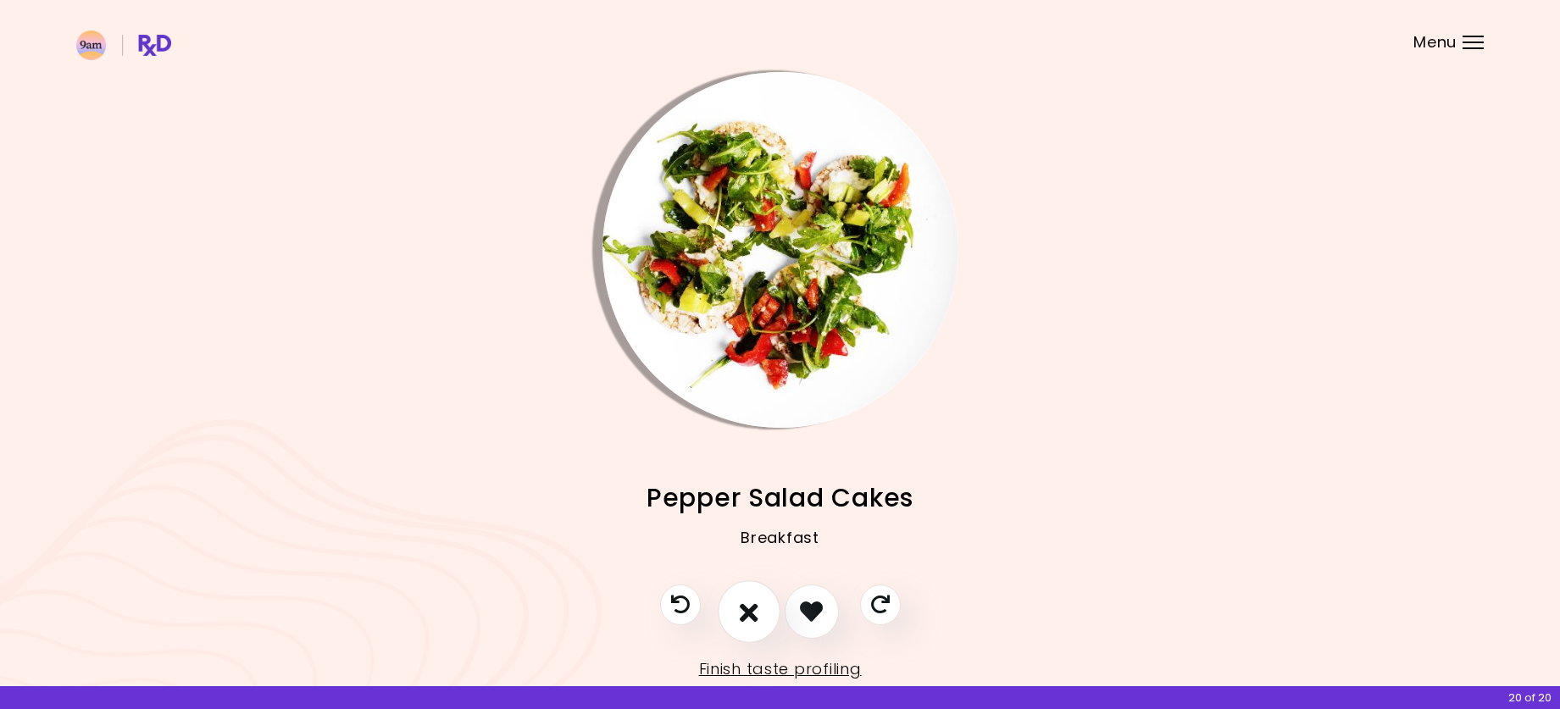
click at [734, 616] on button "I don't like this recipe" at bounding box center [749, 612] width 63 height 63
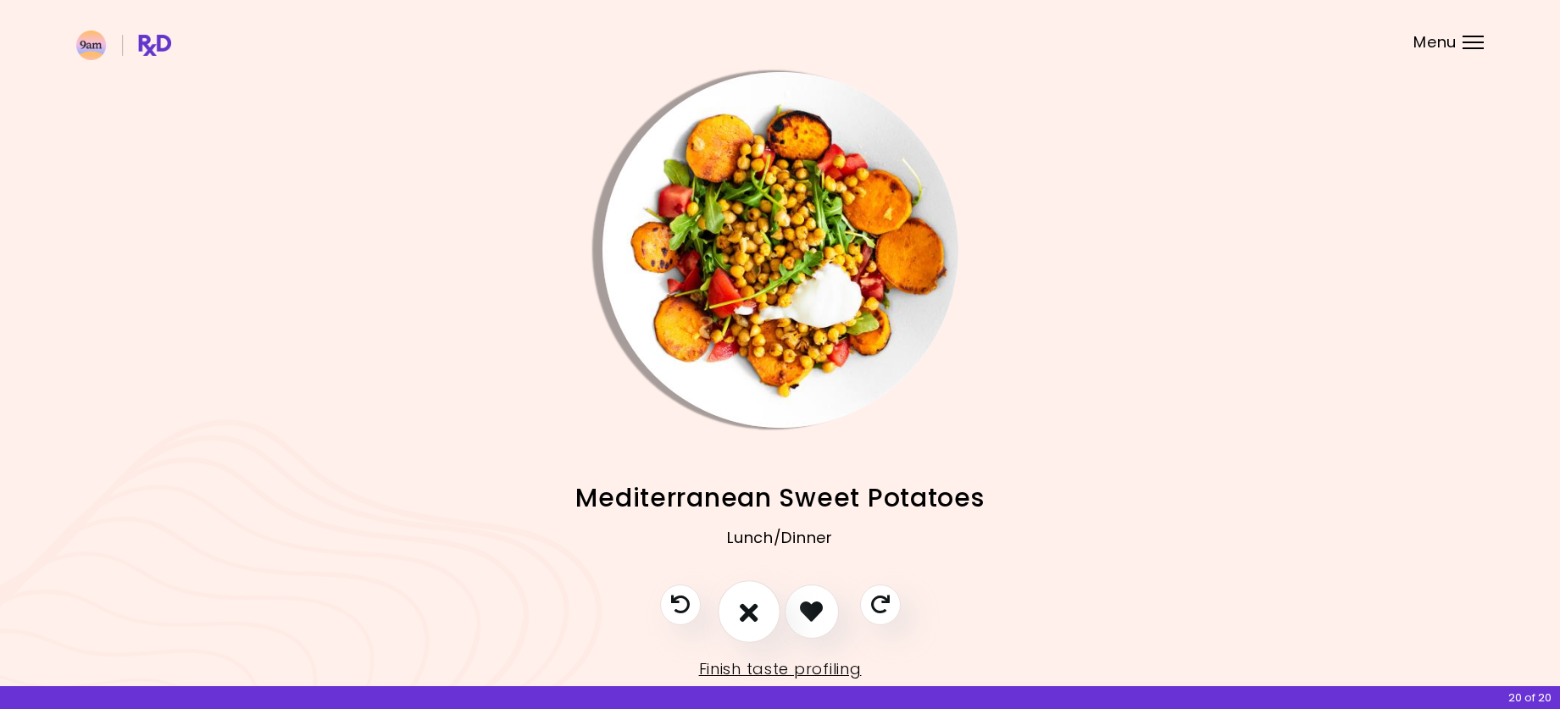
click at [742, 606] on icon "I don't like this recipe" at bounding box center [749, 611] width 19 height 26
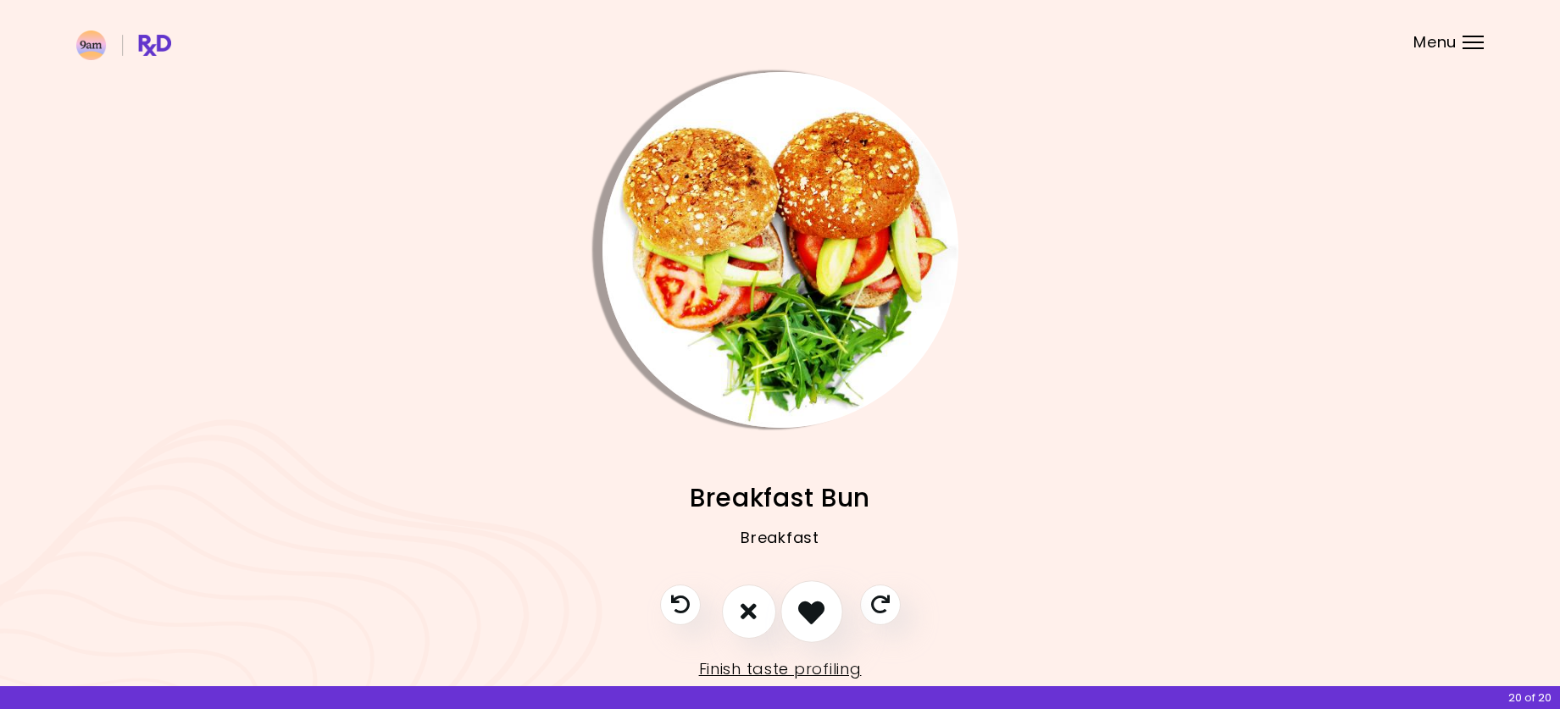
click at [803, 610] on icon "I like this recipe" at bounding box center [811, 611] width 26 height 26
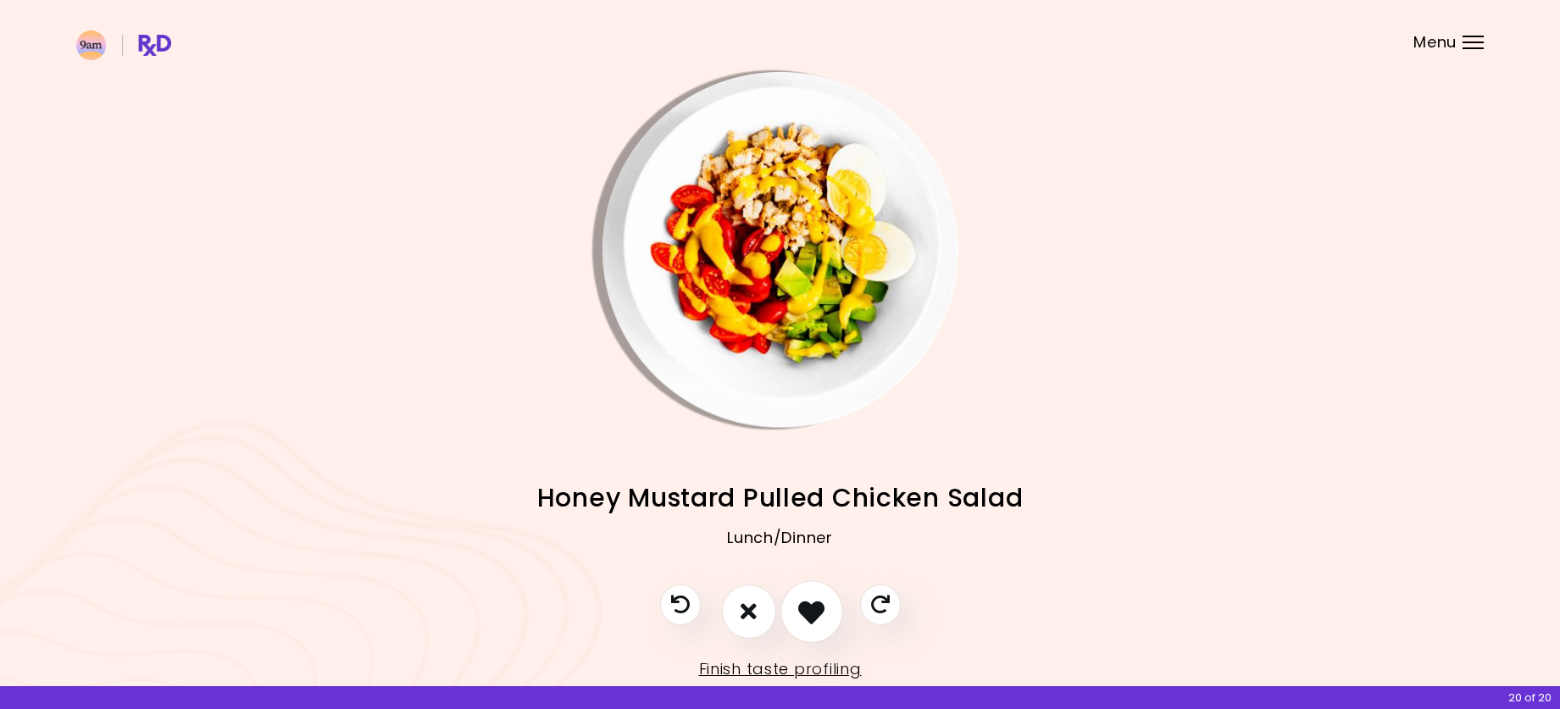
click at [797, 609] on button "I like this recipe" at bounding box center [812, 612] width 63 height 63
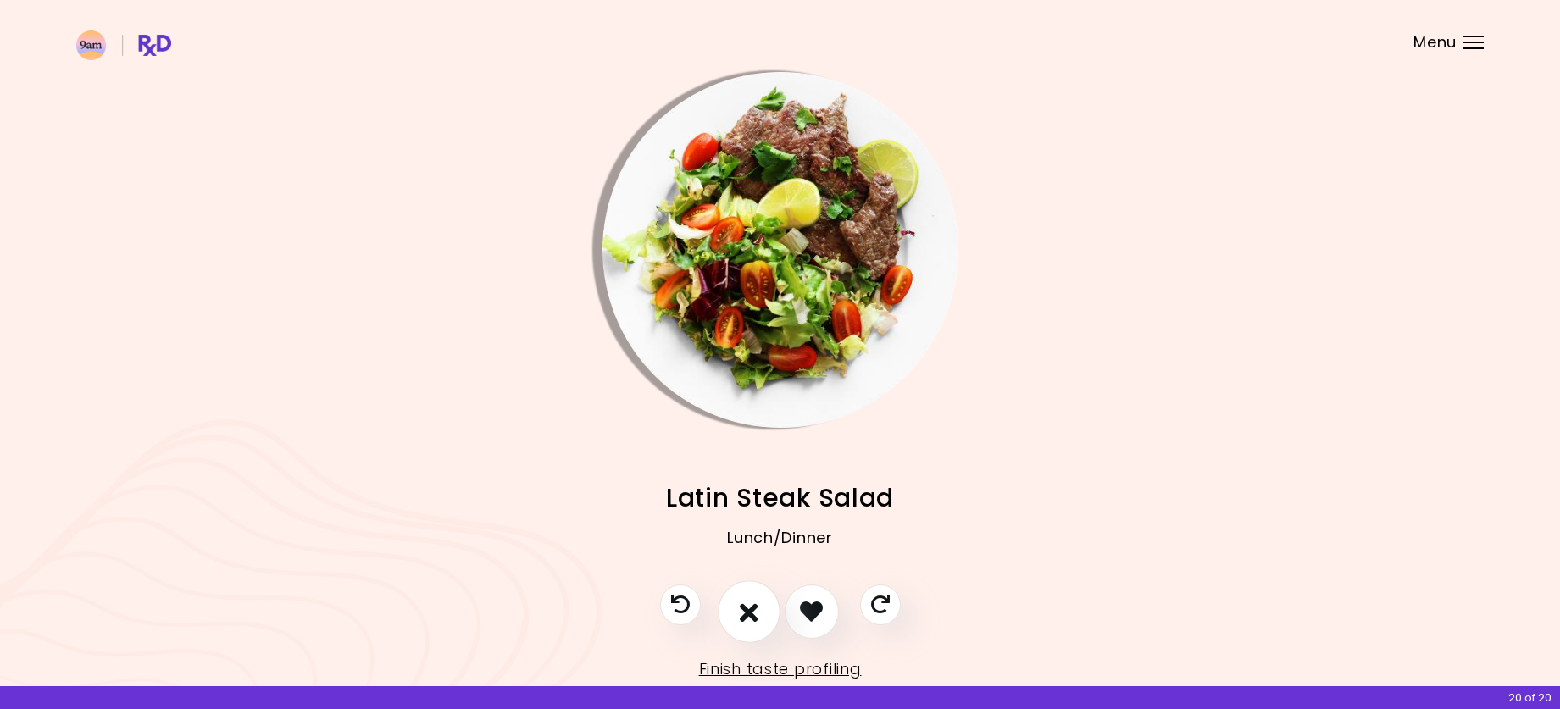
click at [752, 604] on icon "I don't like this recipe" at bounding box center [749, 611] width 19 height 26
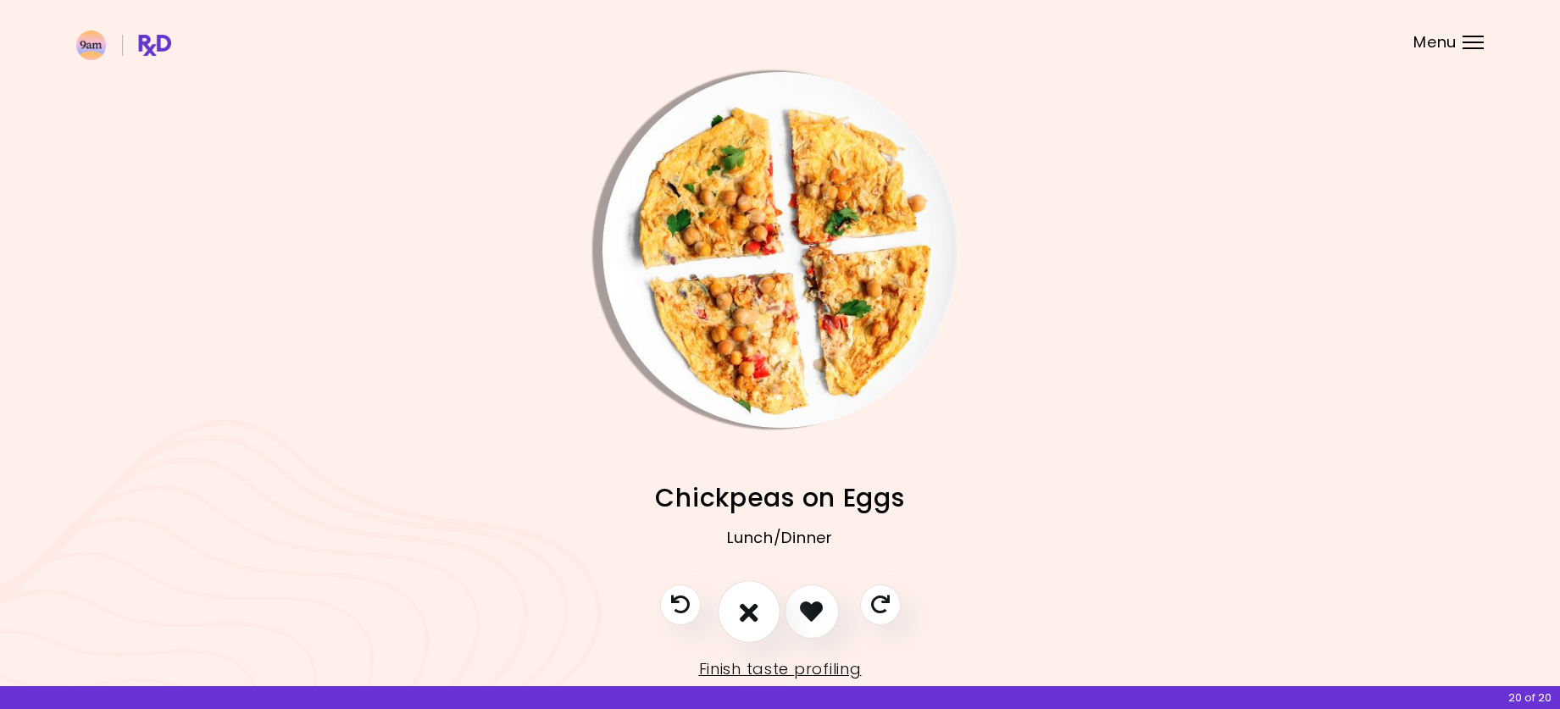
click at [761, 612] on button "I don't like this recipe" at bounding box center [749, 612] width 63 height 63
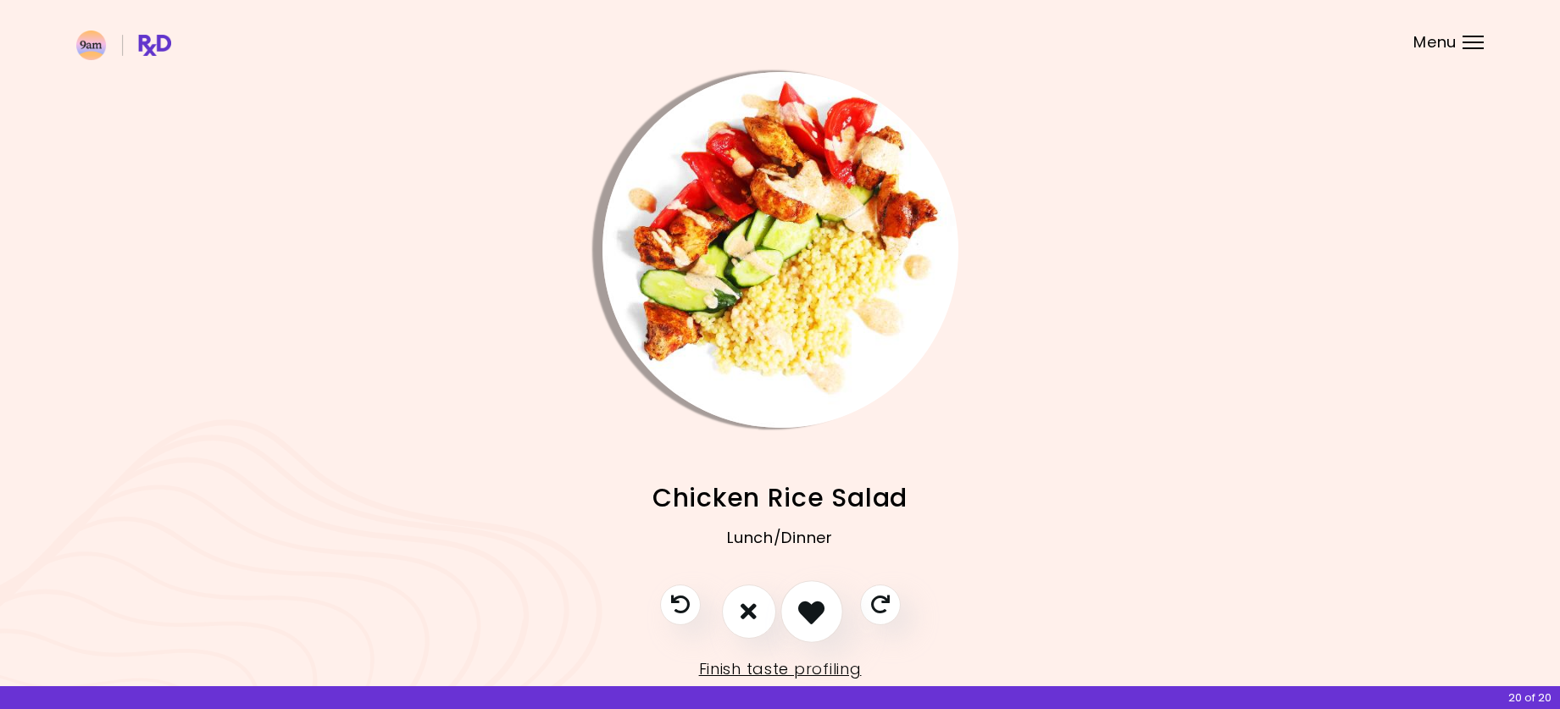
click at [810, 612] on icon "I like this recipe" at bounding box center [811, 611] width 26 height 26
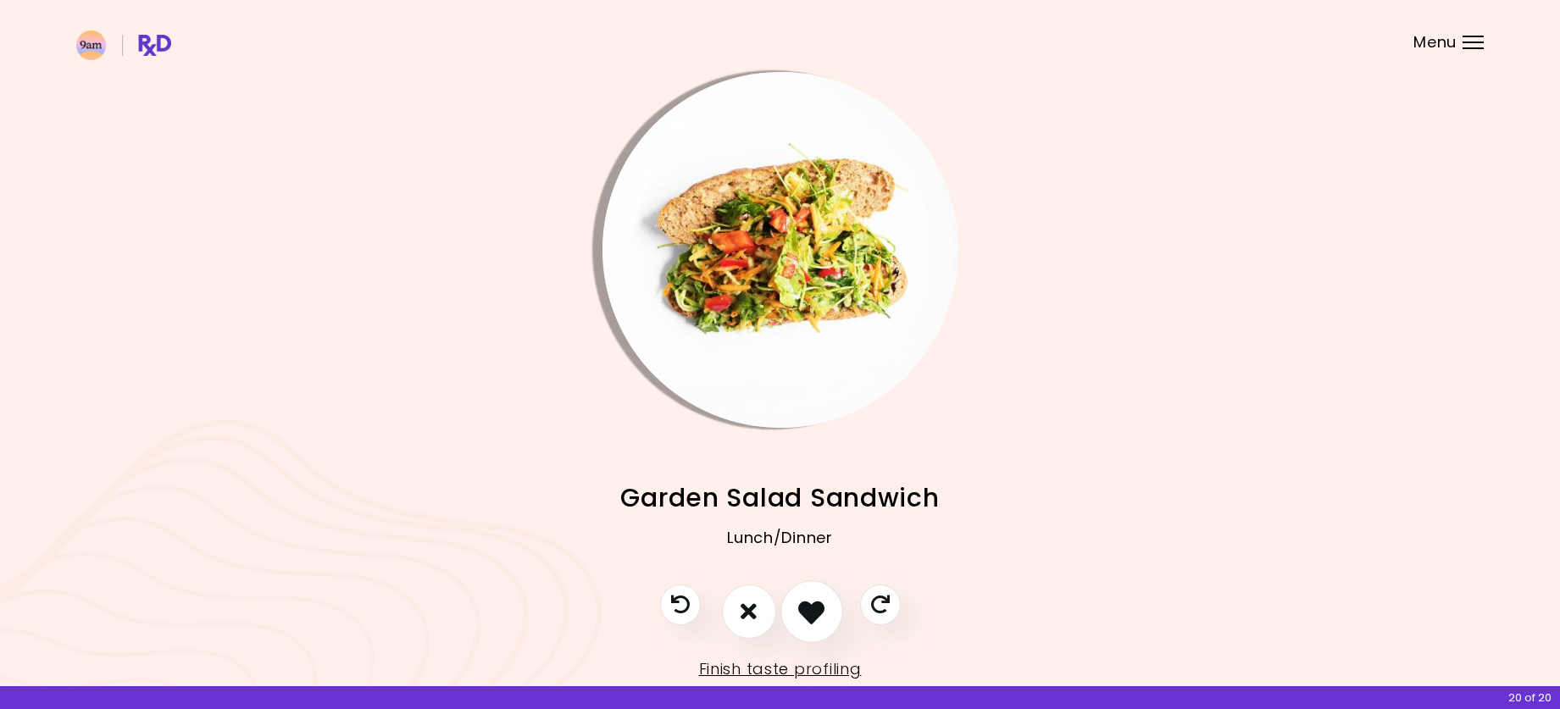
click at [810, 612] on icon "I like this recipe" at bounding box center [811, 611] width 26 height 26
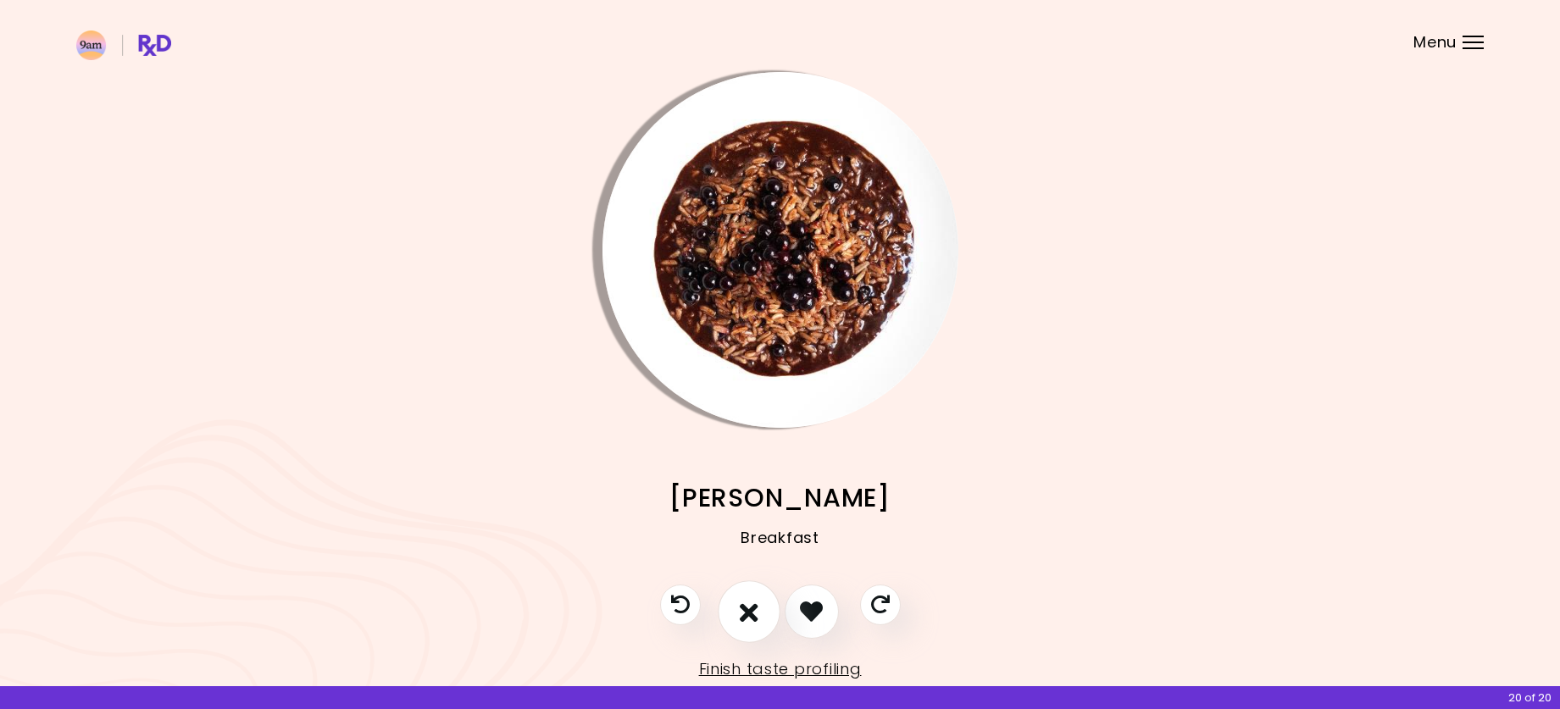
click at [757, 612] on icon "I don't like this recipe" at bounding box center [749, 611] width 19 height 26
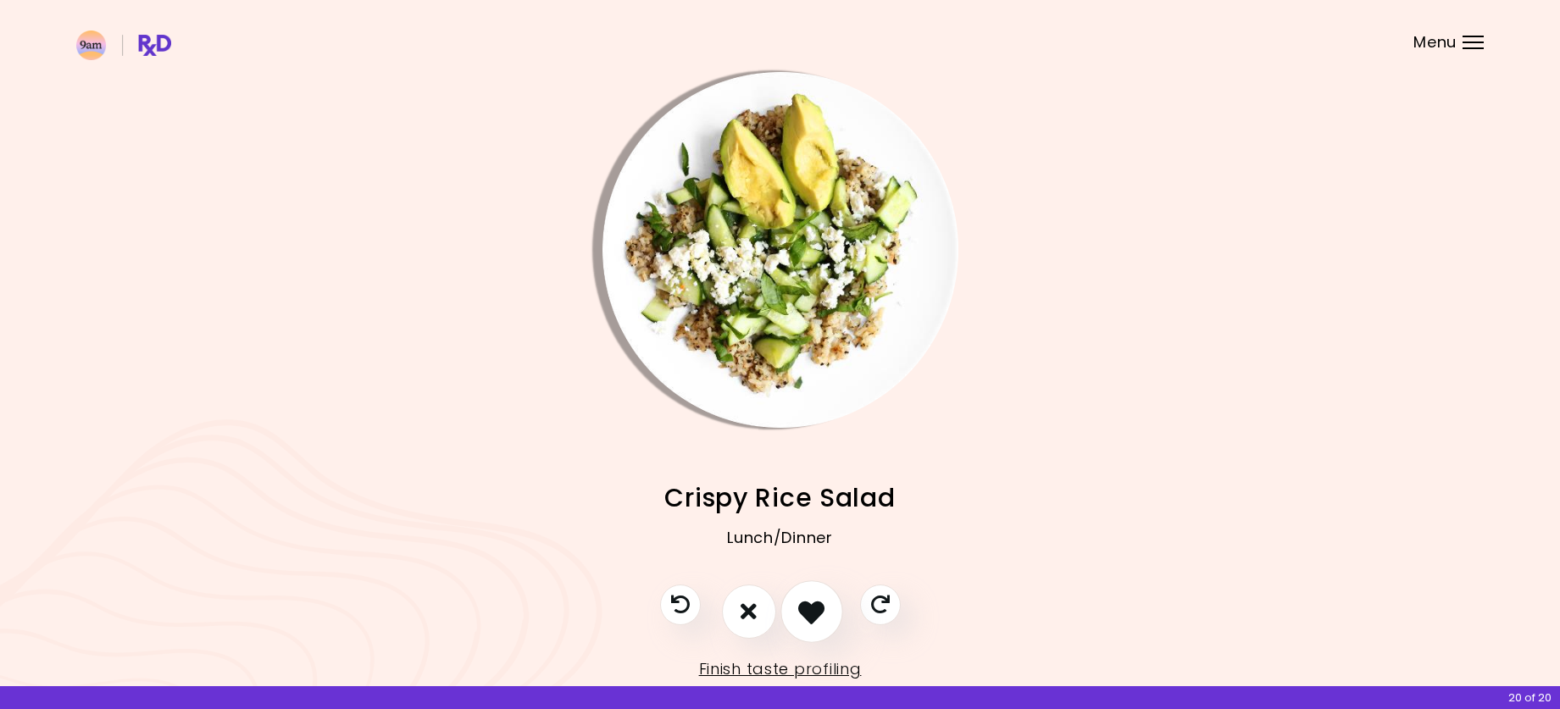
click at [809, 612] on icon "I like this recipe" at bounding box center [811, 611] width 26 height 26
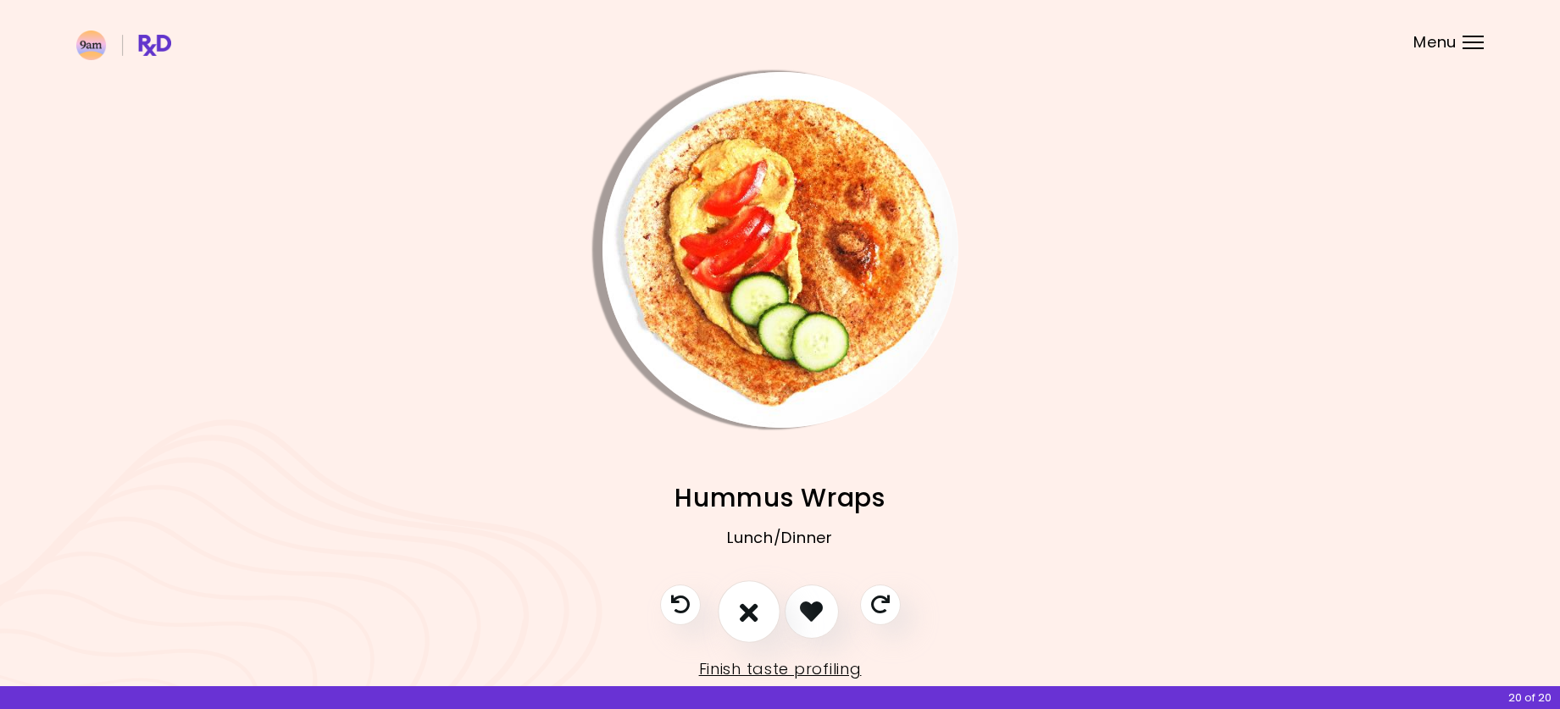
click at [738, 603] on button "I don't like this recipe" at bounding box center [749, 612] width 63 height 63
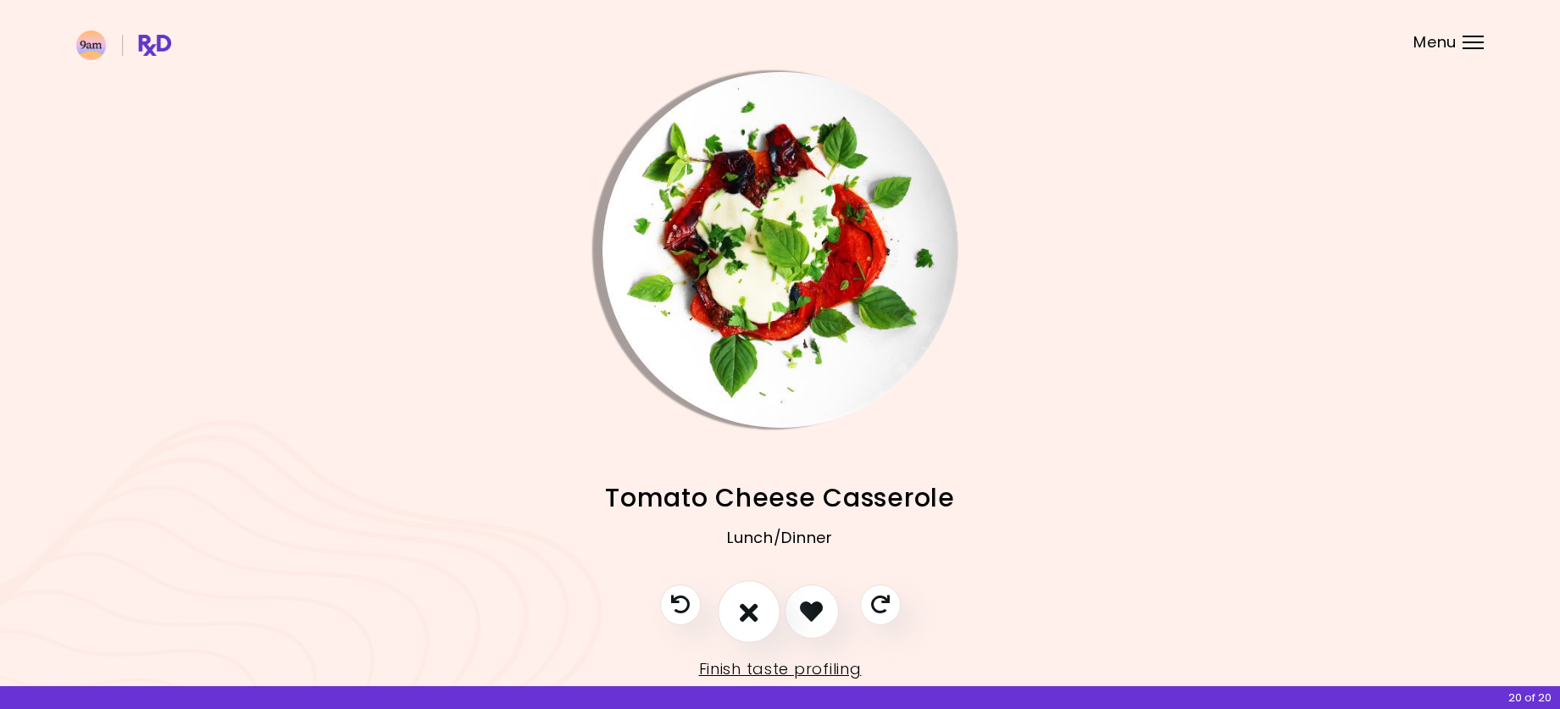
click at [753, 611] on icon "I don't like this recipe" at bounding box center [749, 611] width 19 height 26
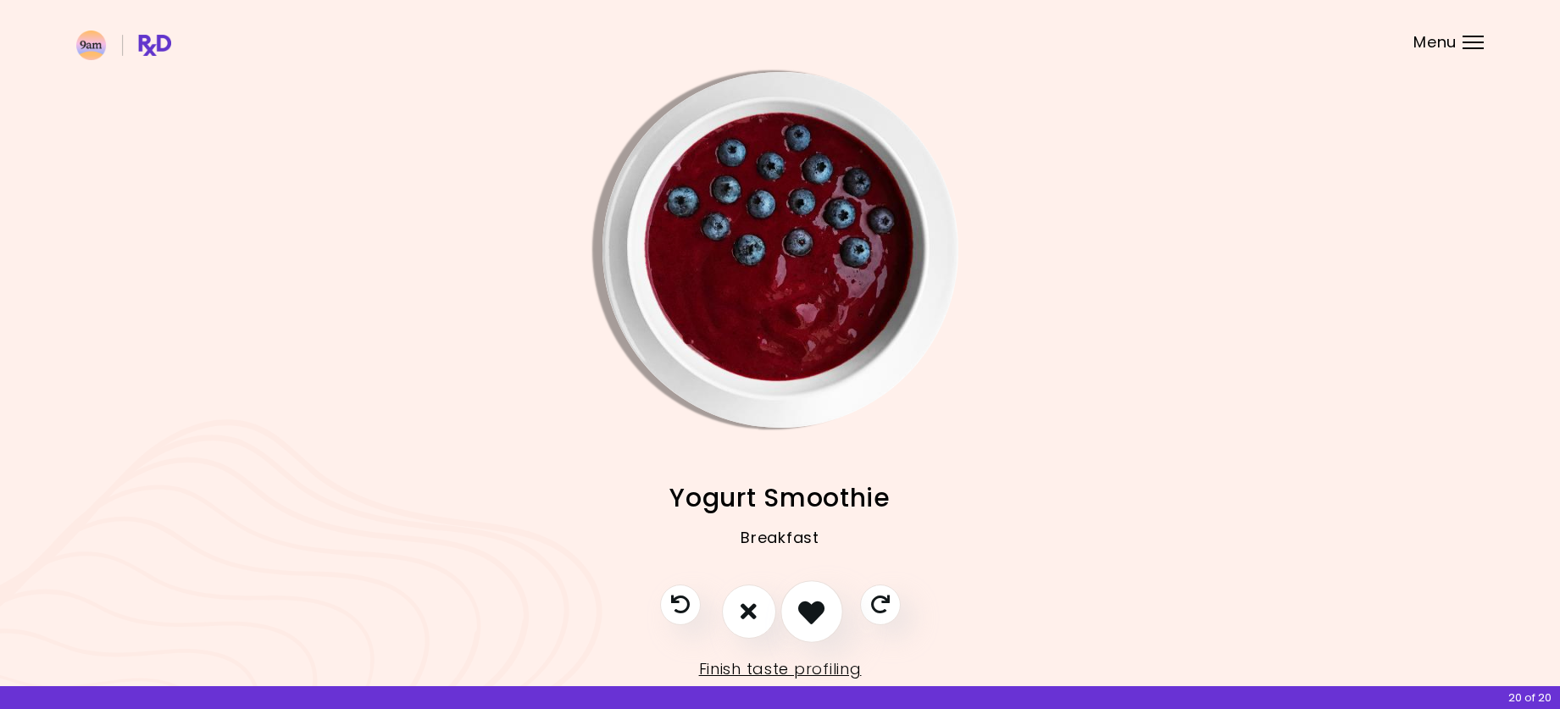
click at [807, 611] on icon "I like this recipe" at bounding box center [811, 611] width 26 height 26
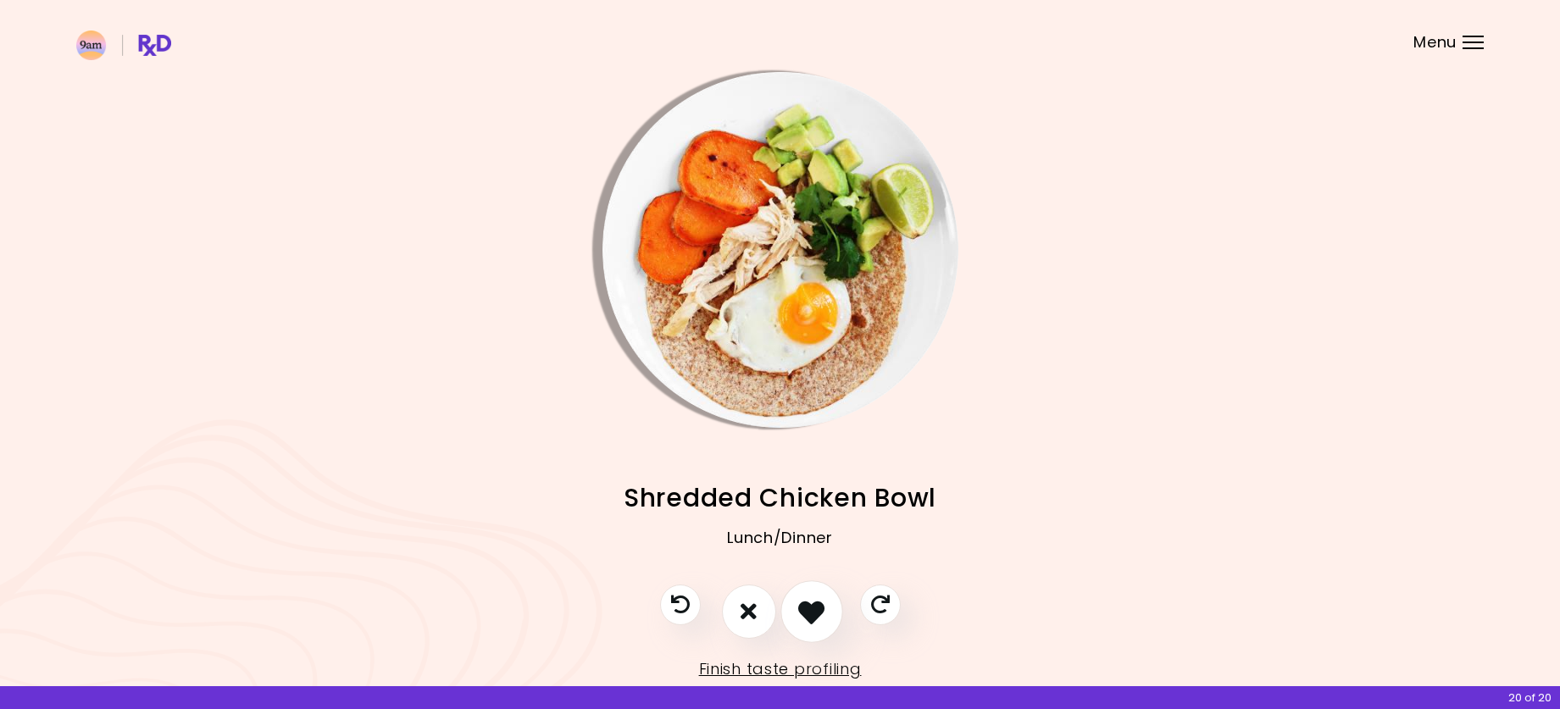
click at [807, 611] on icon "I like this recipe" at bounding box center [811, 611] width 26 height 26
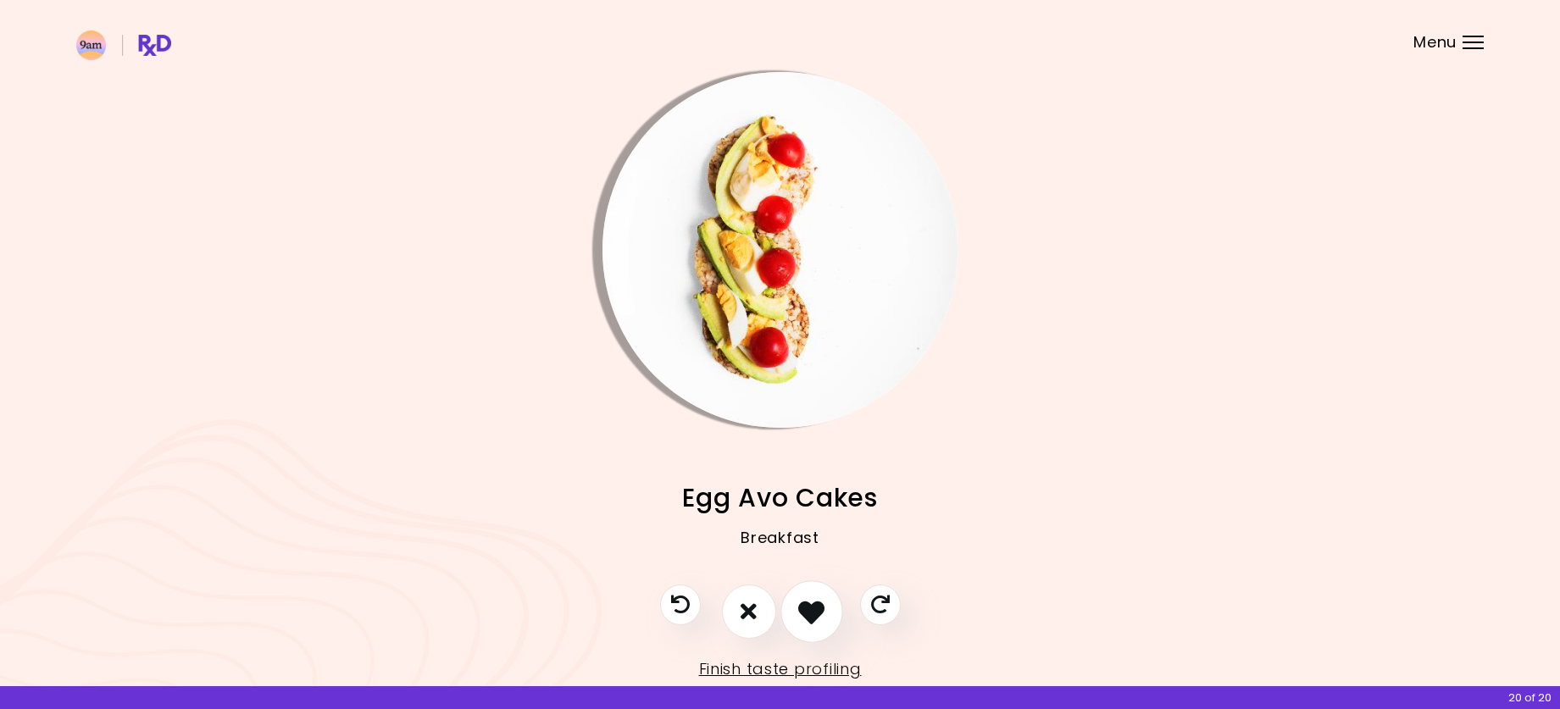
click at [806, 611] on icon "I like this recipe" at bounding box center [811, 611] width 26 height 26
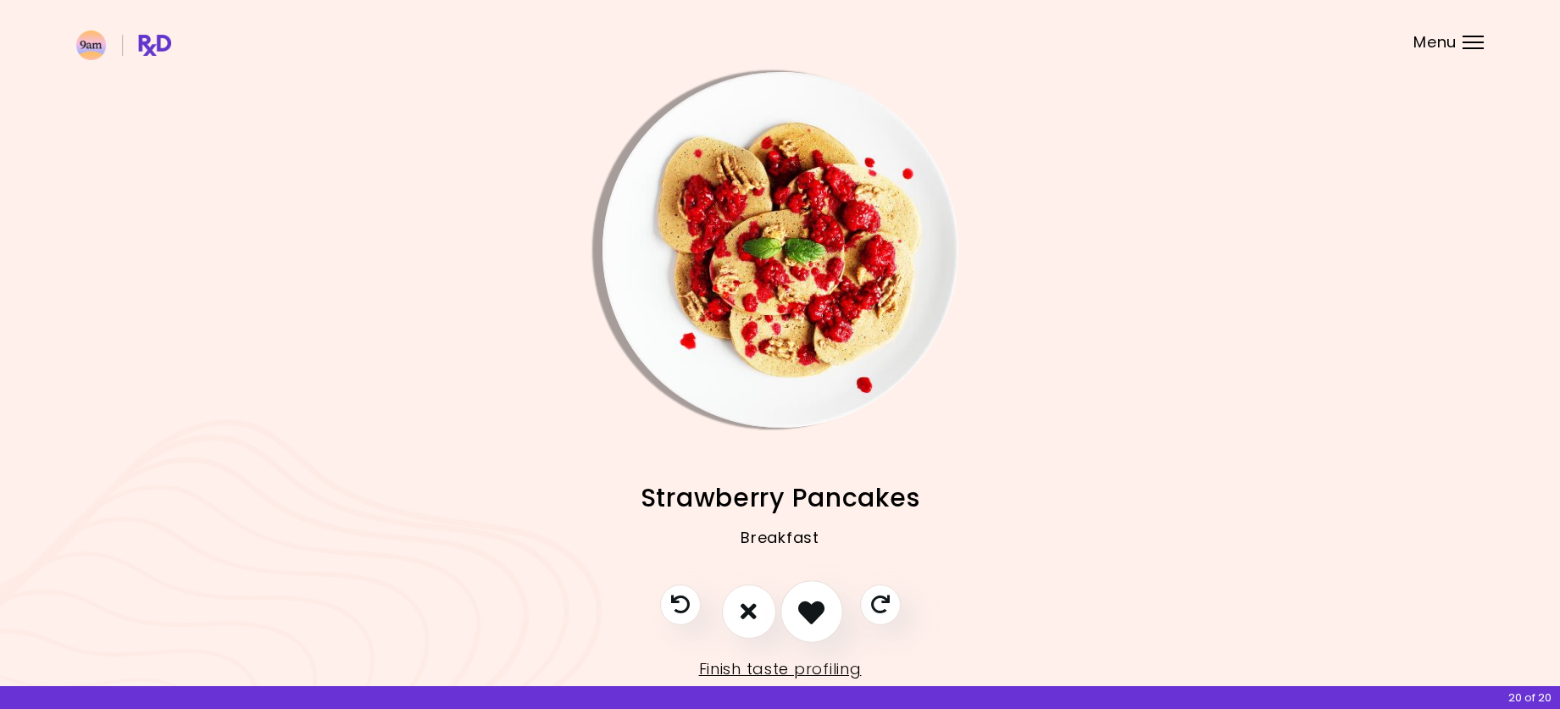
click at [806, 611] on icon "I like this recipe" at bounding box center [811, 611] width 26 height 26
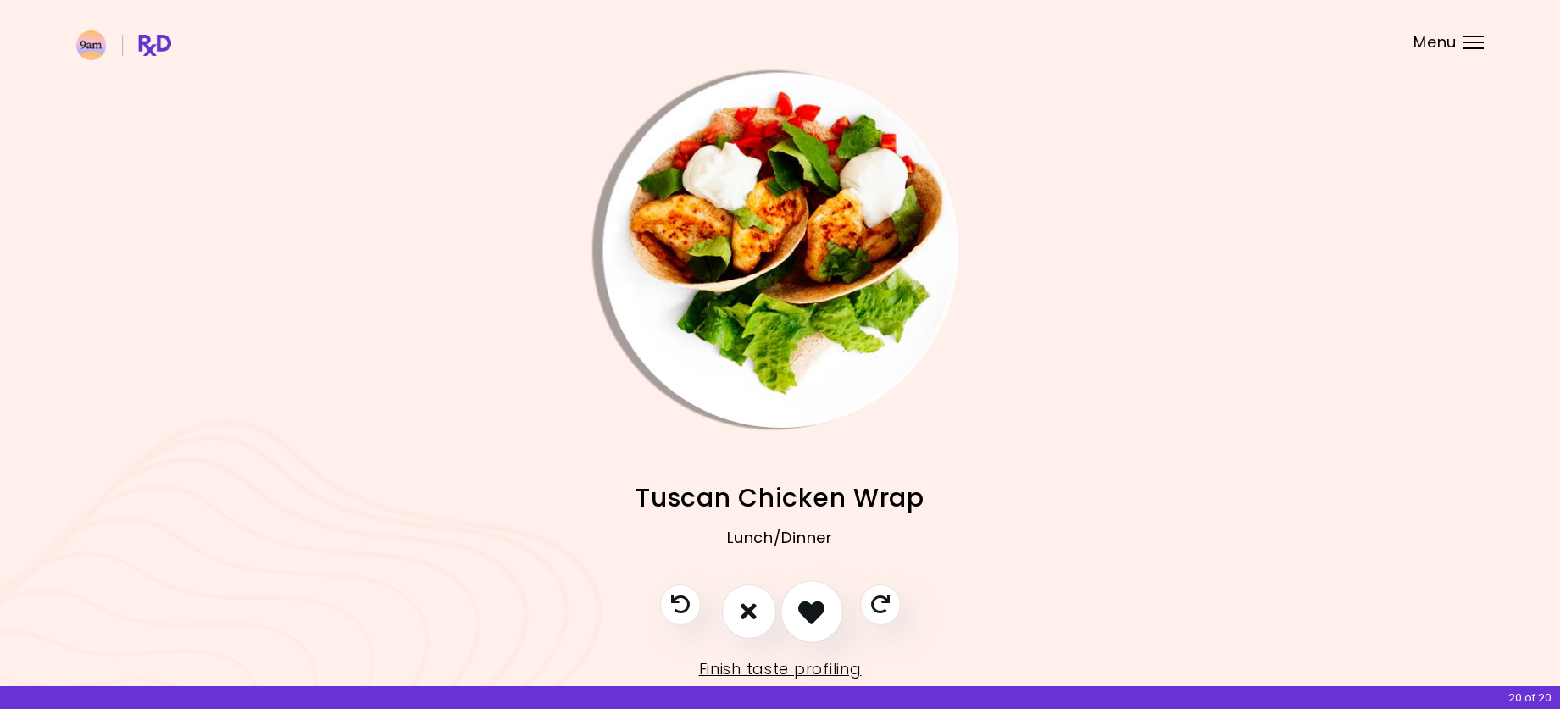
click at [799, 618] on icon "I like this recipe" at bounding box center [811, 611] width 26 height 26
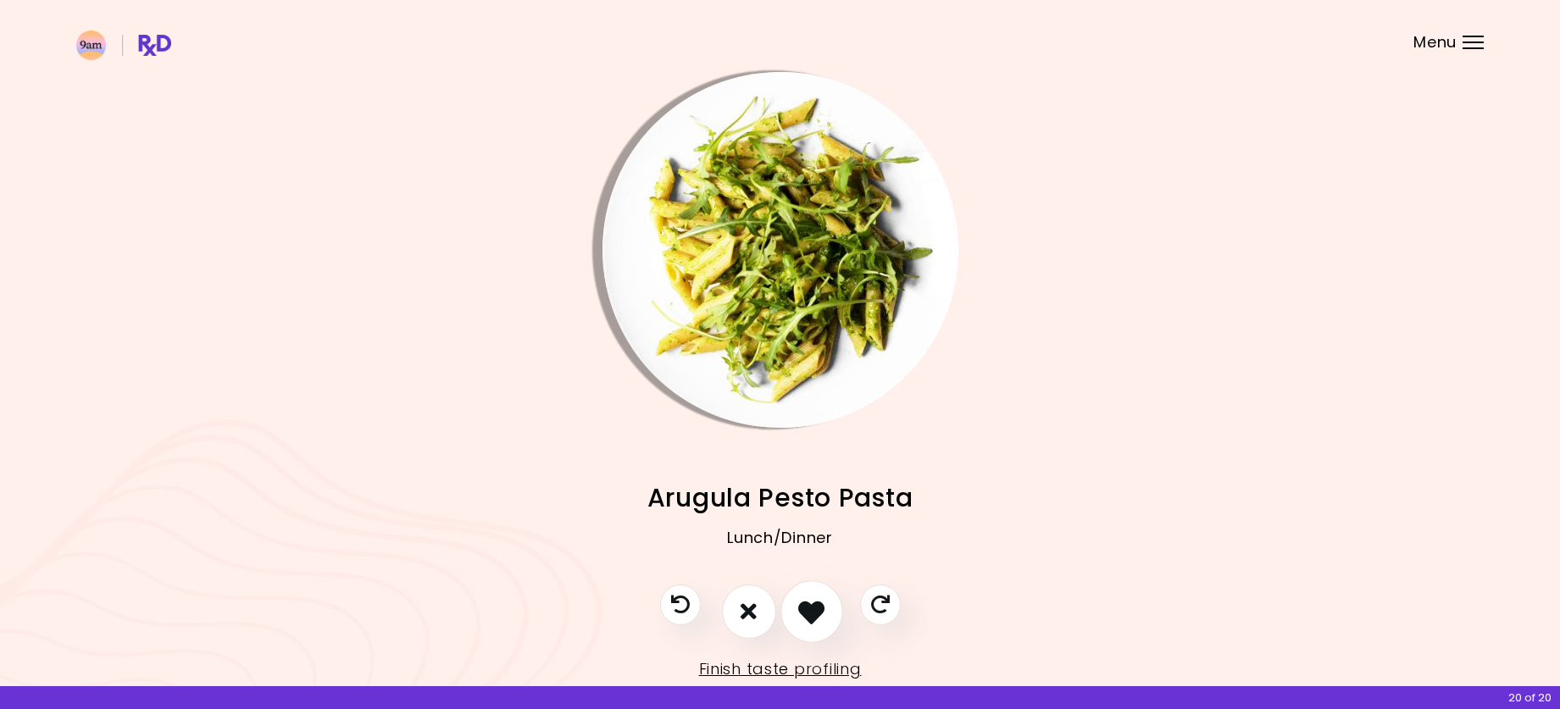
click at [812, 603] on icon "I like this recipe" at bounding box center [811, 611] width 26 height 26
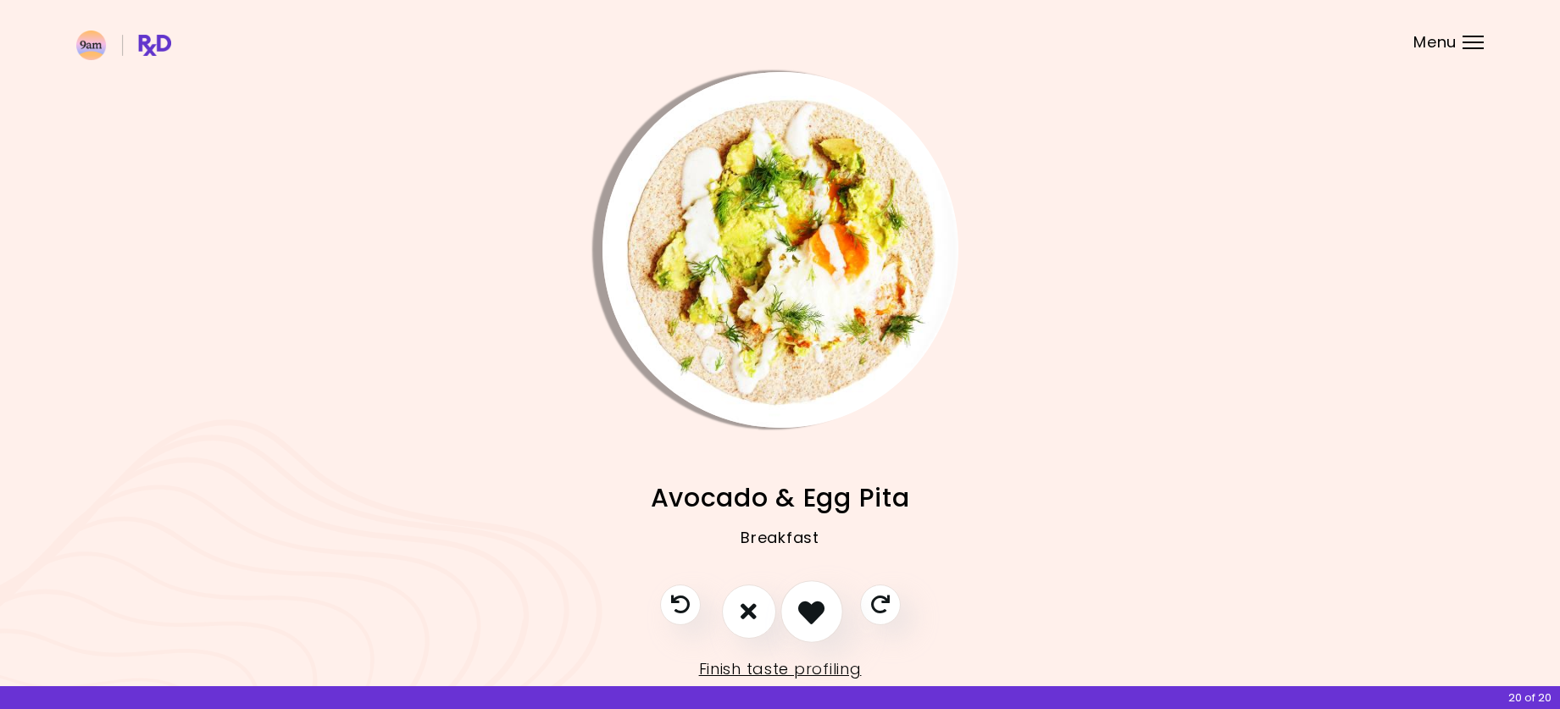
click at [814, 603] on icon "I like this recipe" at bounding box center [811, 611] width 26 height 26
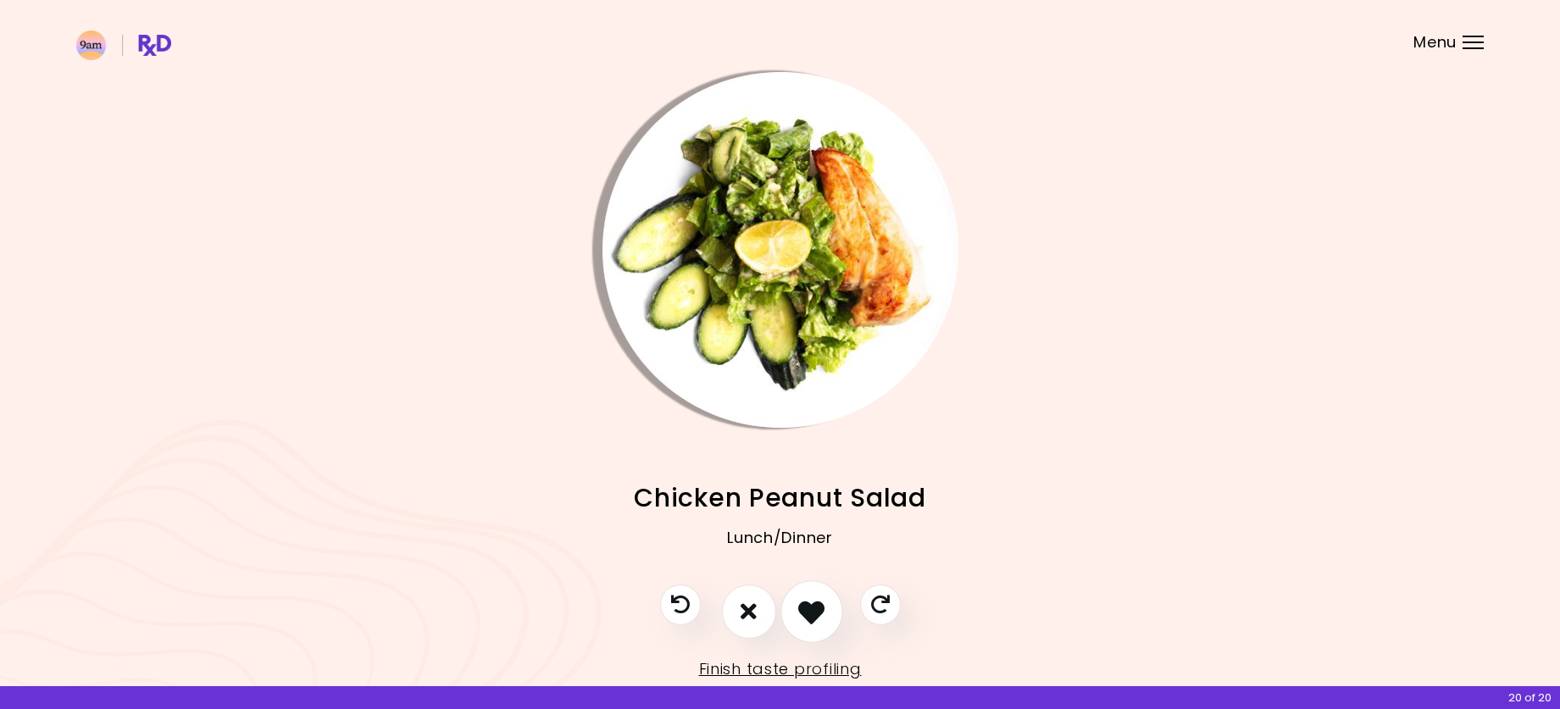
click at [814, 604] on icon "I like this recipe" at bounding box center [811, 611] width 26 height 26
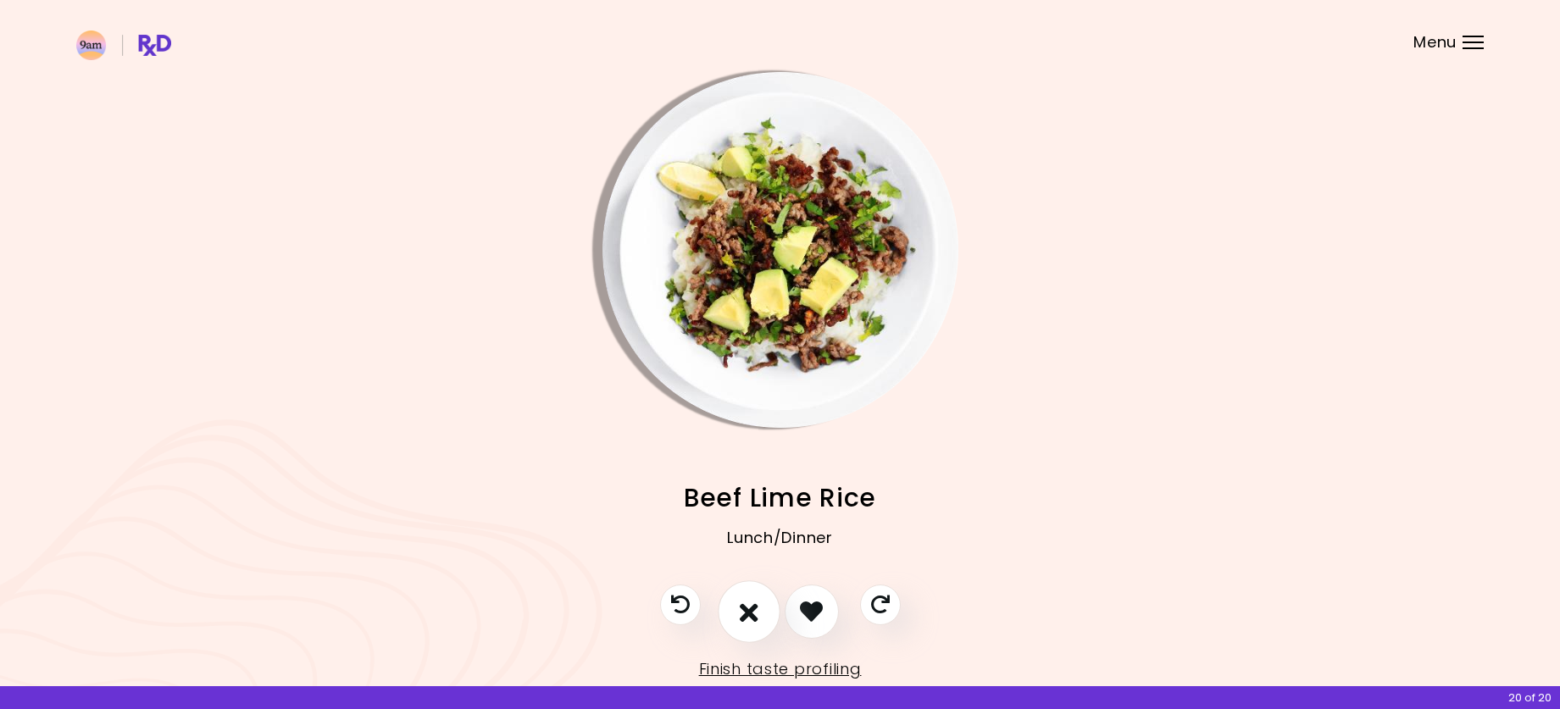
click at [750, 607] on icon "I don't like this recipe" at bounding box center [749, 611] width 19 height 26
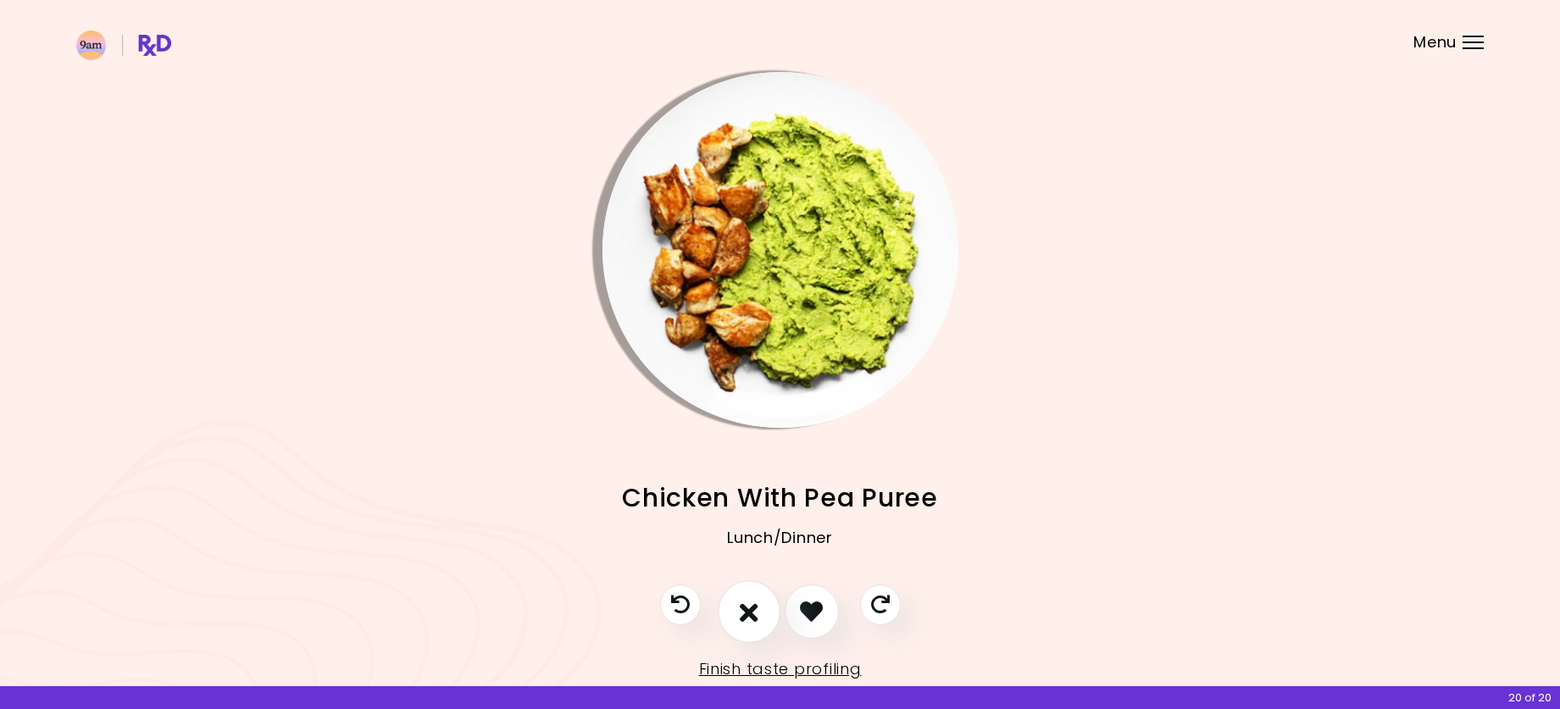
click at [753, 606] on icon "I don't like this recipe" at bounding box center [749, 611] width 19 height 26
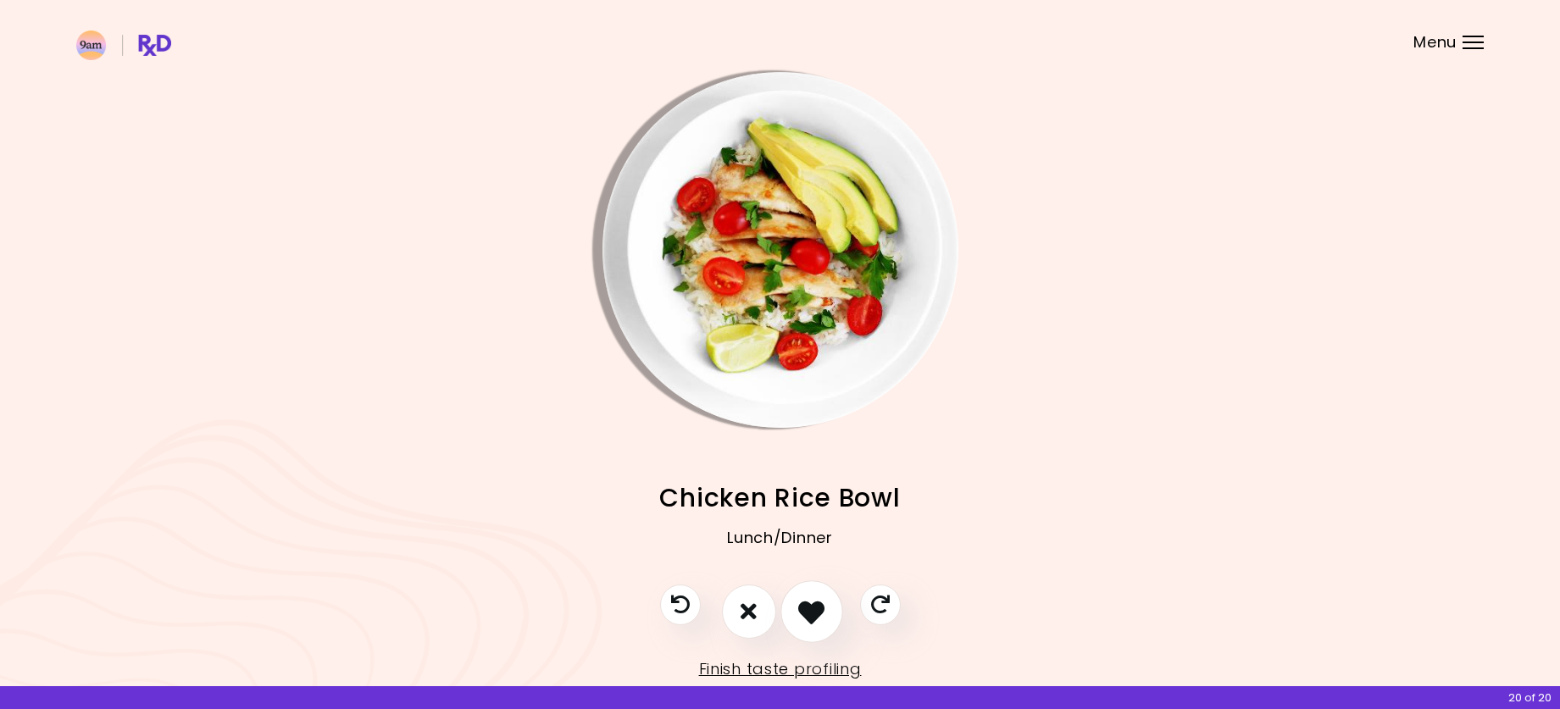
click at [813, 606] on icon "I like this recipe" at bounding box center [811, 611] width 26 height 26
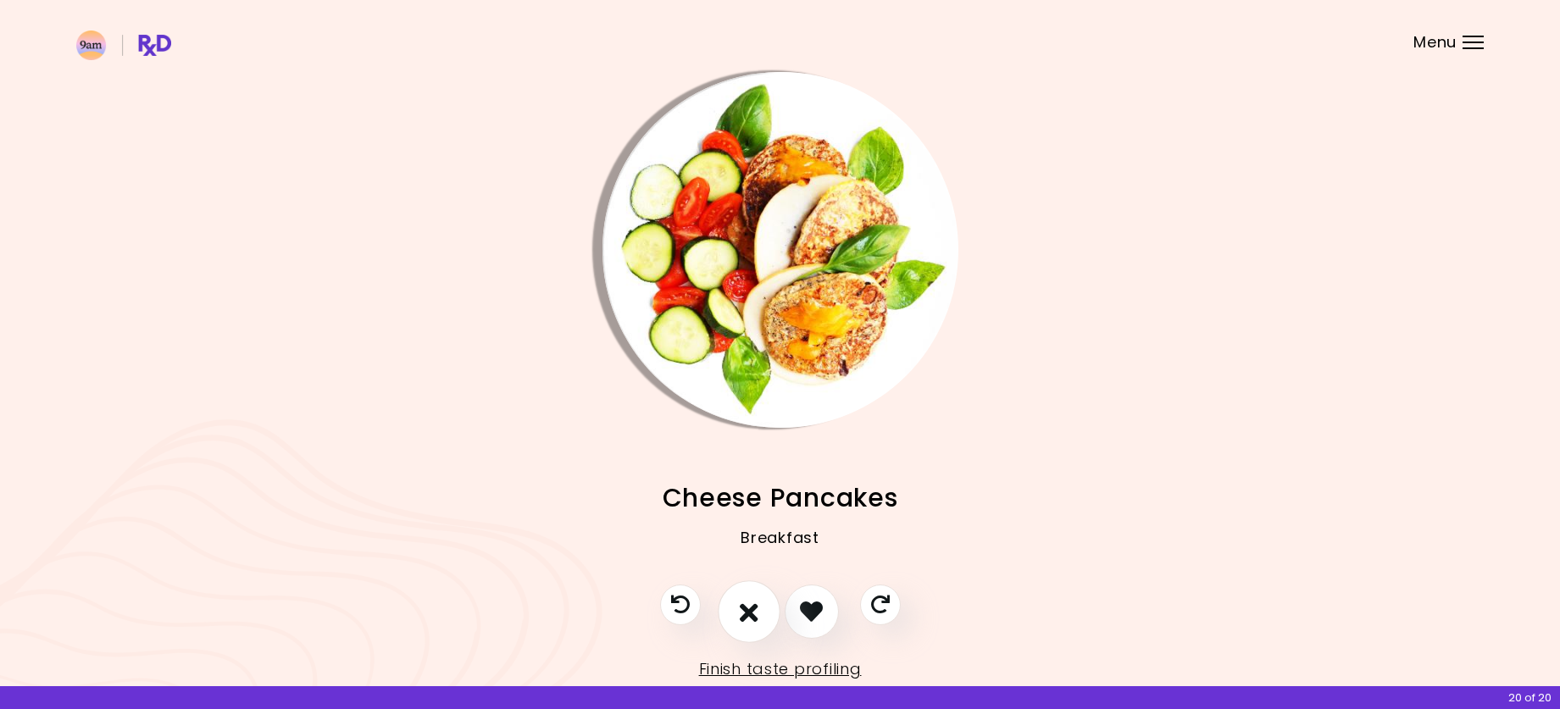
click at [754, 620] on button "I don't like this recipe" at bounding box center [749, 612] width 63 height 63
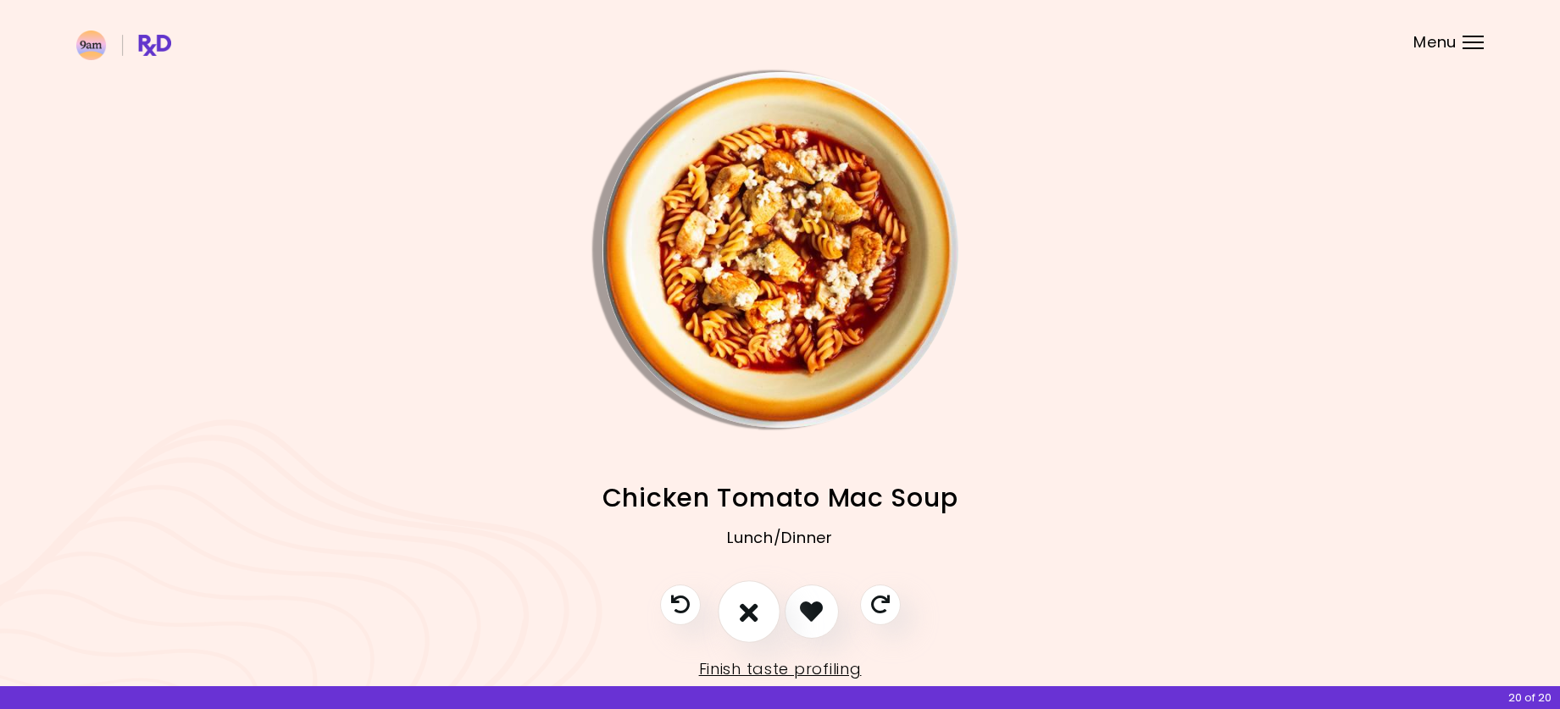
click at [754, 620] on icon "I don't like this recipe" at bounding box center [749, 611] width 19 height 26
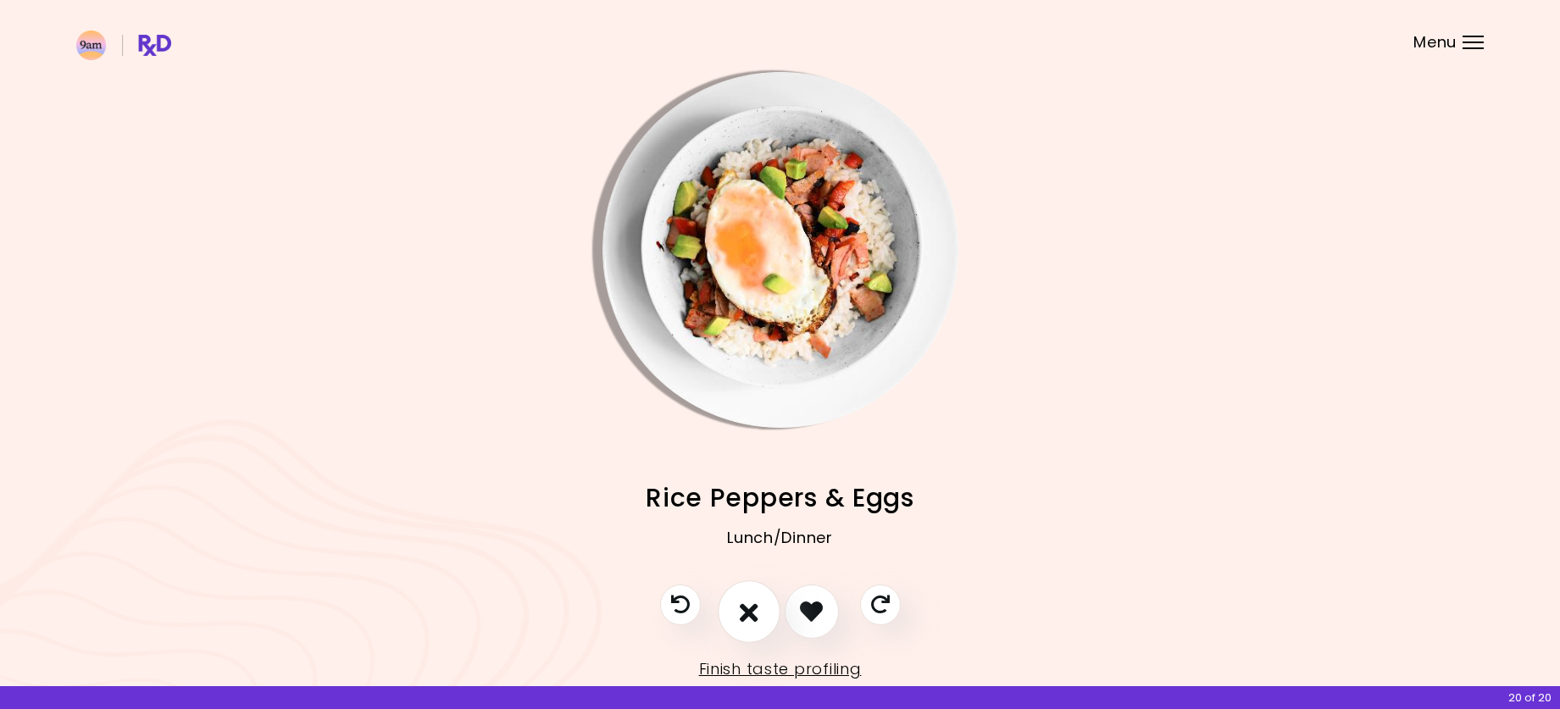
click at [753, 620] on icon "I don't like this recipe" at bounding box center [749, 611] width 19 height 26
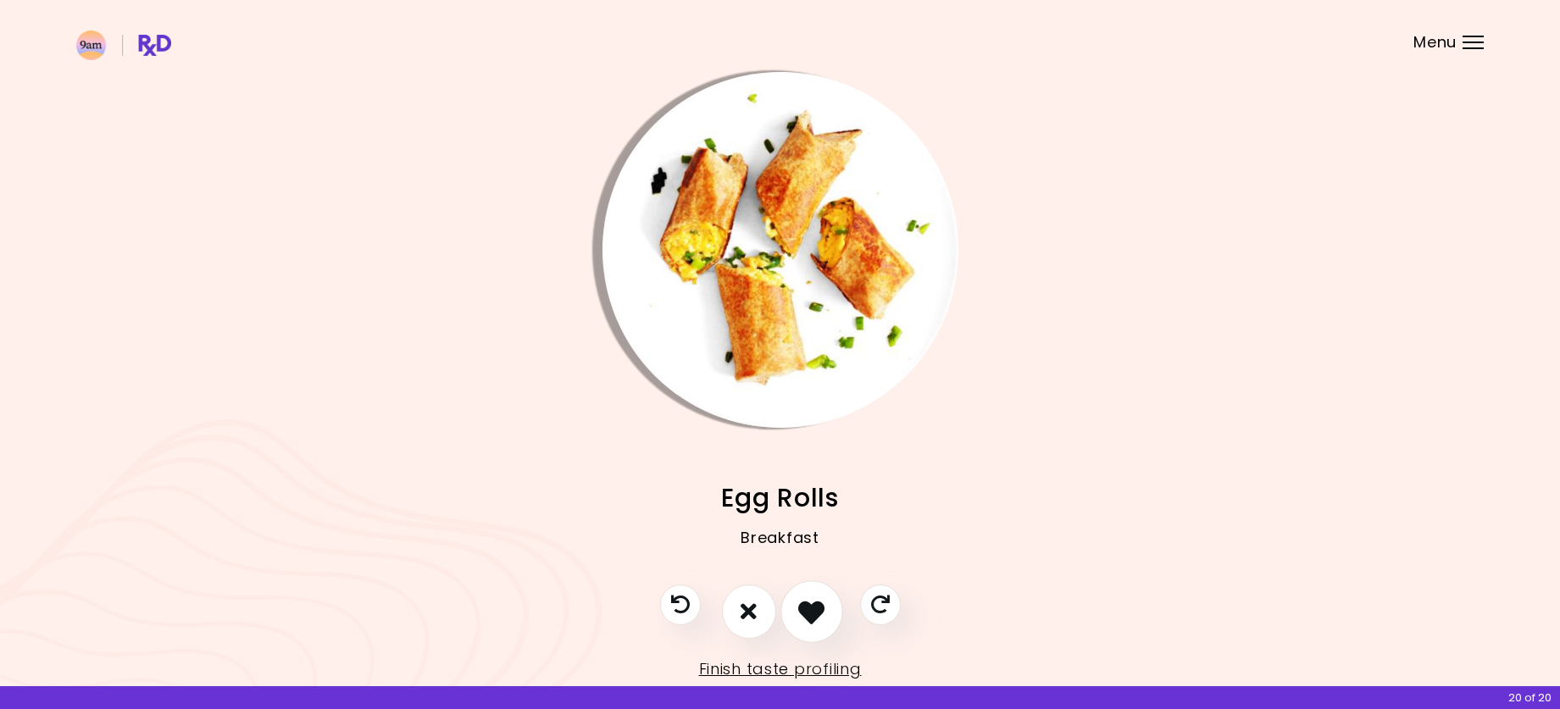
click at [819, 620] on icon "I like this recipe" at bounding box center [811, 611] width 26 height 26
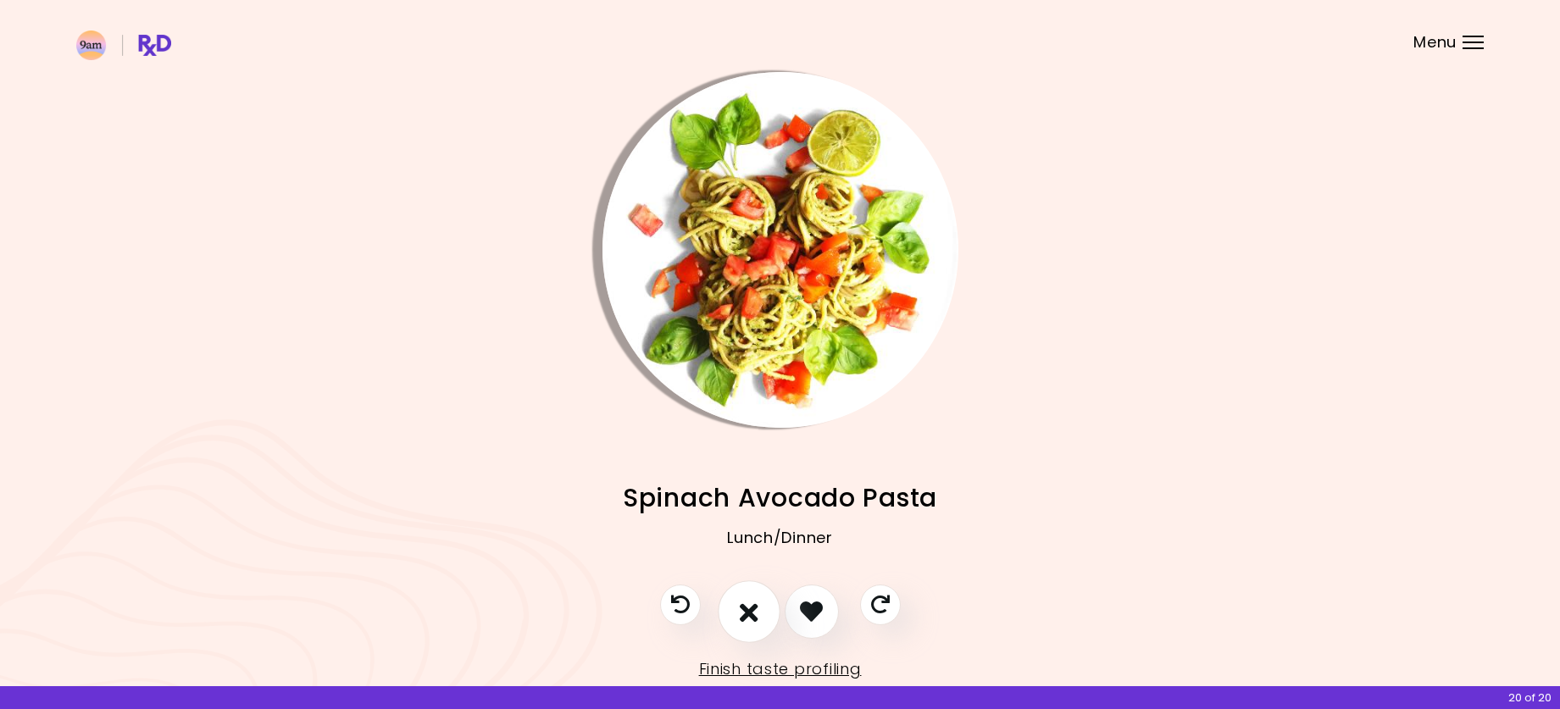
click at [750, 609] on icon "I don't like this recipe" at bounding box center [749, 611] width 19 height 26
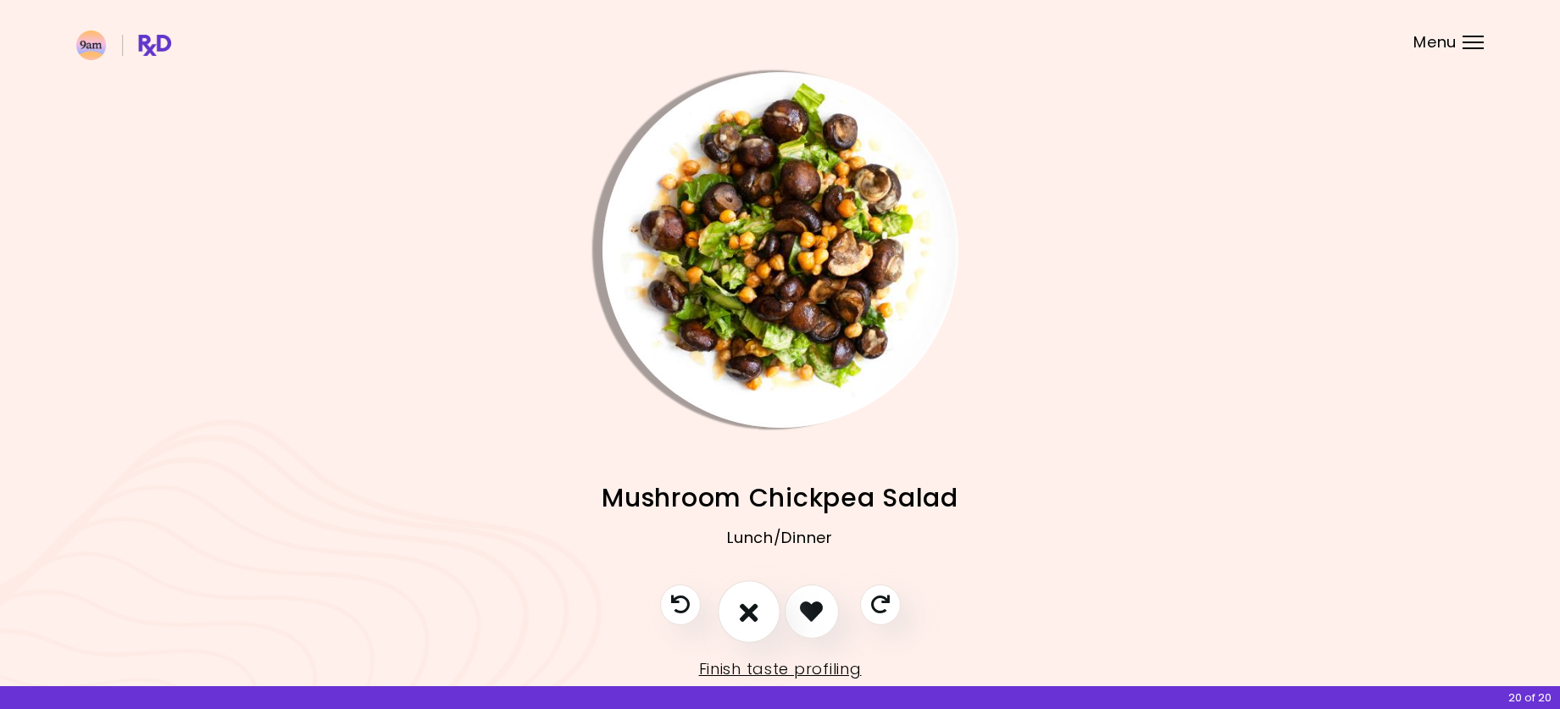
click at [750, 609] on icon "I don't like this recipe" at bounding box center [749, 611] width 19 height 26
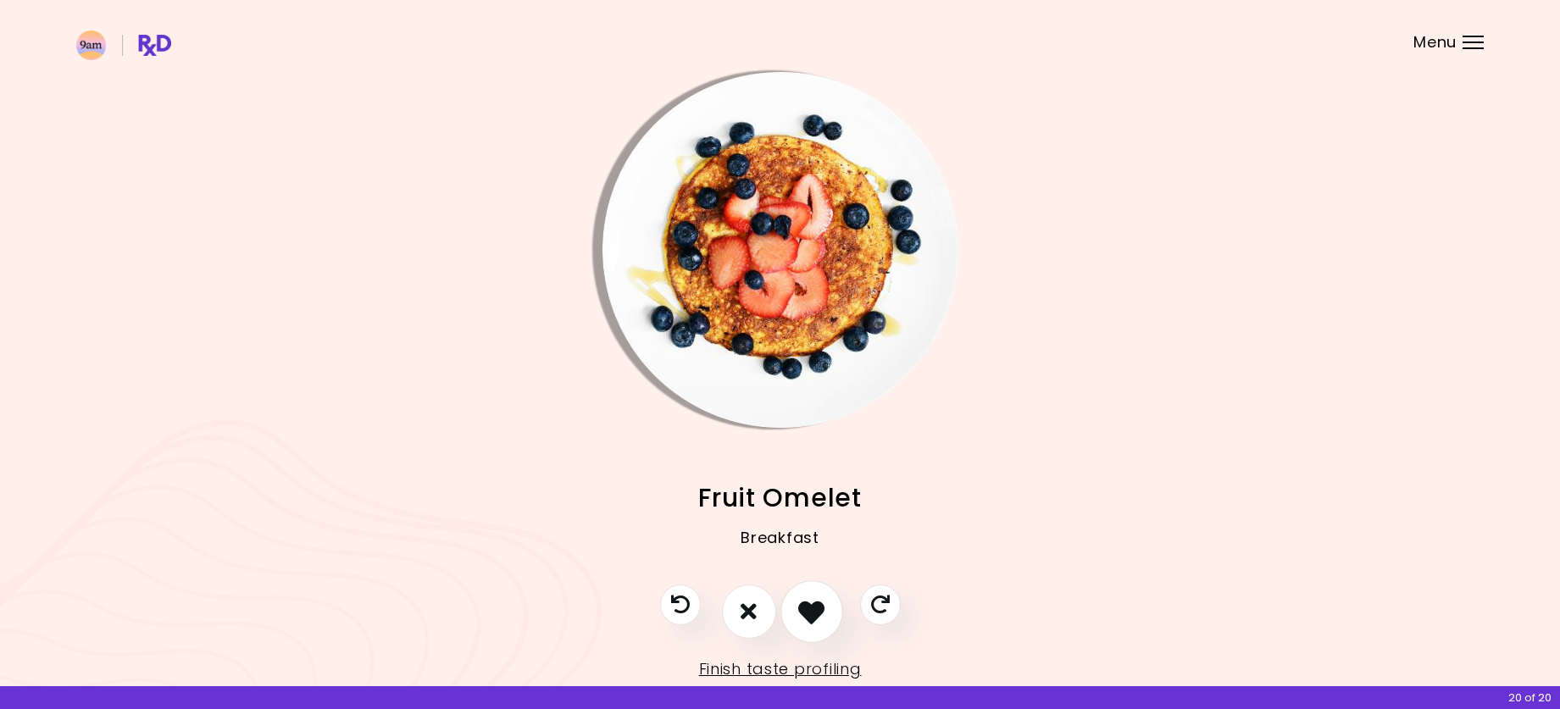
click at [813, 618] on icon "I like this recipe" at bounding box center [811, 611] width 26 height 26
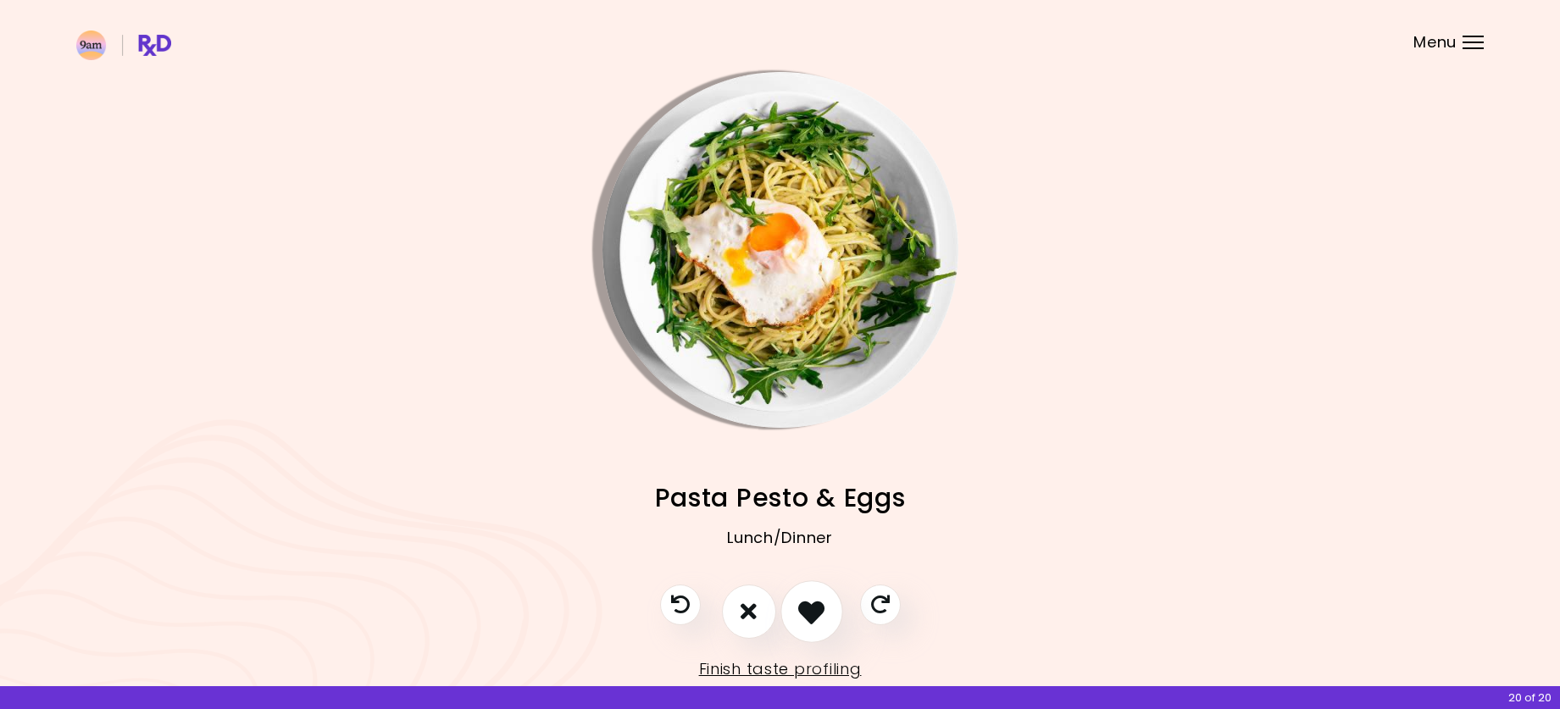
click at [813, 618] on icon "I like this recipe" at bounding box center [811, 611] width 26 height 26
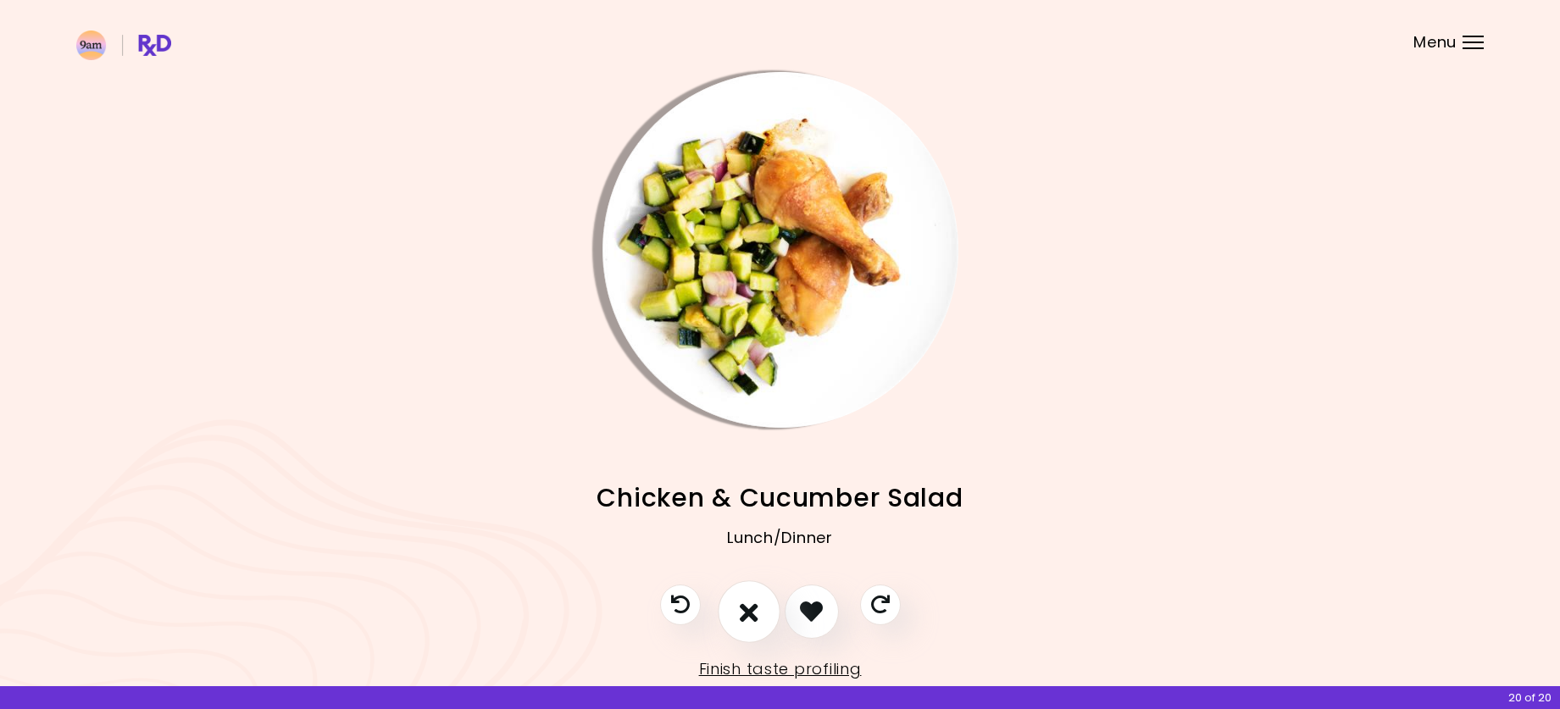
click at [736, 615] on button "I don't like this recipe" at bounding box center [749, 612] width 63 height 63
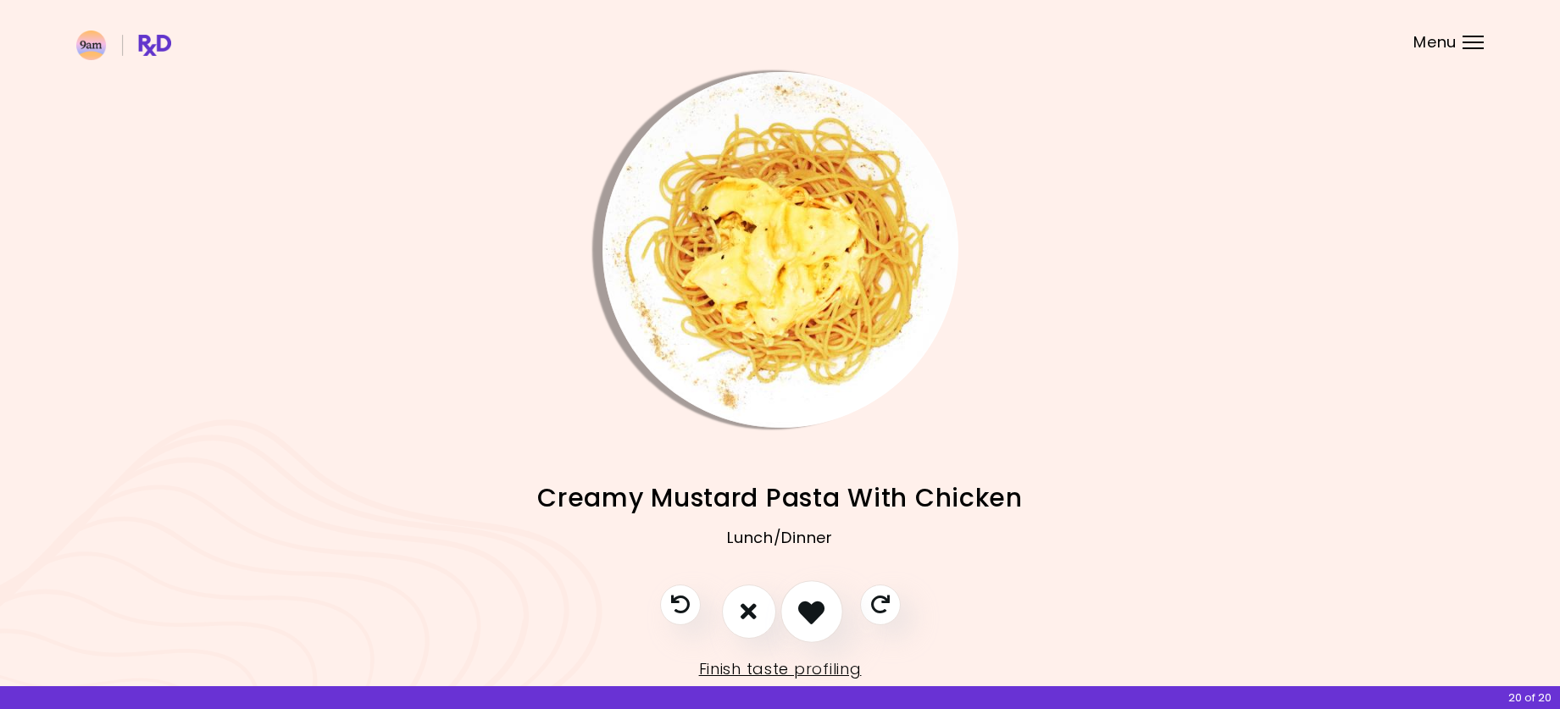
click at [809, 610] on icon "I like this recipe" at bounding box center [811, 611] width 26 height 26
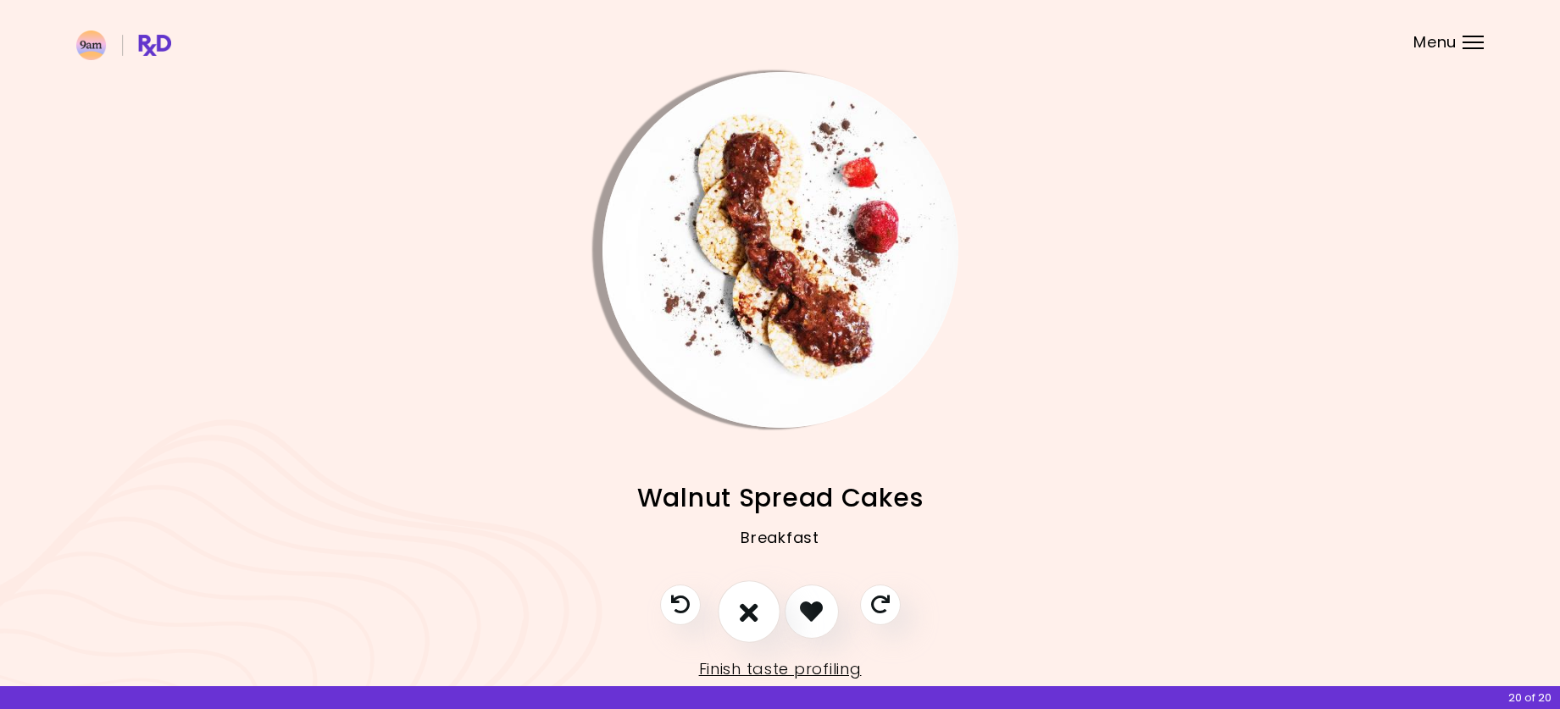
click at [752, 610] on icon "I don't like this recipe" at bounding box center [749, 611] width 19 height 26
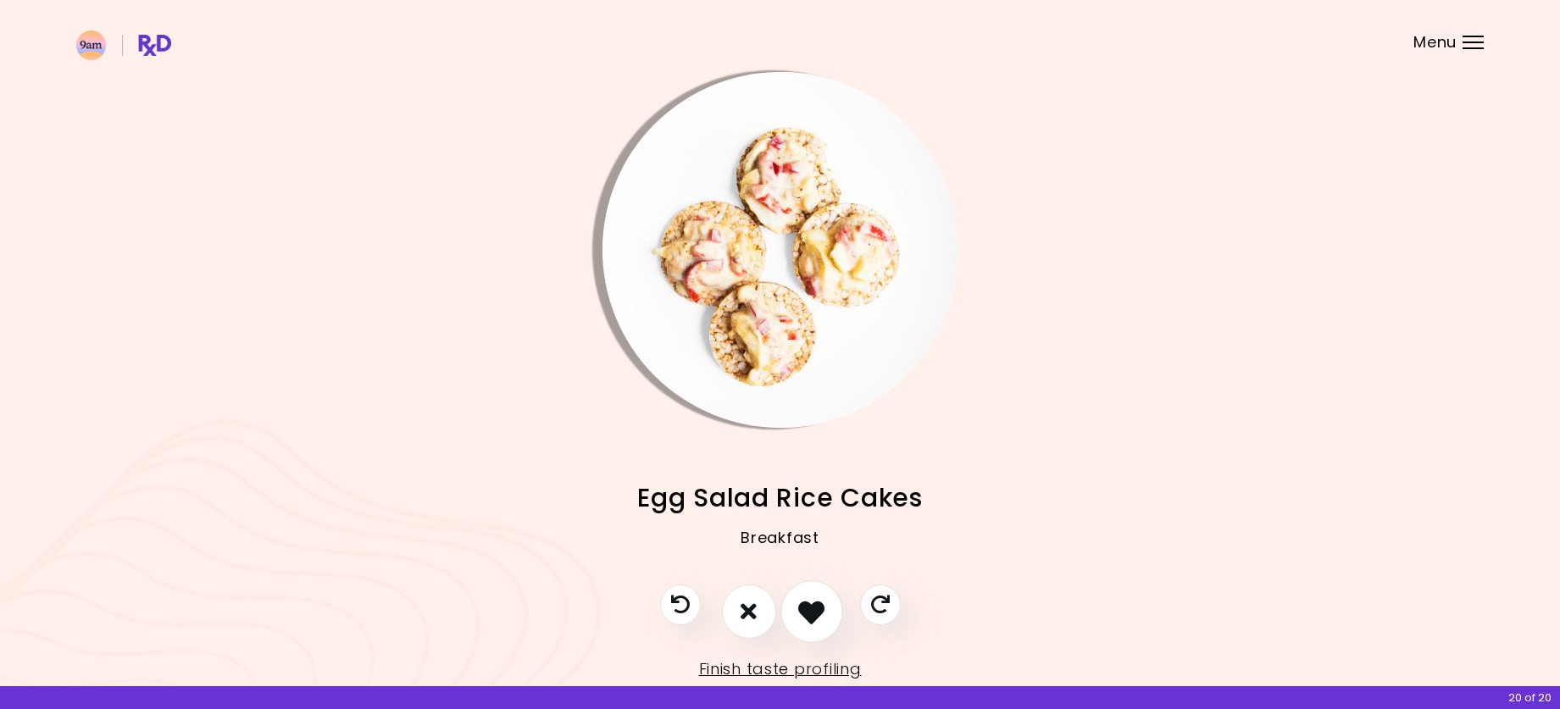
drag, startPoint x: 751, startPoint y: 610, endPoint x: 803, endPoint y: 608, distance: 51.8
click at [803, 608] on div at bounding box center [780, 620] width 275 height 71
click at [803, 608] on icon "I like this recipe" at bounding box center [811, 611] width 26 height 26
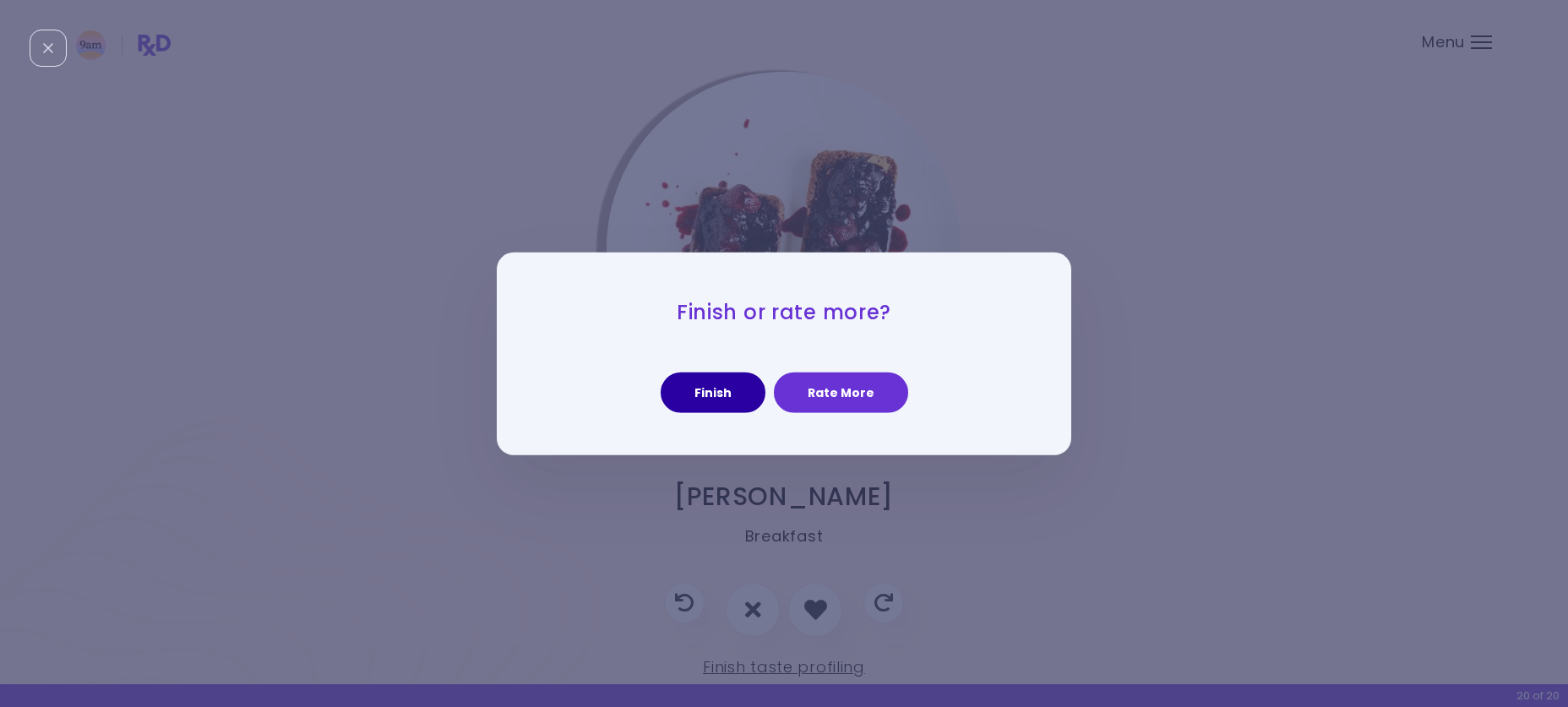
click at [713, 388] on button "Finish" at bounding box center [713, 393] width 105 height 41
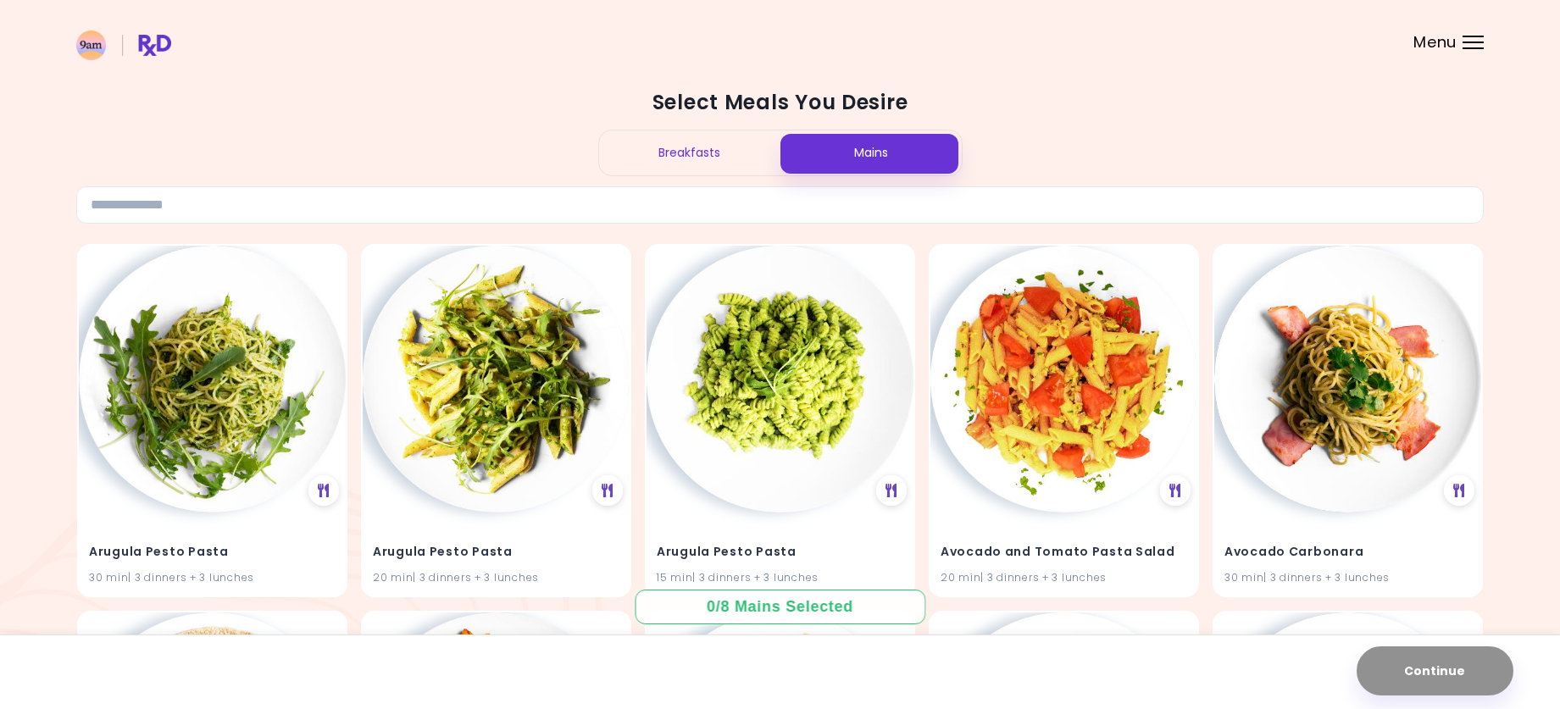
click at [740, 168] on div "Breakfasts" at bounding box center [689, 153] width 181 height 45
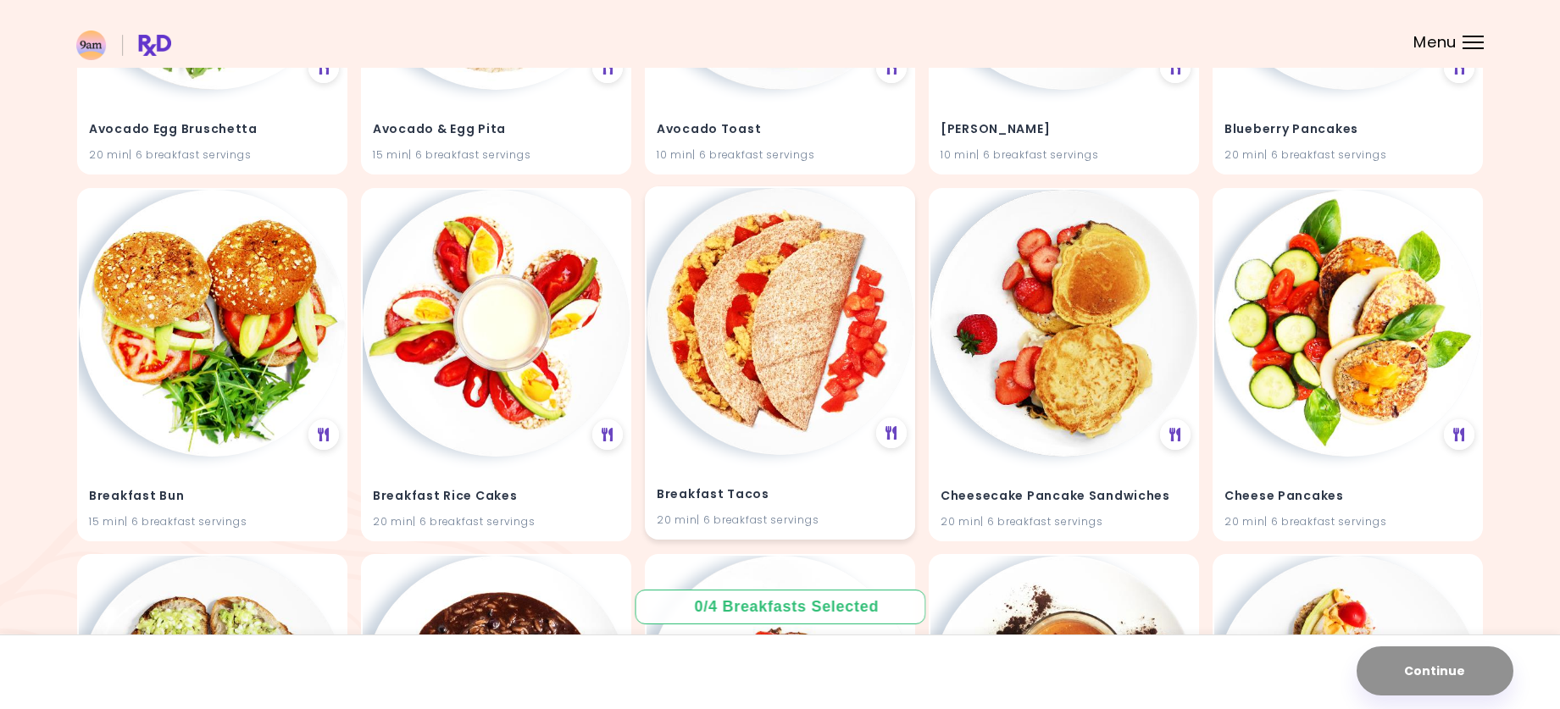
scroll to position [424, 0]
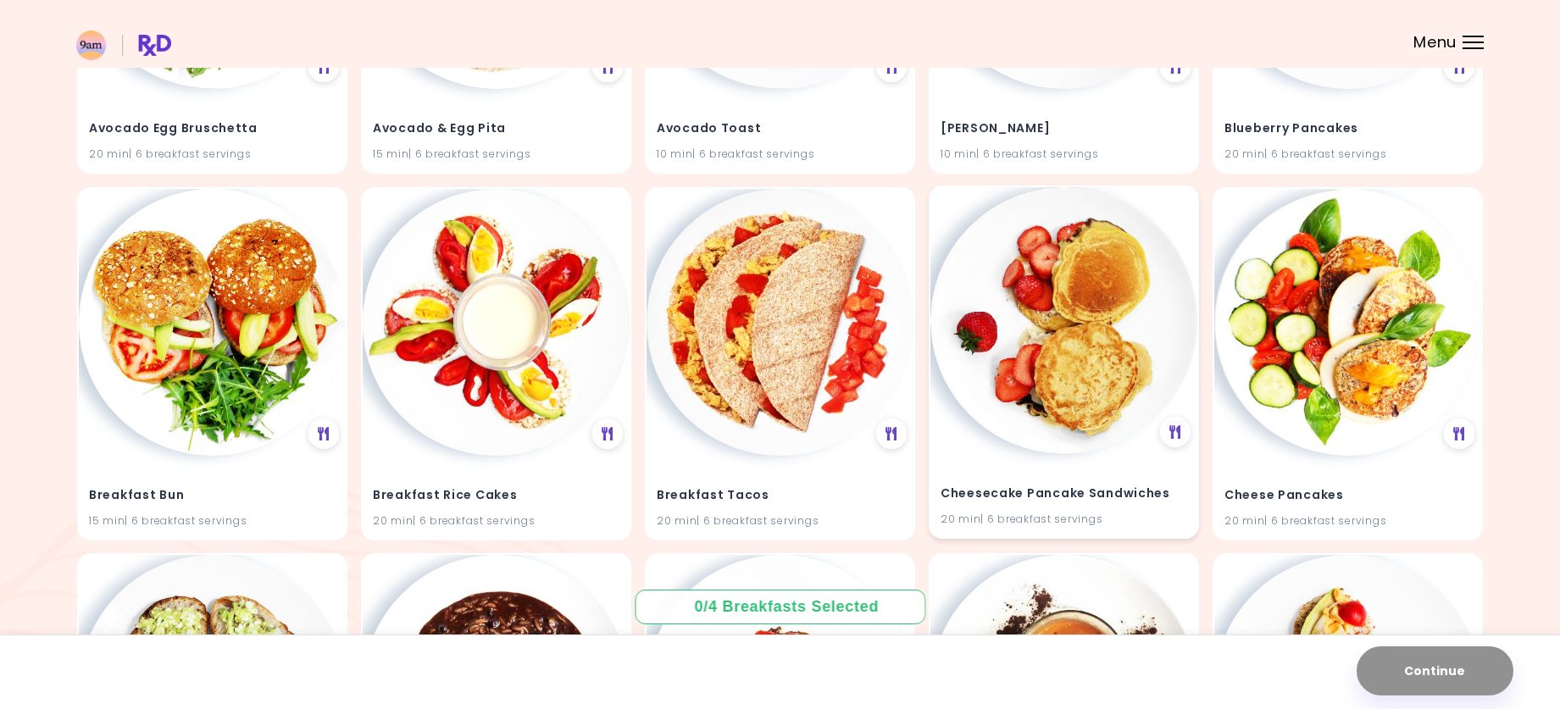
click at [1020, 491] on h4 "Cheesecake Pancake Sandwiches" at bounding box center [1064, 493] width 247 height 27
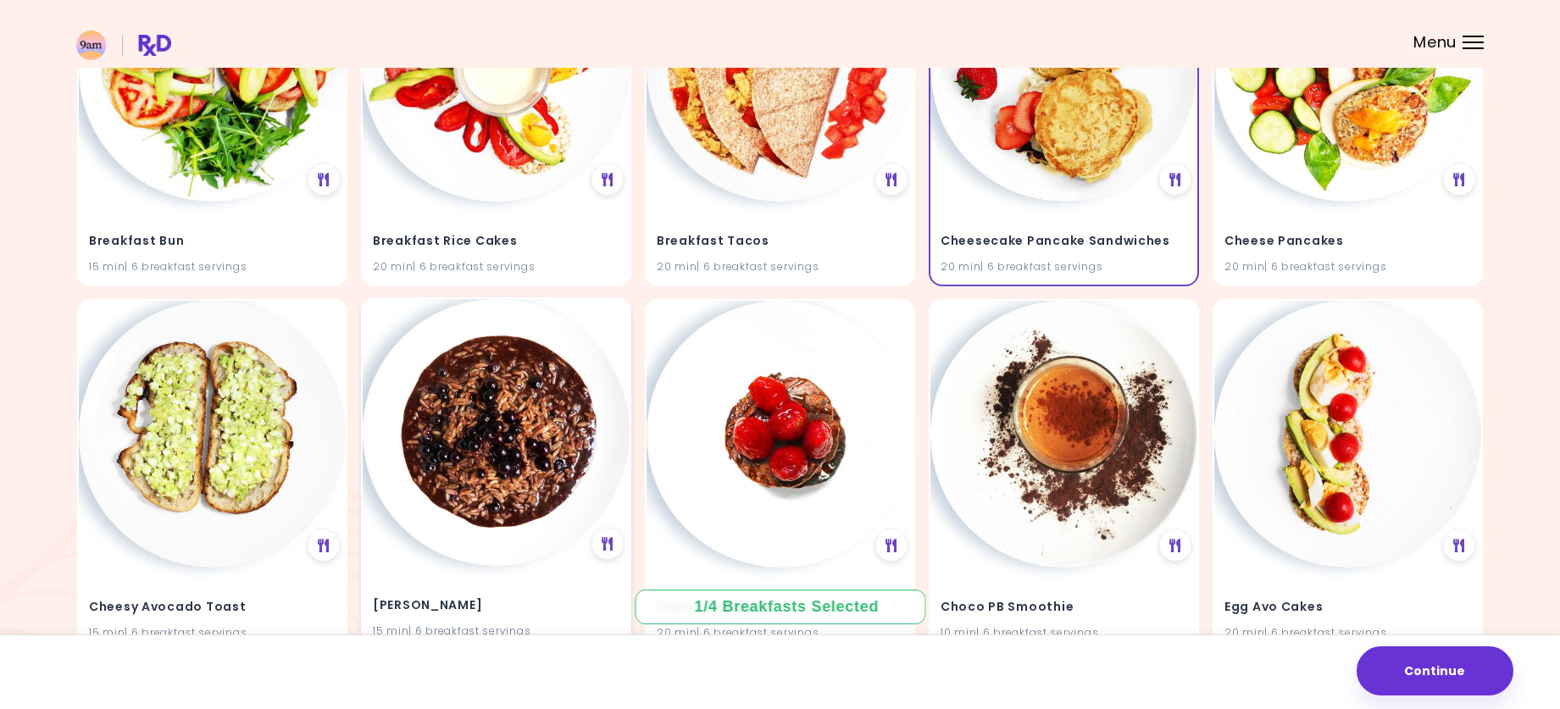
scroll to position [763, 0]
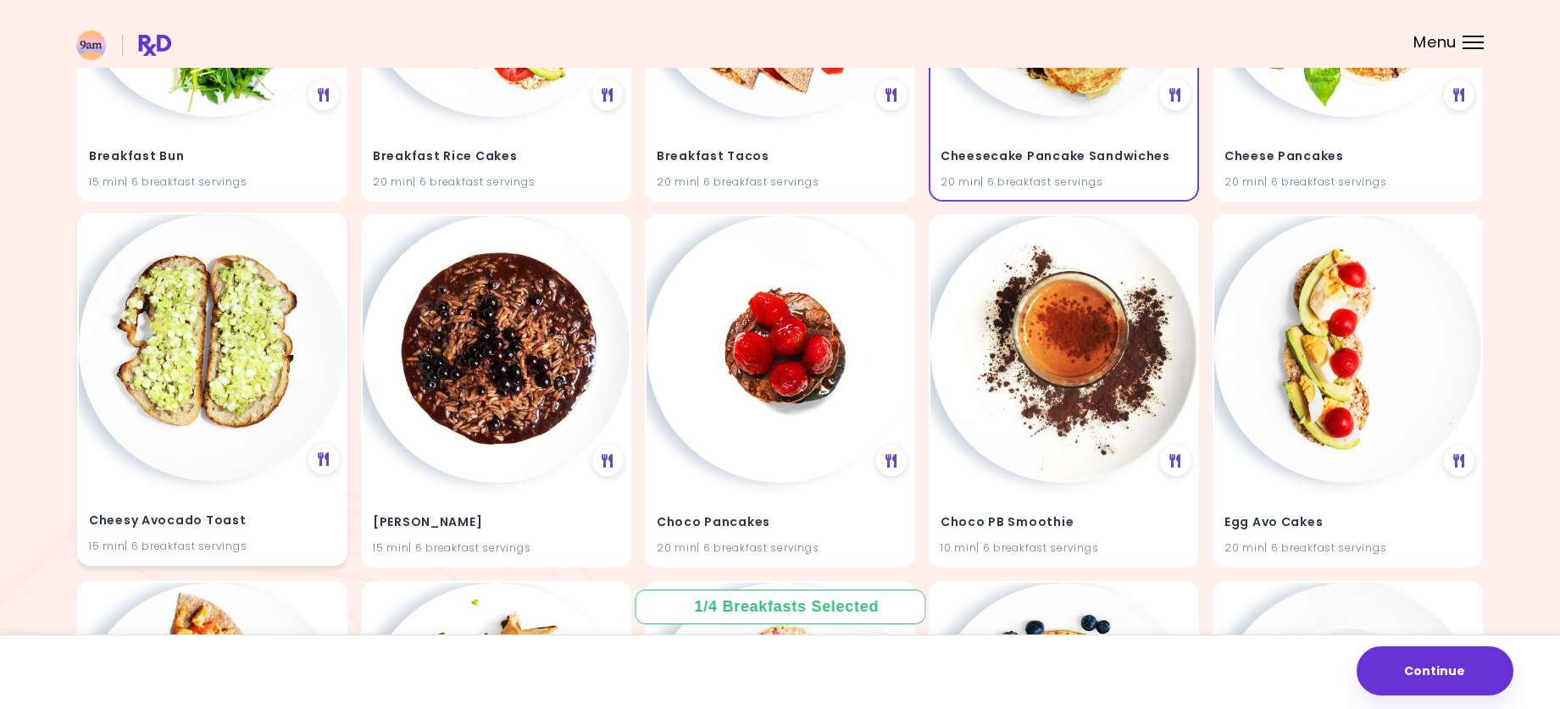
click at [209, 436] on img at bounding box center [212, 347] width 267 height 267
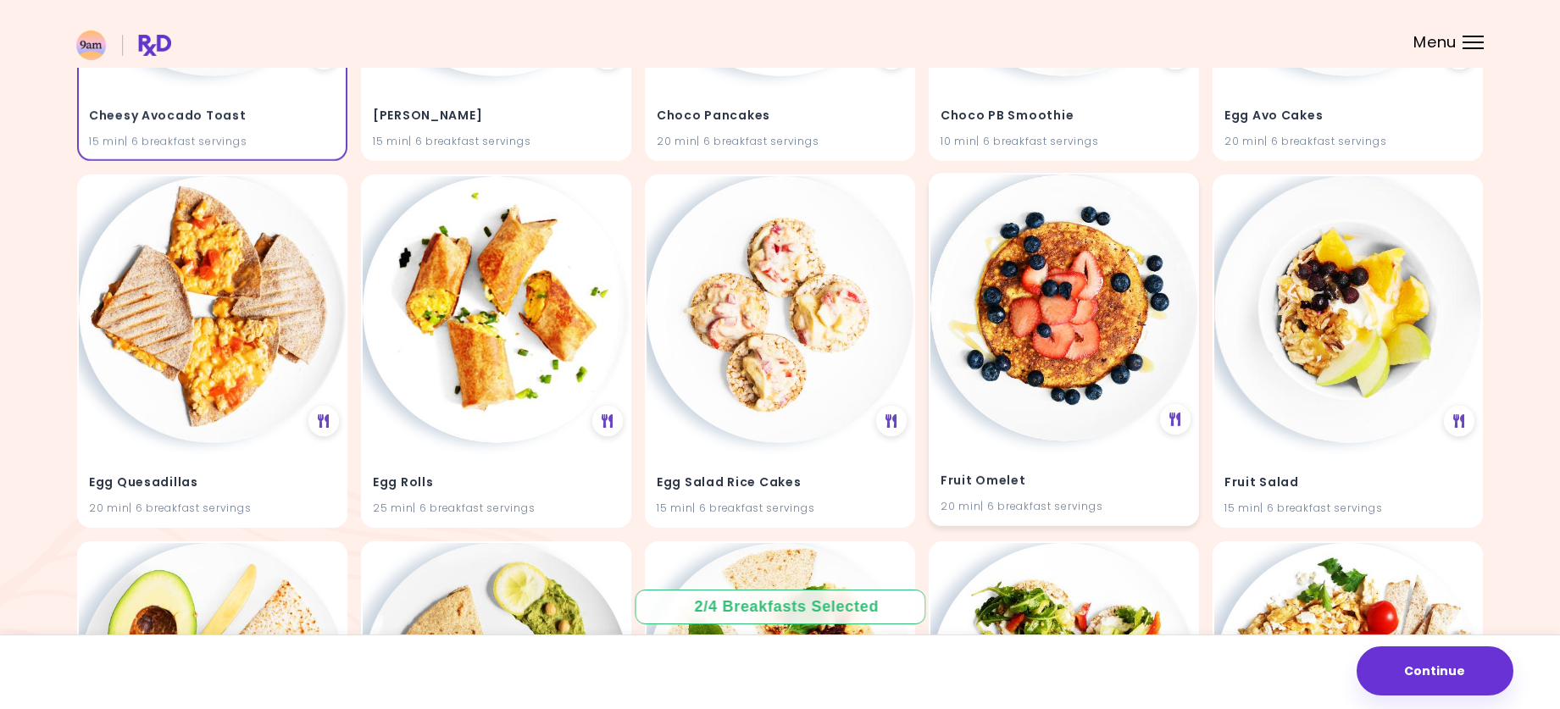
scroll to position [1187, 0]
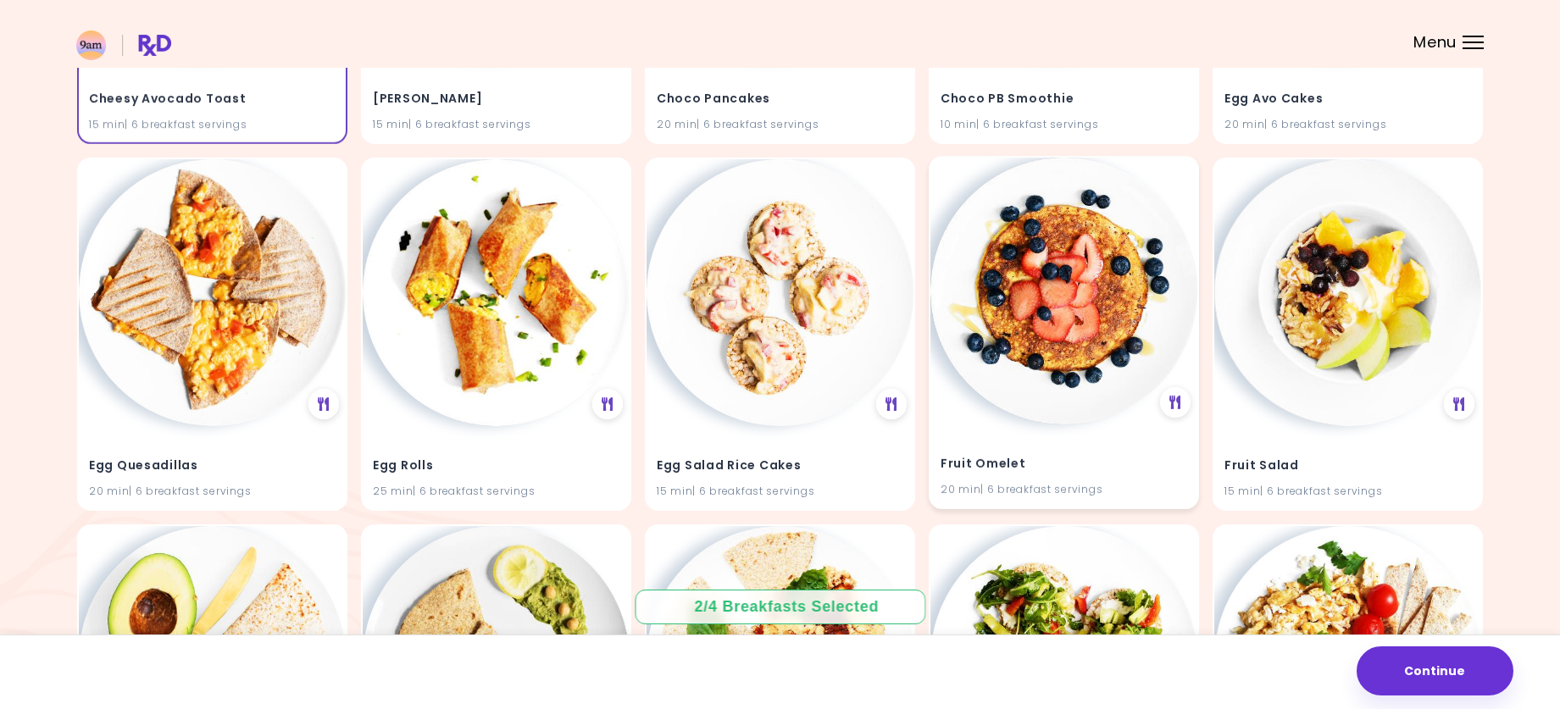
click at [1104, 390] on img at bounding box center [1064, 291] width 267 height 267
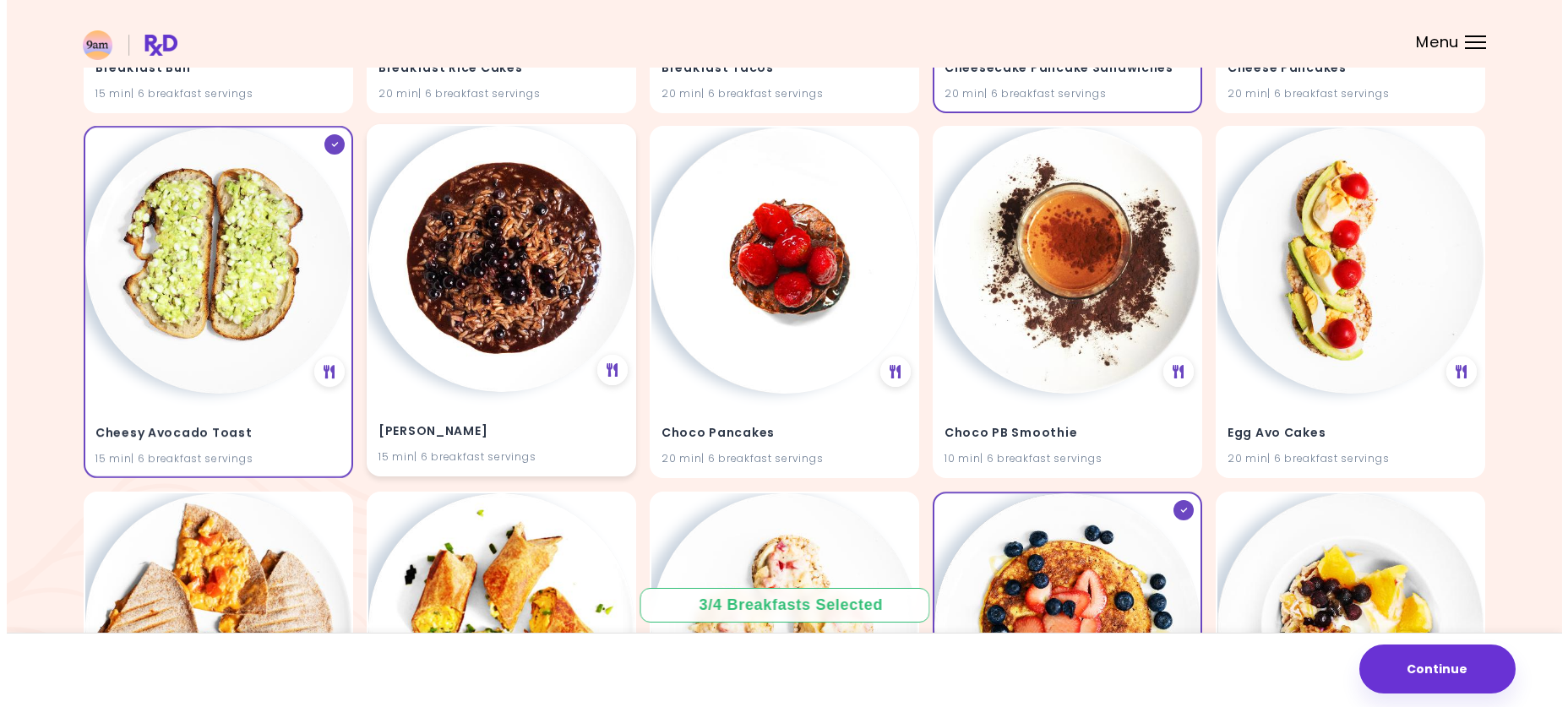
scroll to position [894, 0]
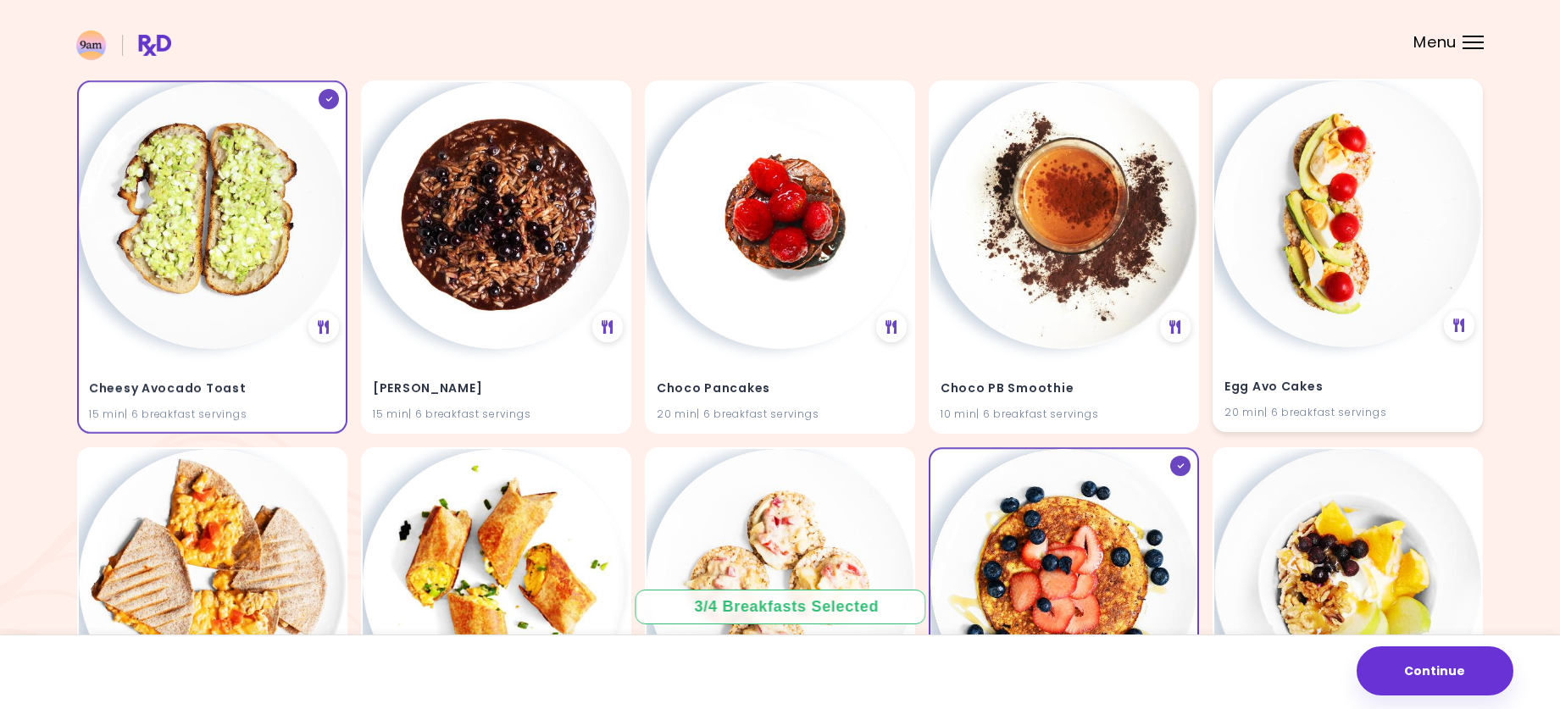
click at [1337, 322] on img at bounding box center [1347, 214] width 267 height 267
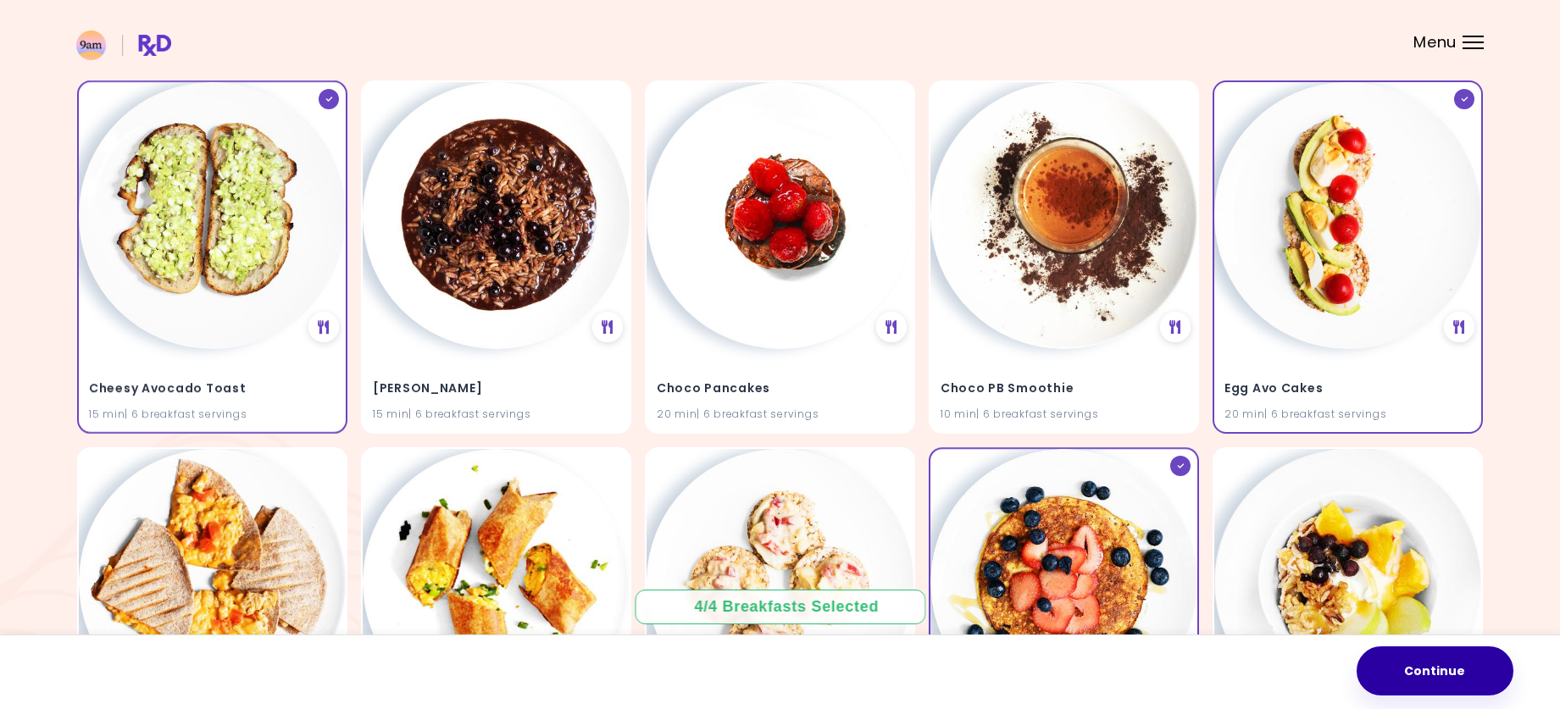
click at [1425, 653] on button "Continue" at bounding box center [1435, 671] width 157 height 49
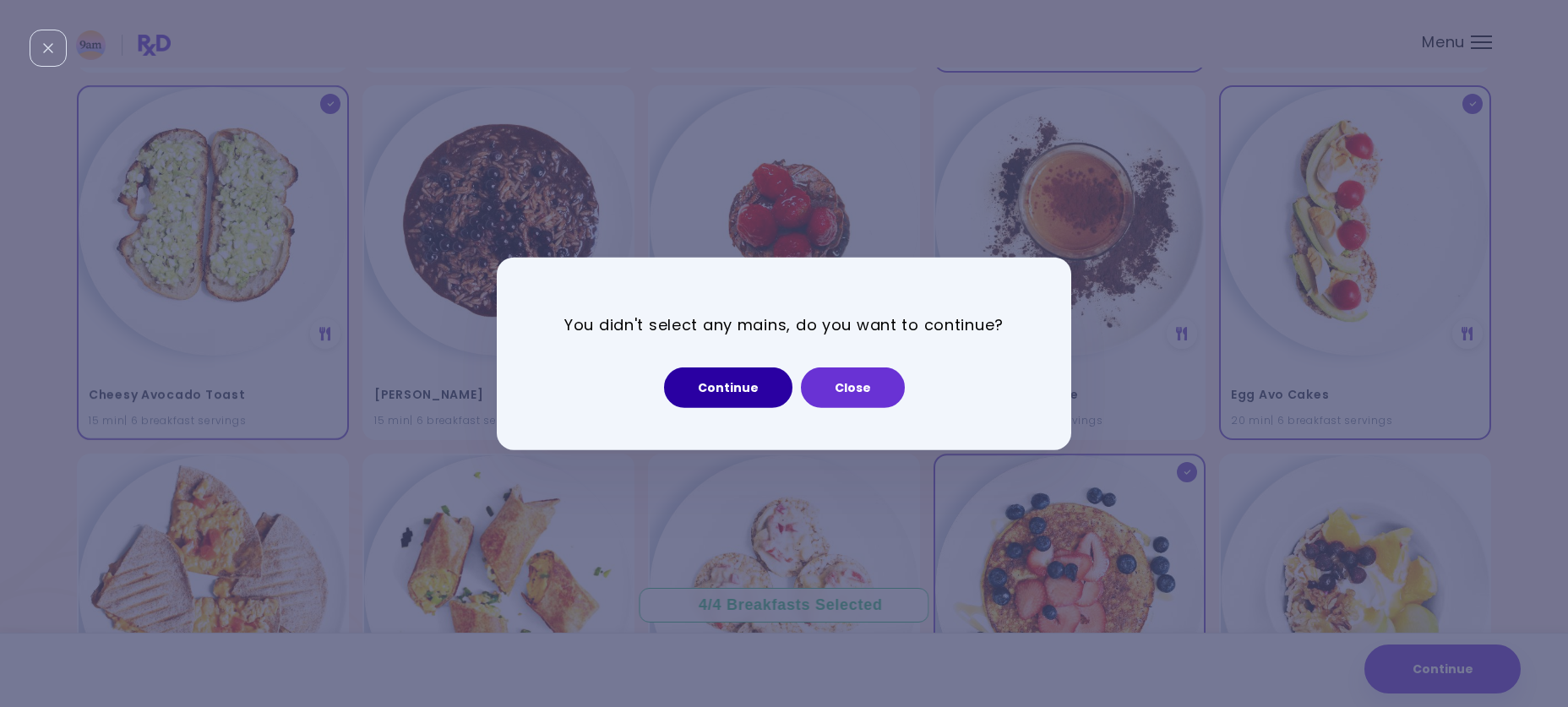
click at [753, 390] on button "Continue" at bounding box center [728, 388] width 129 height 41
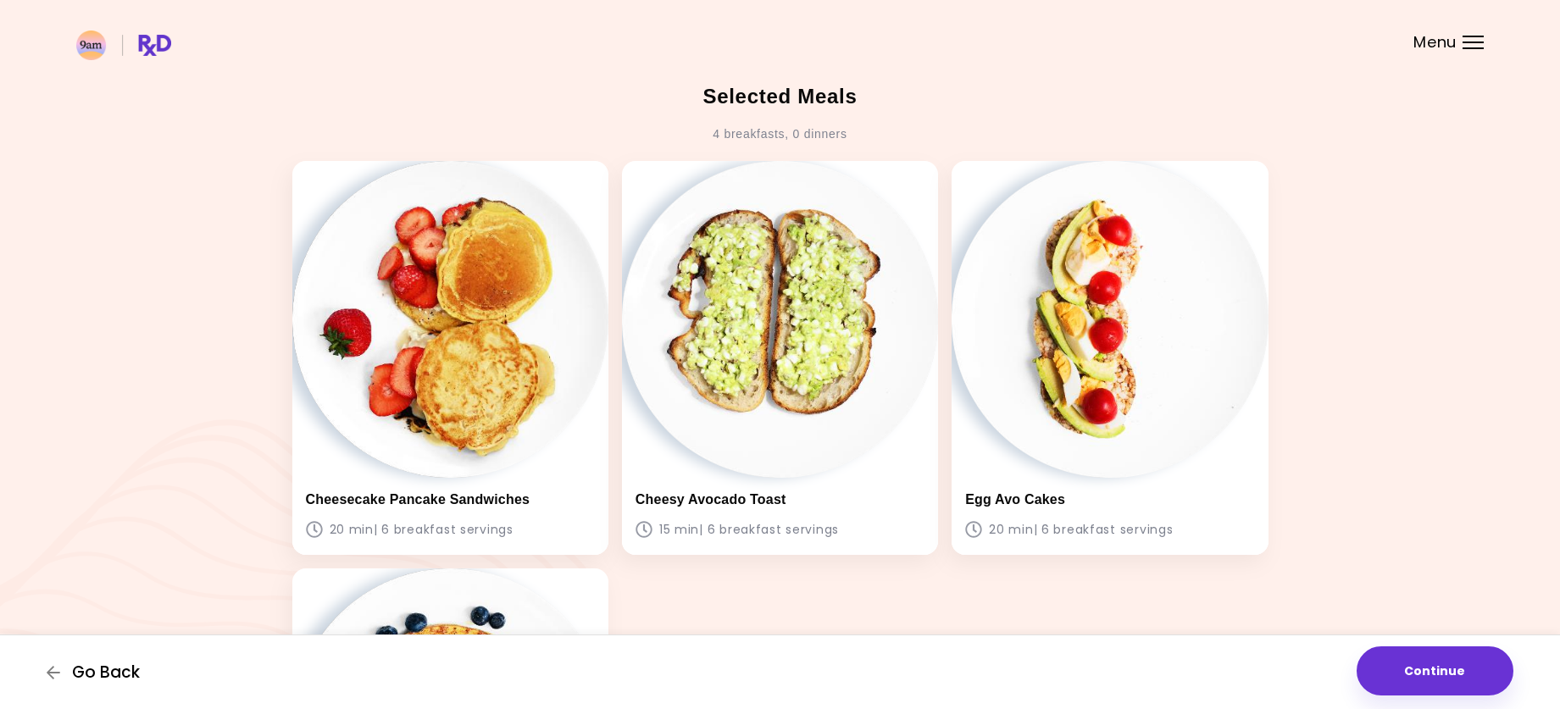
click at [105, 670] on span "Go Back" at bounding box center [106, 673] width 68 height 19
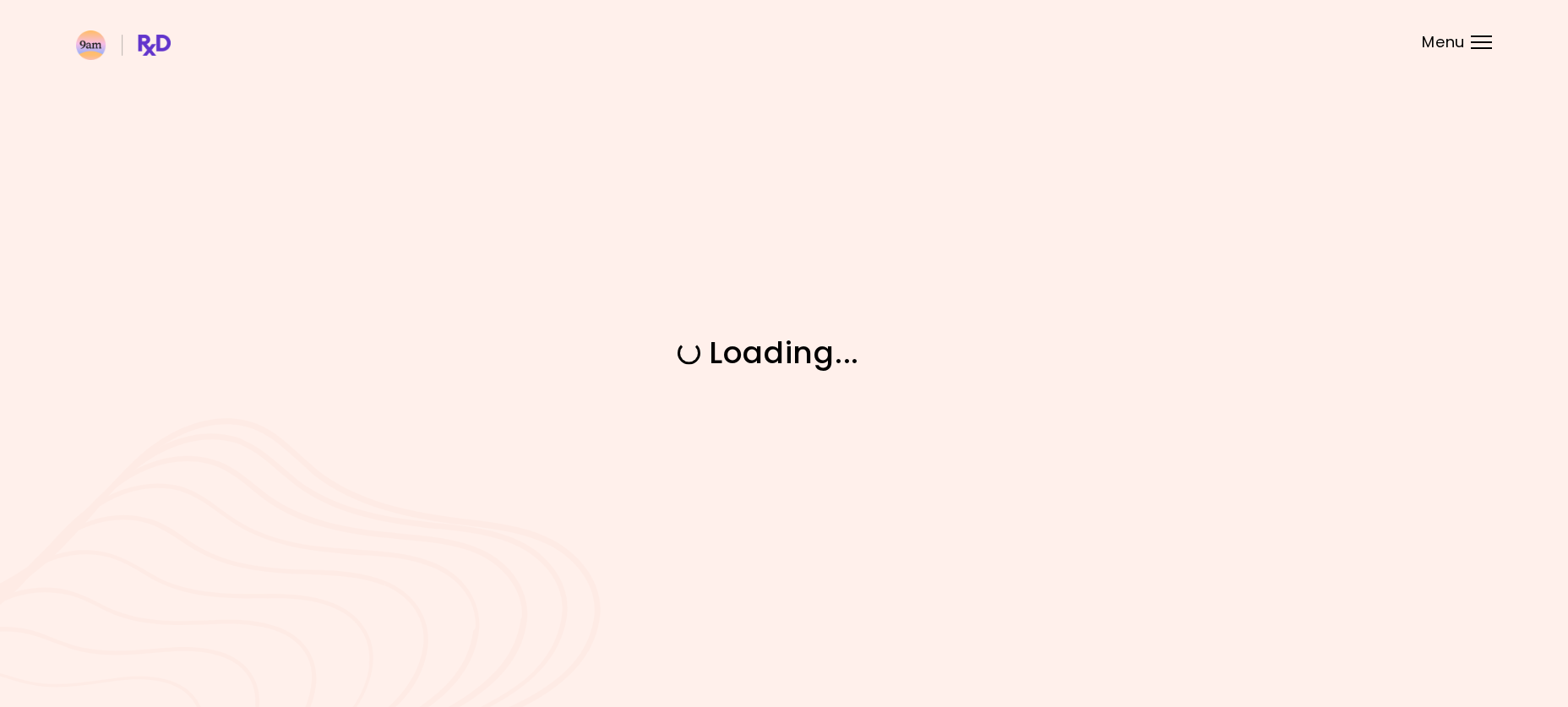
click at [105, 668] on div "Loading ..." at bounding box center [784, 353] width 1568 height 707
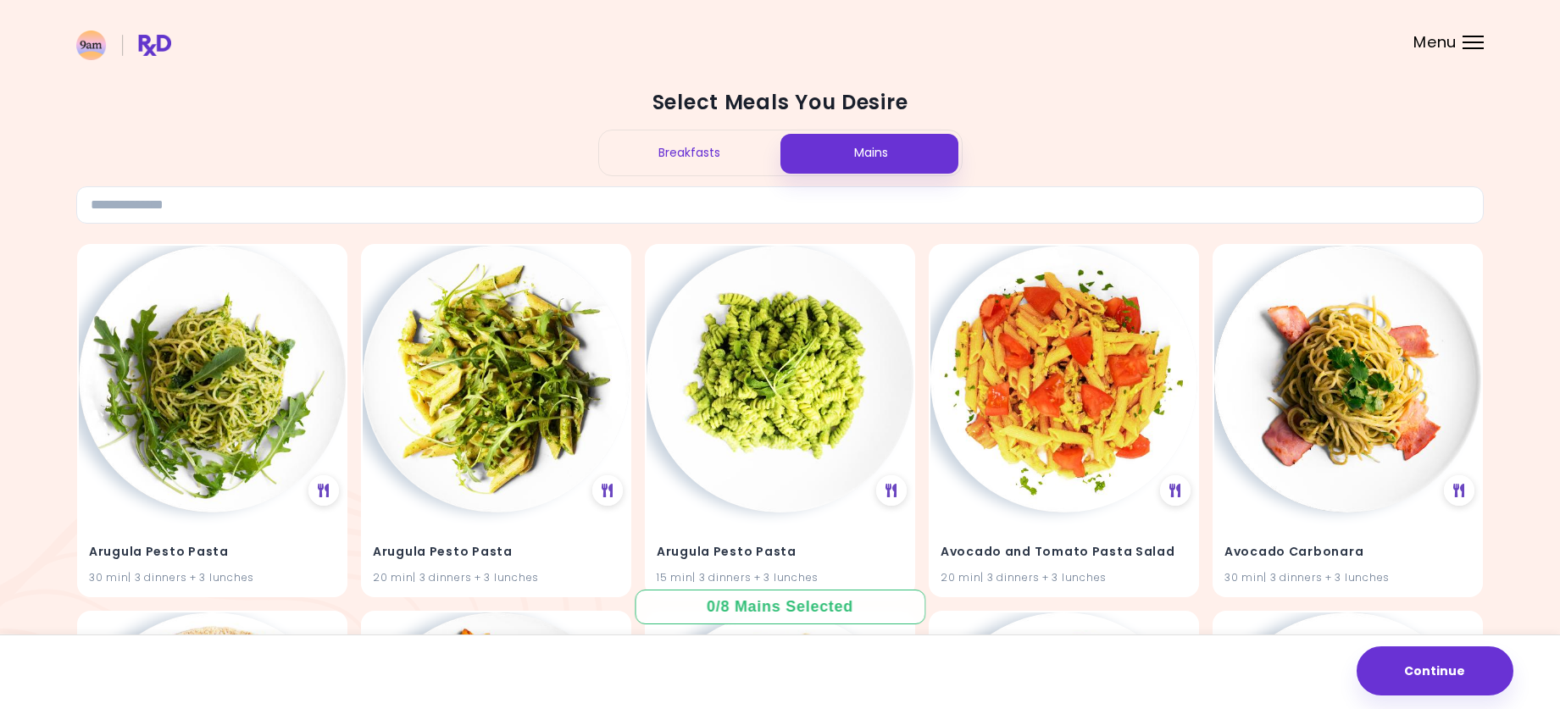
click at [864, 158] on div "Mains" at bounding box center [871, 153] width 181 height 45
click at [251, 395] on img at bounding box center [212, 377] width 267 height 267
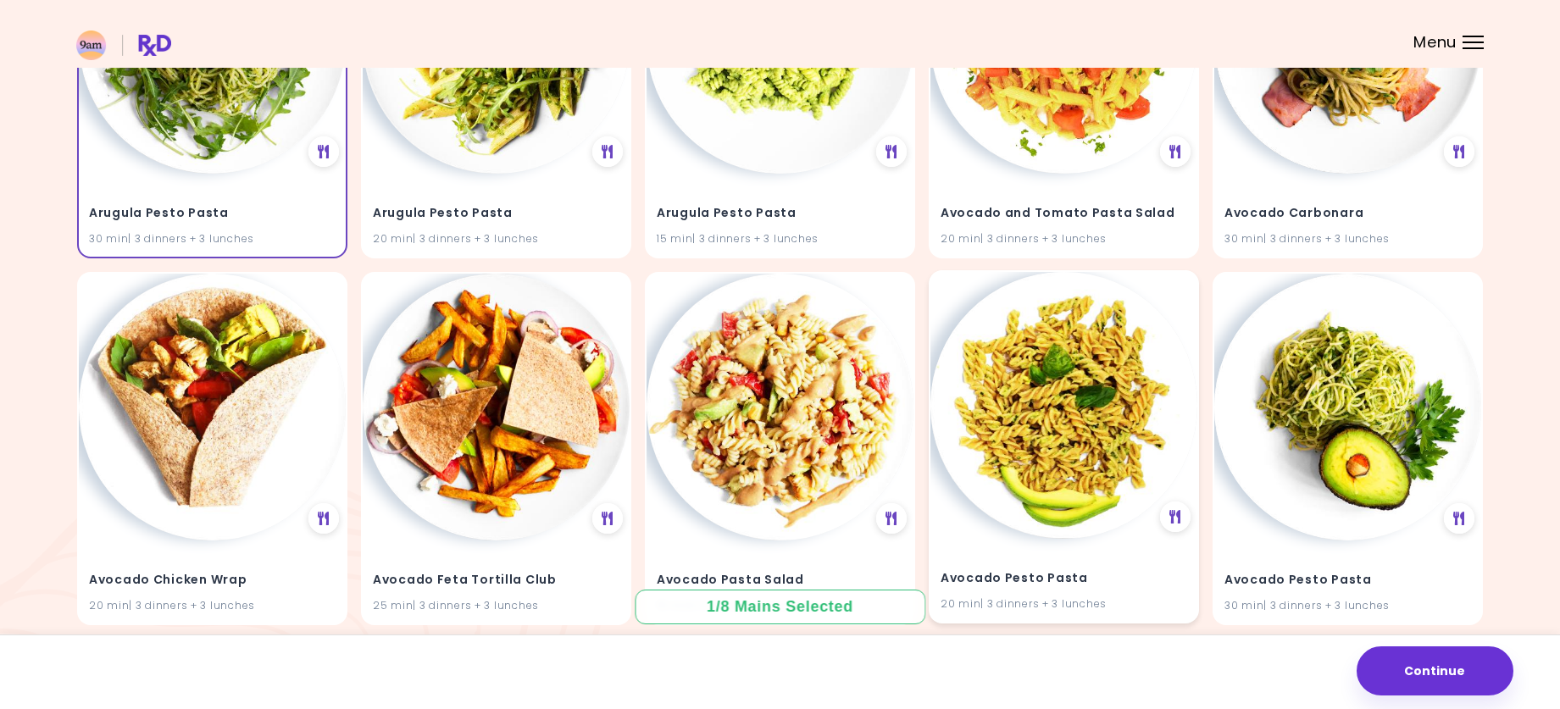
scroll to position [424, 0]
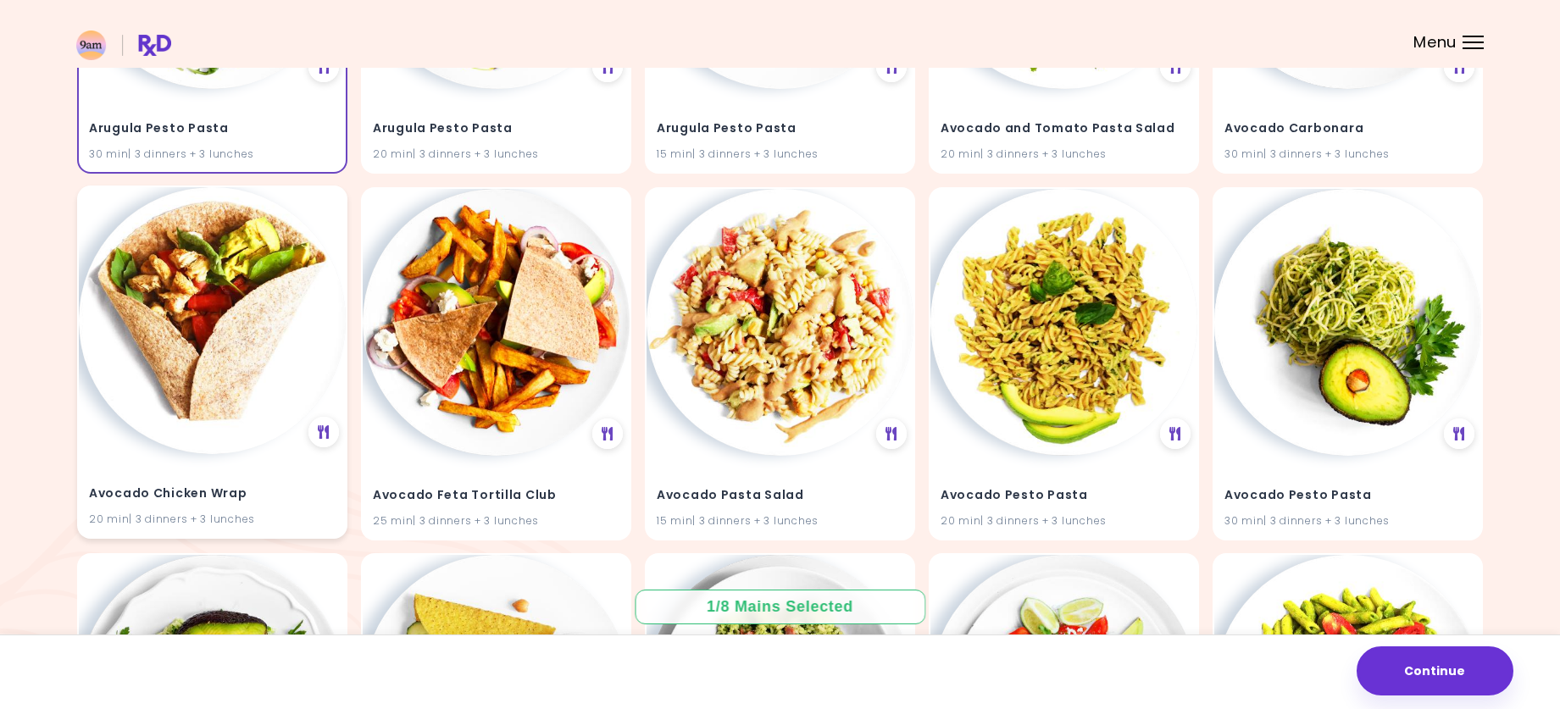
click at [225, 379] on img at bounding box center [212, 320] width 267 height 267
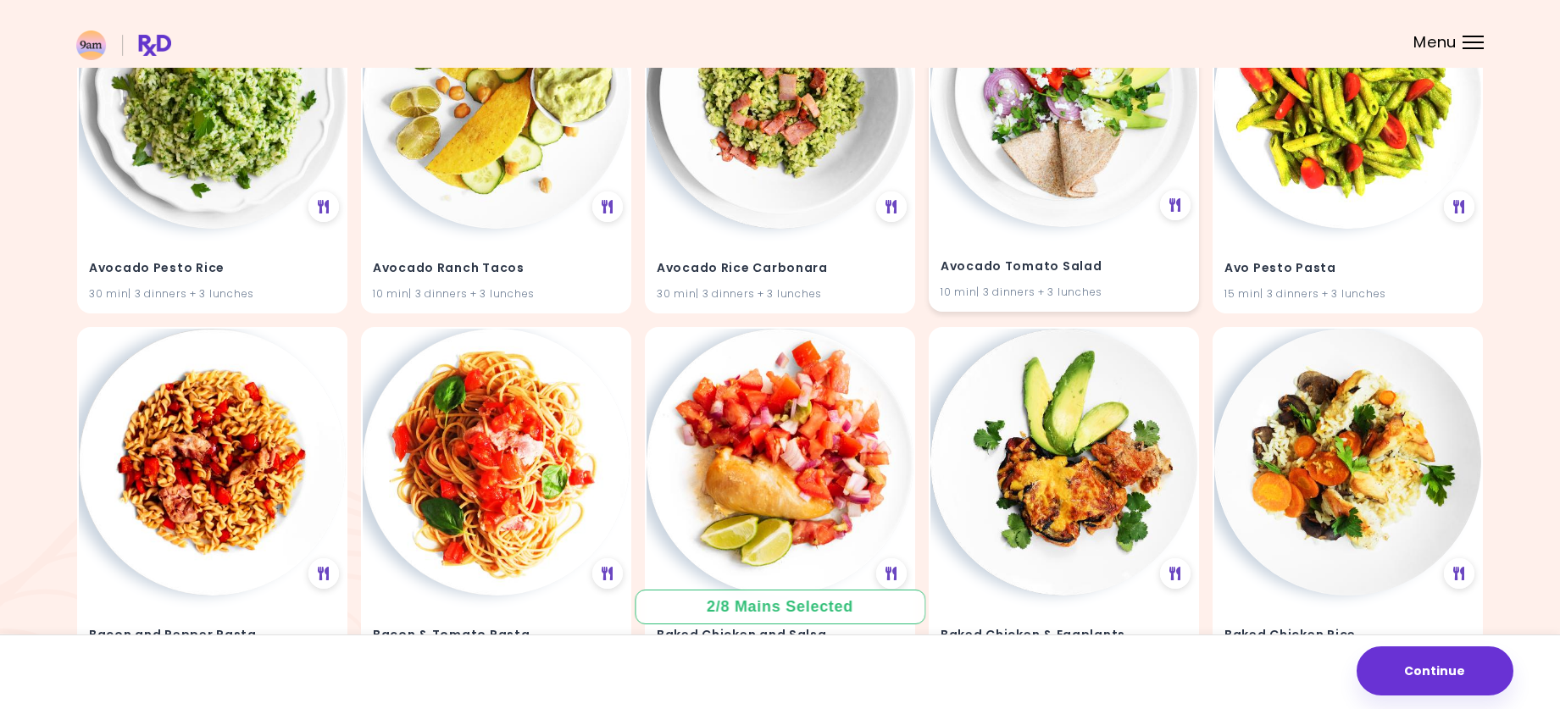
scroll to position [1187, 0]
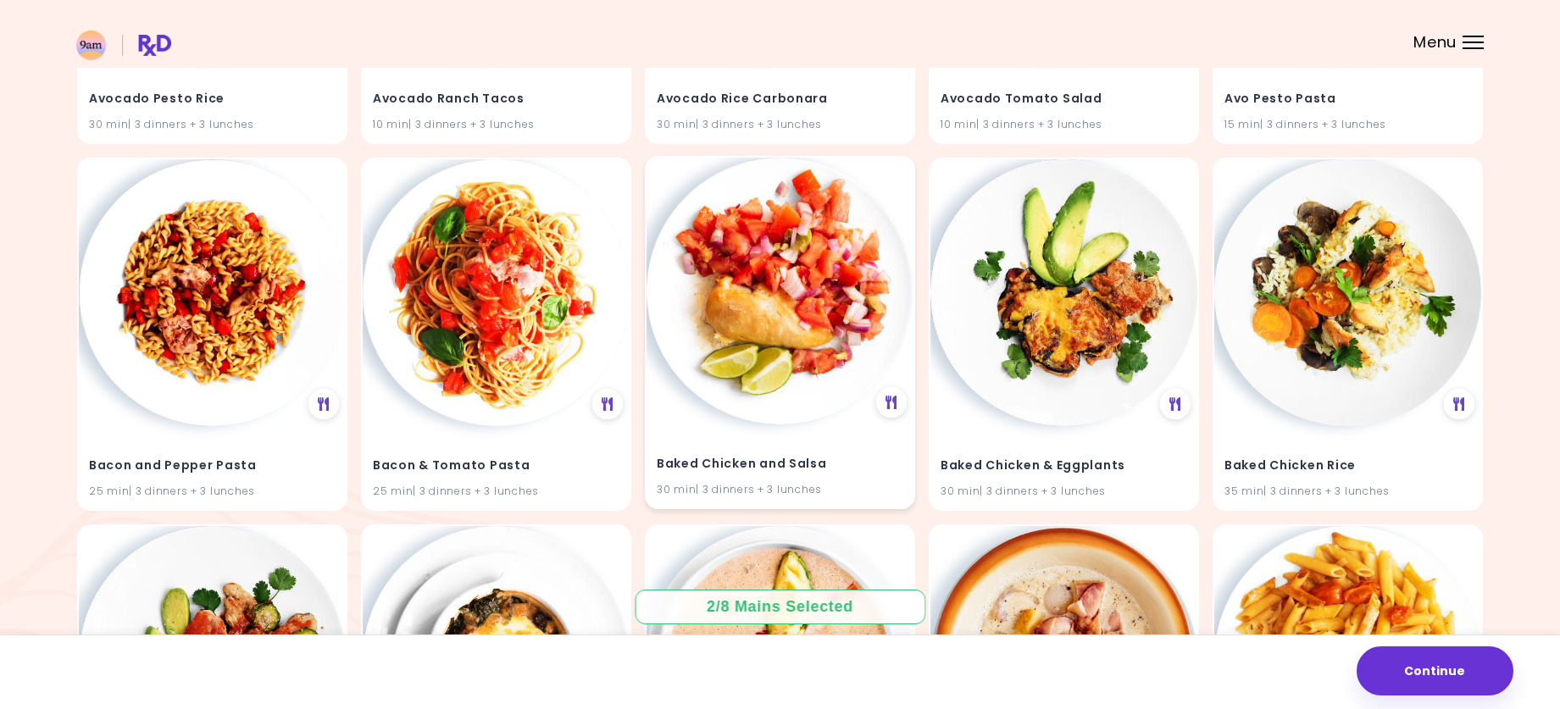
click at [703, 330] on img at bounding box center [780, 291] width 267 height 267
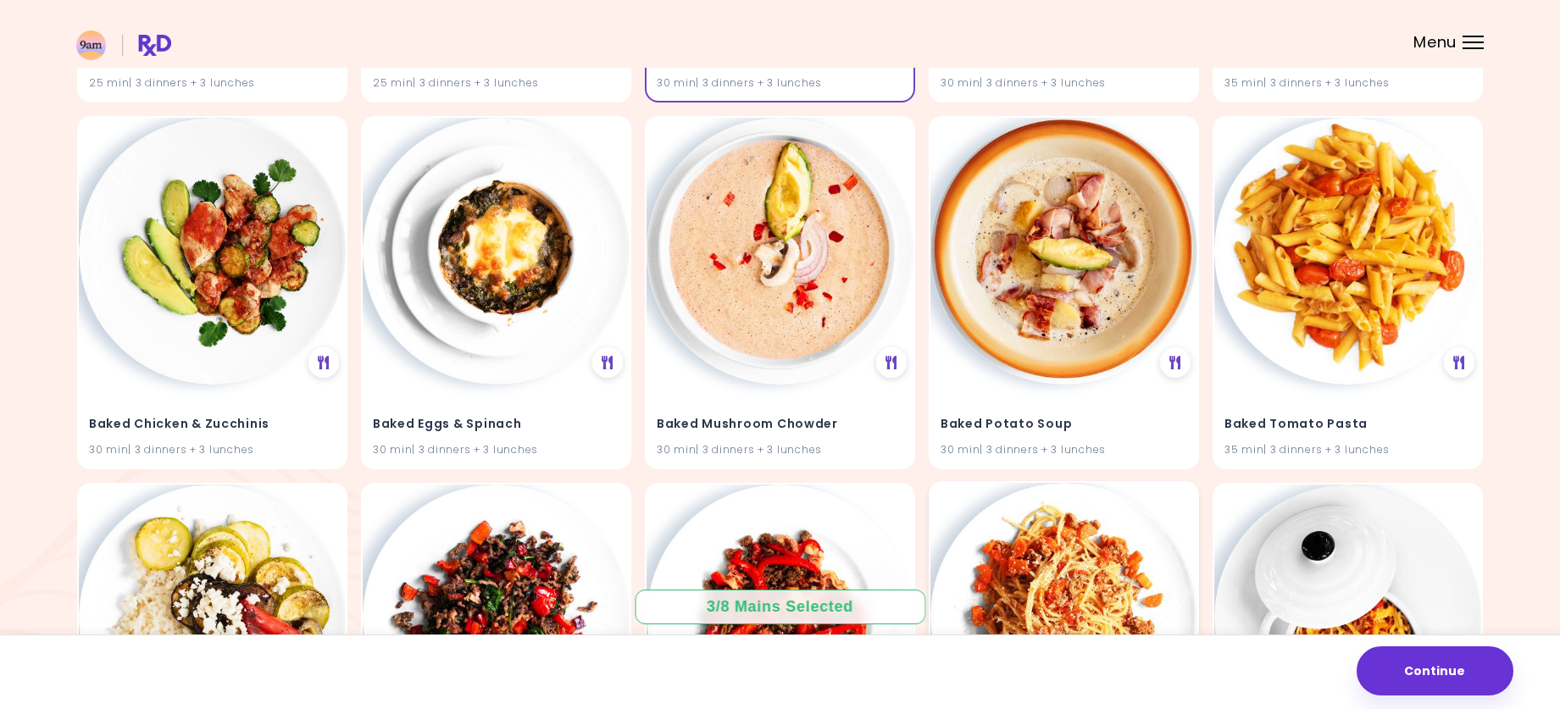
scroll to position [1526, 0]
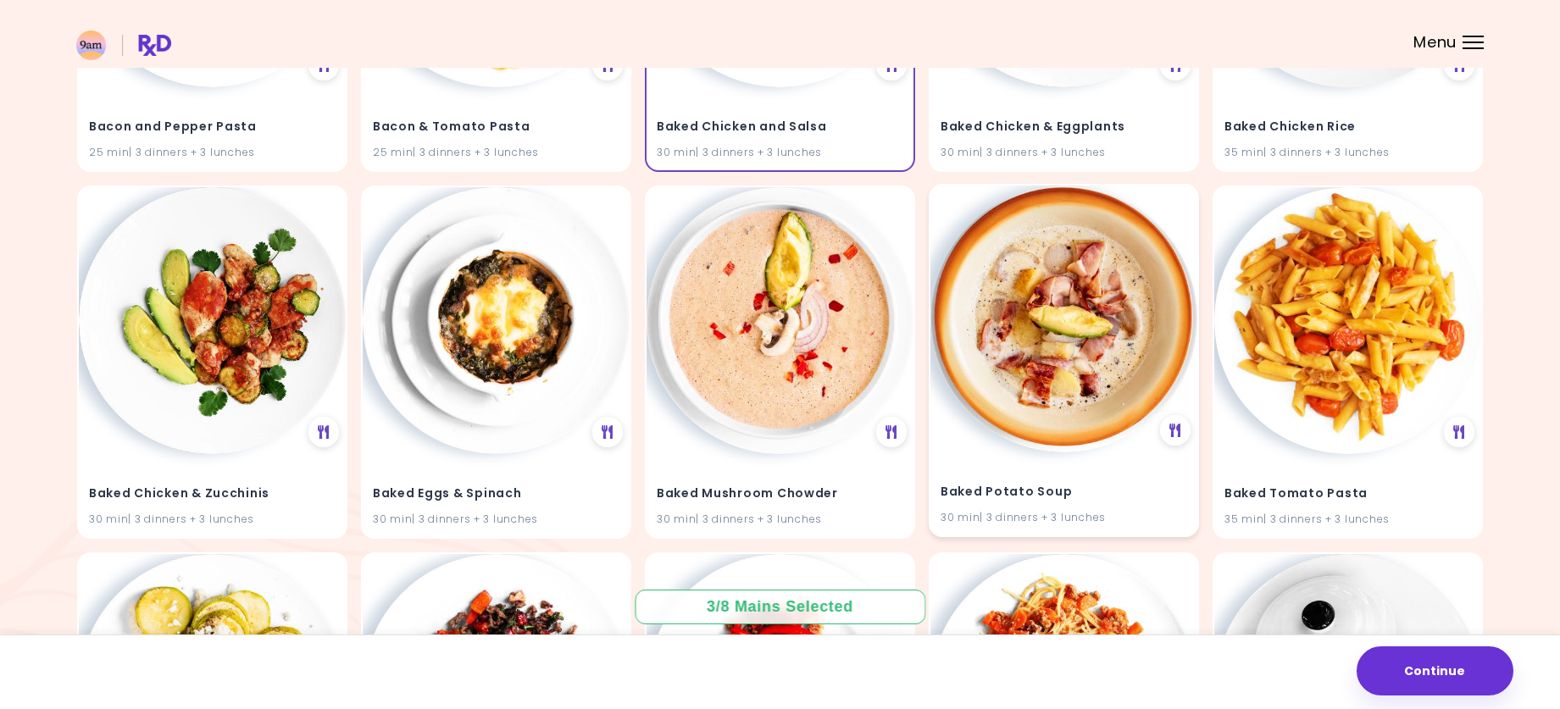
click at [1006, 353] on img at bounding box center [1064, 319] width 267 height 267
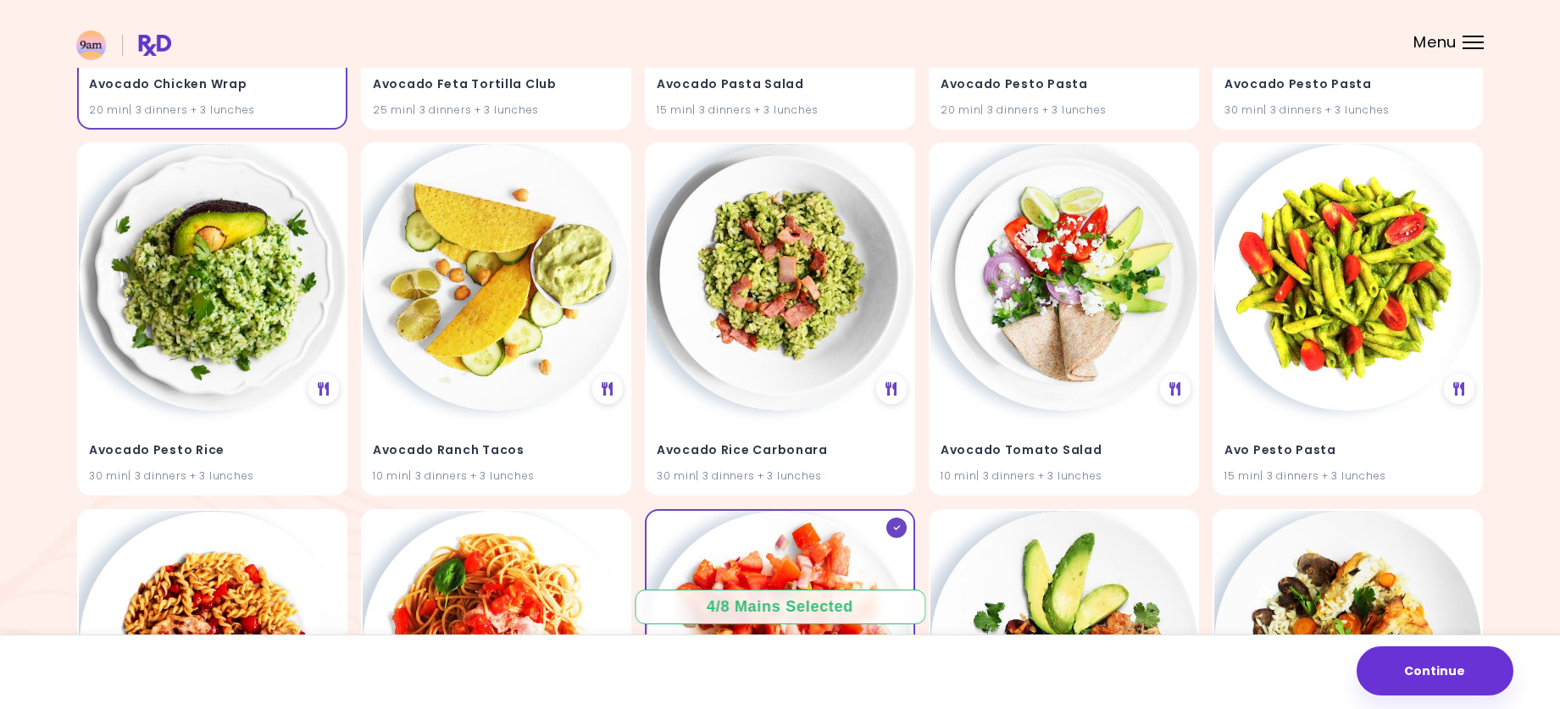
scroll to position [763, 0]
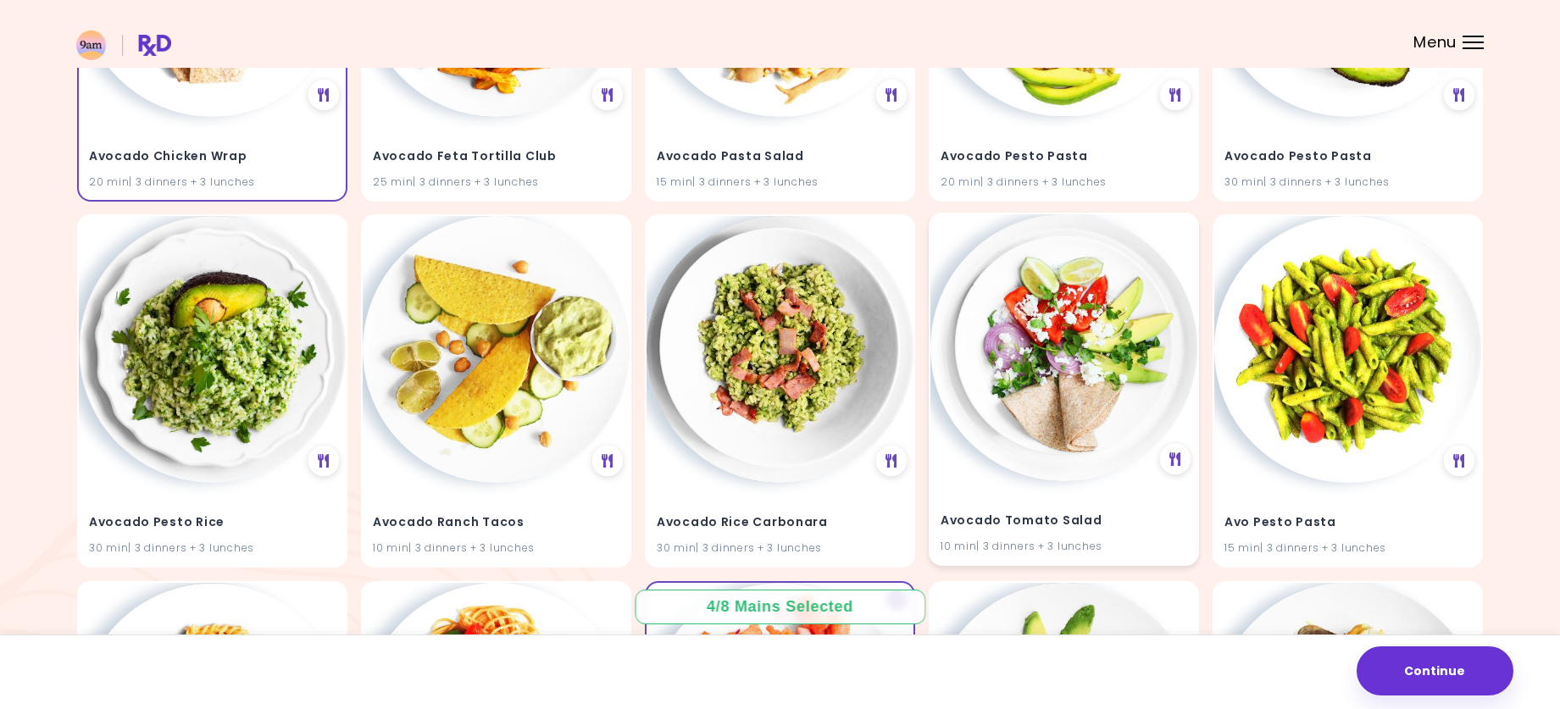
click at [1067, 399] on img at bounding box center [1064, 347] width 267 height 267
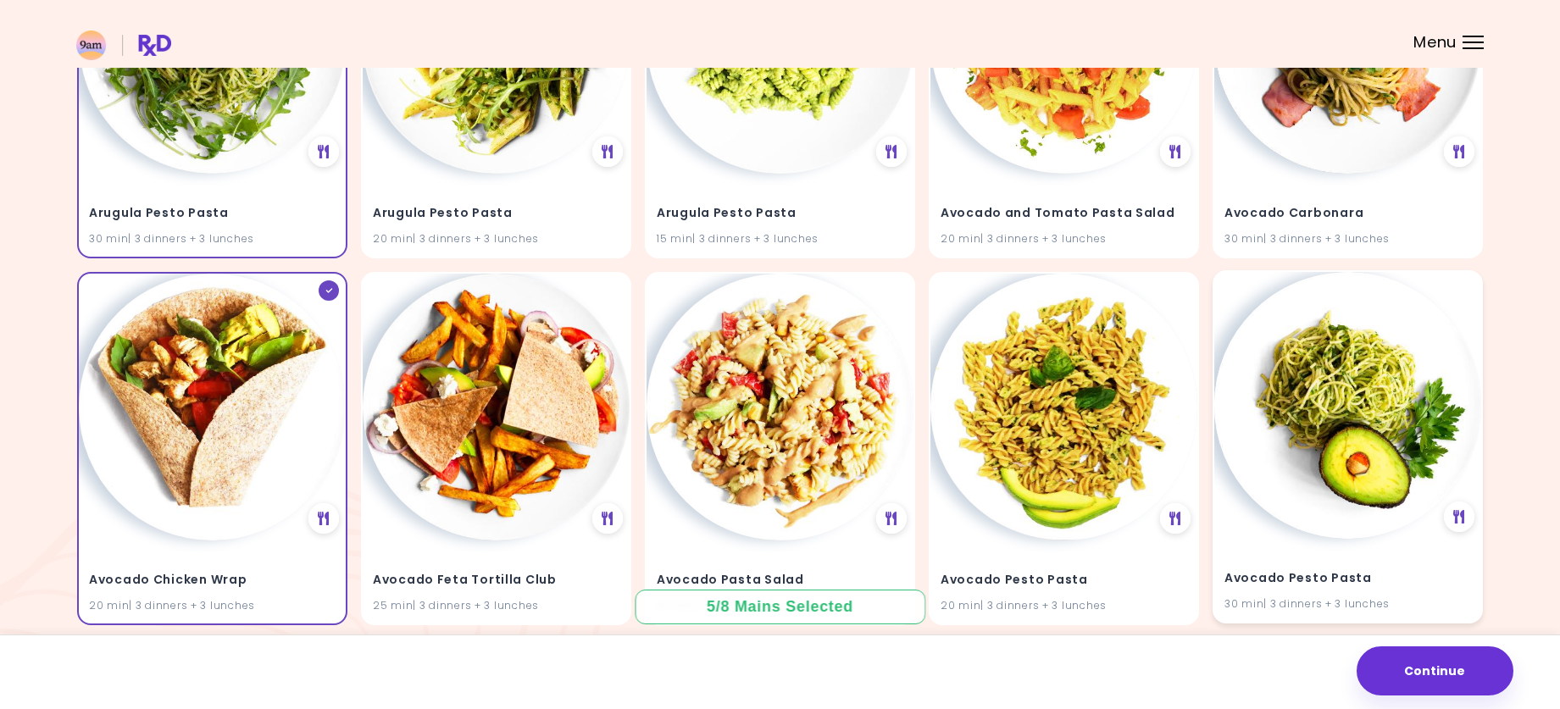
scroll to position [254, 0]
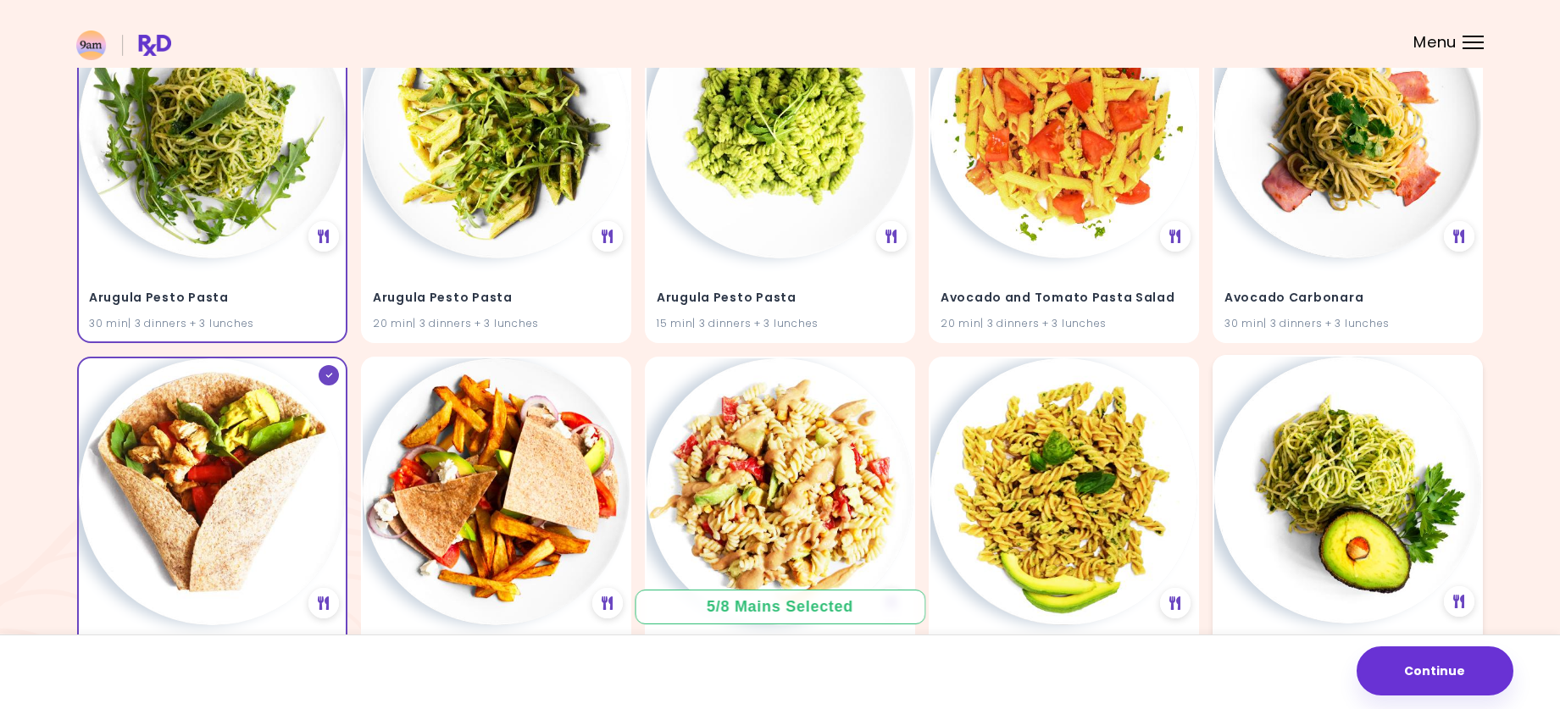
click at [1390, 447] on img at bounding box center [1347, 490] width 267 height 267
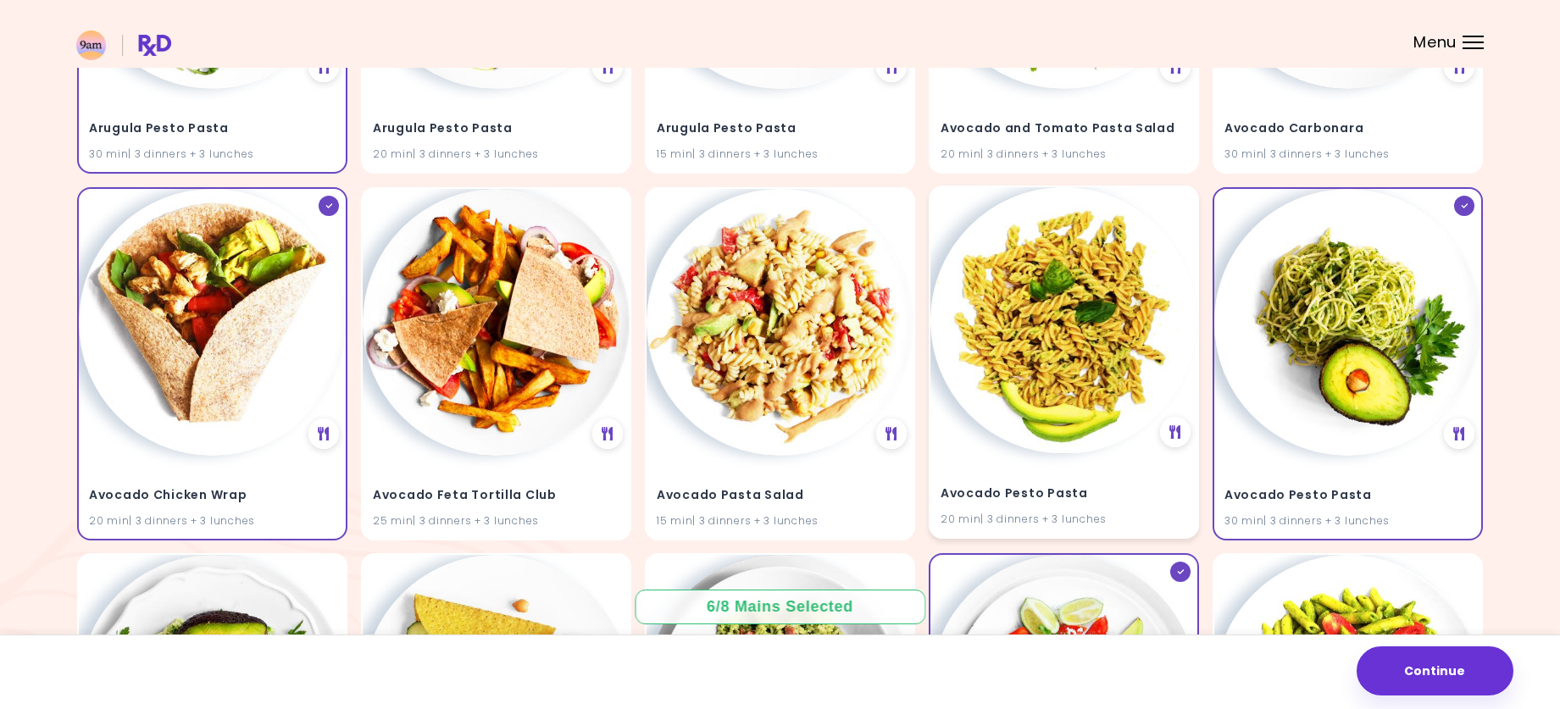
scroll to position [509, 0]
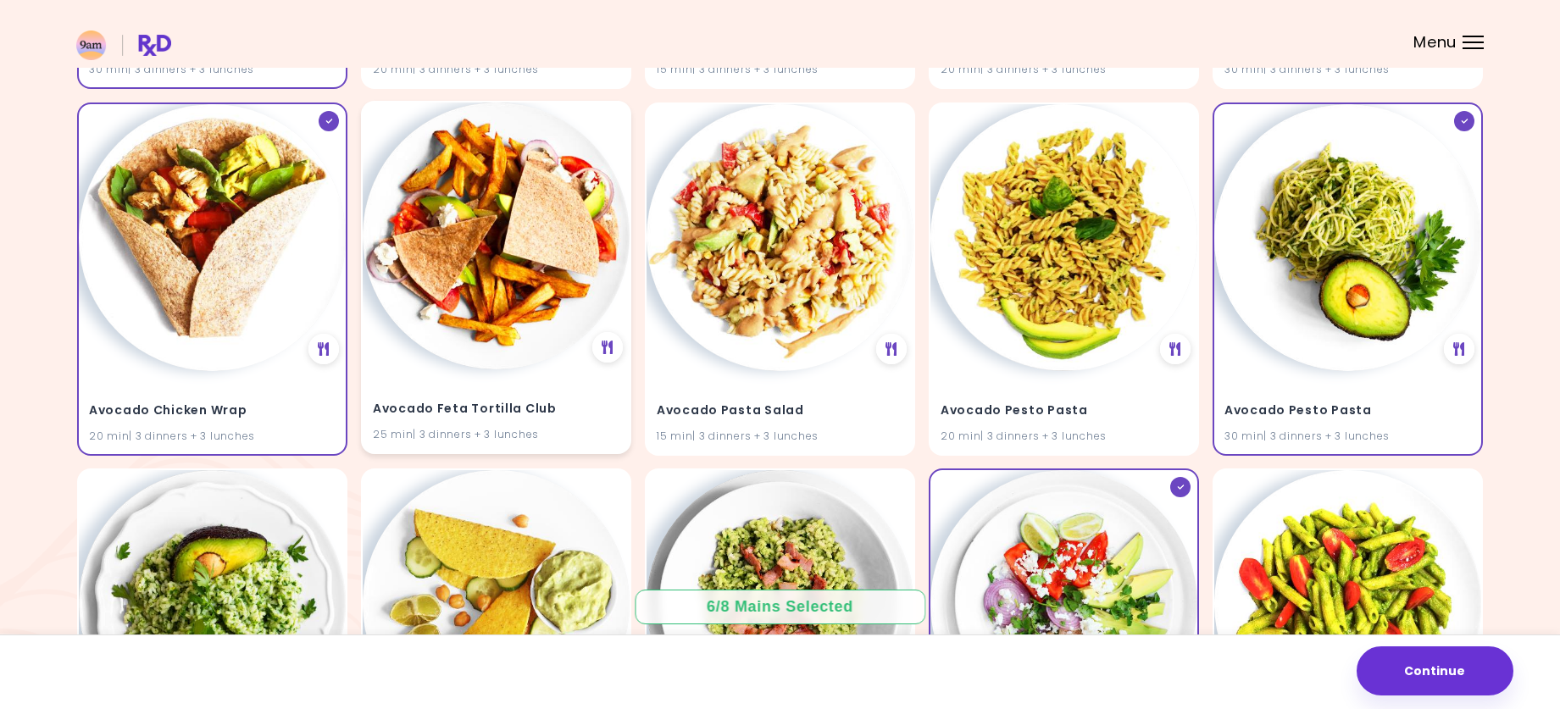
click at [509, 325] on img at bounding box center [496, 236] width 267 height 267
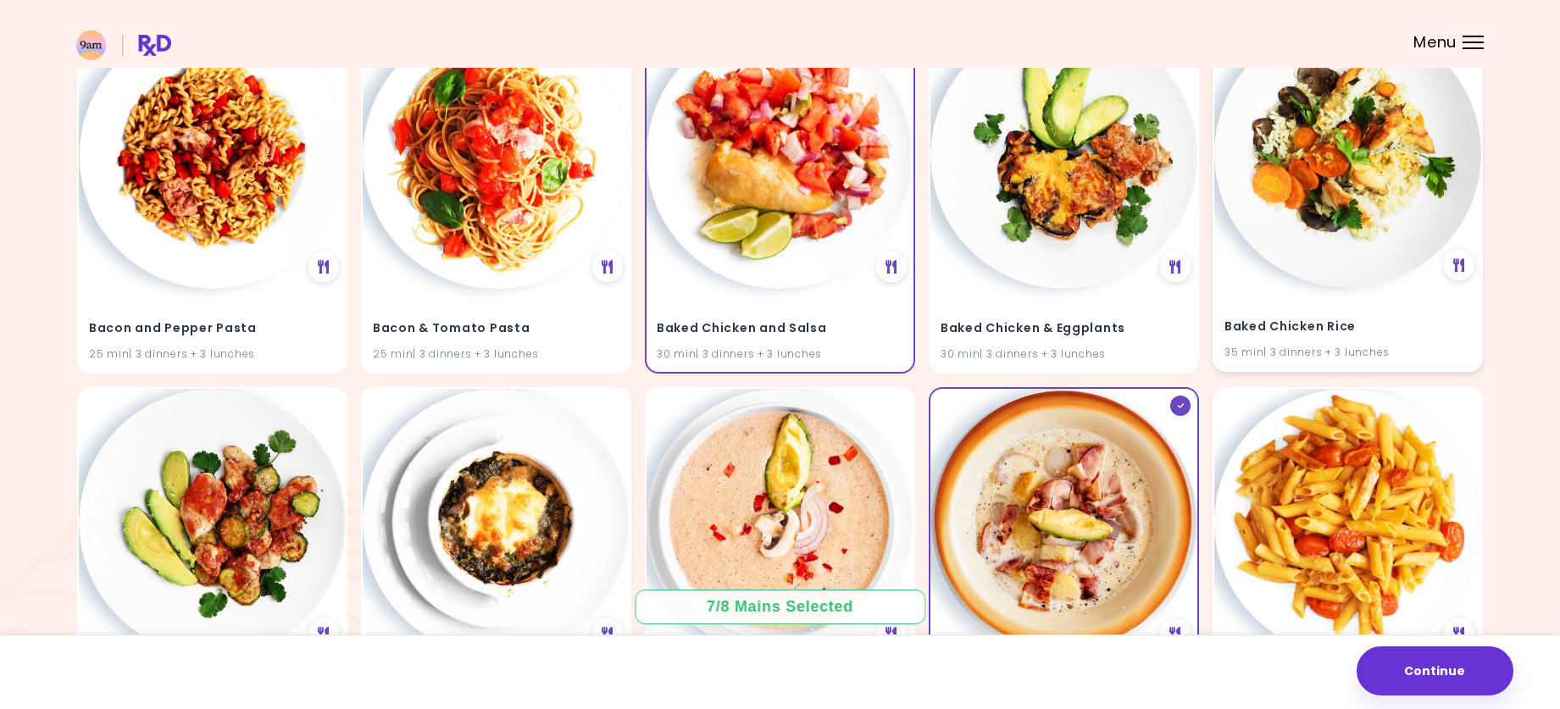
scroll to position [1187, 0]
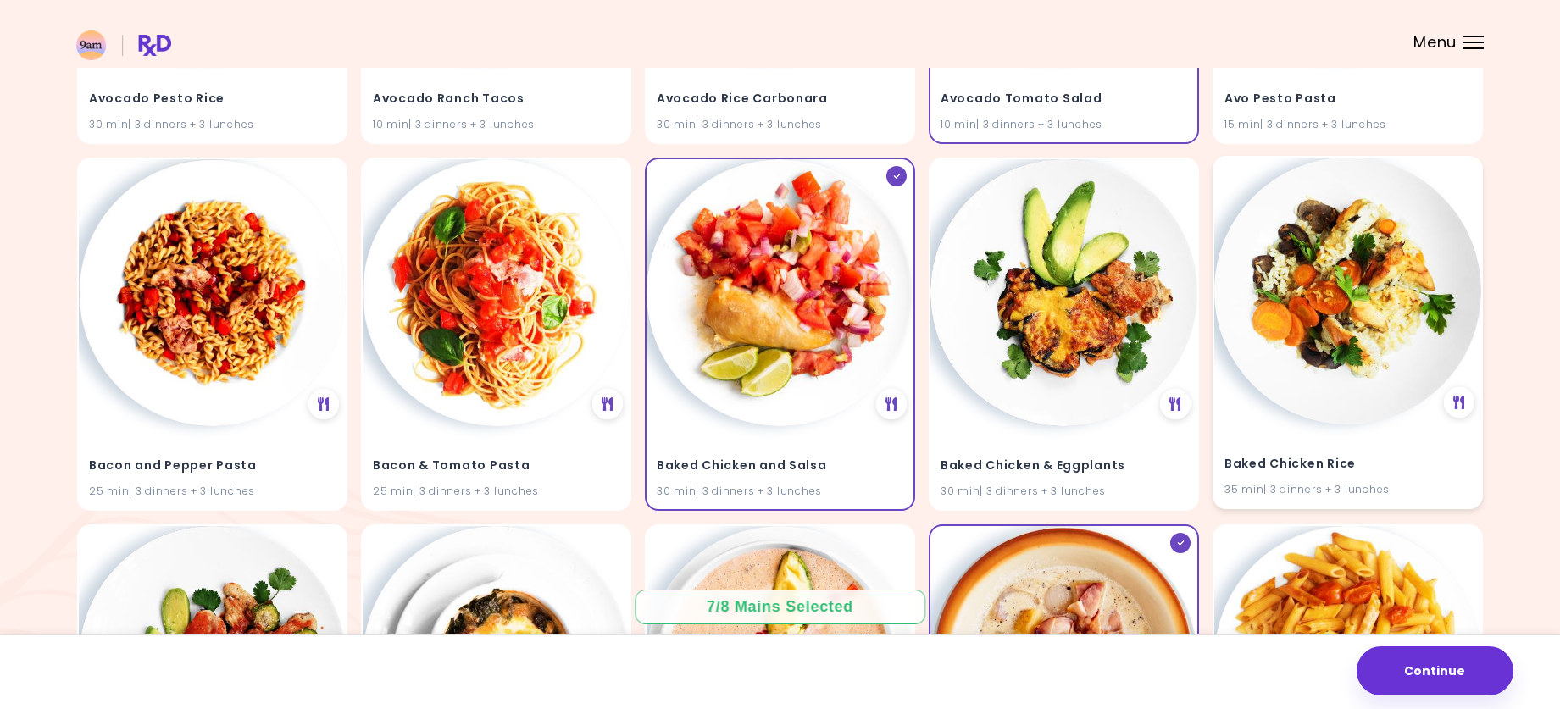
click at [1333, 281] on img at bounding box center [1347, 291] width 267 height 267
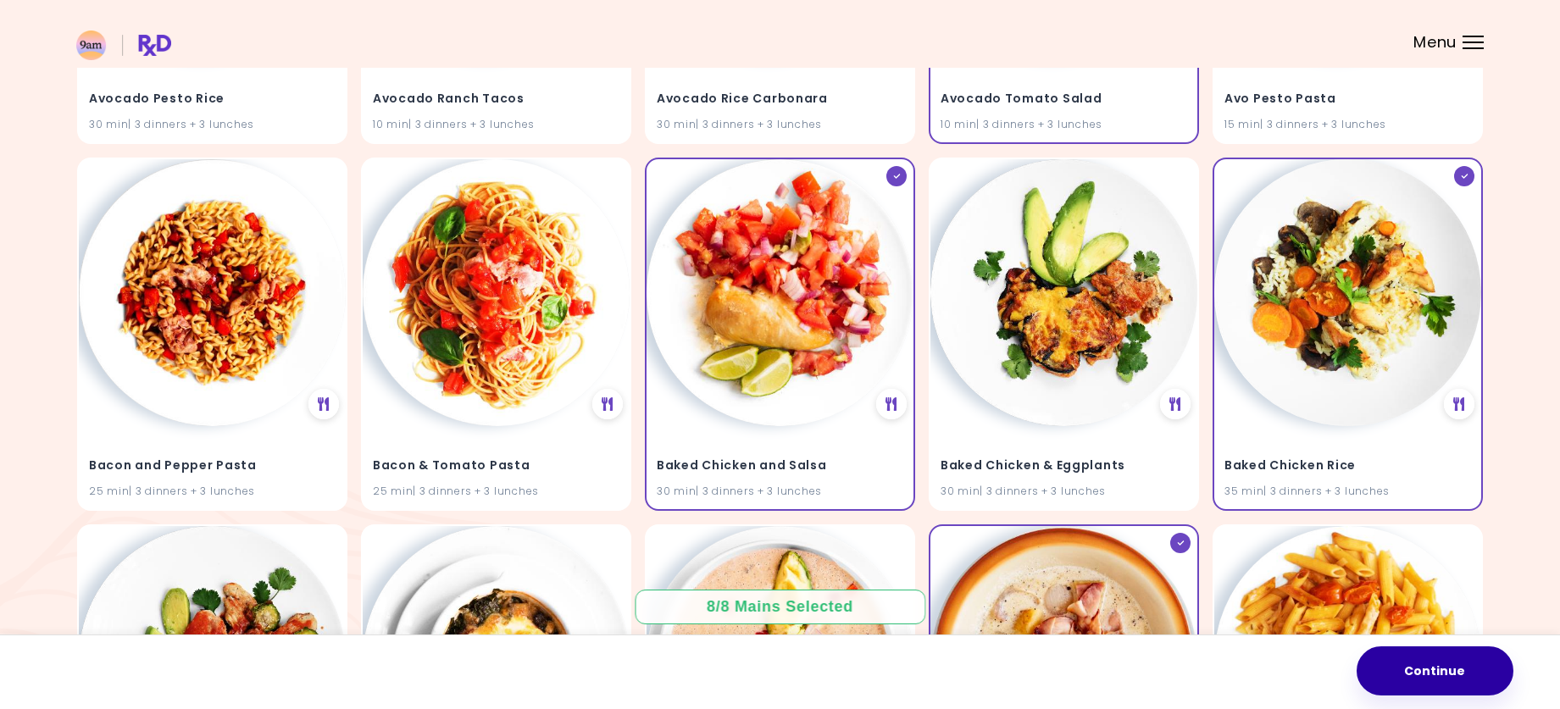
click at [1431, 656] on button "Continue" at bounding box center [1435, 671] width 157 height 49
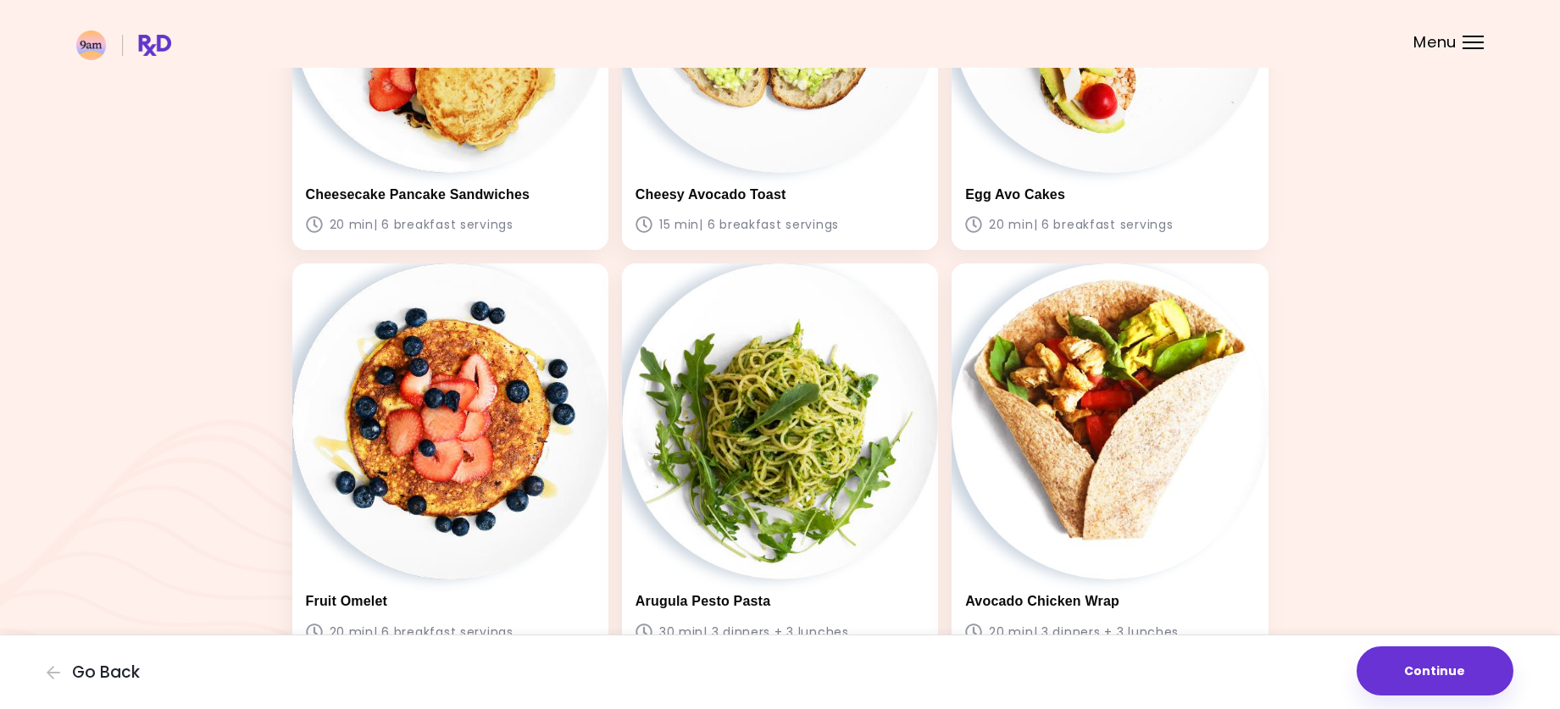
scroll to position [339, 0]
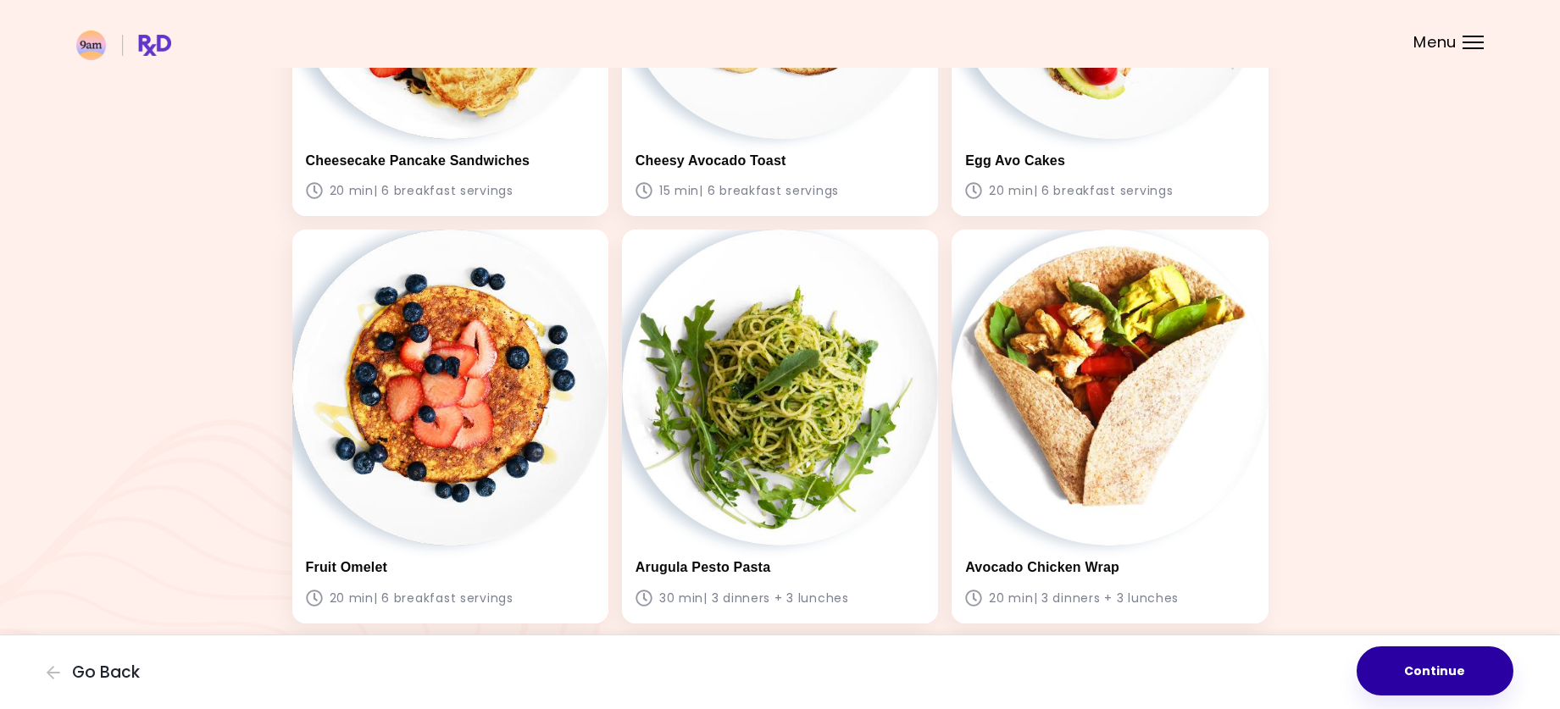
click at [1390, 650] on button "Continue" at bounding box center [1435, 671] width 157 height 49
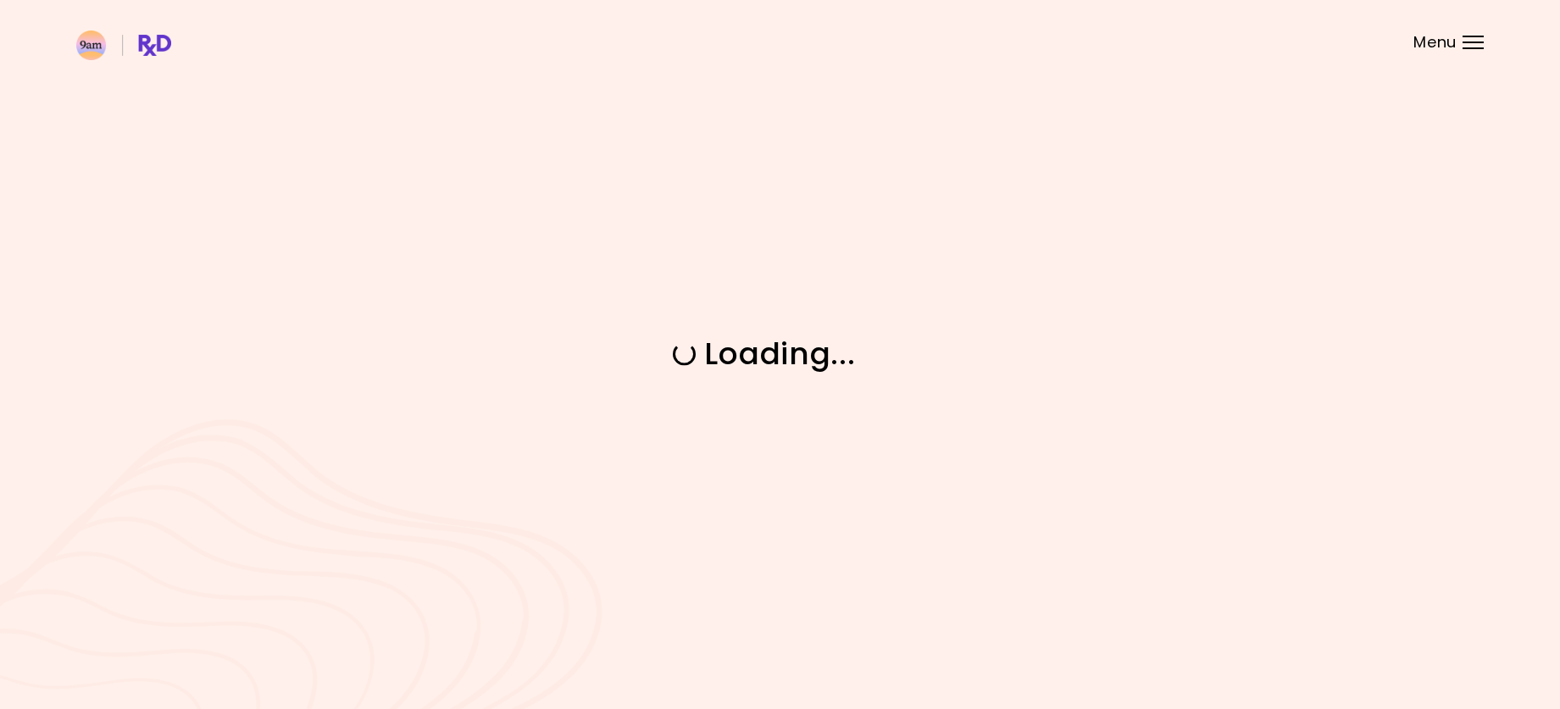
scroll to position [0, 0]
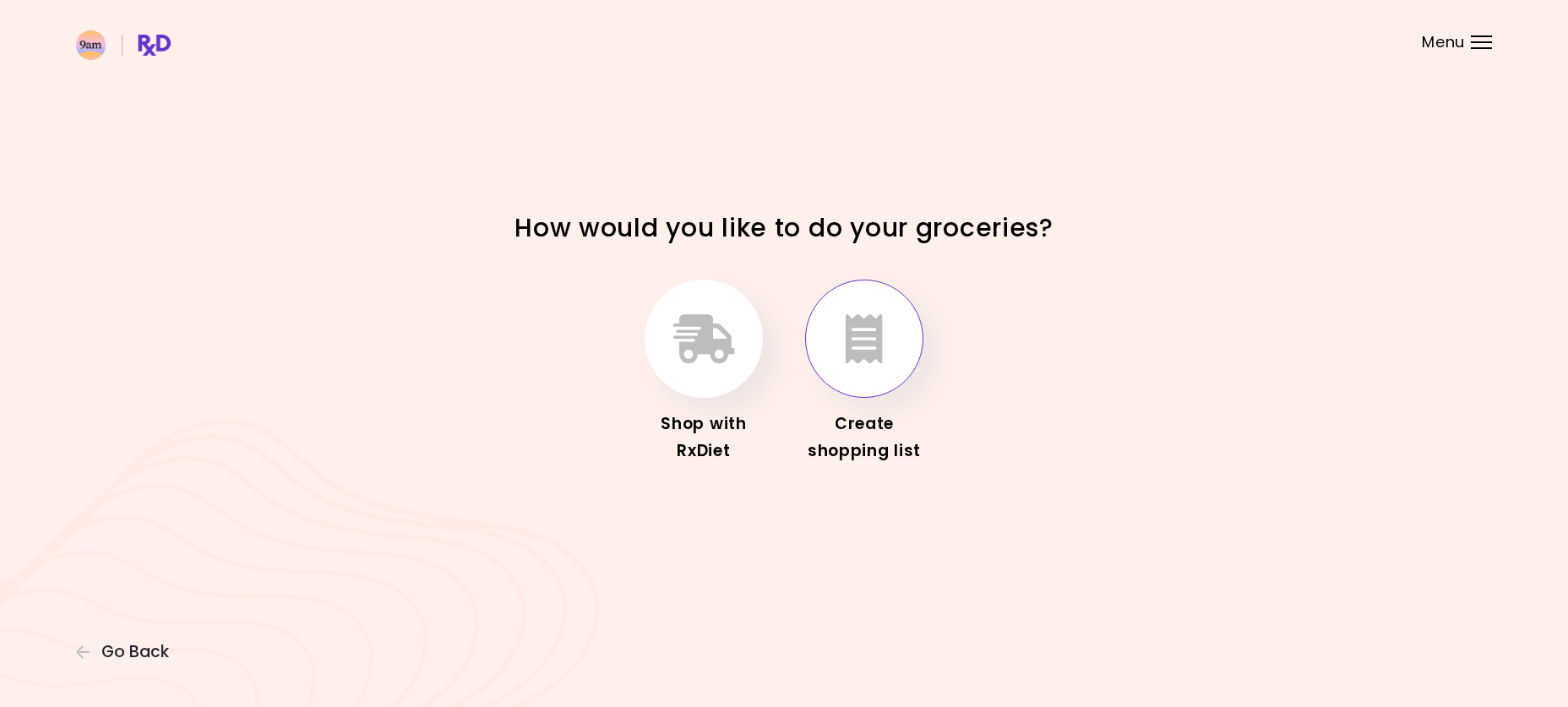
click at [844, 335] on button "button" at bounding box center [864, 339] width 119 height 119
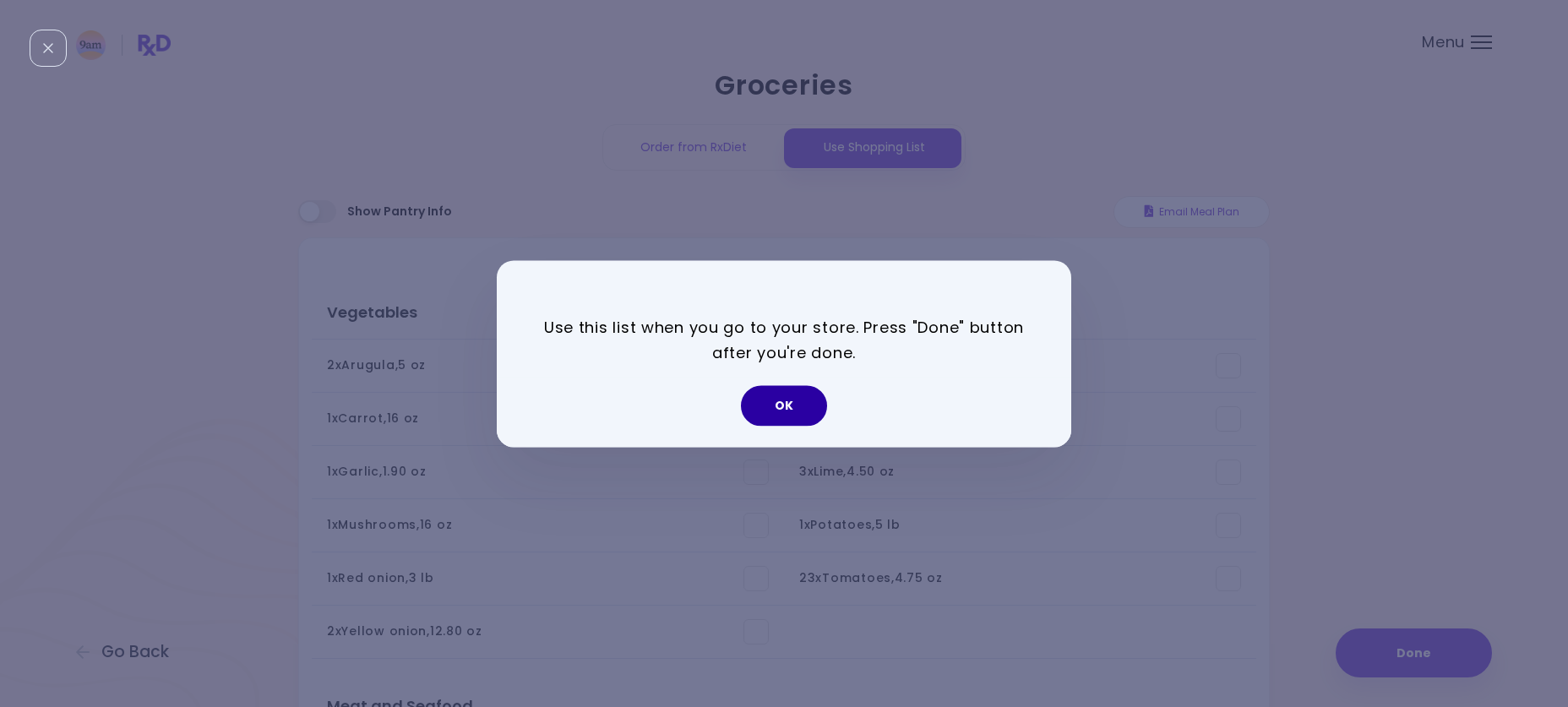
click at [802, 409] on button "OK" at bounding box center [784, 405] width 86 height 41
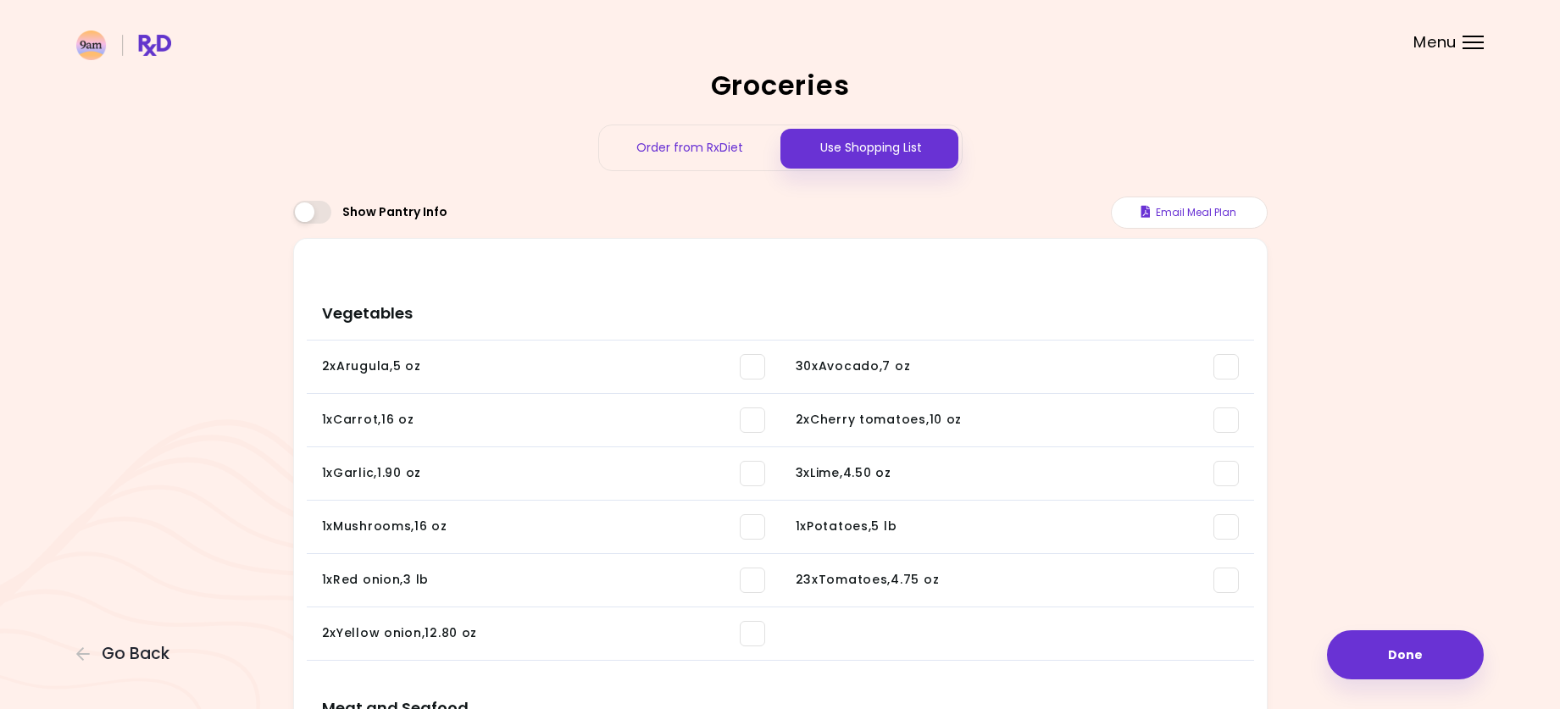
click at [1444, 43] on span "Menu" at bounding box center [1435, 42] width 43 height 15
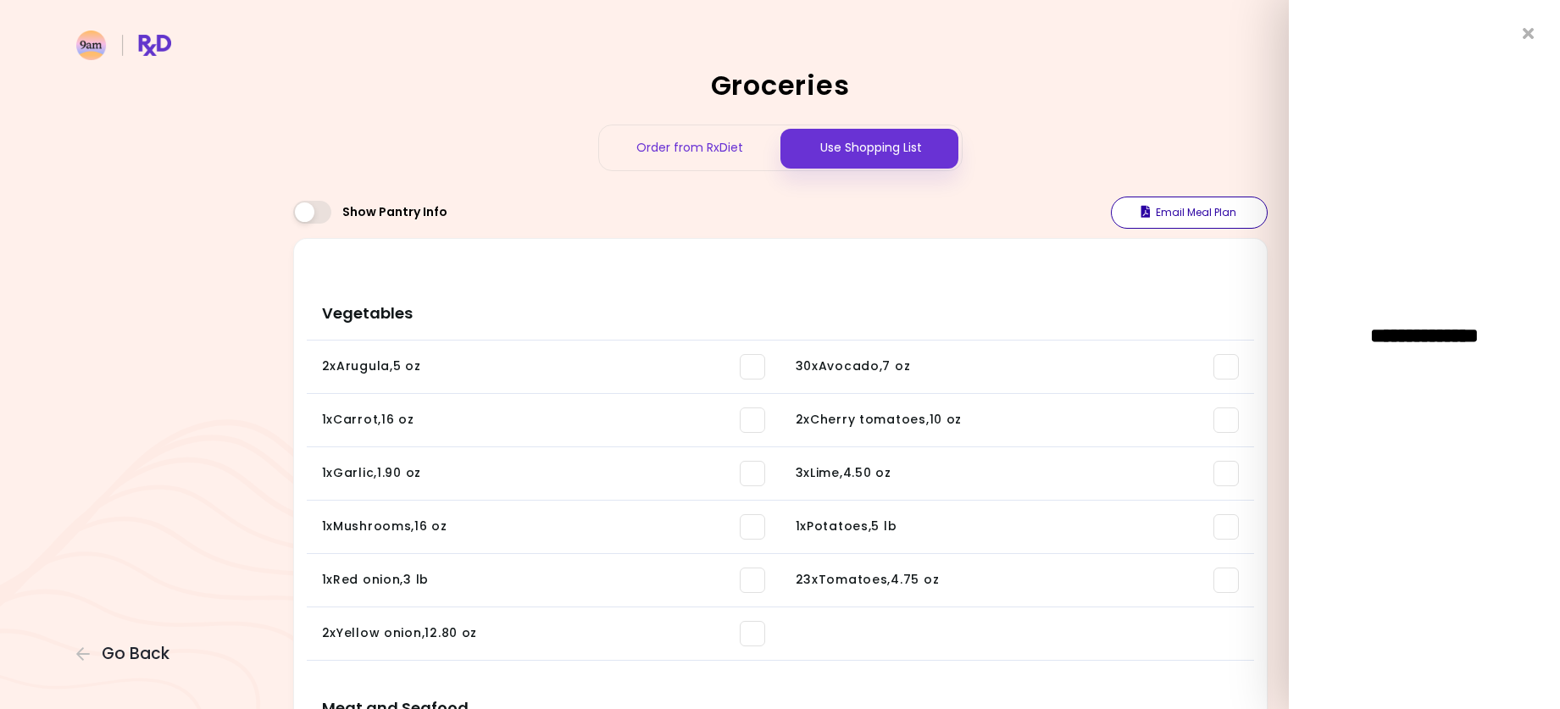
click at [1164, 209] on button "Email Meal Plan" at bounding box center [1189, 213] width 157 height 32
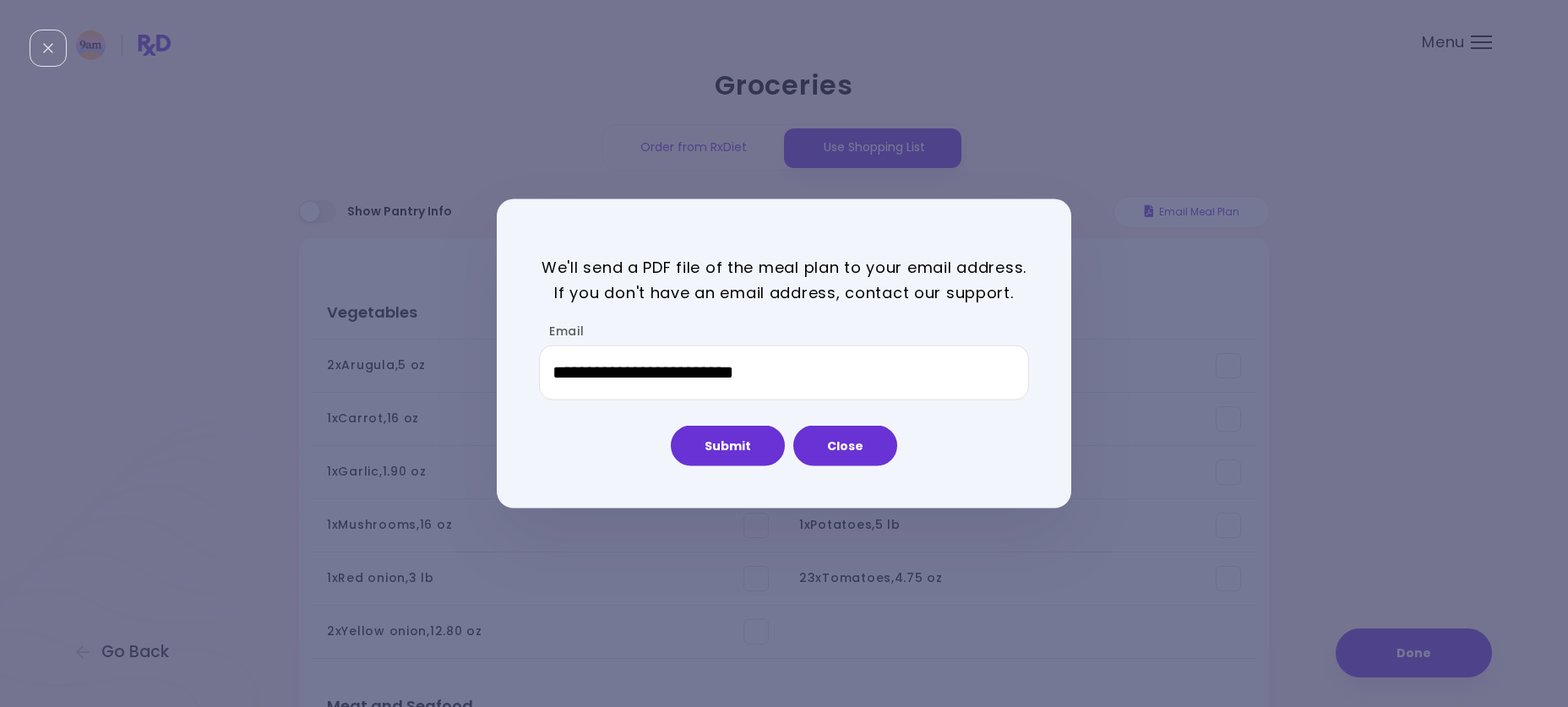
click at [991, 431] on div "Submit Close" at bounding box center [784, 438] width 490 height 58
click at [740, 441] on button "Submit" at bounding box center [728, 446] width 114 height 41
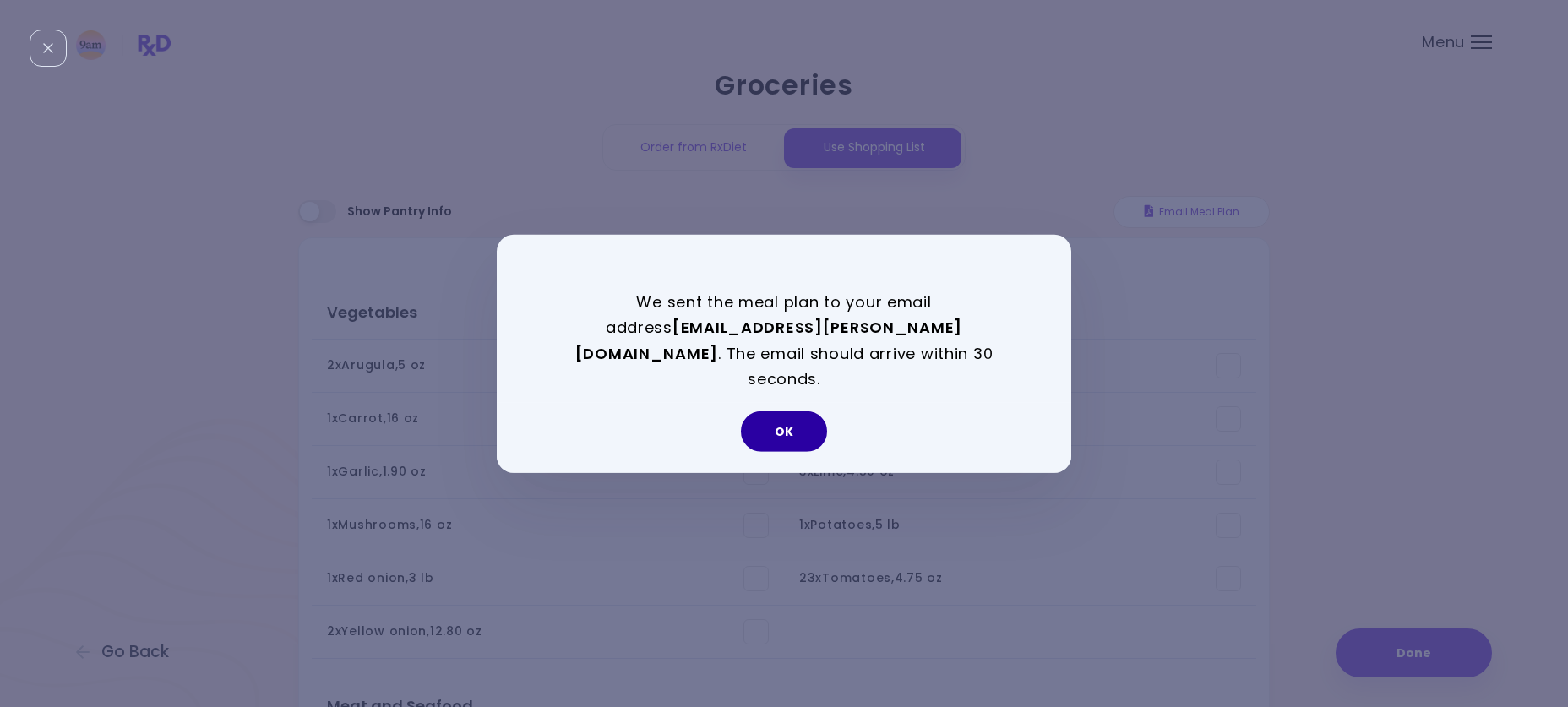
click at [767, 420] on button "OK" at bounding box center [784, 432] width 86 height 41
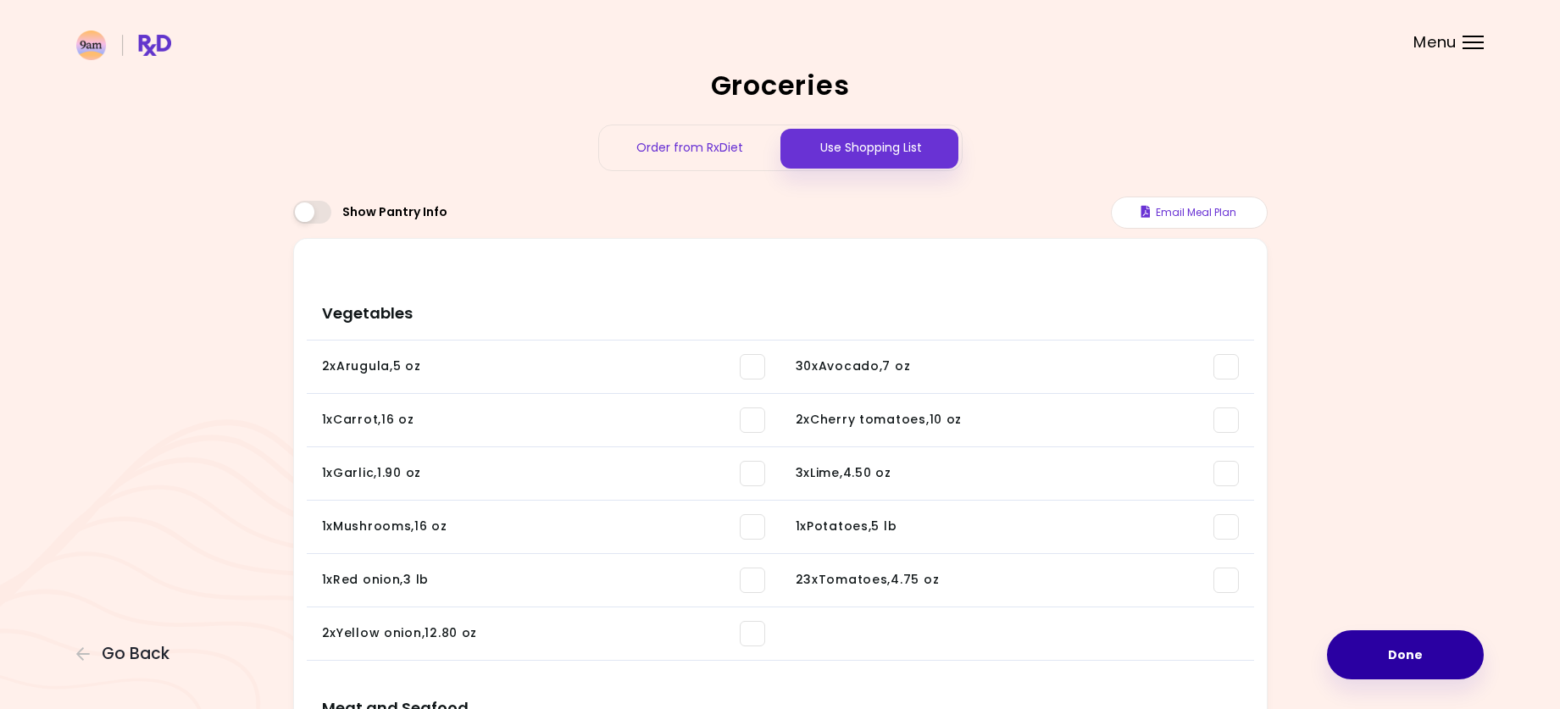
click at [1423, 648] on button "Done" at bounding box center [1405, 655] width 157 height 49
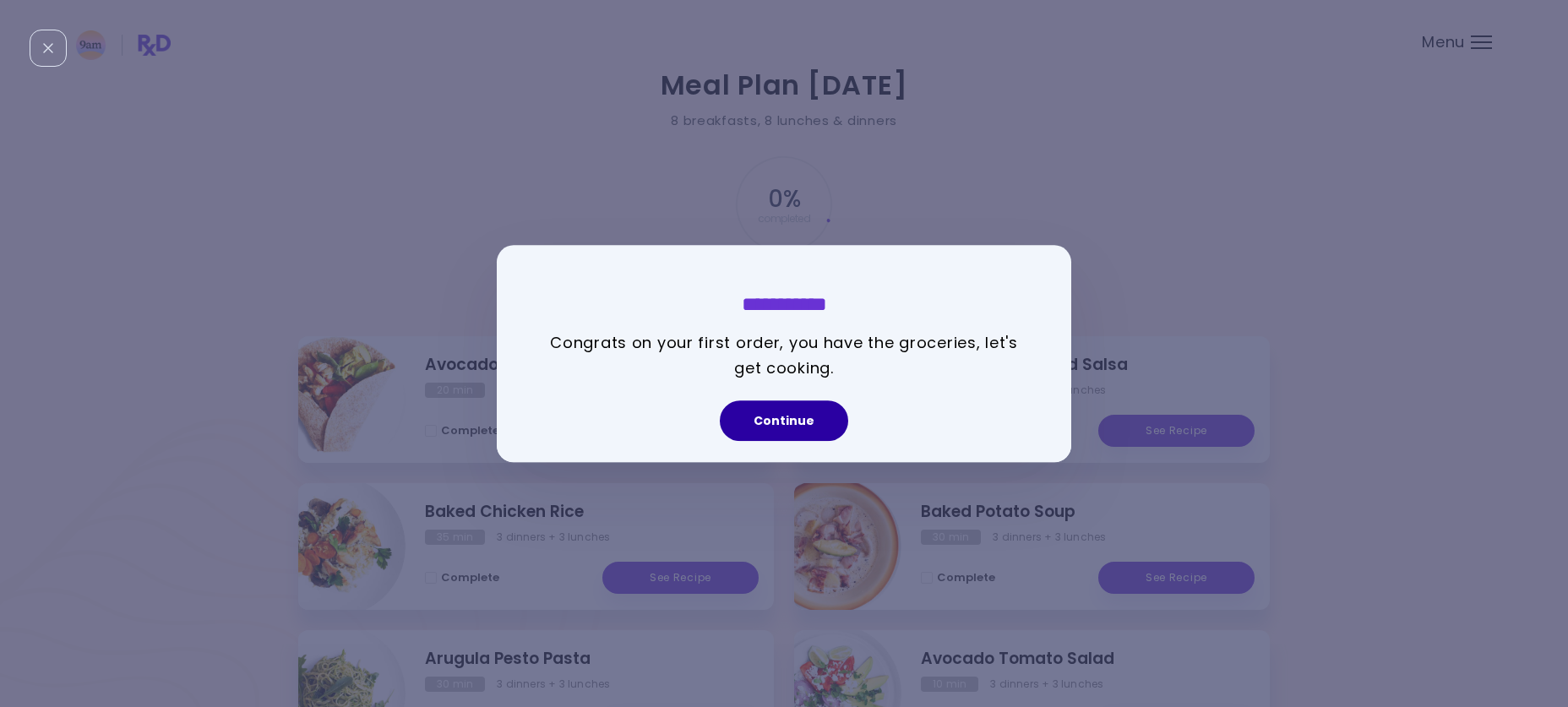
click at [806, 424] on button "Continue" at bounding box center [784, 421] width 129 height 41
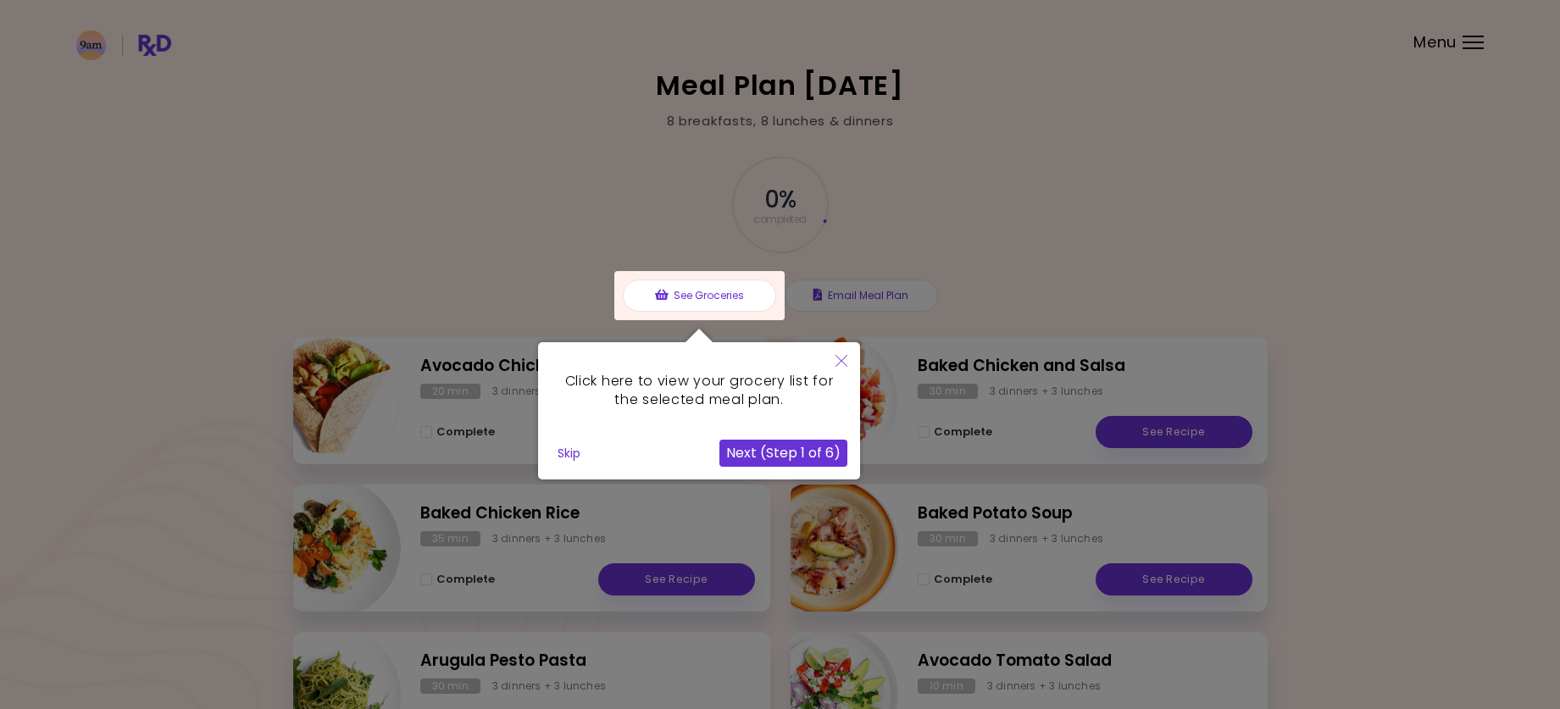
click at [777, 444] on button "Next (Step 1 of 6)" at bounding box center [784, 453] width 128 height 27
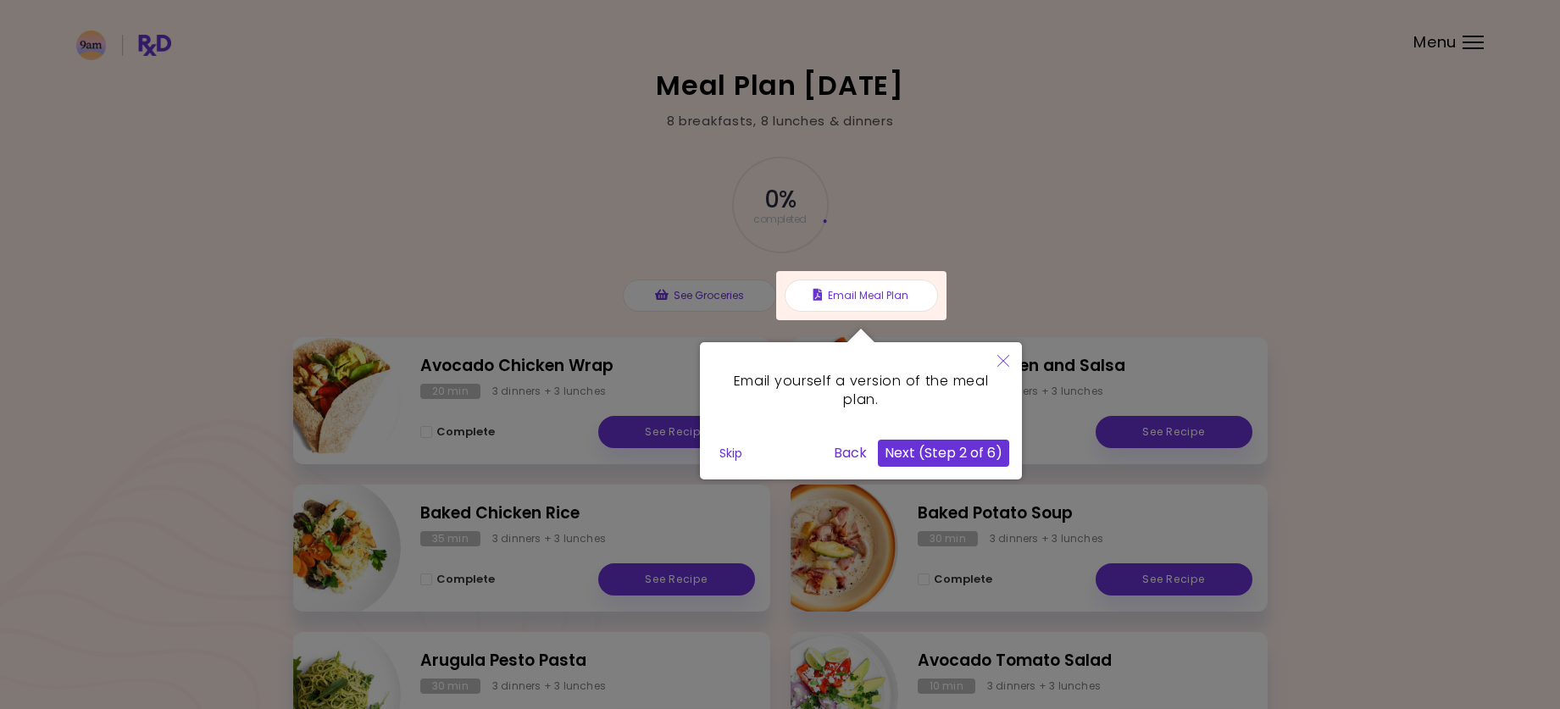
click at [966, 460] on button "Next (Step 2 of 6)" at bounding box center [943, 453] width 131 height 27
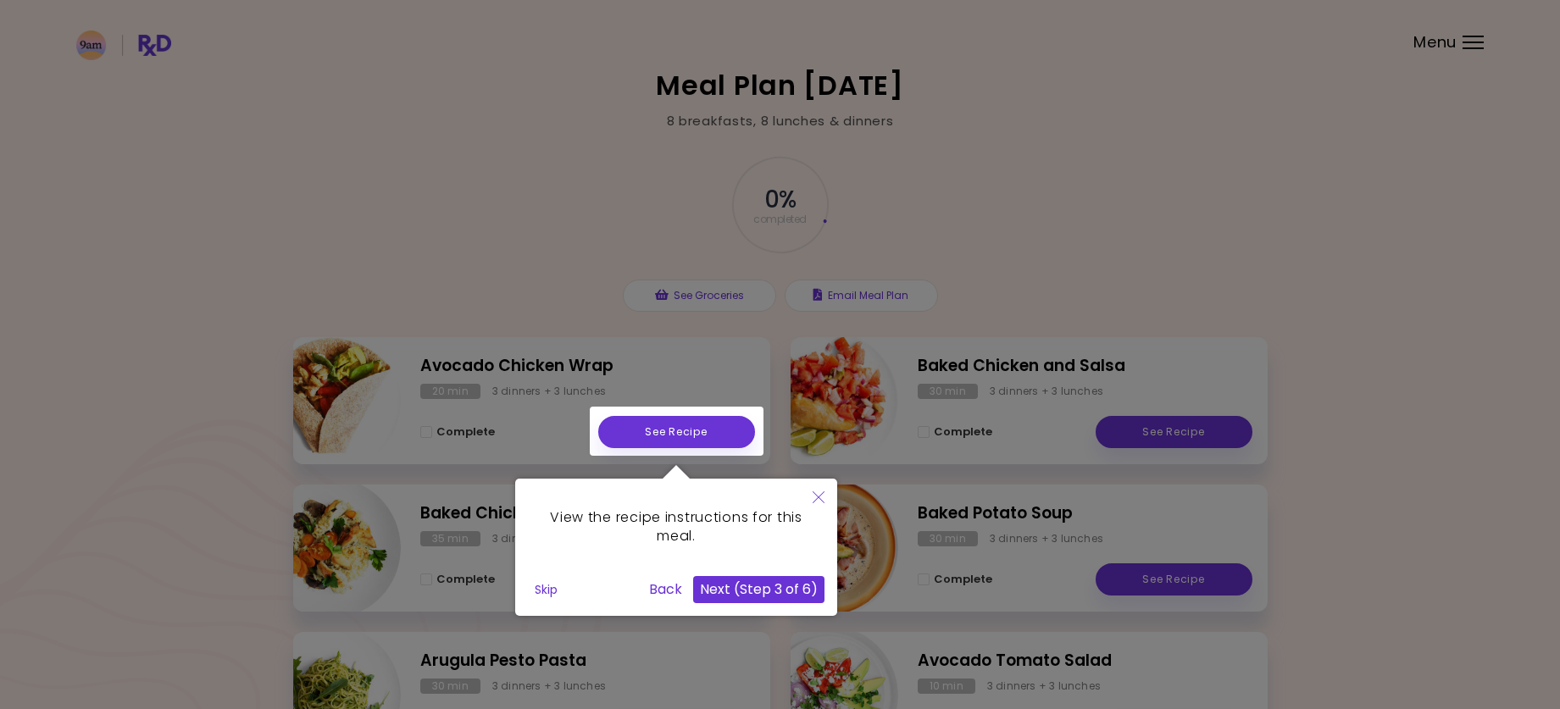
click at [733, 588] on button "Next (Step 3 of 6)" at bounding box center [758, 589] width 131 height 27
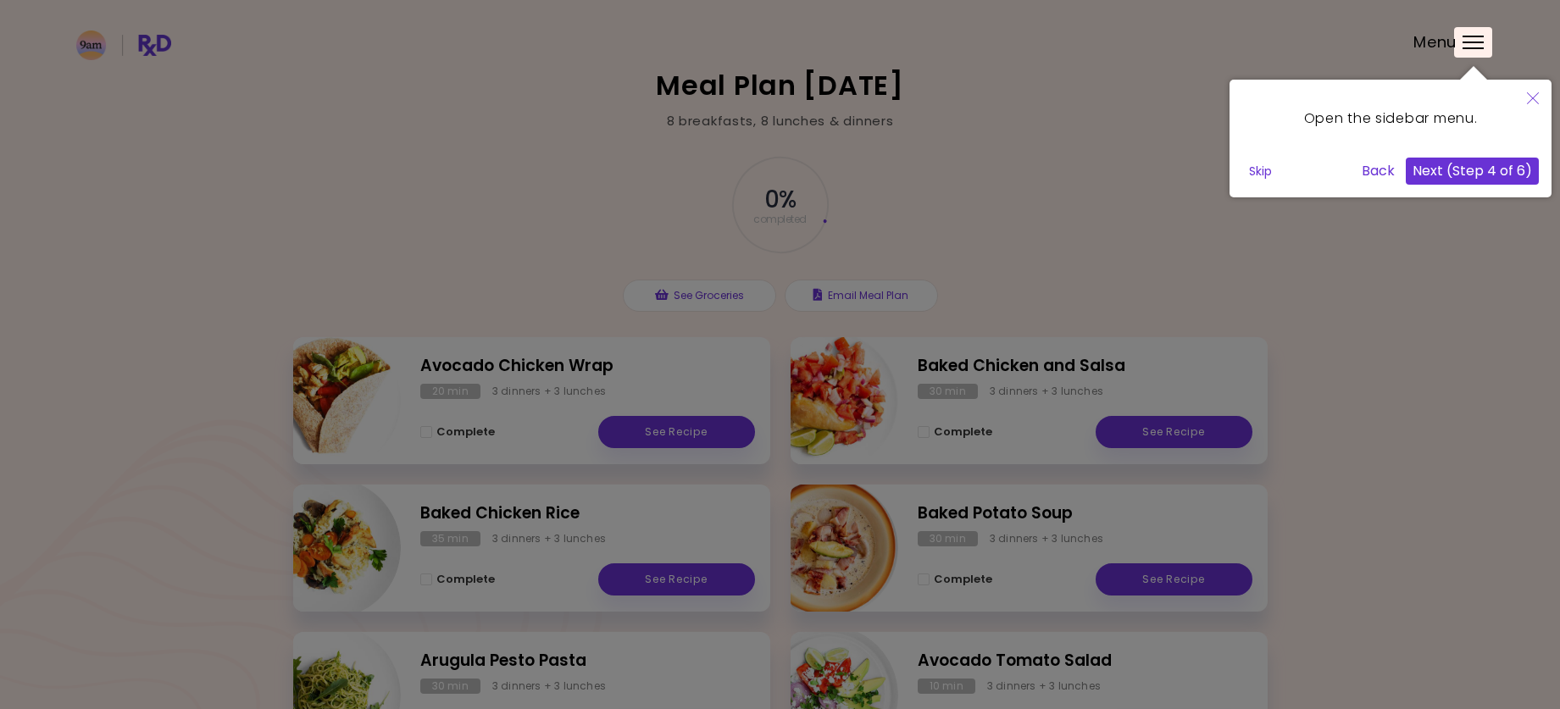
click at [1462, 173] on button "Next (Step 4 of 6)" at bounding box center [1472, 171] width 133 height 27
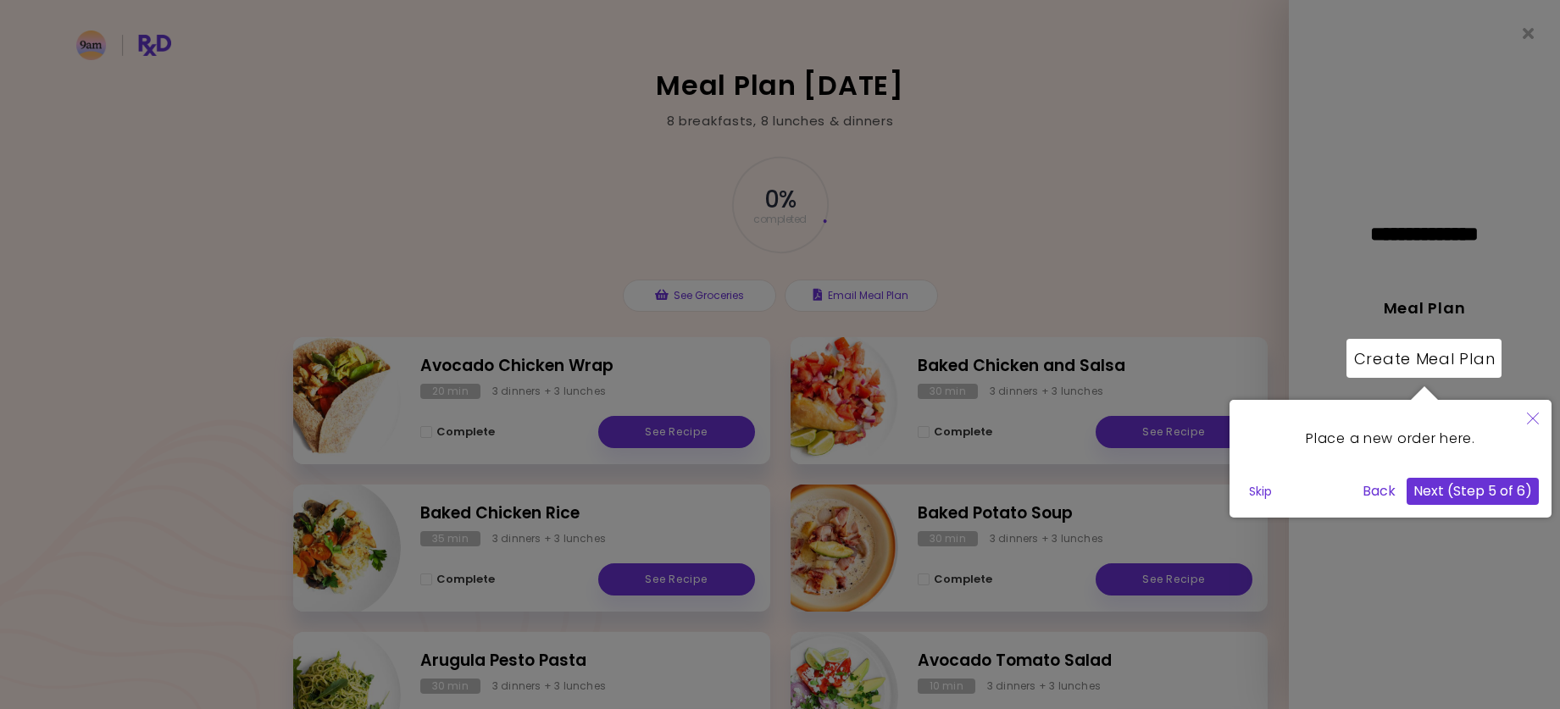
click at [1474, 496] on button "Next (Step 5 of 6)" at bounding box center [1473, 491] width 132 height 27
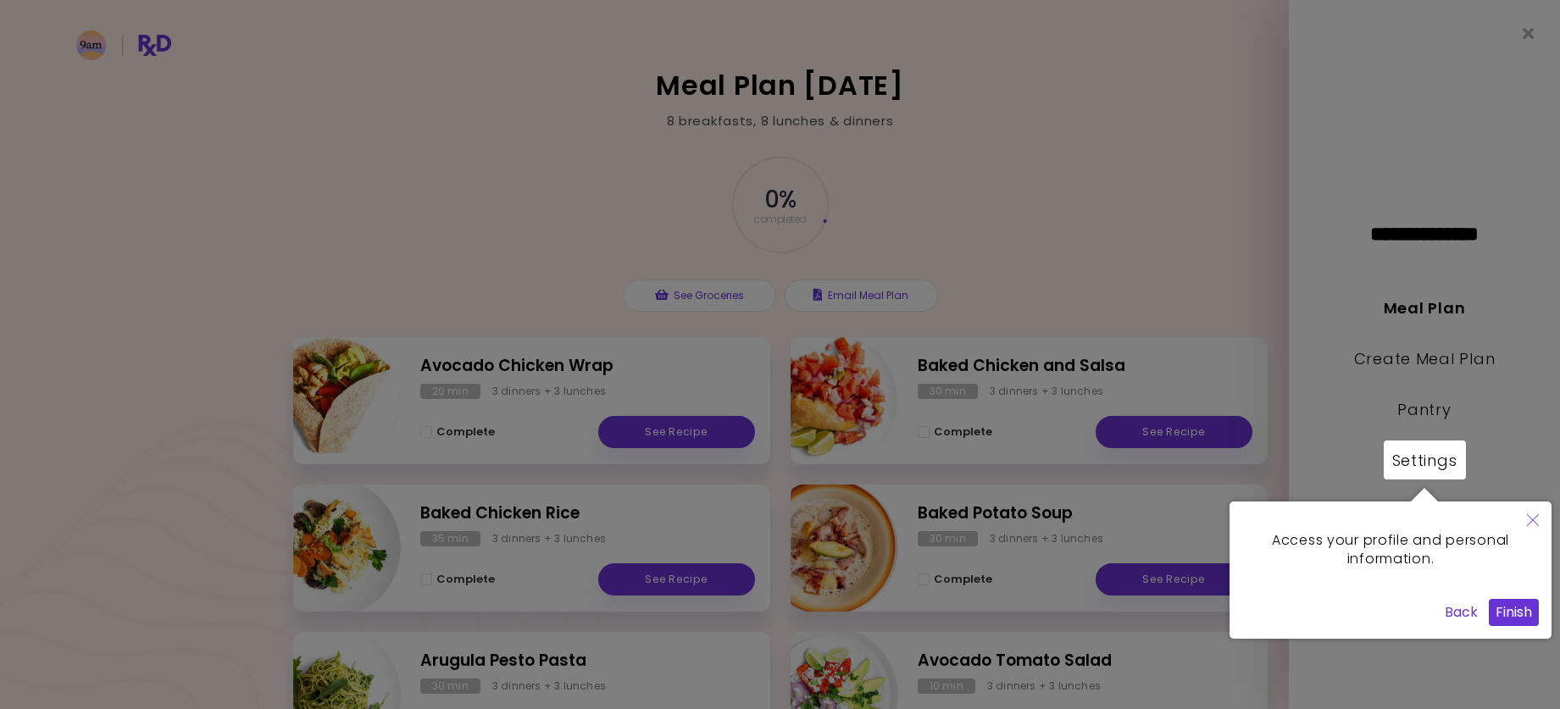
click at [1529, 616] on button "Finish" at bounding box center [1514, 612] width 50 height 27
